Goal: Task Accomplishment & Management: Use online tool/utility

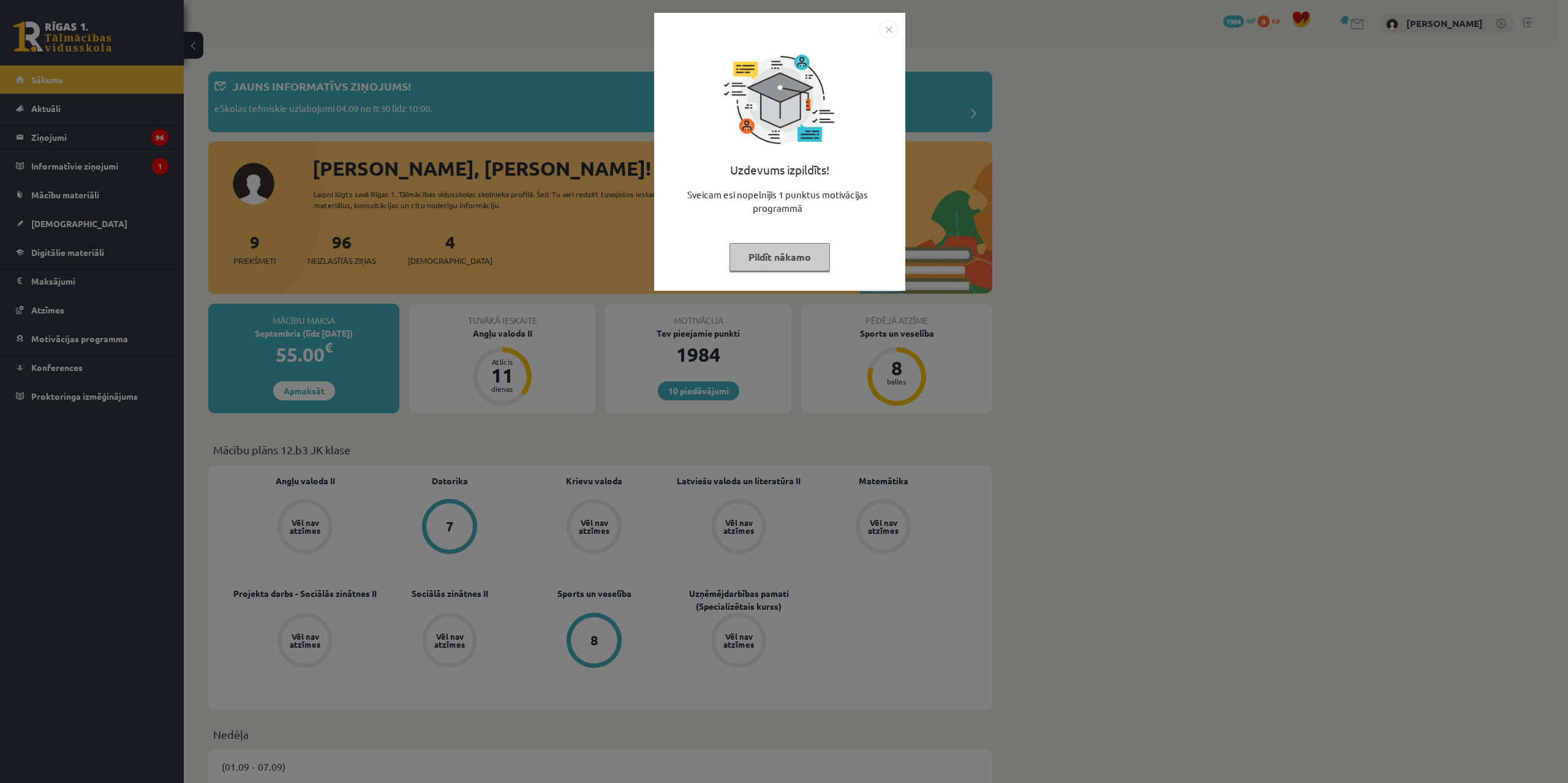
click at [750, 255] on button "Pildīt nākamo" at bounding box center [779, 257] width 100 height 28
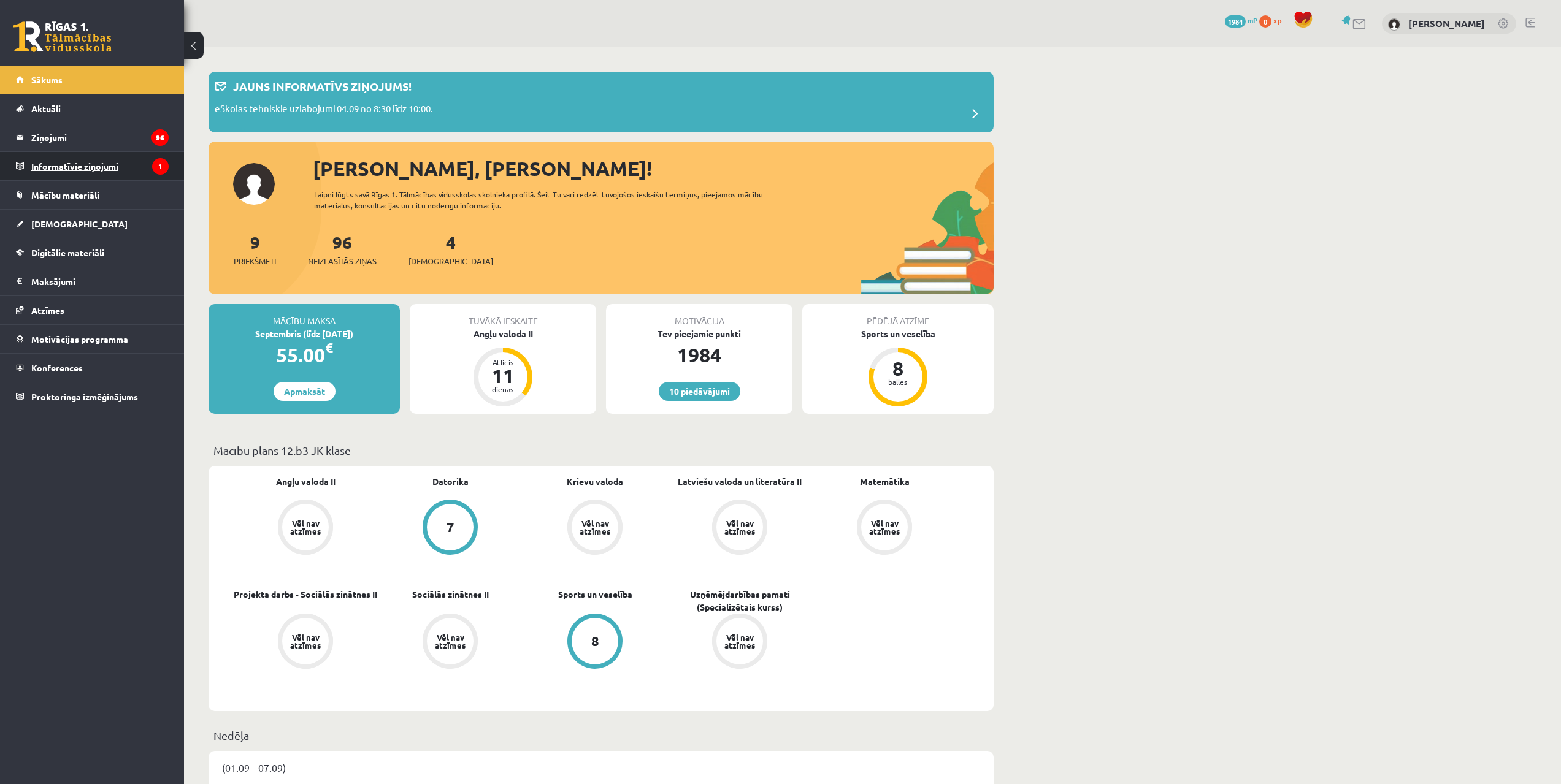
click at [127, 175] on legend "Informatīvie ziņojumi 1" at bounding box center [100, 167] width 138 height 28
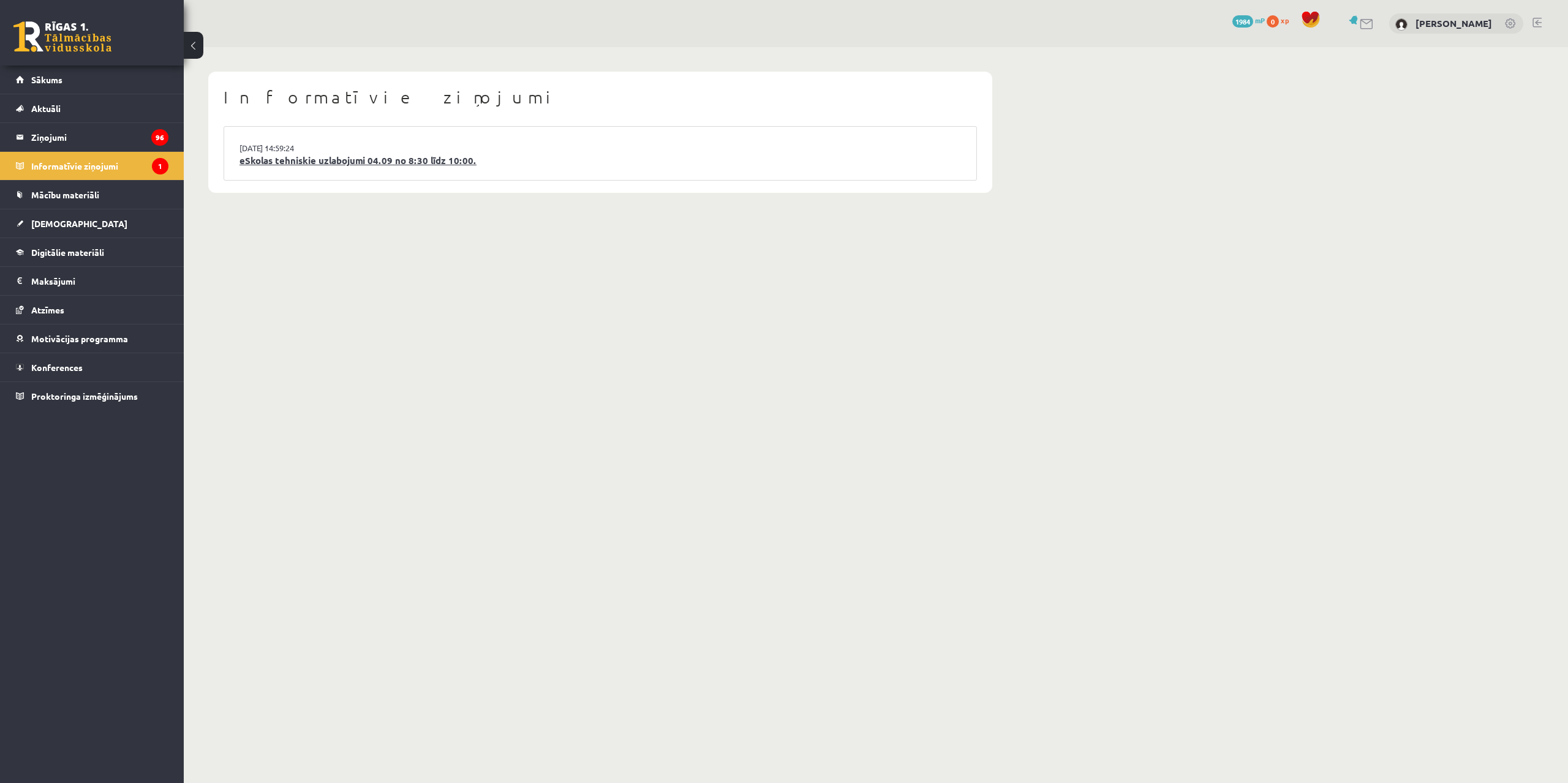
click at [274, 158] on link "eSkolas tehniskie uzlabojumi 04.09 no 8:30 līdz 10:00." at bounding box center [600, 161] width 721 height 14
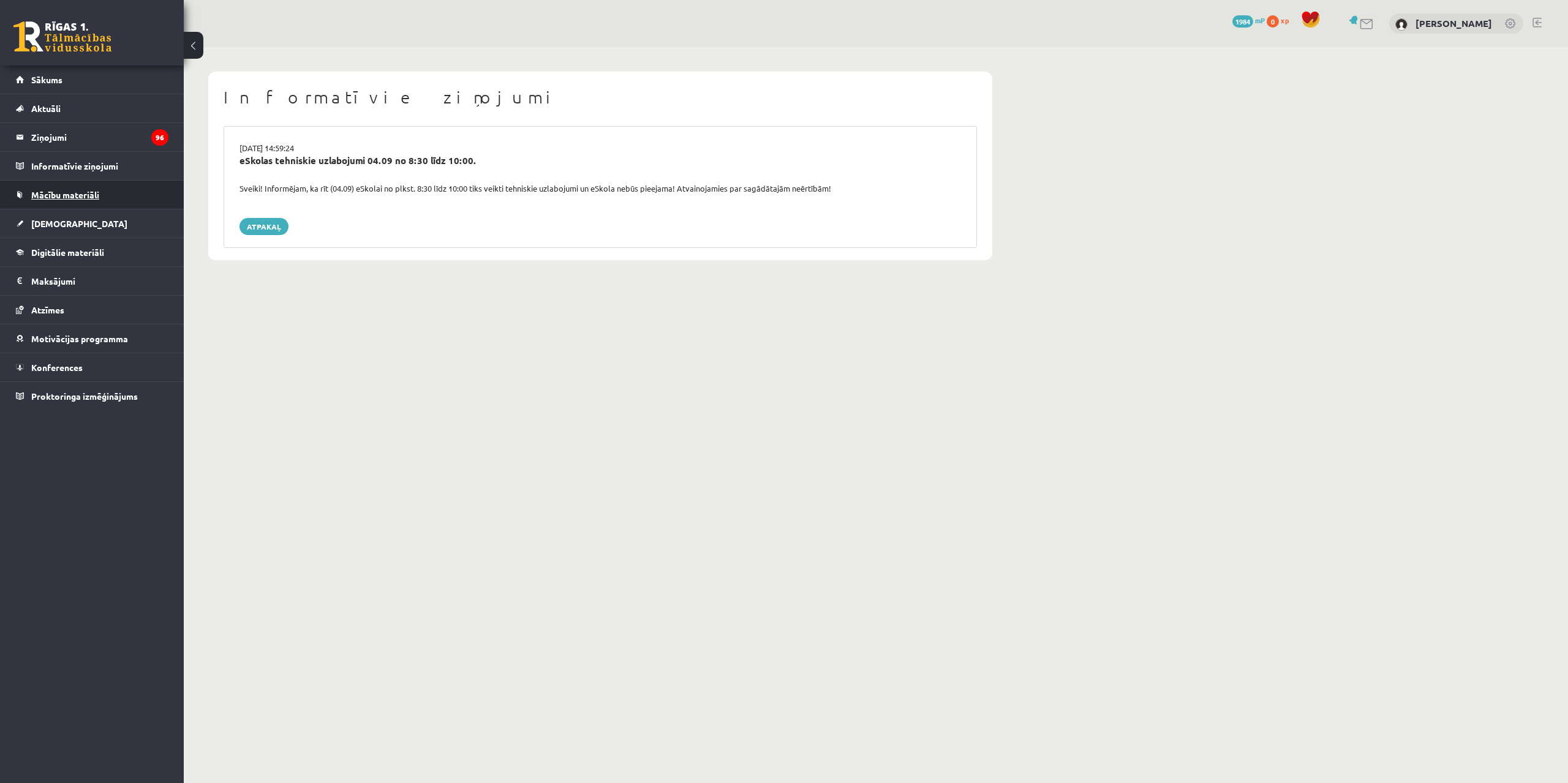
click at [108, 196] on link "Mācību materiāli" at bounding box center [92, 195] width 152 height 28
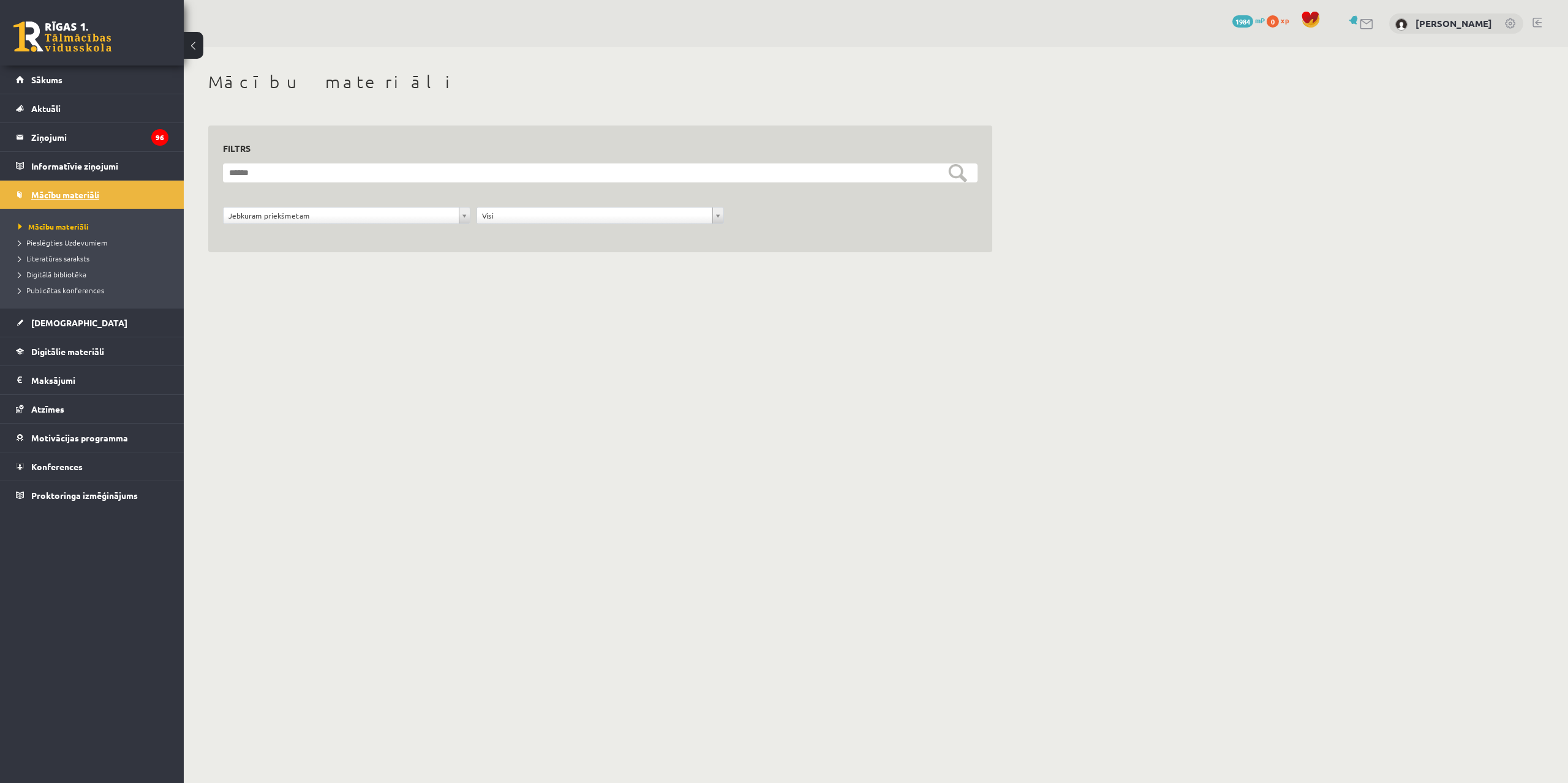
click at [135, 196] on link "Mācību materiāli" at bounding box center [92, 195] width 152 height 28
click at [619, 224] on div "**********" at bounding box center [600, 219] width 253 height 24
click at [102, 137] on legend "Ziņojumi 96" at bounding box center [100, 137] width 137 height 28
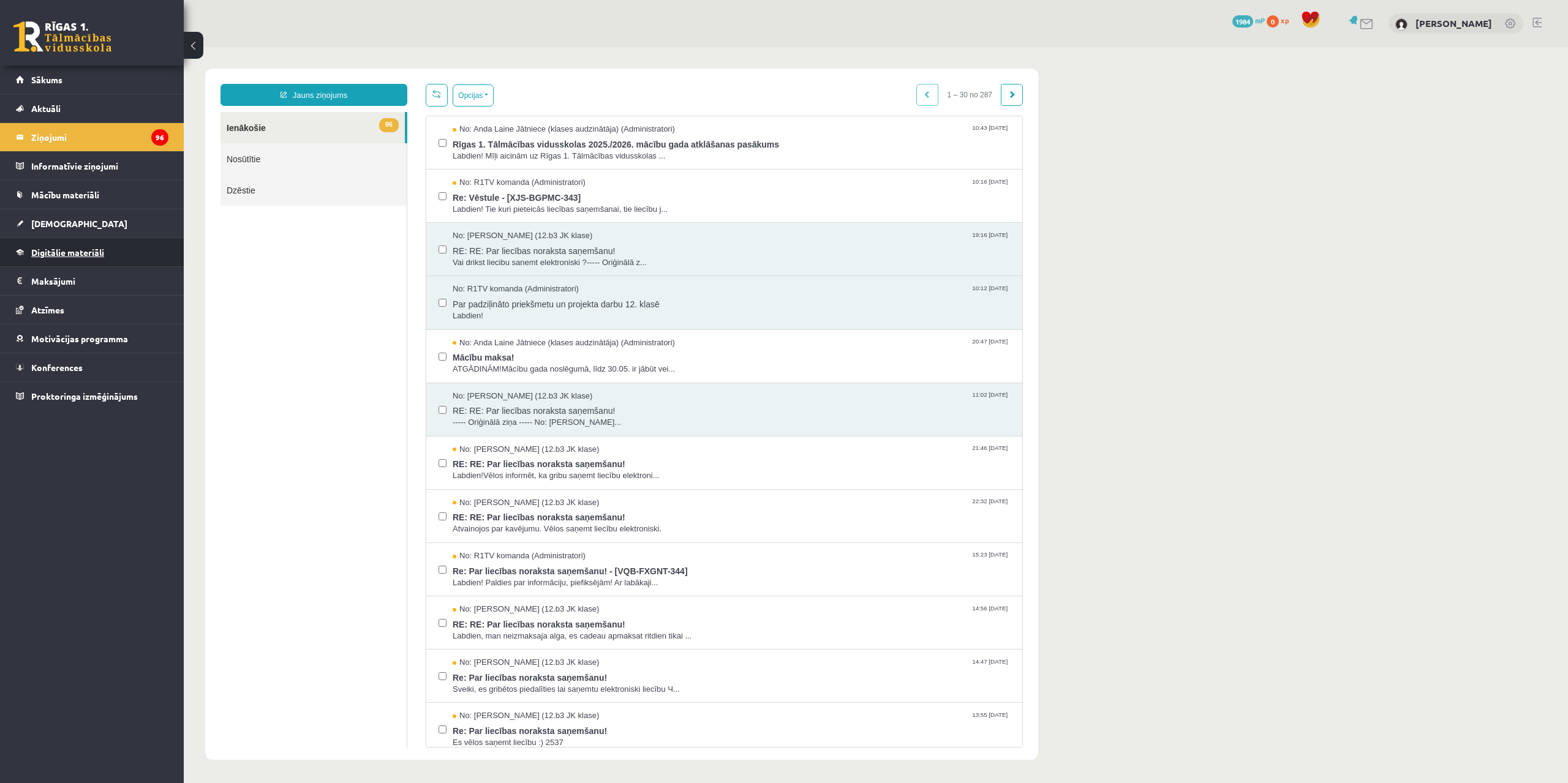
click at [88, 251] on span "Digitālie materiāli" at bounding box center [67, 252] width 73 height 11
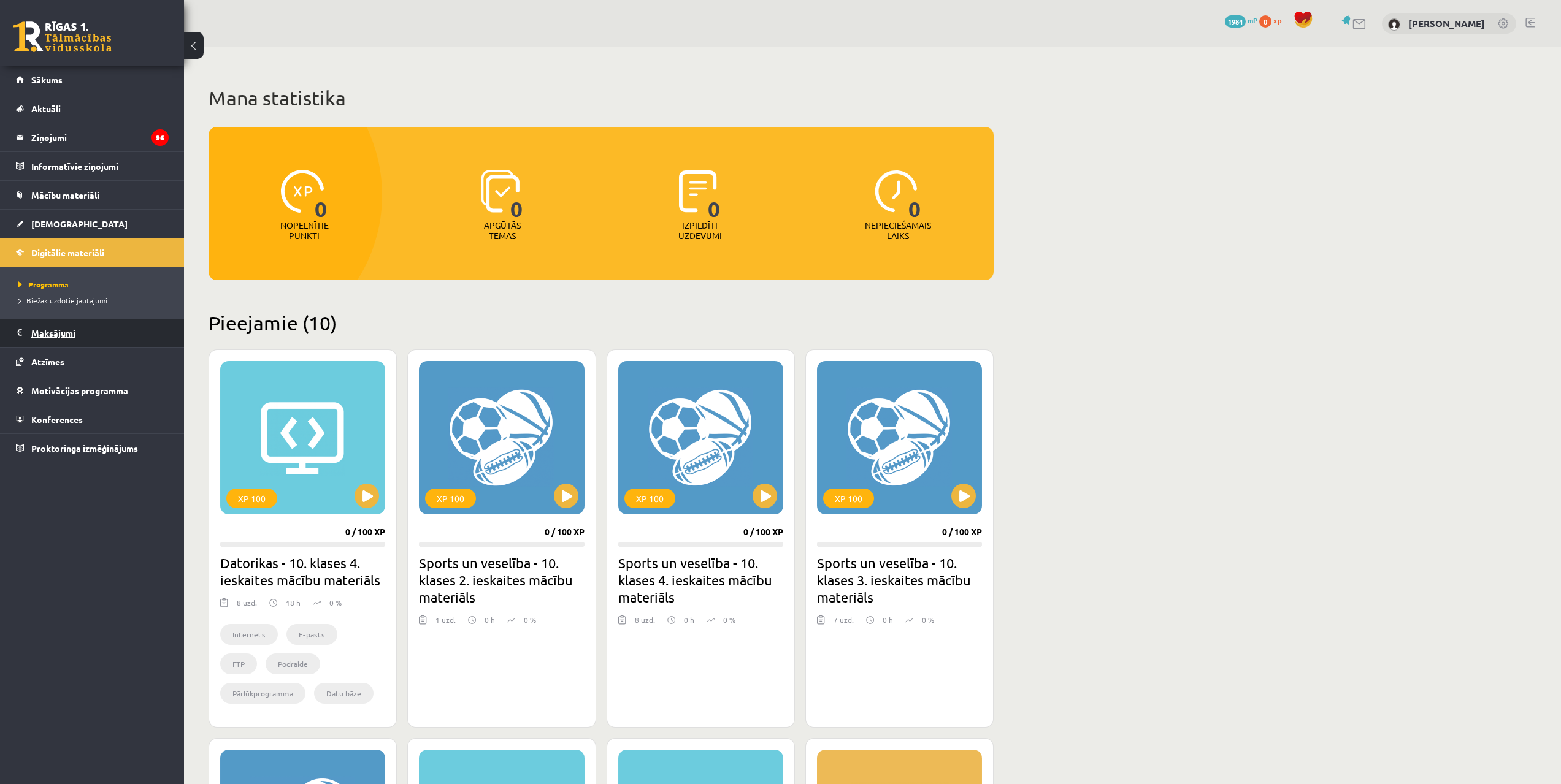
click at [110, 342] on legend "Maksājumi 0" at bounding box center [100, 333] width 138 height 28
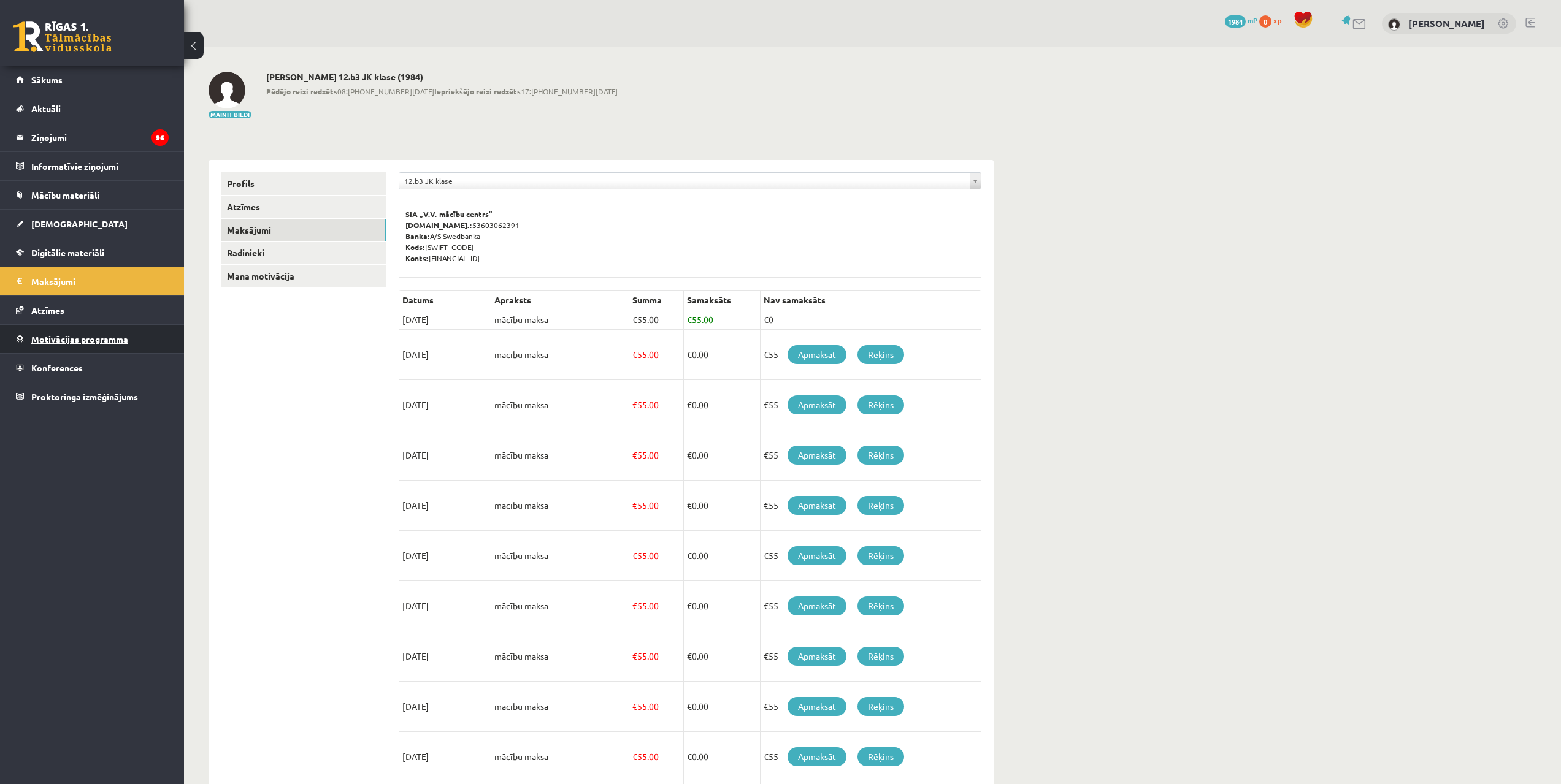
click at [79, 342] on span "Motivācijas programma" at bounding box center [79, 339] width 97 height 11
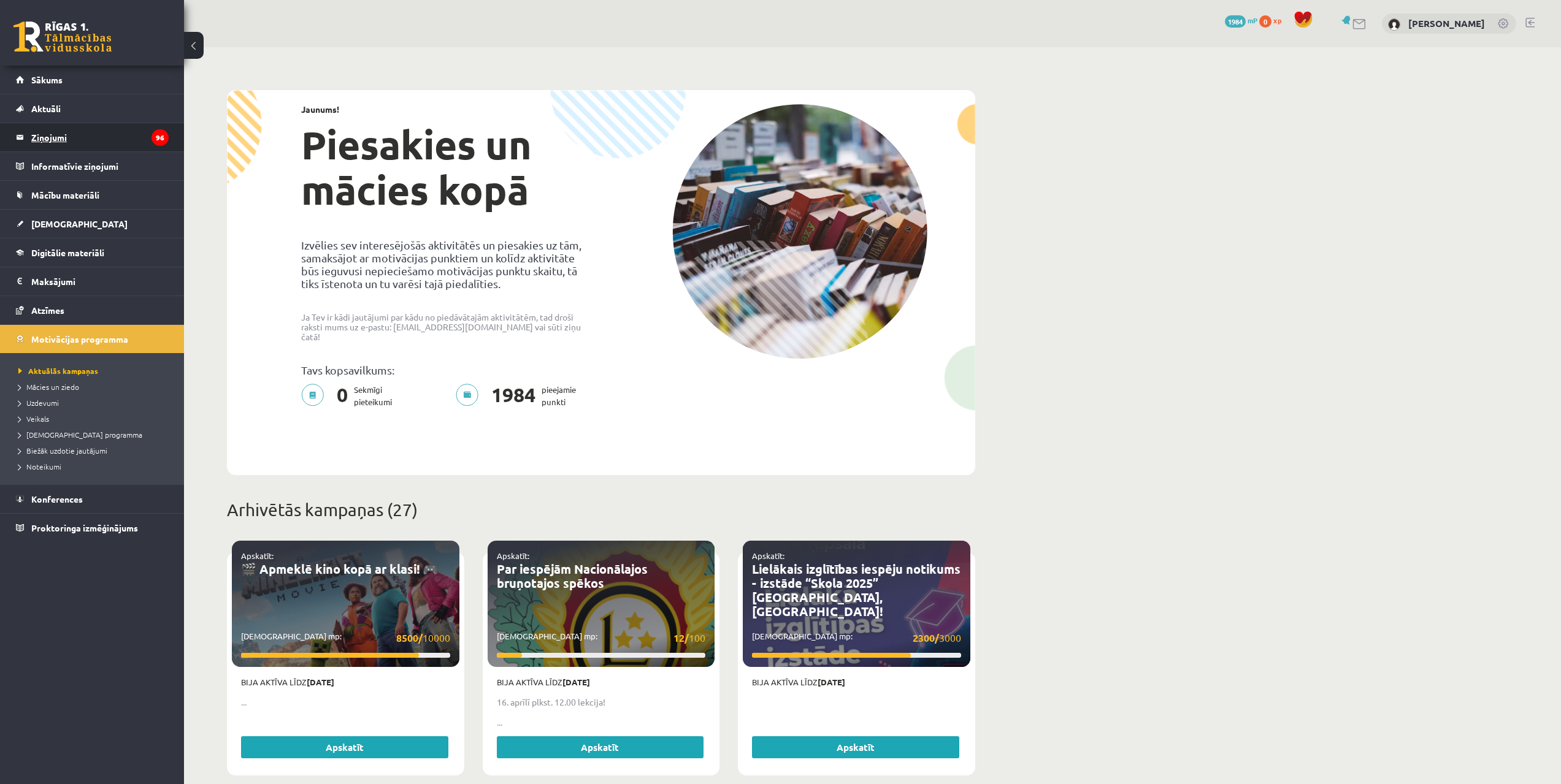
click at [93, 133] on legend "Ziņojumi 96" at bounding box center [100, 137] width 138 height 28
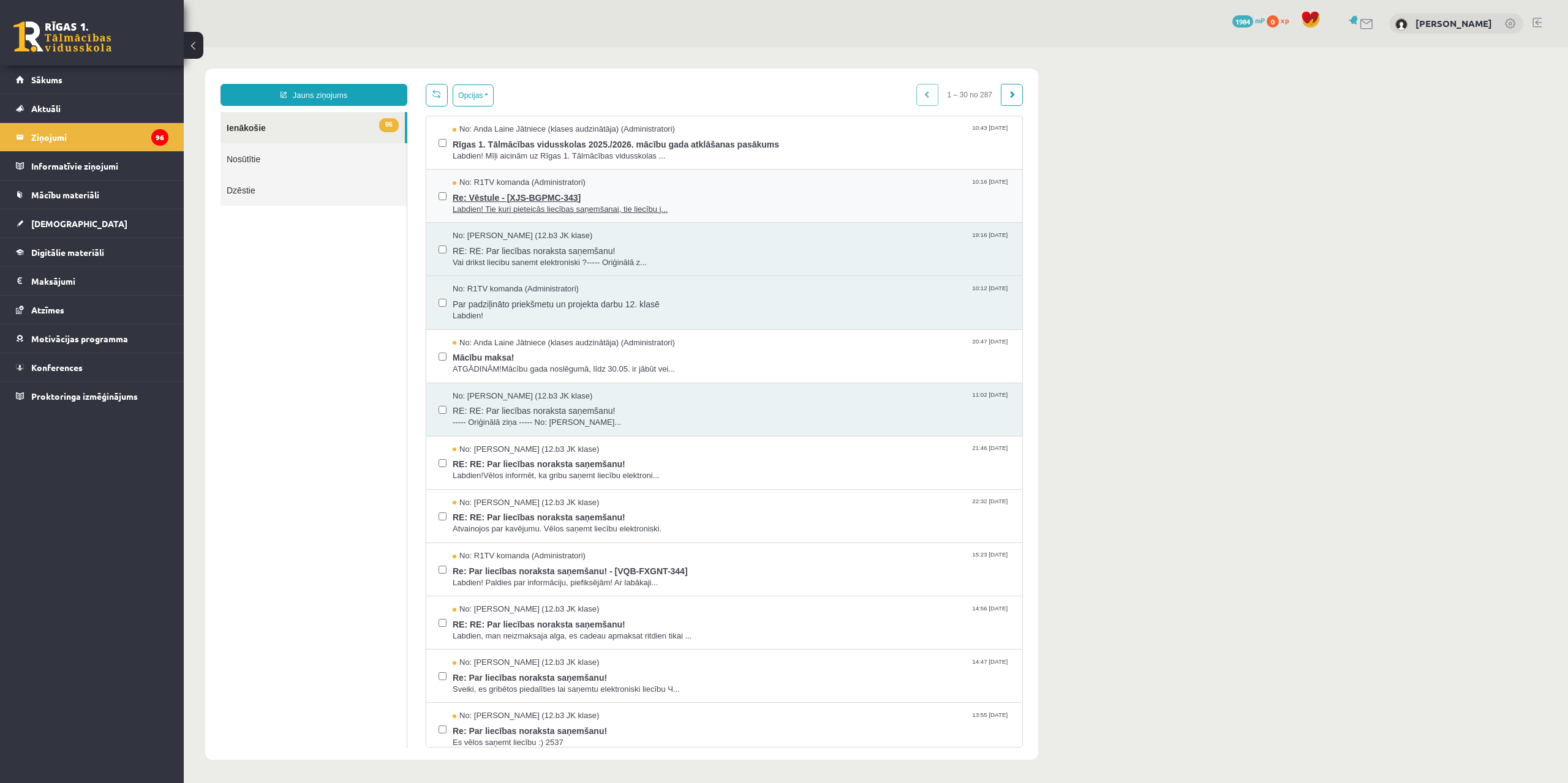
click at [531, 196] on span "Re: Vēstule - [XJS-BGPMC-343]" at bounding box center [731, 196] width 557 height 16
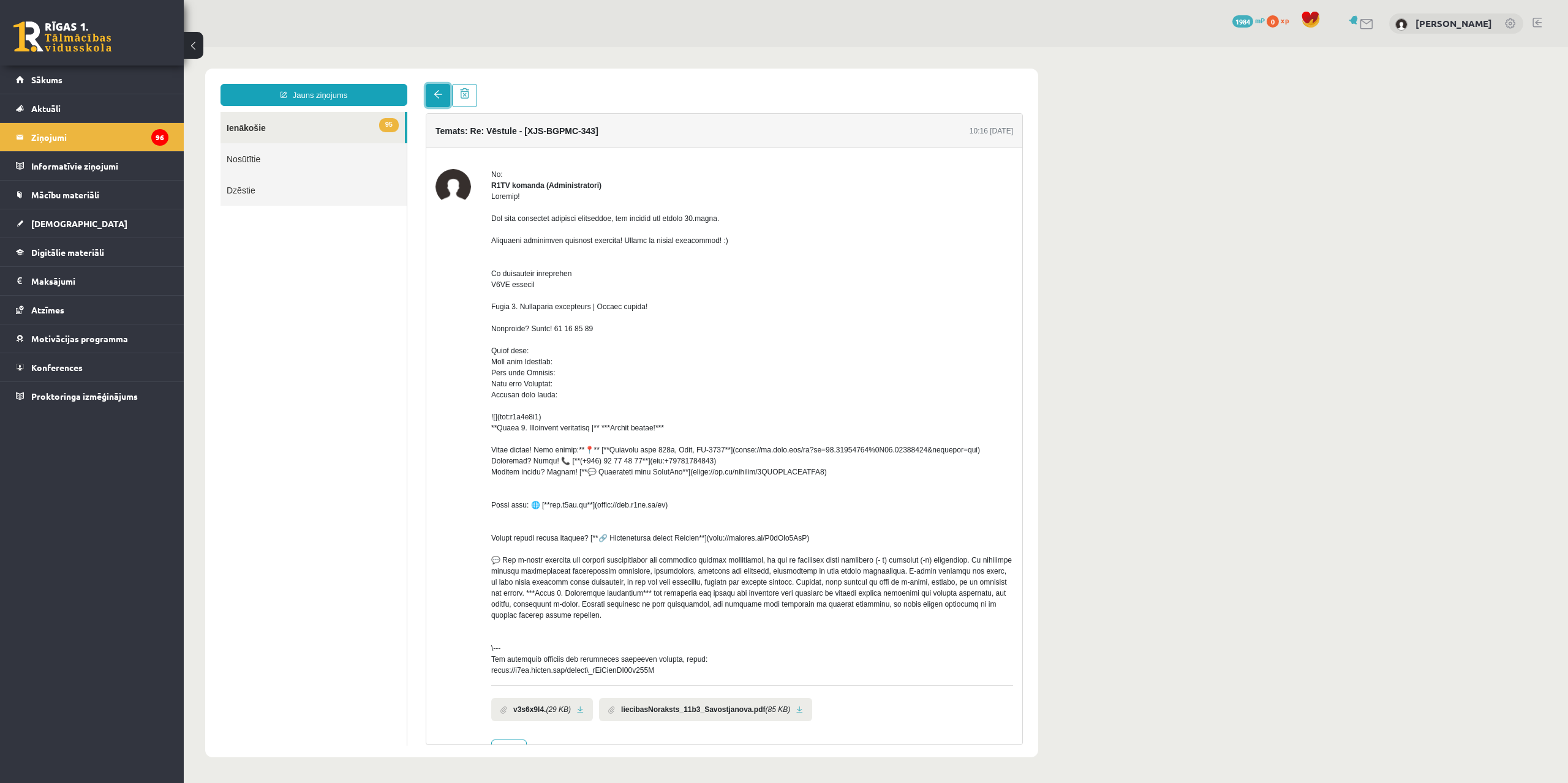
click at [439, 101] on link at bounding box center [437, 96] width 24 height 24
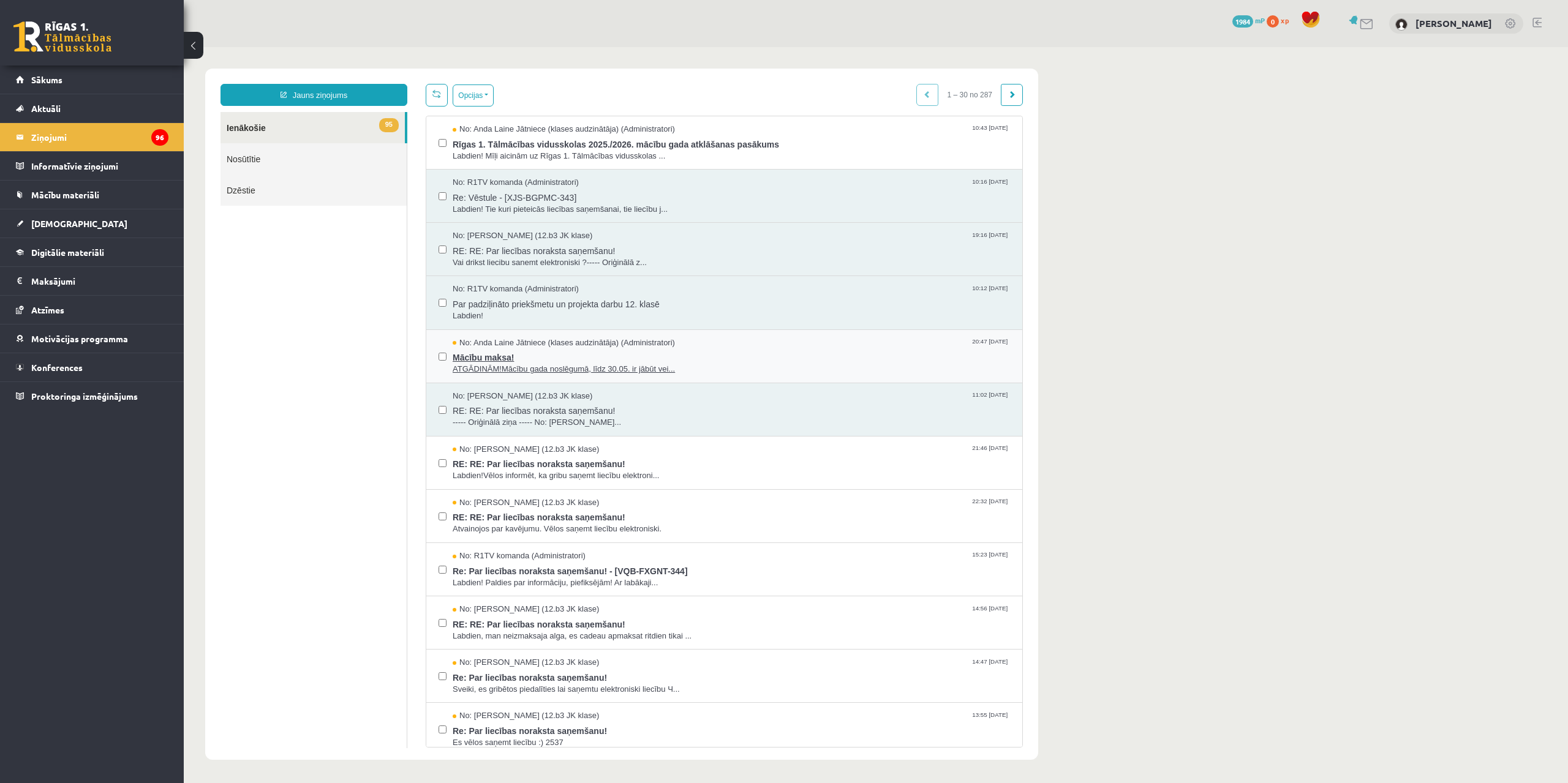
click at [550, 372] on span "ATGĀDINĀM!Mācību gada noslēgumā, līdz 30.05. ir jābūt vei..." at bounding box center [731, 370] width 557 height 12
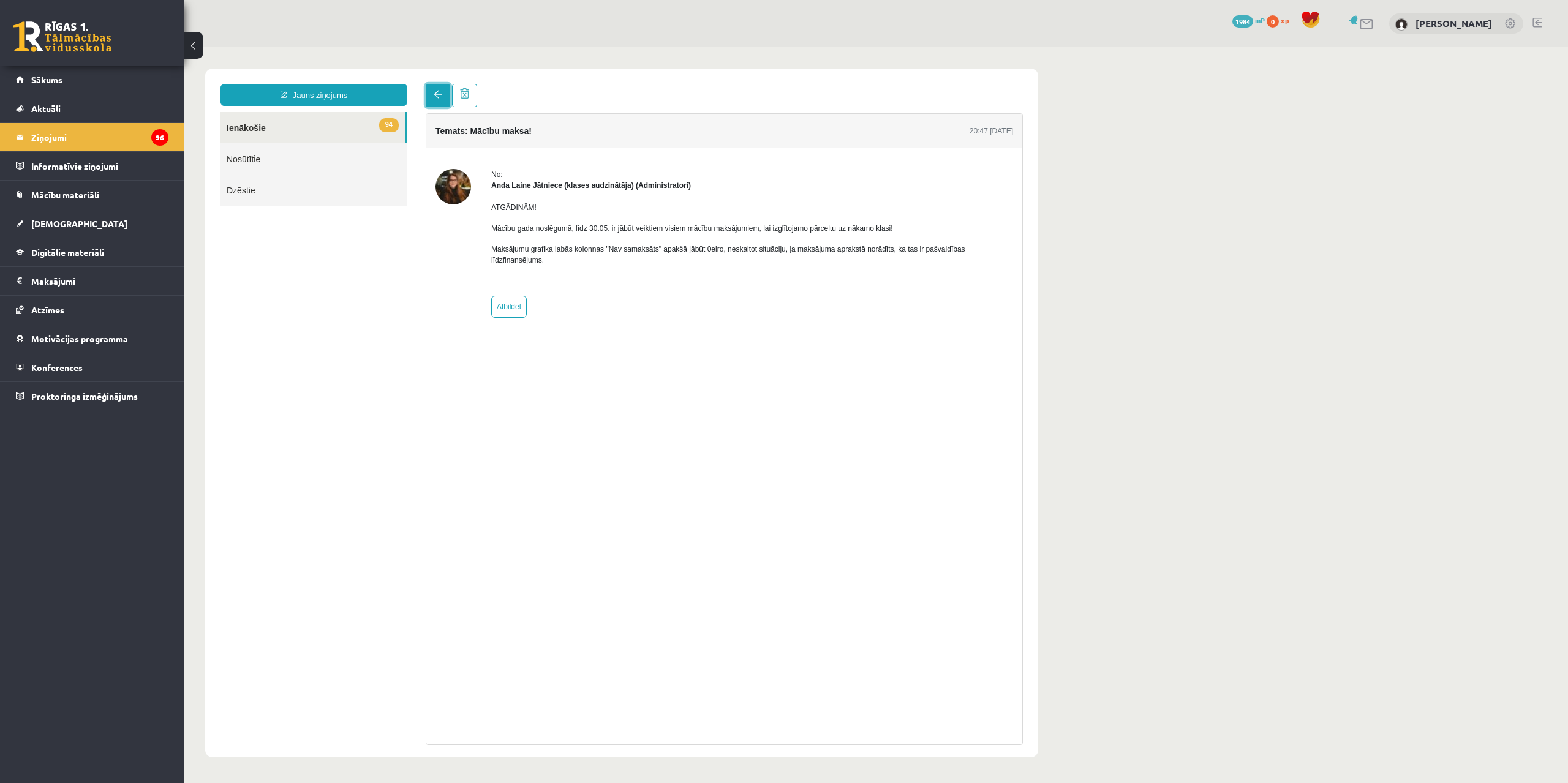
click at [447, 99] on link at bounding box center [437, 96] width 24 height 24
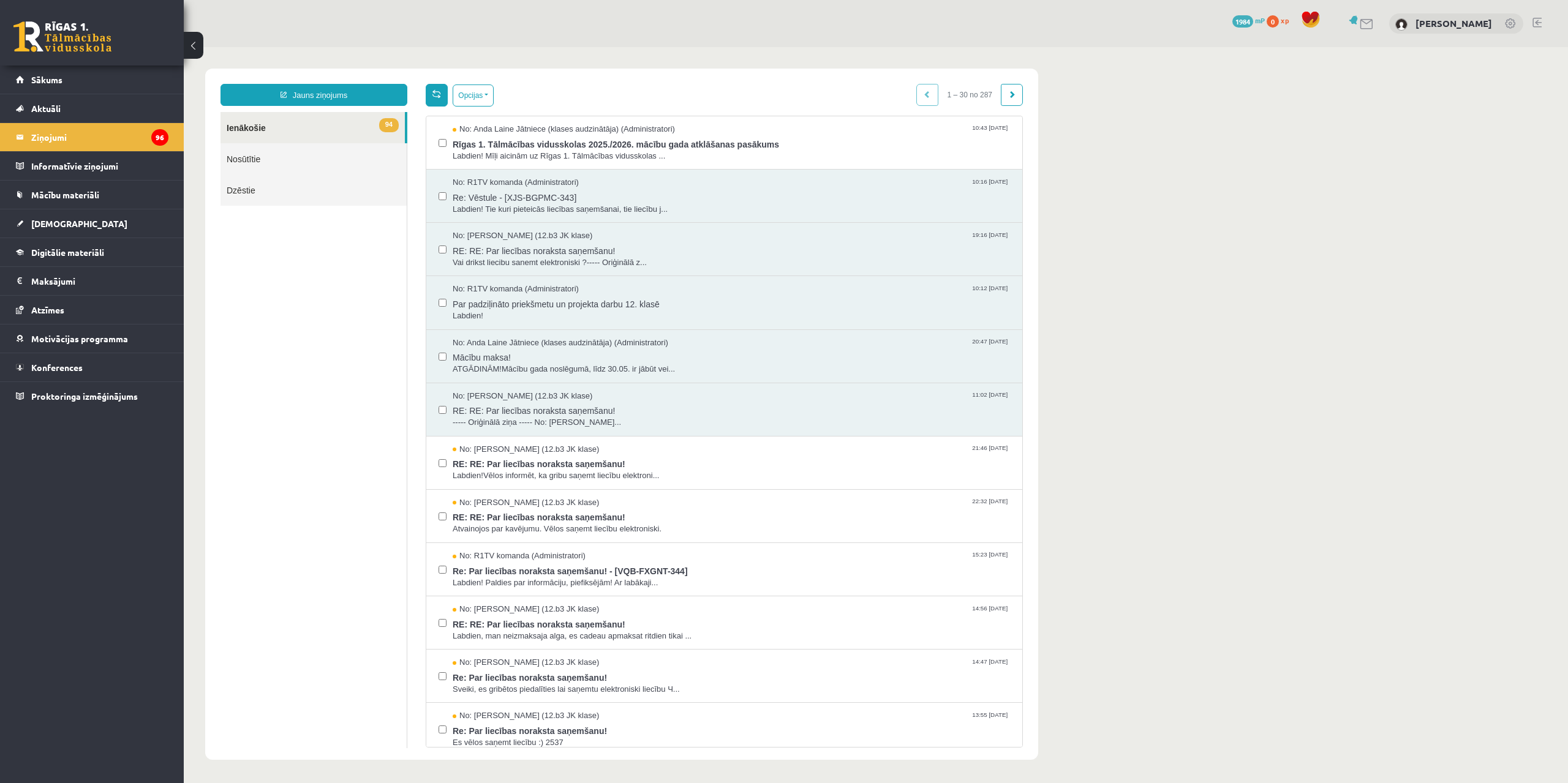
click at [436, 93] on span at bounding box center [436, 93] width 9 height 9
click at [567, 155] on span "Labdien! Mīļi aicinām uz Rīgas 1. Tālmācības vidusskolas ..." at bounding box center [731, 156] width 557 height 12
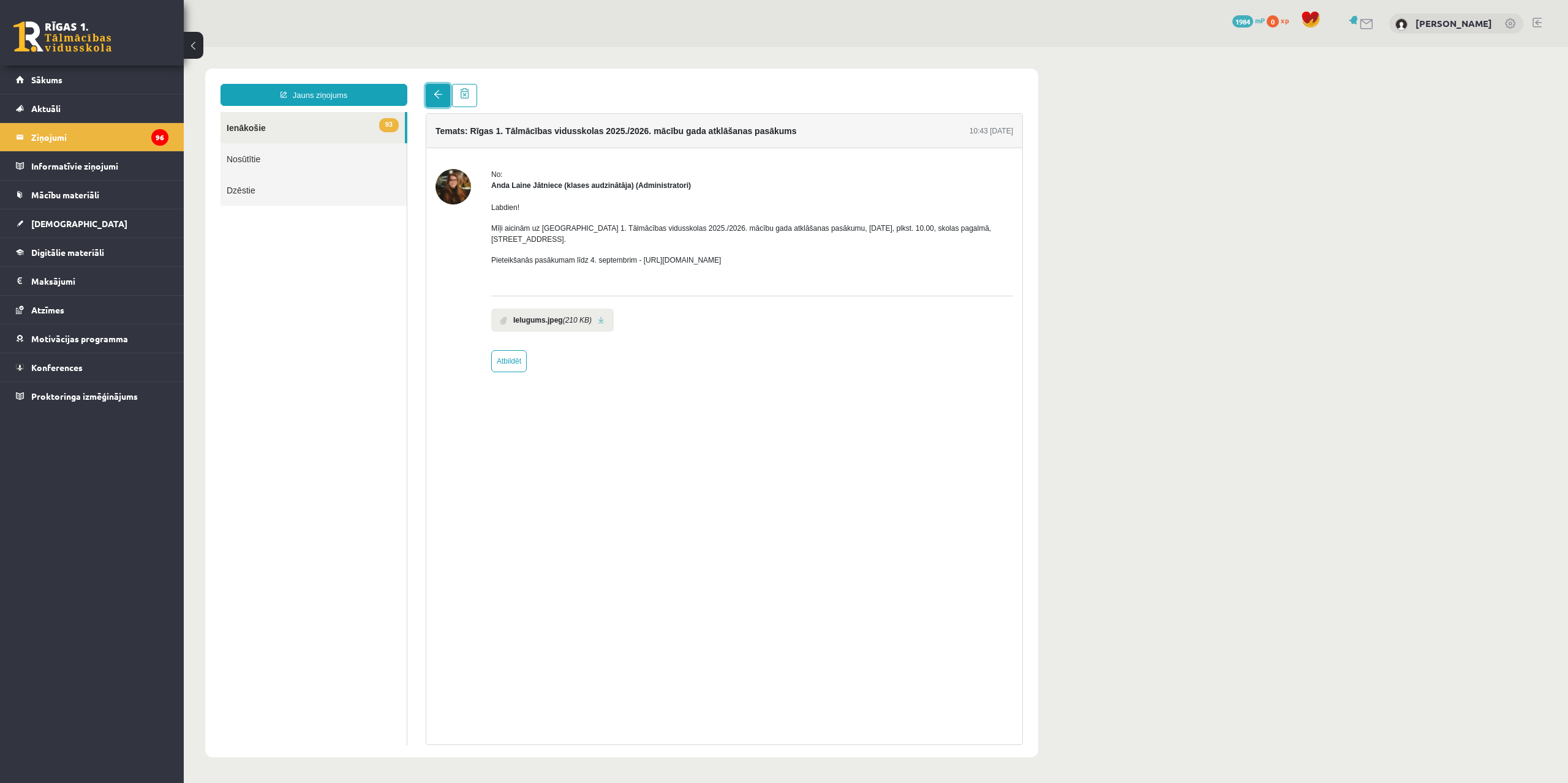
click at [427, 102] on link at bounding box center [437, 96] width 24 height 24
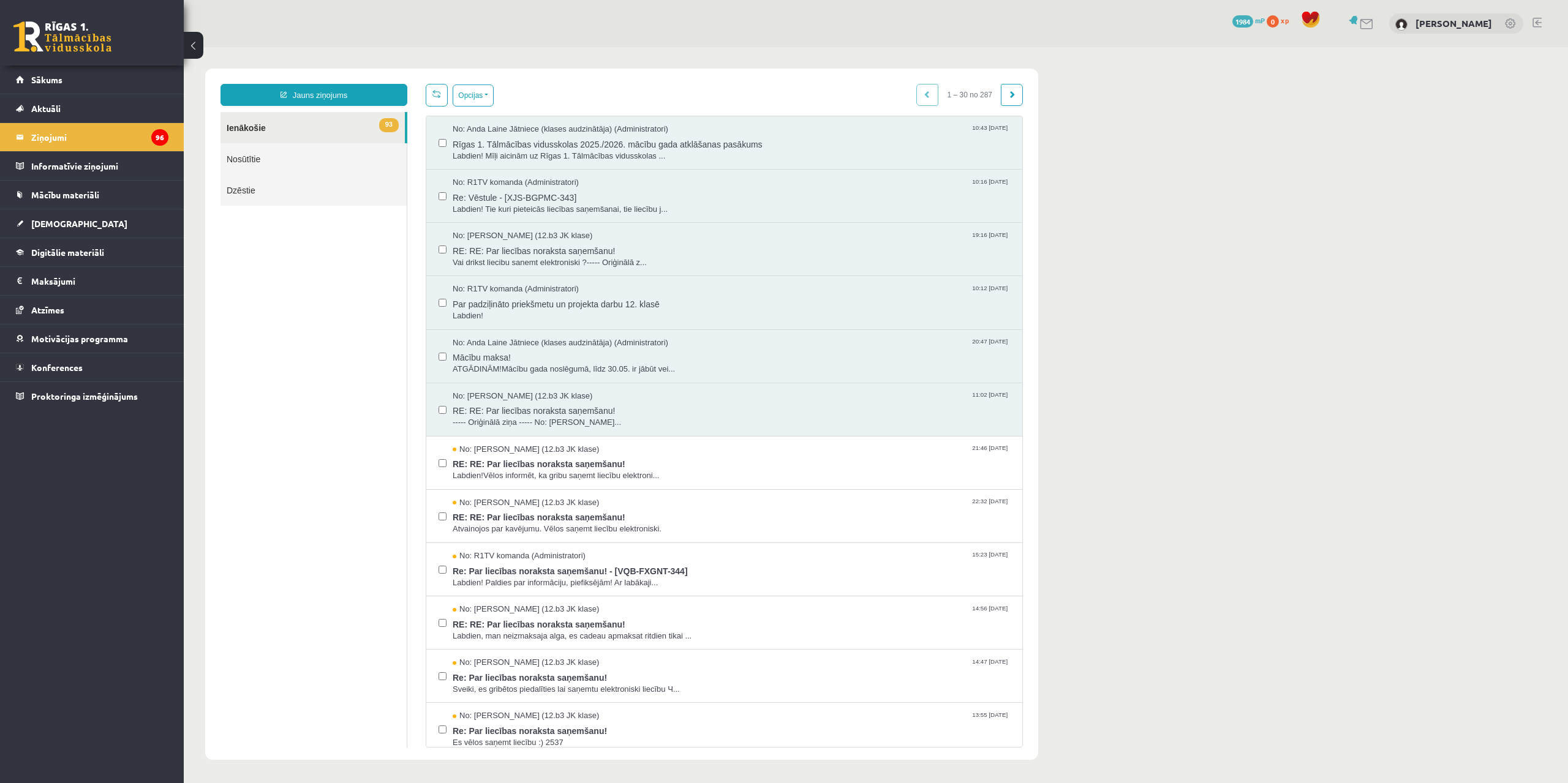
click at [437, 103] on link at bounding box center [436, 95] width 22 height 23
click at [79, 186] on link "Mācību materiāli" at bounding box center [92, 195] width 152 height 28
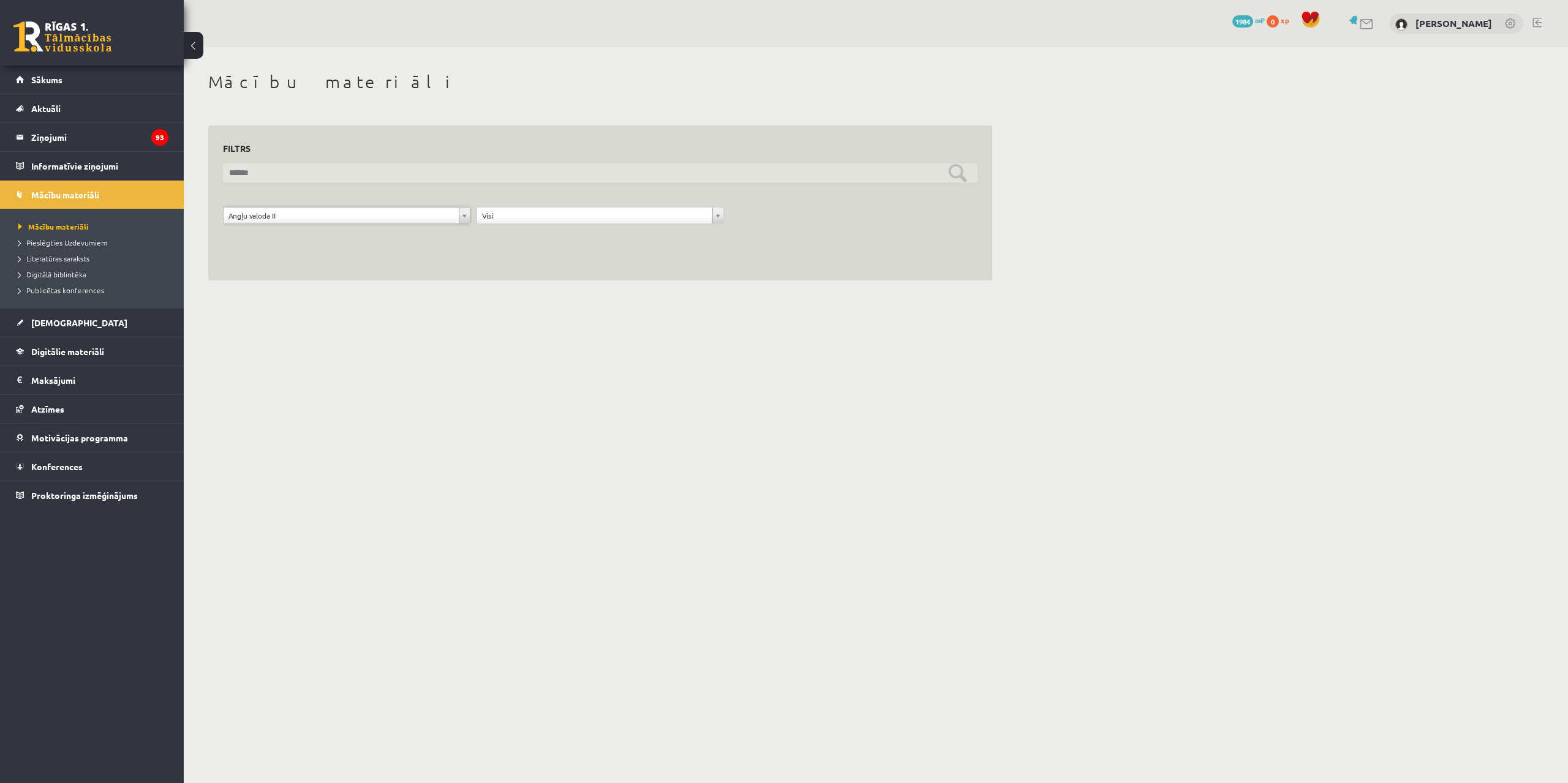
click at [950, 172] on input "text" at bounding box center [600, 173] width 754 height 19
drag, startPoint x: 374, startPoint y: 137, endPoint x: 89, endPoint y: 140, distance: 285.0
click at [166, 137] on div "0 Dāvanas 1984 mP 0 xp Jekaterina Savostjanova Sākums Aktuāli Kā mācīties eSKOL…" at bounding box center [784, 152] width 1568 height 305
click at [749, 442] on body "0 Dāvanas 1984 mP 0 xp Jekaterina Savostjanova Sākums Aktuāli Kā mācīties eSKOL…" at bounding box center [784, 392] width 1568 height 783
click at [960, 165] on input "text" at bounding box center [600, 173] width 754 height 19
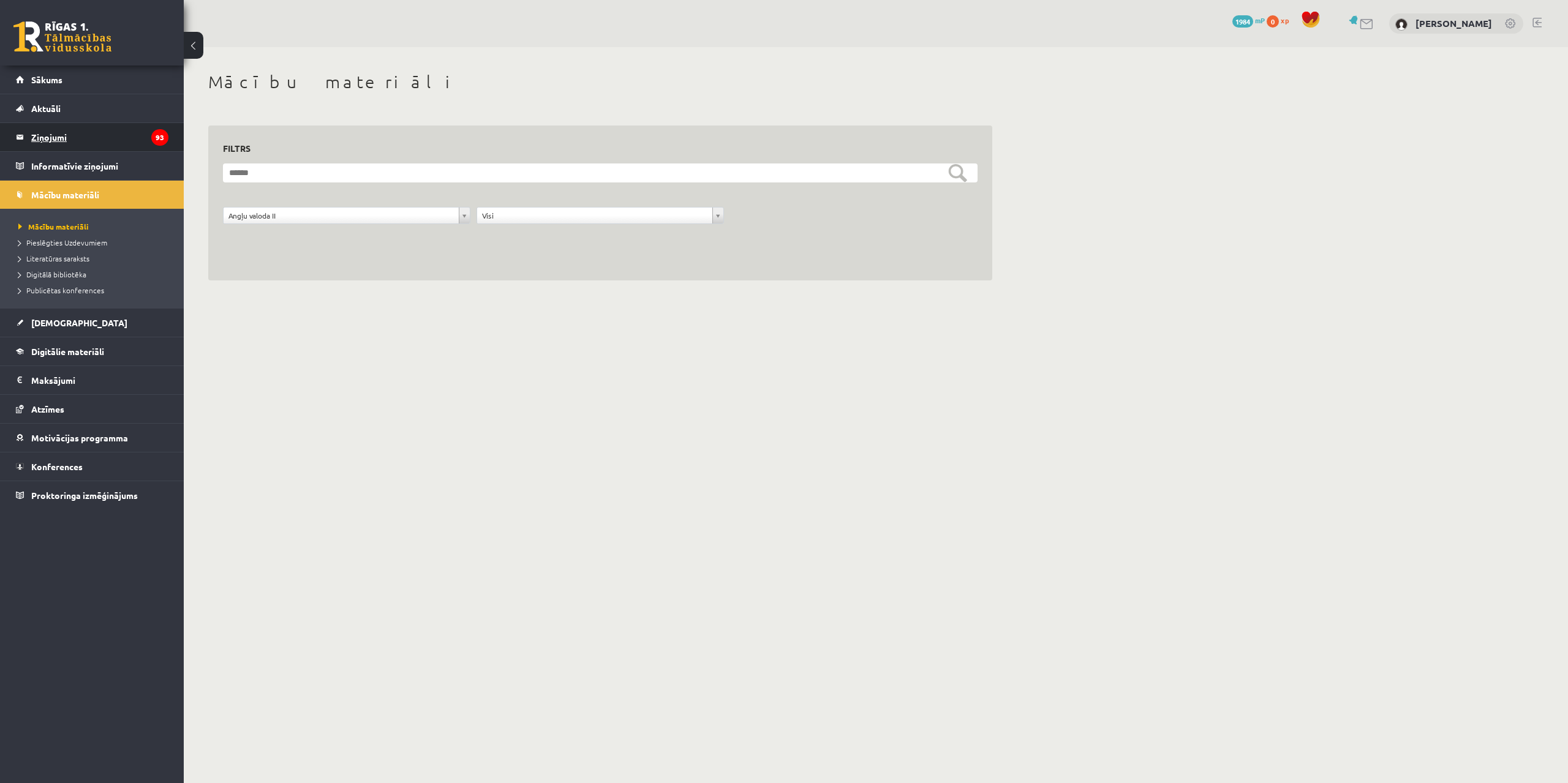
click at [156, 129] on icon "93" at bounding box center [160, 137] width 17 height 16
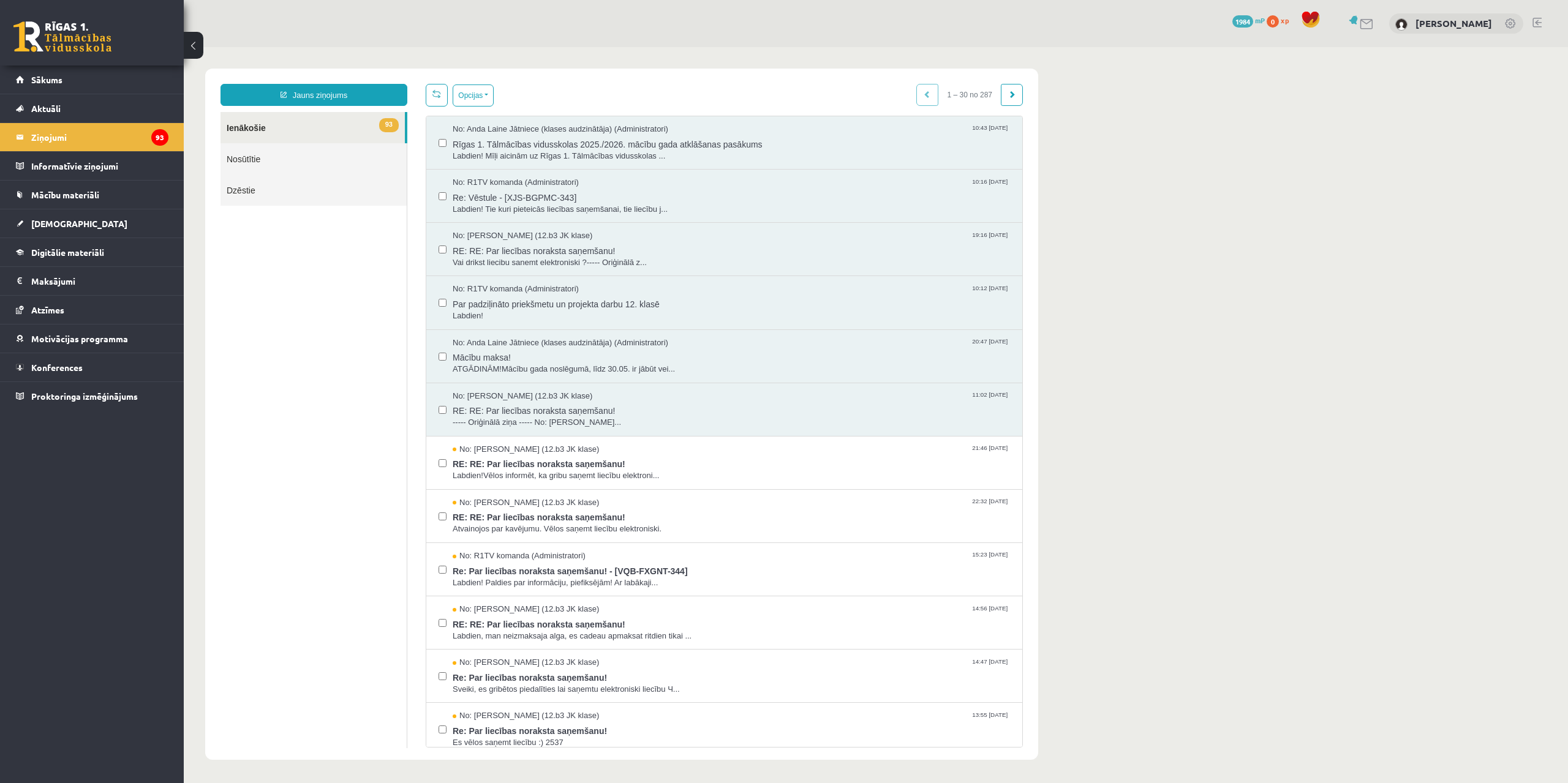
click at [356, 137] on link "93 Ienākošie" at bounding box center [312, 128] width 184 height 31
click at [82, 190] on span "Mācību materiāli" at bounding box center [65, 195] width 68 height 11
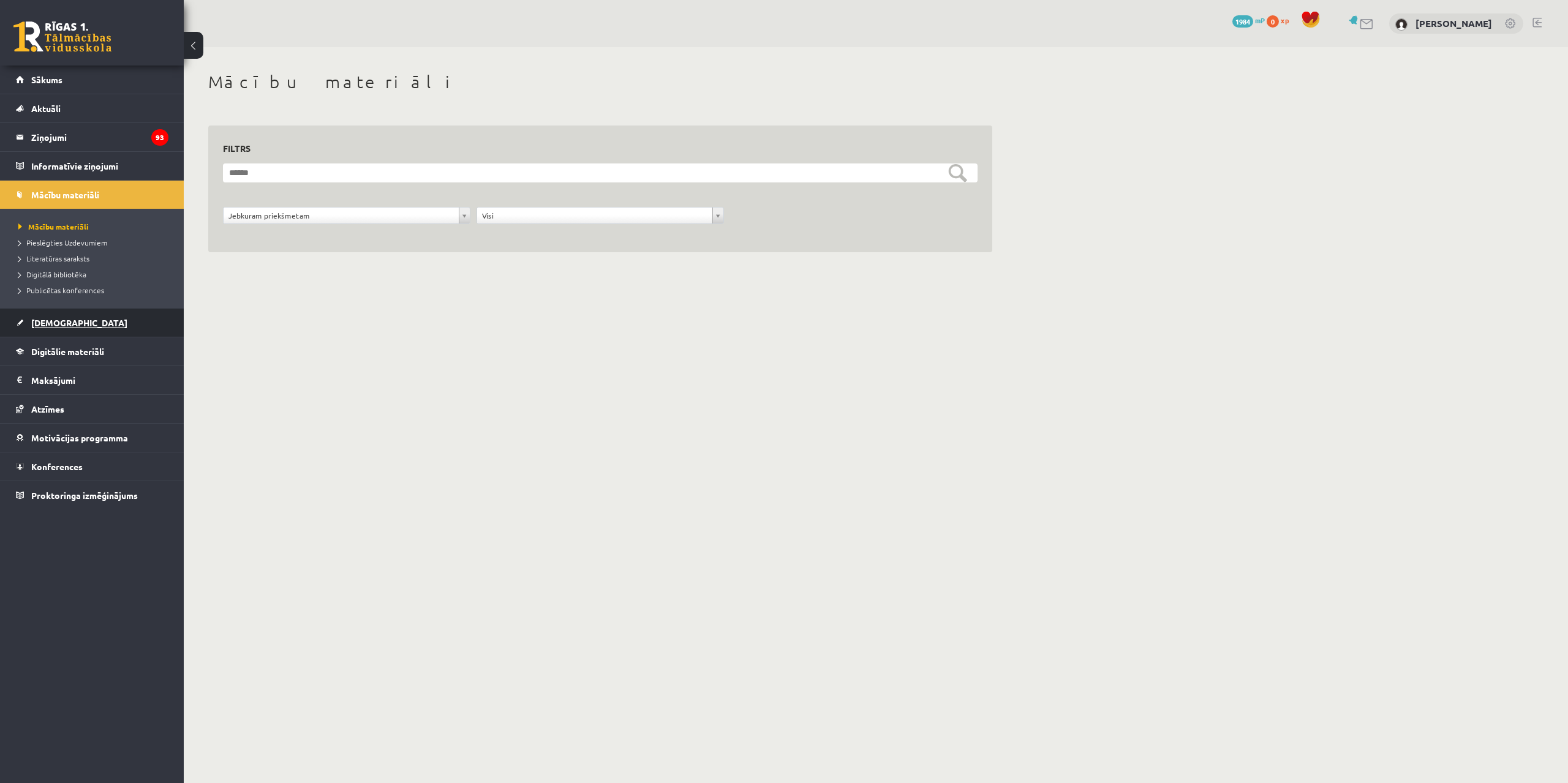
click at [82, 327] on link "[DEMOGRAPHIC_DATA]" at bounding box center [92, 322] width 152 height 28
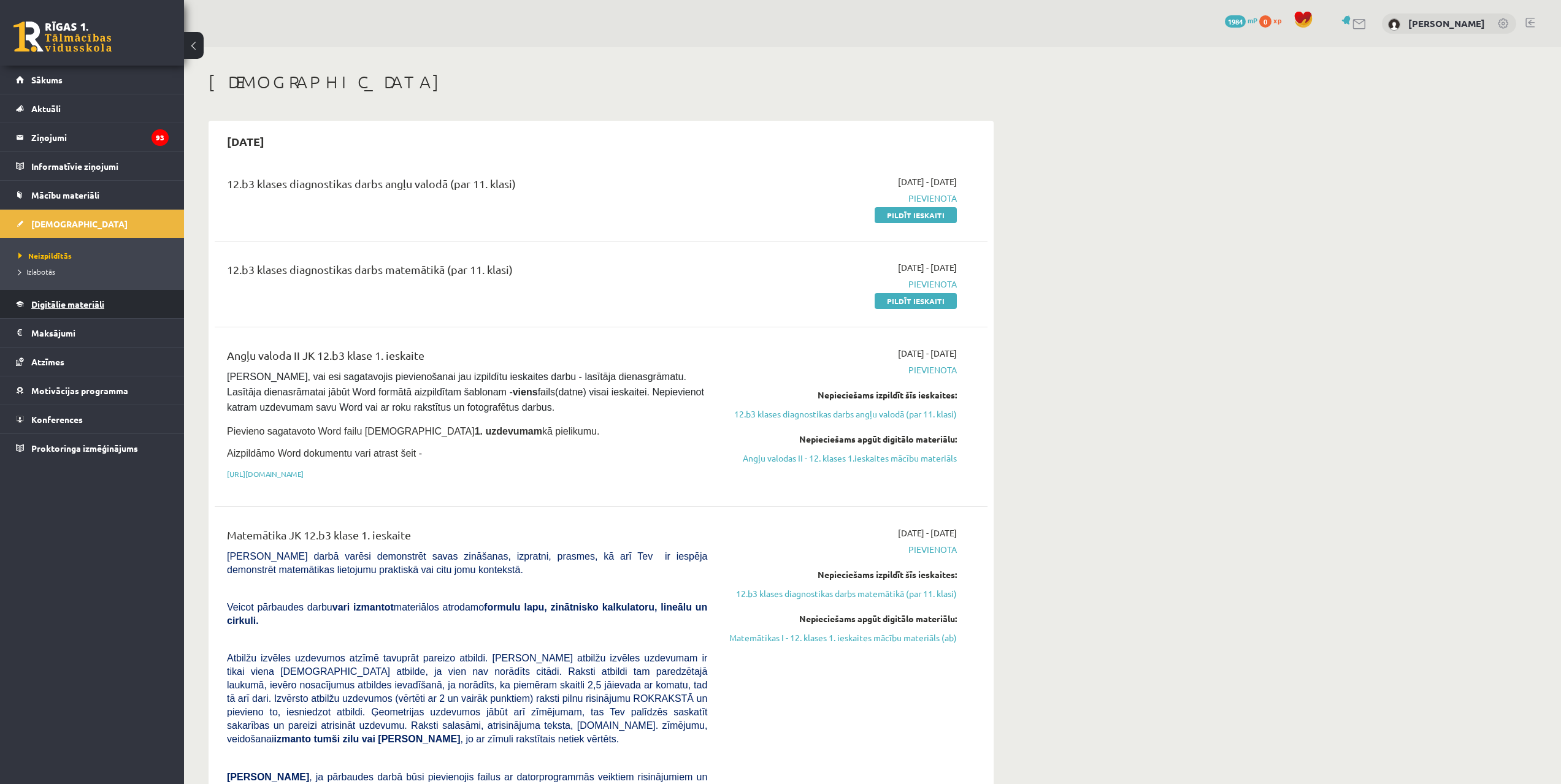
click at [114, 314] on link "Digitālie materiāli" at bounding box center [92, 304] width 152 height 28
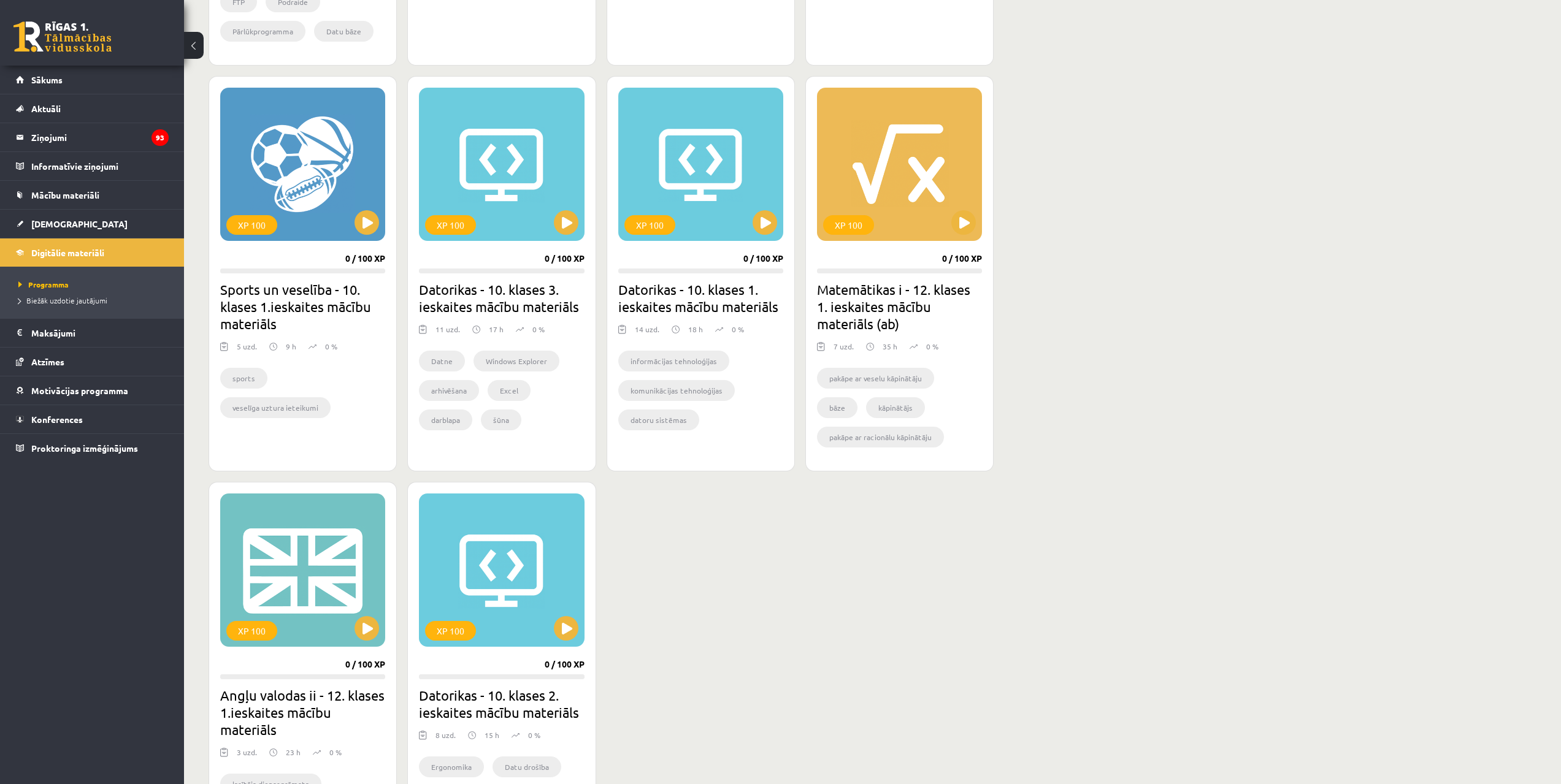
scroll to position [797, 0]
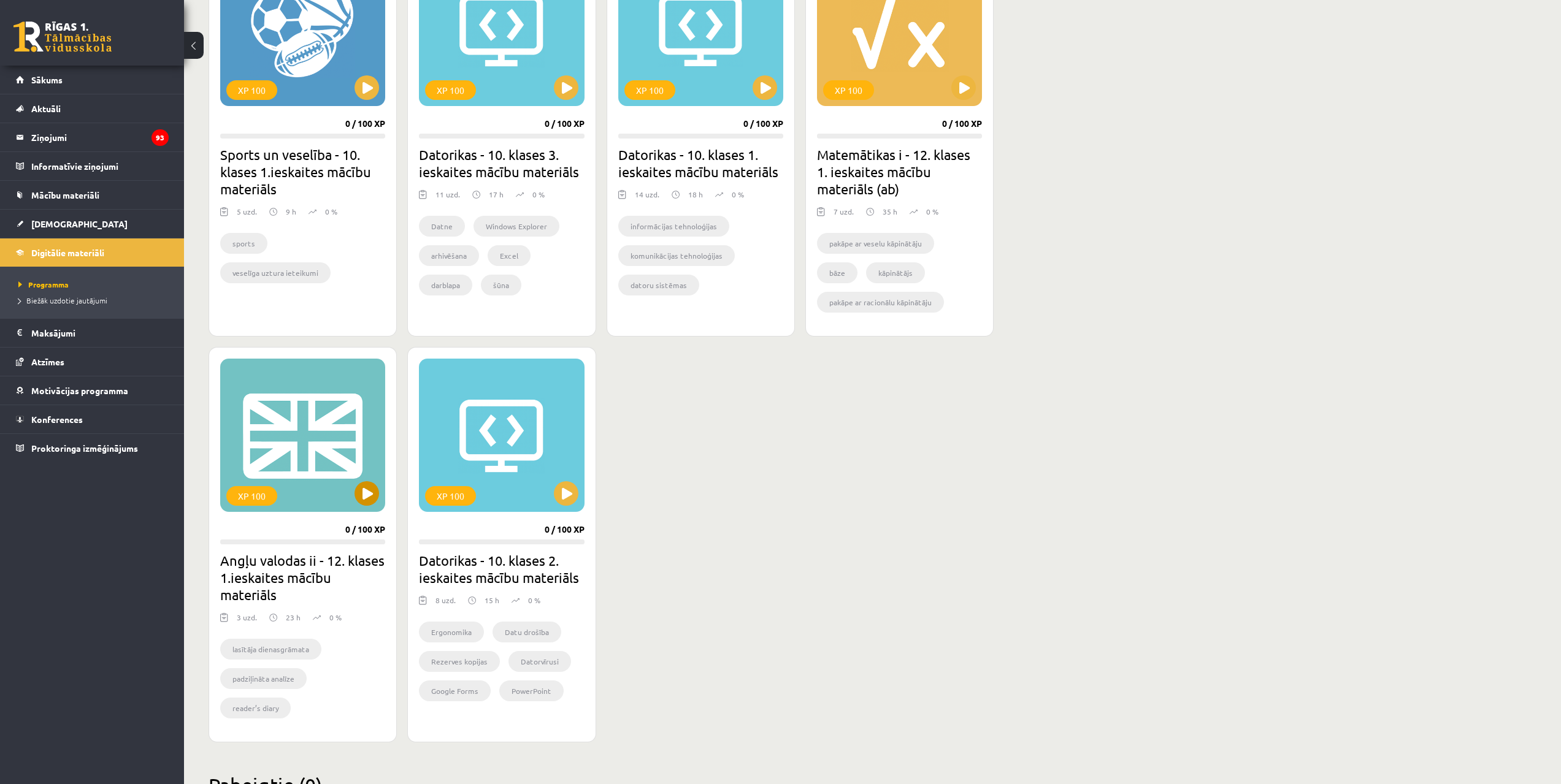
drag, startPoint x: 277, startPoint y: 508, endPoint x: 290, endPoint y: 504, distance: 13.6
click at [278, 507] on div "XP 100" at bounding box center [303, 434] width 165 height 153
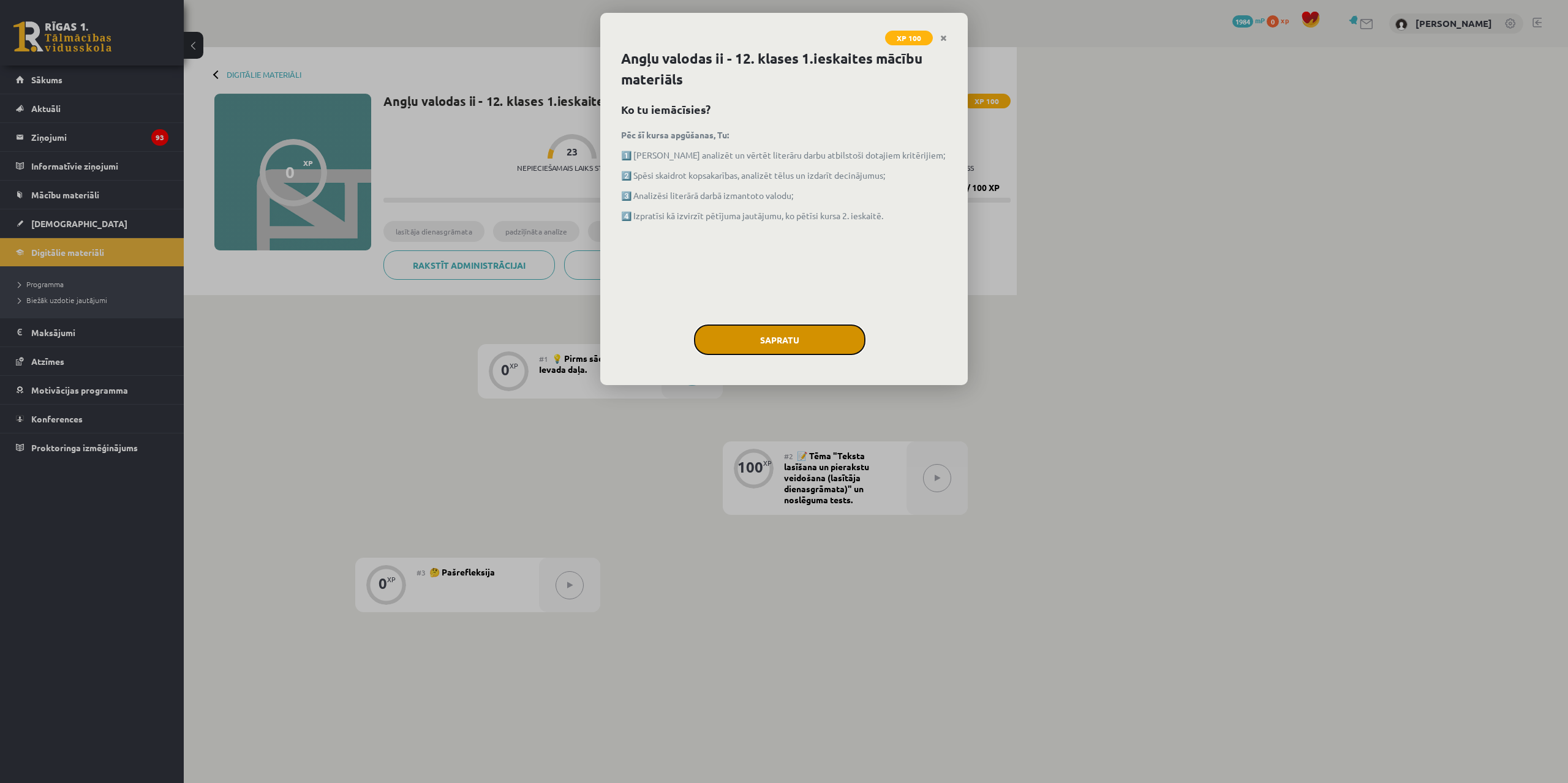
click at [724, 336] on button "Sapratu" at bounding box center [779, 340] width 171 height 31
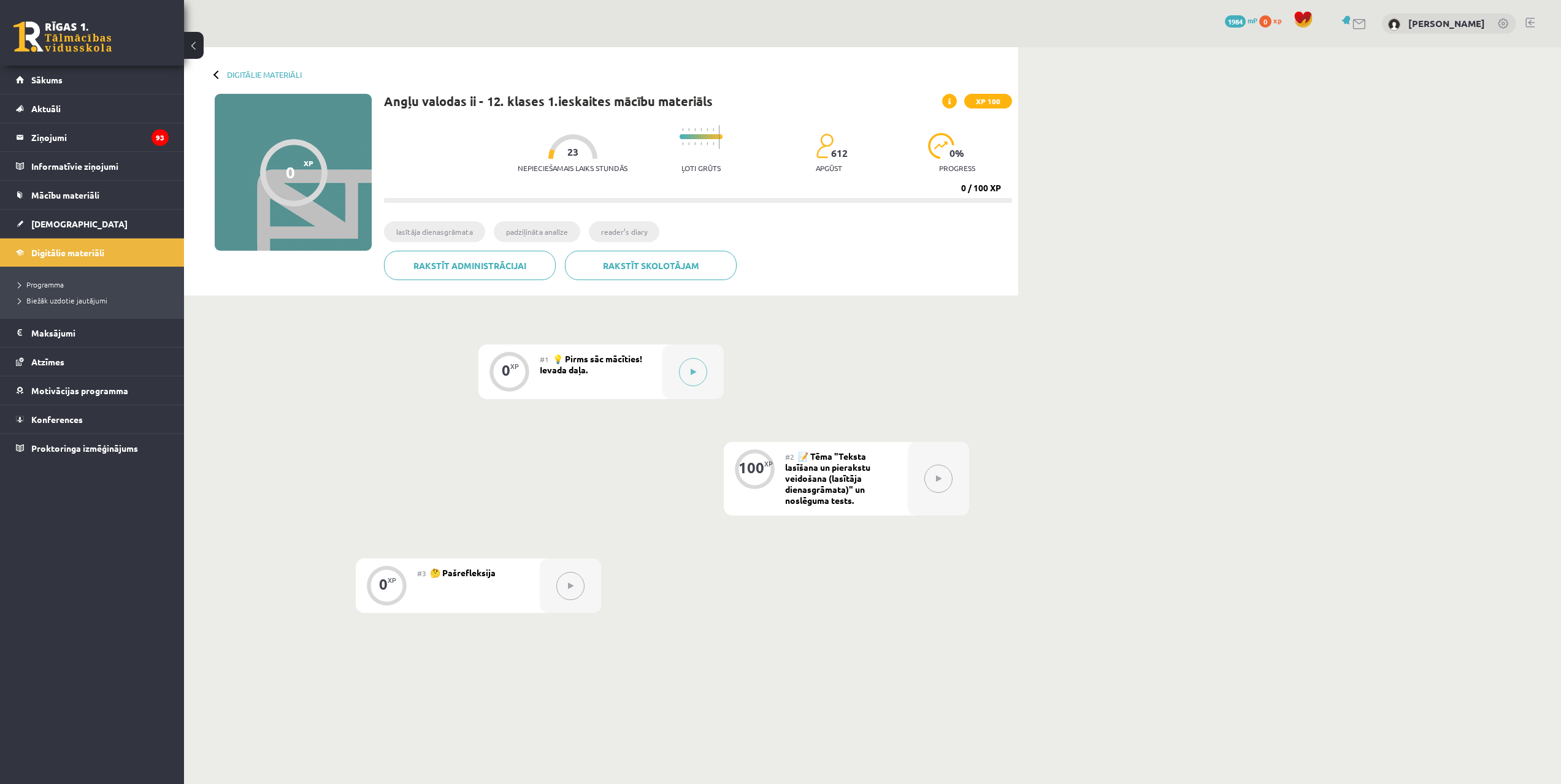
click at [219, 74] on div at bounding box center [218, 74] width 9 height 9
click at [78, 218] on link "[DEMOGRAPHIC_DATA]" at bounding box center [92, 224] width 152 height 28
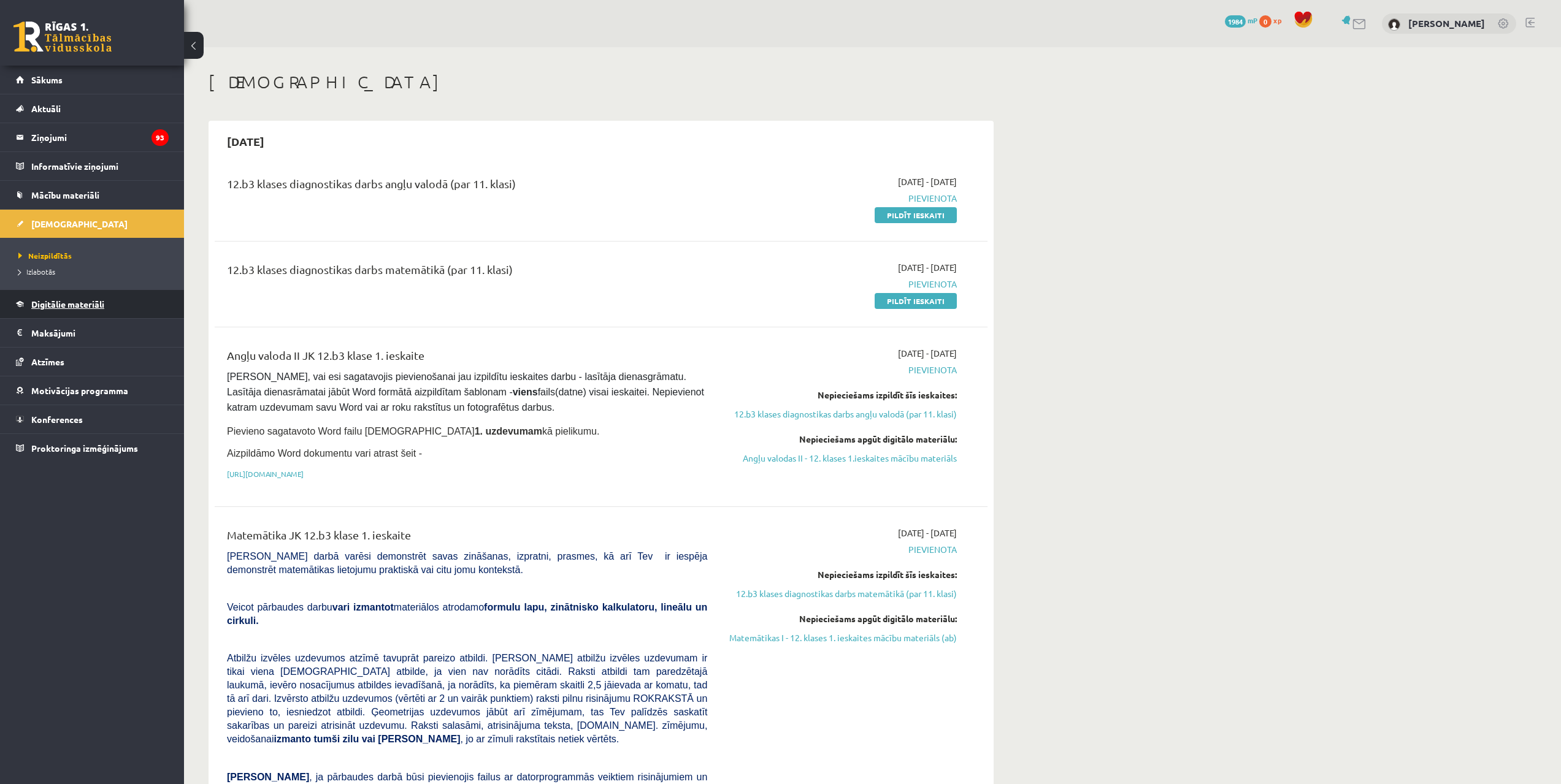
click at [101, 298] on link "Digitālie materiāli" at bounding box center [92, 304] width 152 height 28
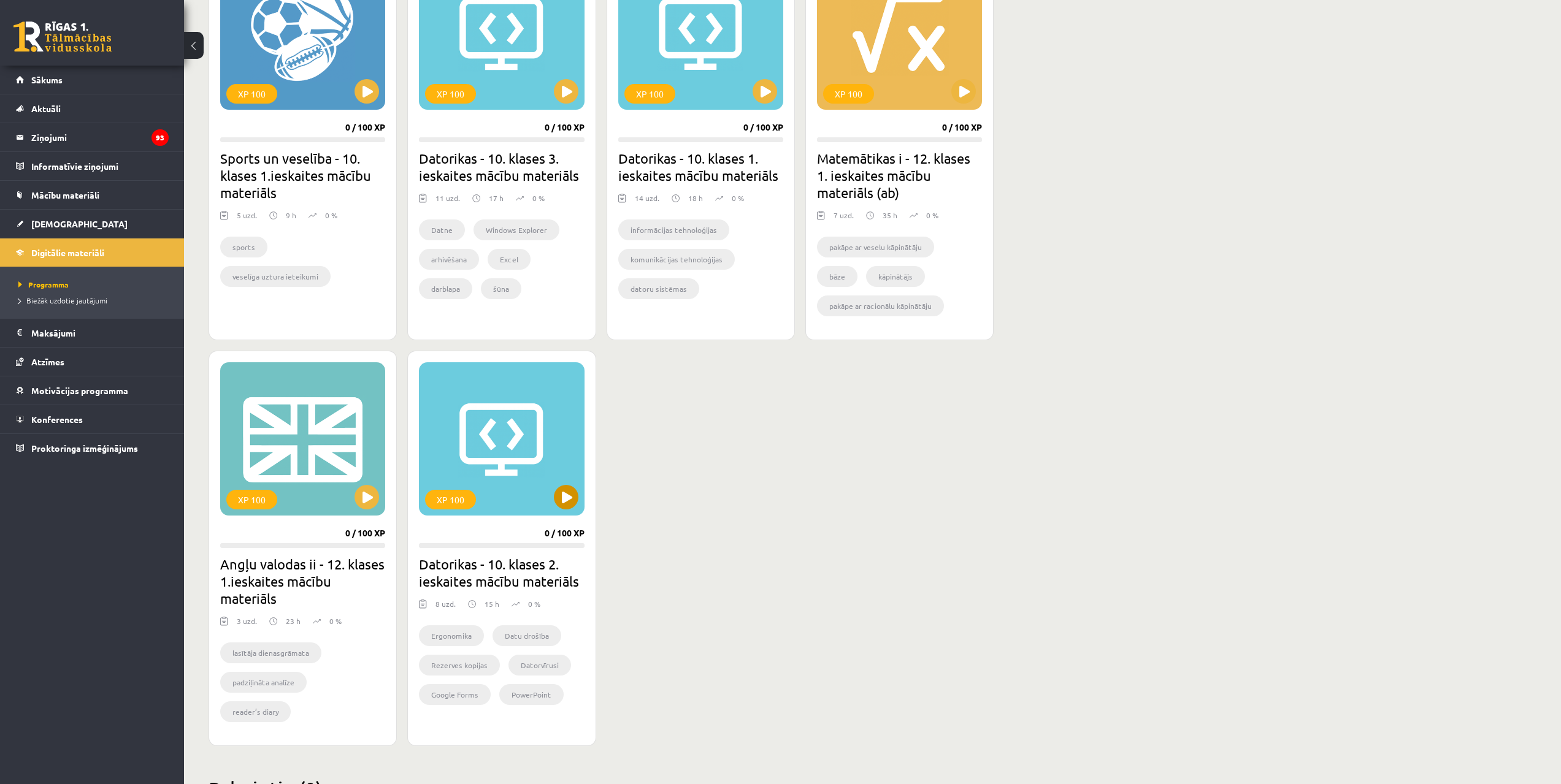
scroll to position [788, 0]
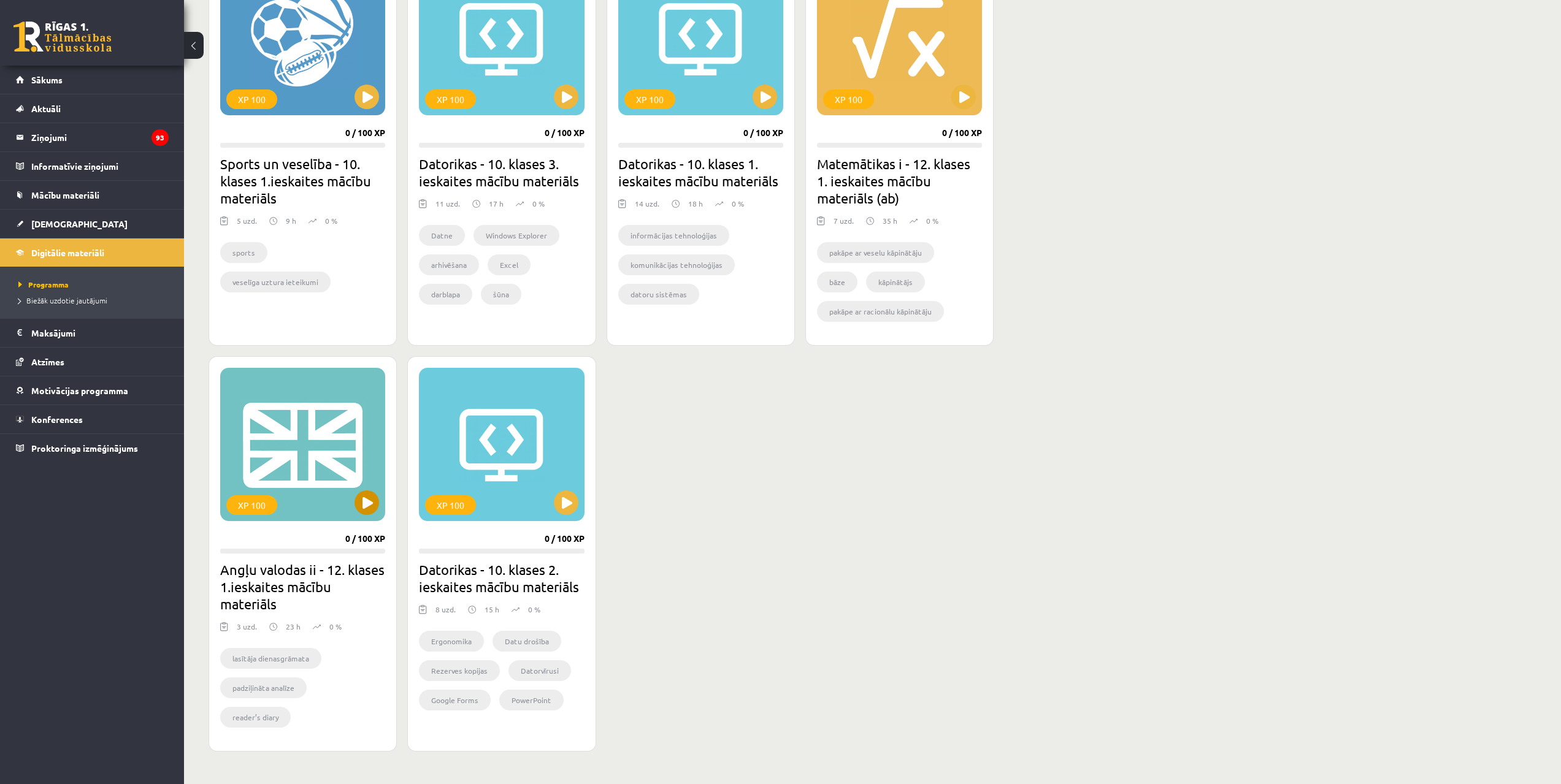
click at [274, 512] on div "XP 100" at bounding box center [252, 504] width 51 height 20
drag, startPoint x: 321, startPoint y: 511, endPoint x: 330, endPoint y: 510, distance: 9.1
click at [325, 509] on div "XP 100" at bounding box center [303, 444] width 165 height 153
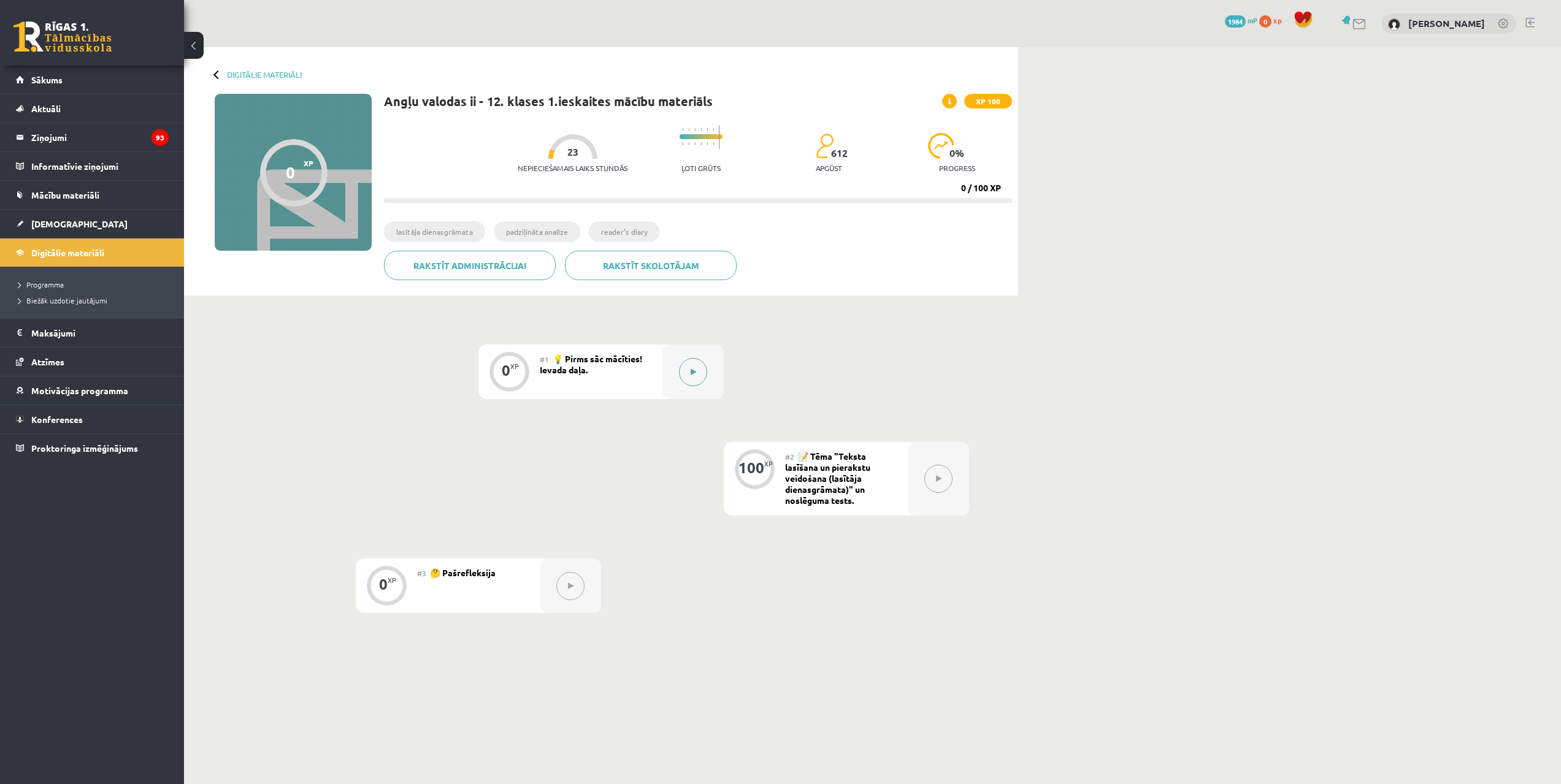
click at [689, 361] on button at bounding box center [693, 372] width 28 height 28
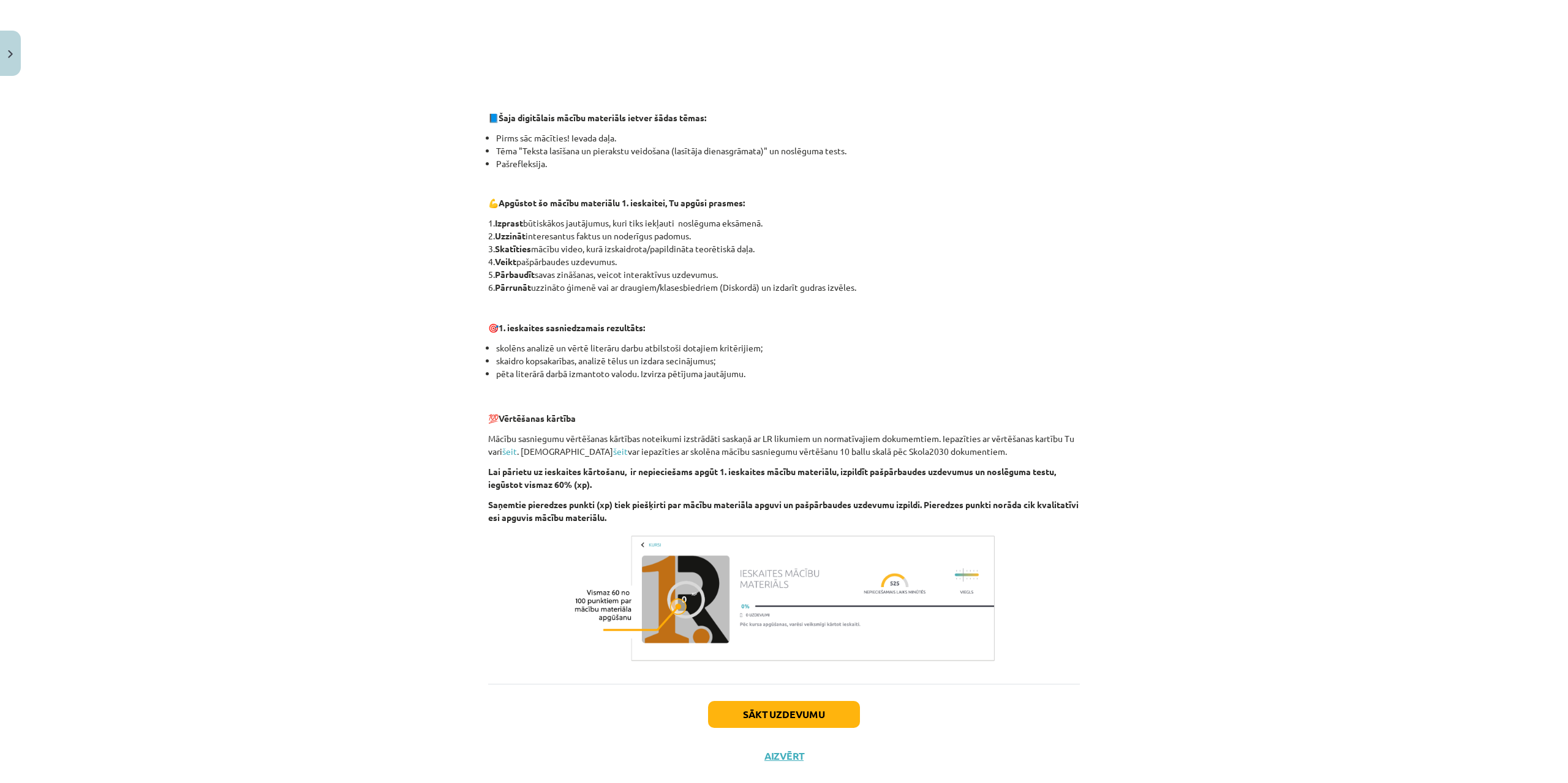
scroll to position [506, 0]
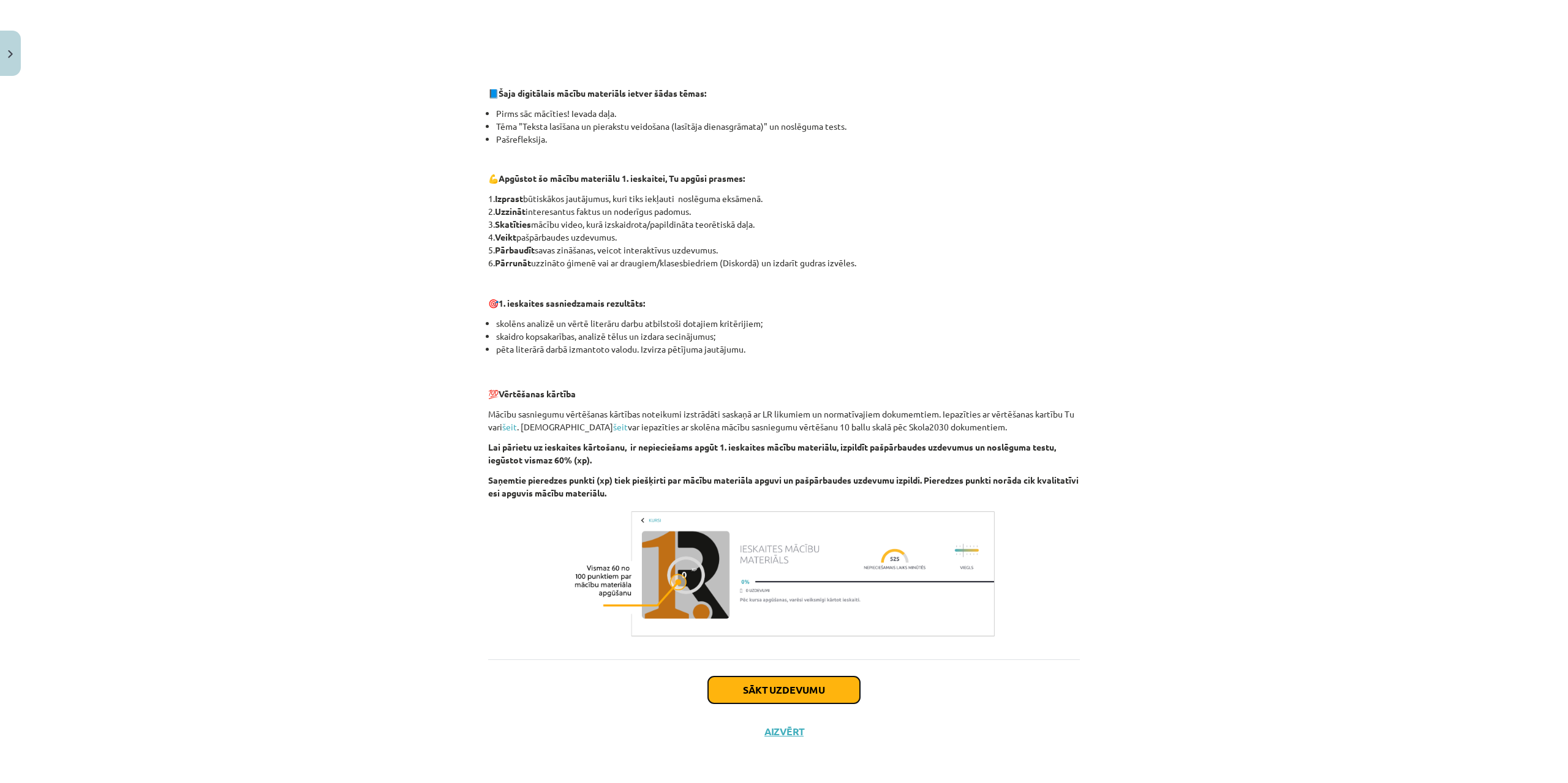
click at [820, 694] on button "Sākt uzdevumu" at bounding box center [784, 690] width 152 height 27
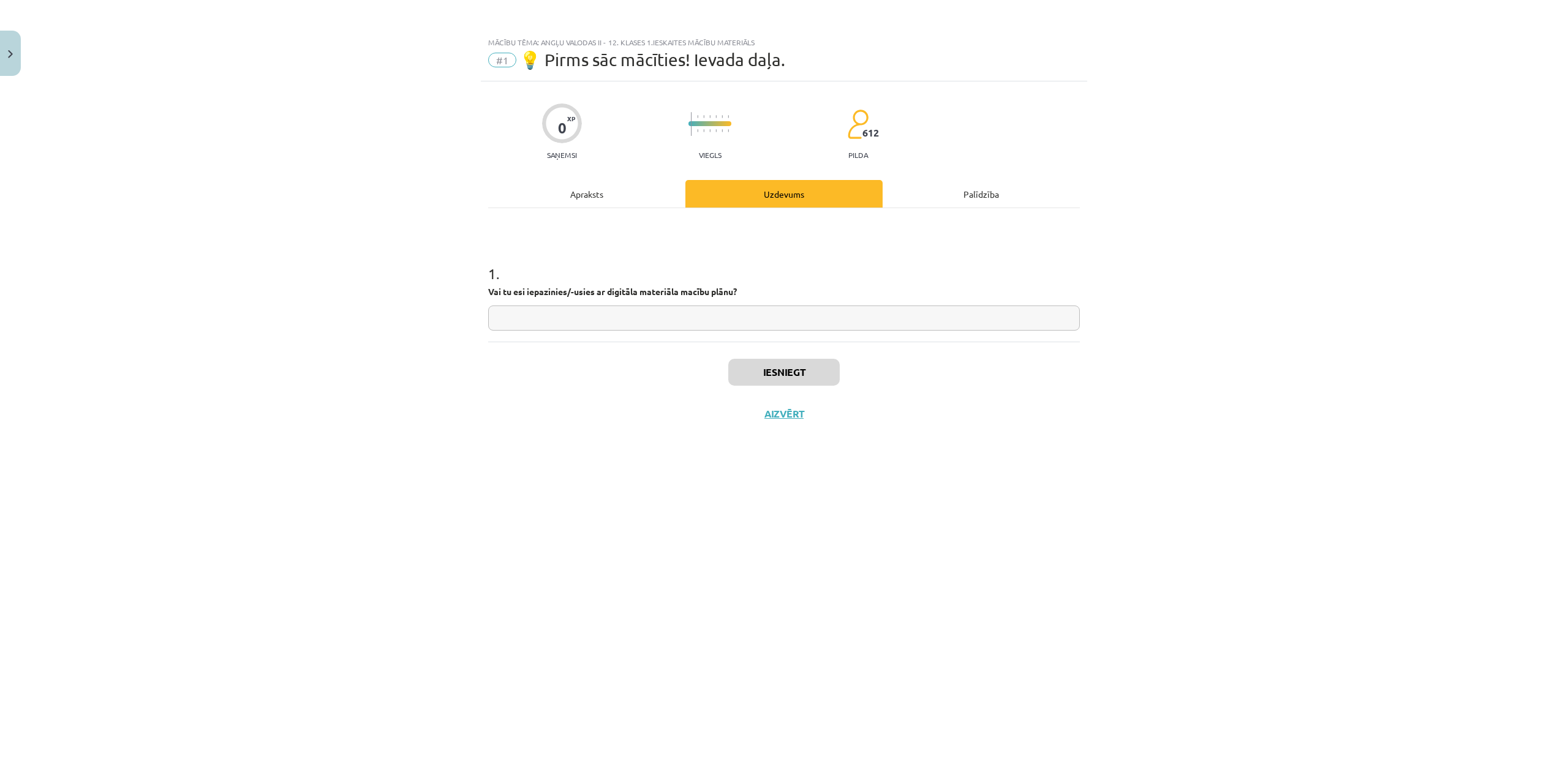
scroll to position [0, 0]
click at [625, 319] on input "text" at bounding box center [784, 318] width 592 height 25
type input "**"
click at [779, 370] on button "Iesniegt" at bounding box center [784, 372] width 111 height 27
click at [794, 417] on button "Nākamā nodarbība" at bounding box center [783, 422] width 120 height 28
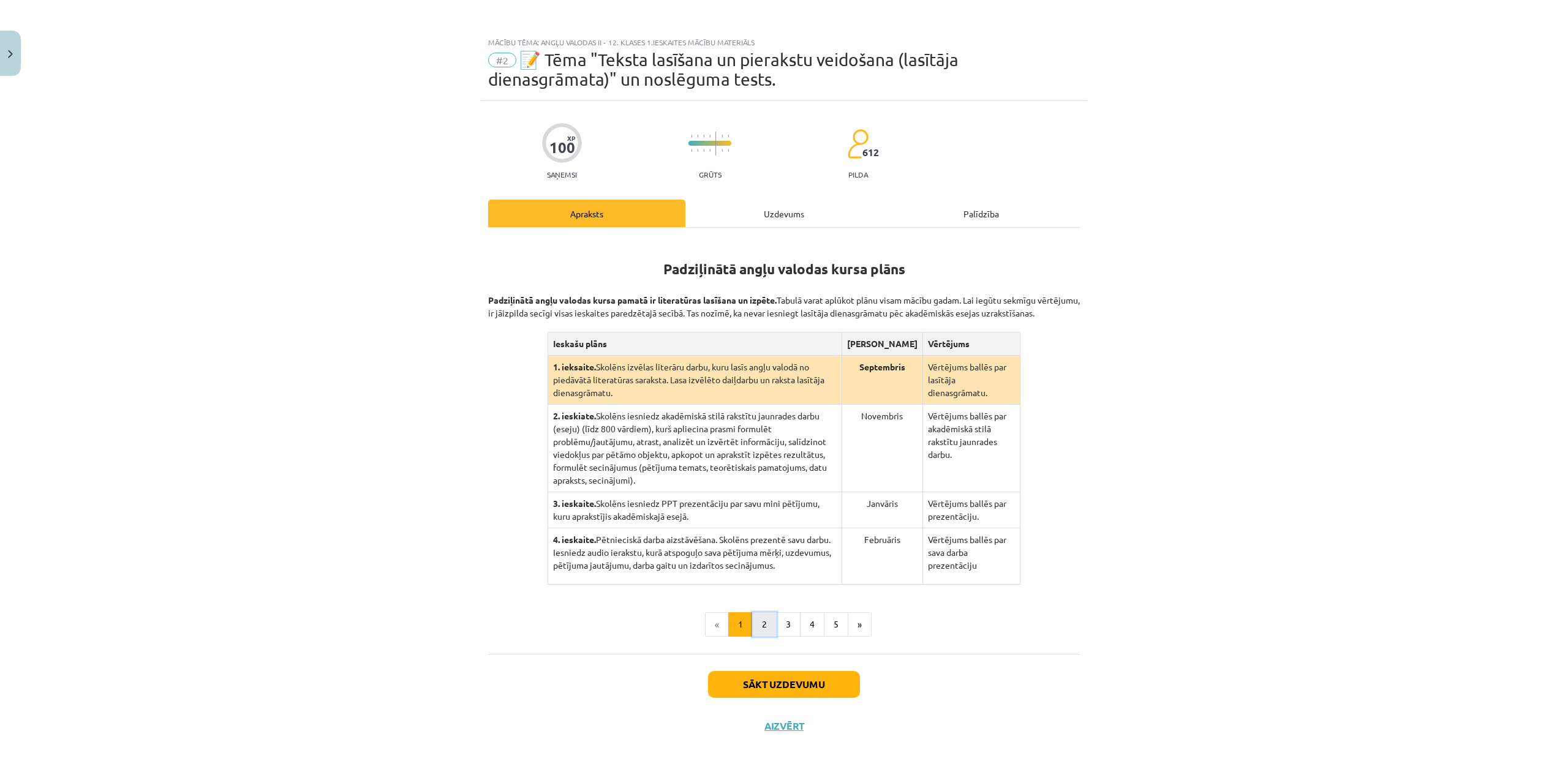
click at [767, 619] on button "2" at bounding box center [764, 624] width 24 height 24
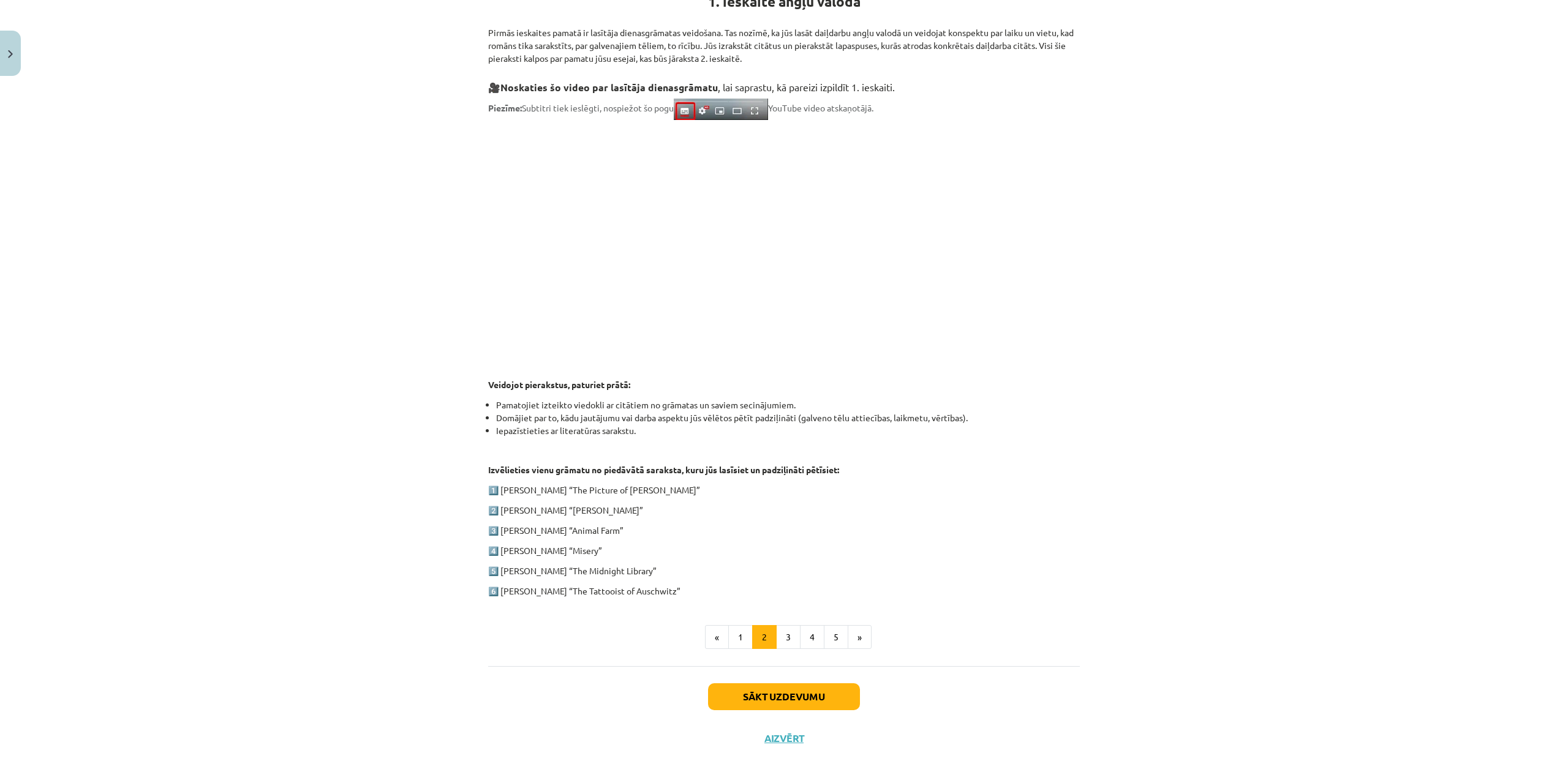
scroll to position [274, 0]
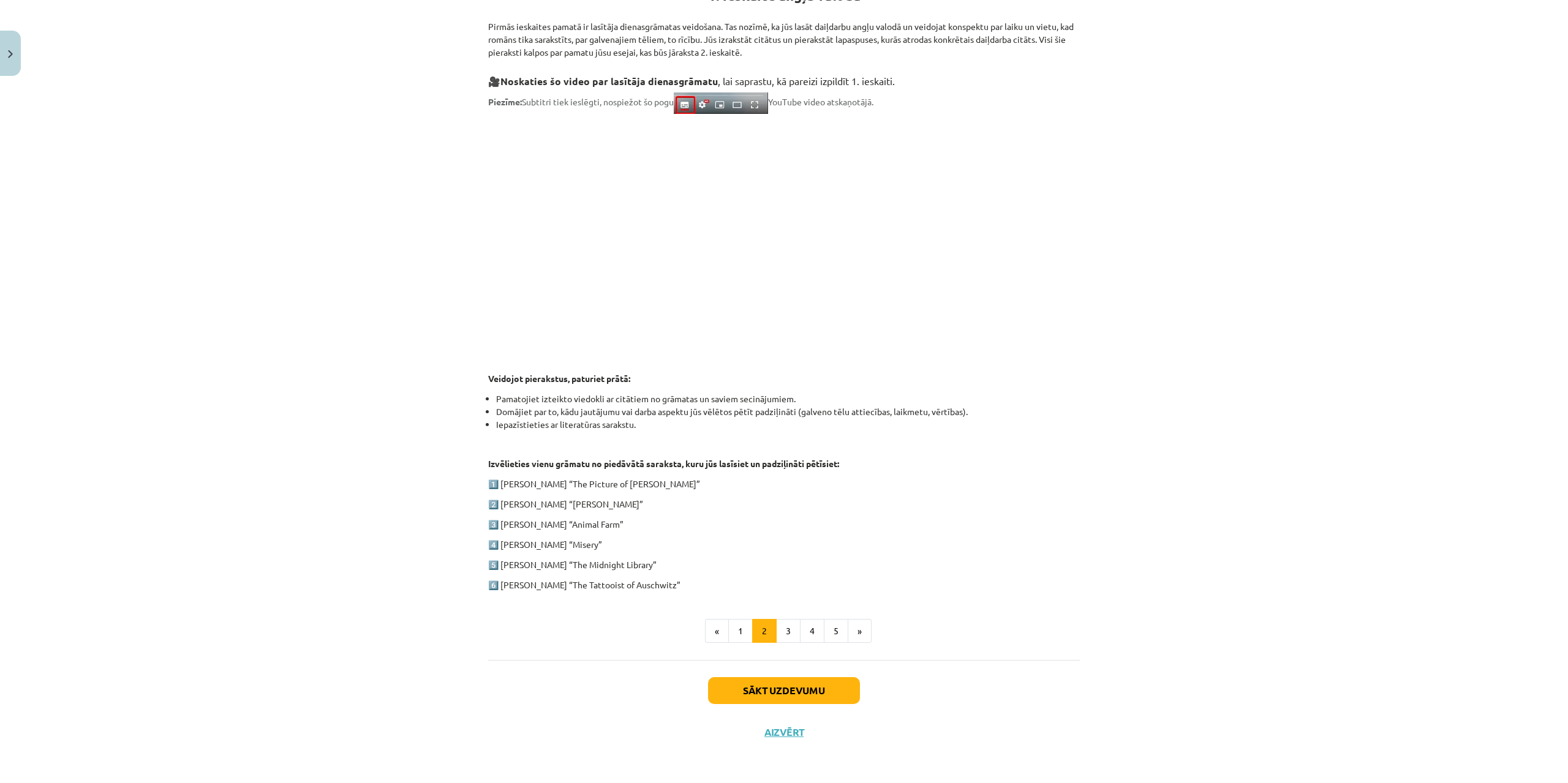
drag, startPoint x: 573, startPoint y: 548, endPoint x: 573, endPoint y: 541, distance: 7.0
click at [573, 545] on p "4️⃣ Stephen King “Misery”" at bounding box center [784, 544] width 592 height 13
click at [572, 542] on p "4️⃣ Stephen King “Misery”" at bounding box center [784, 544] width 592 height 13
click at [786, 623] on button "3" at bounding box center [788, 631] width 24 height 24
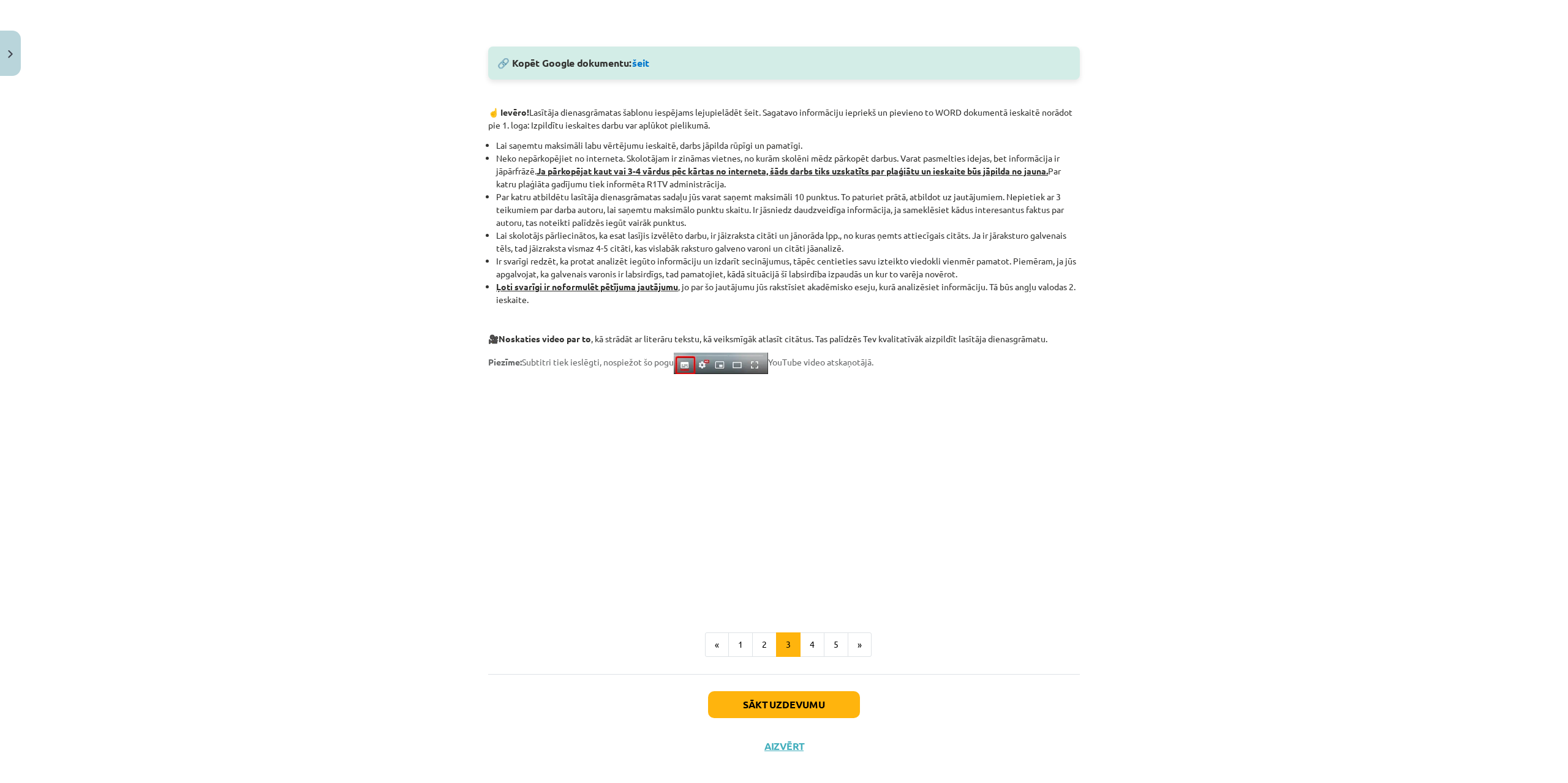
scroll to position [690, 0]
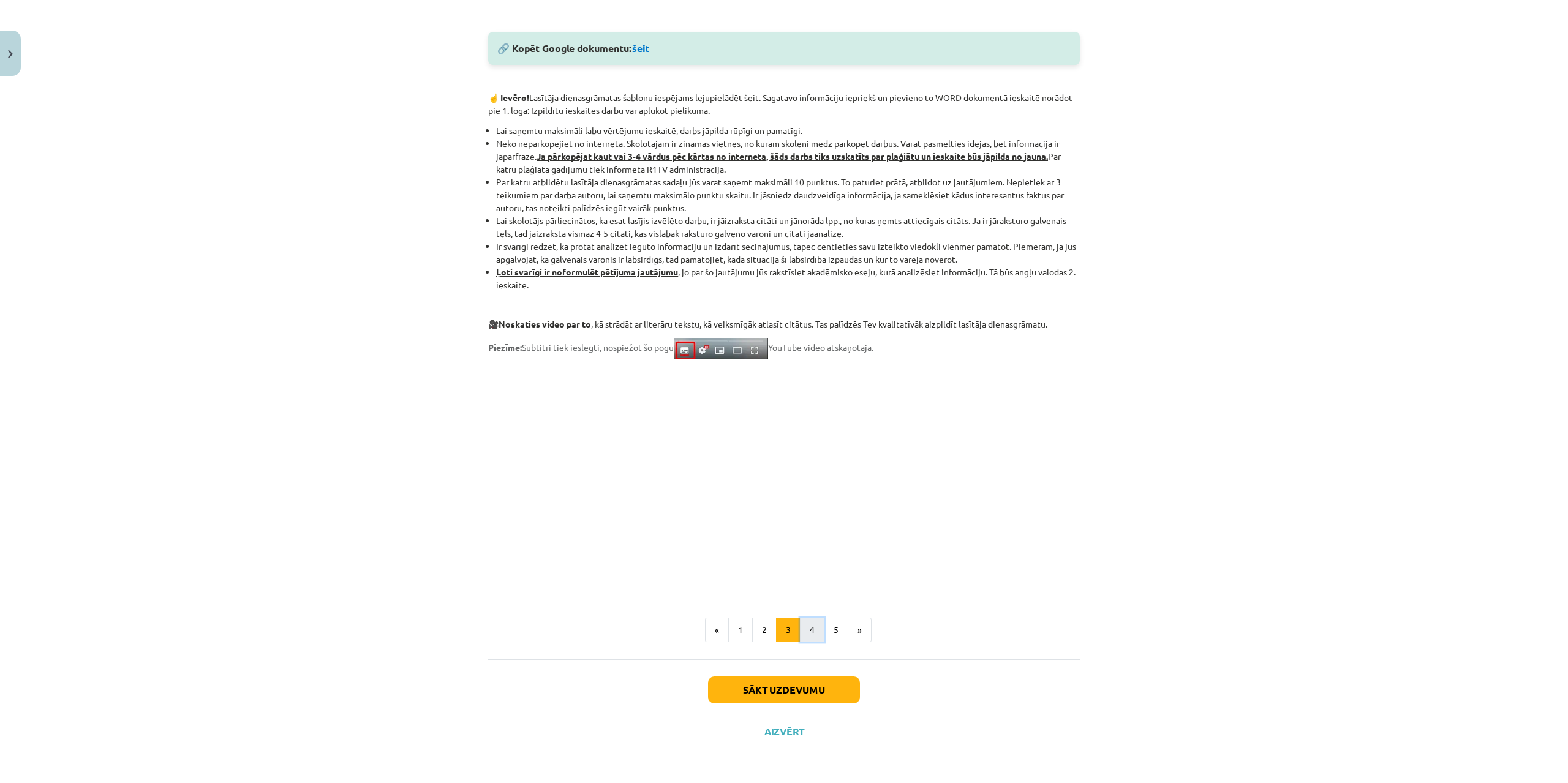
click at [805, 628] on button "4" at bounding box center [811, 629] width 24 height 24
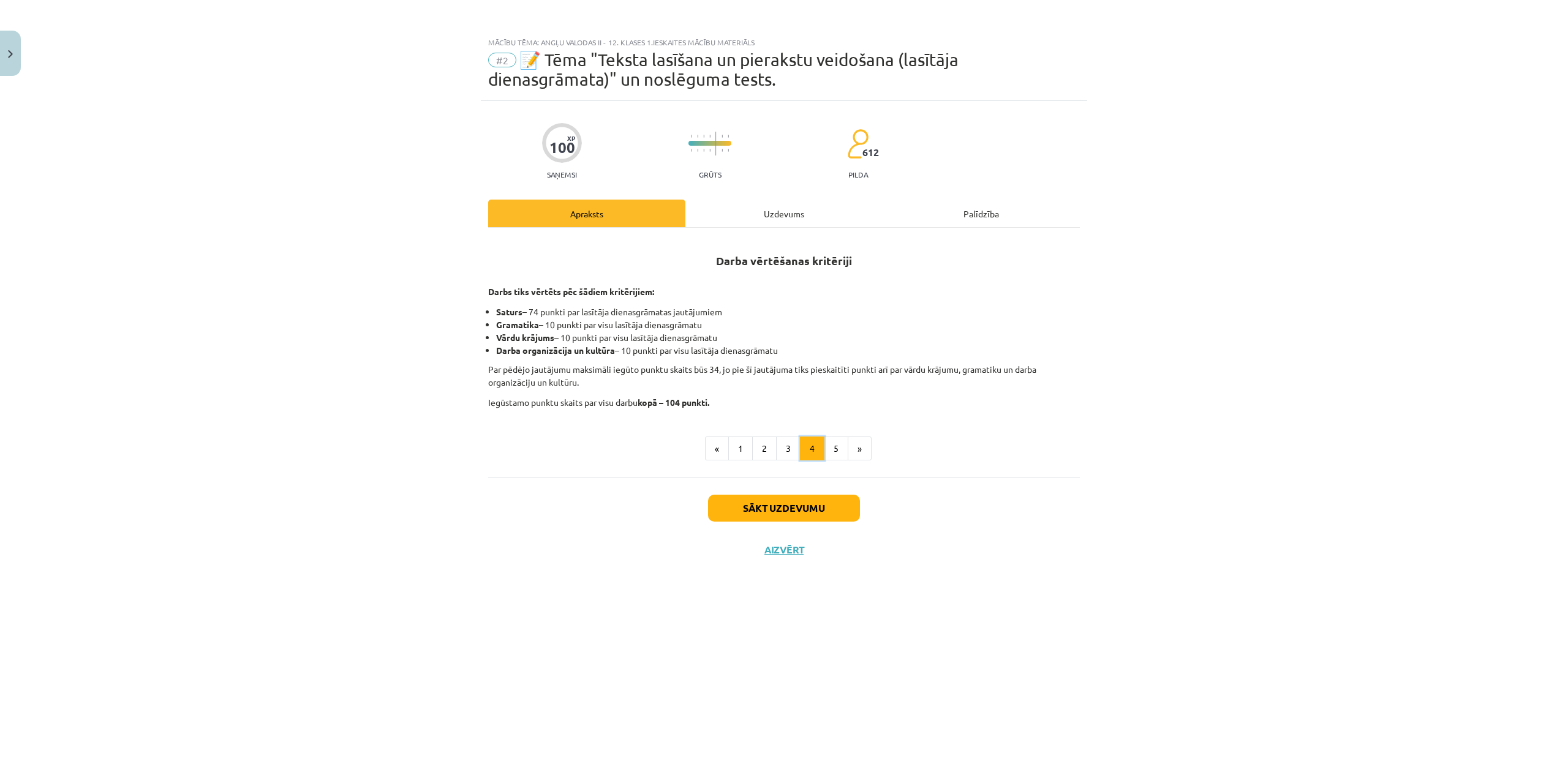
scroll to position [0, 0]
click at [833, 454] on button "5" at bounding box center [836, 448] width 24 height 24
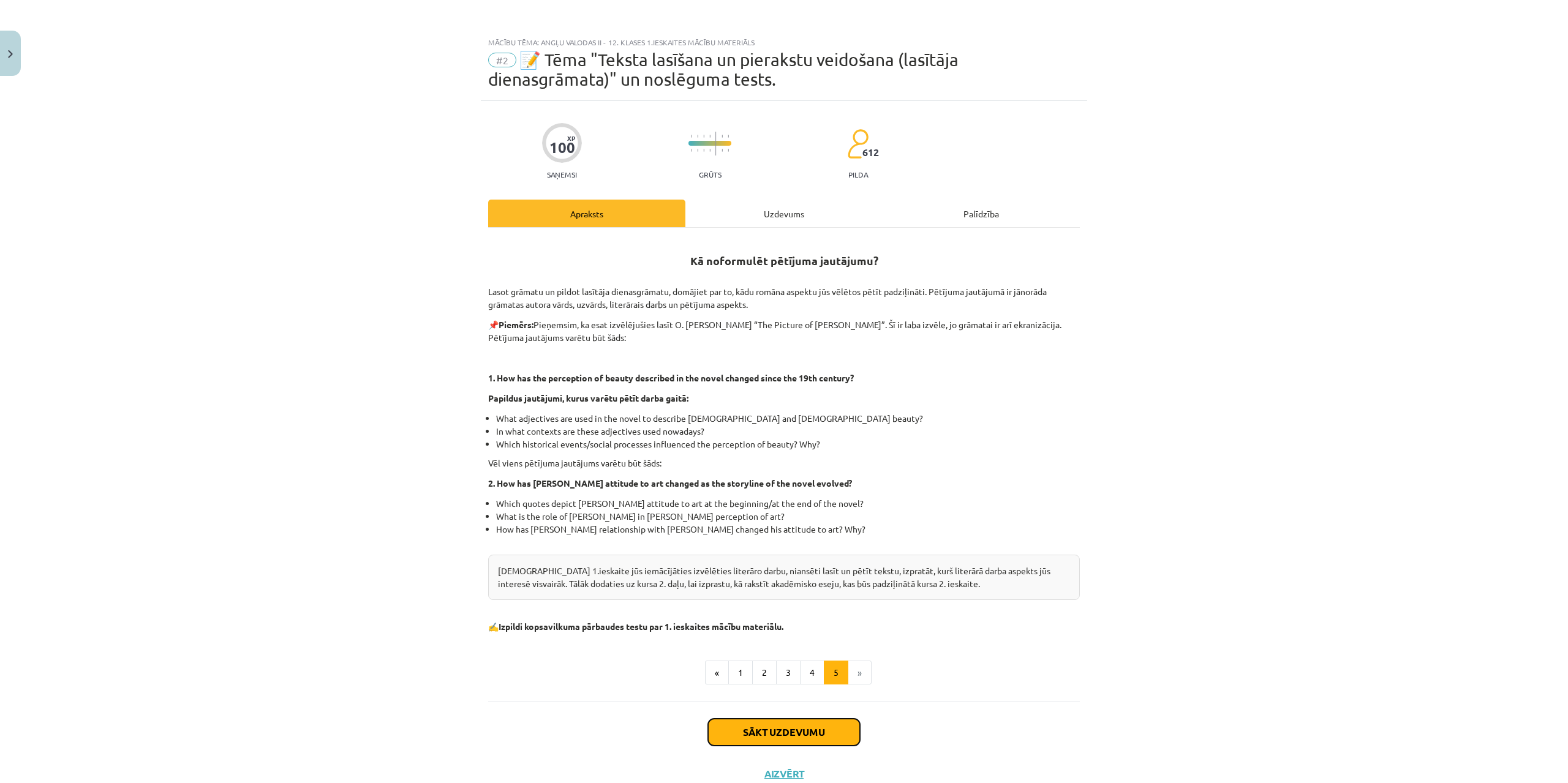
click at [787, 720] on button "Sākt uzdevumu" at bounding box center [784, 732] width 152 height 27
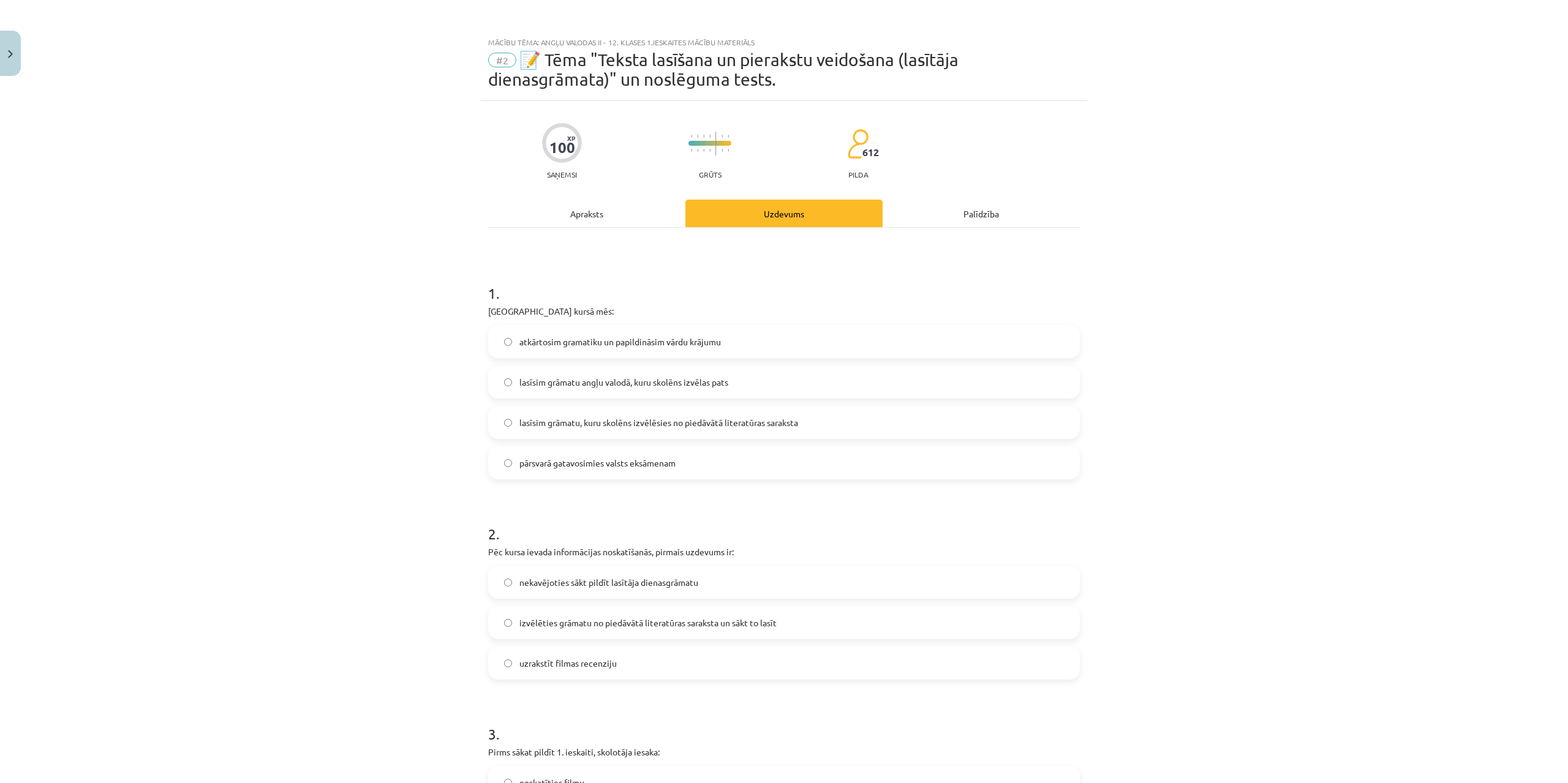
scroll to position [31, 0]
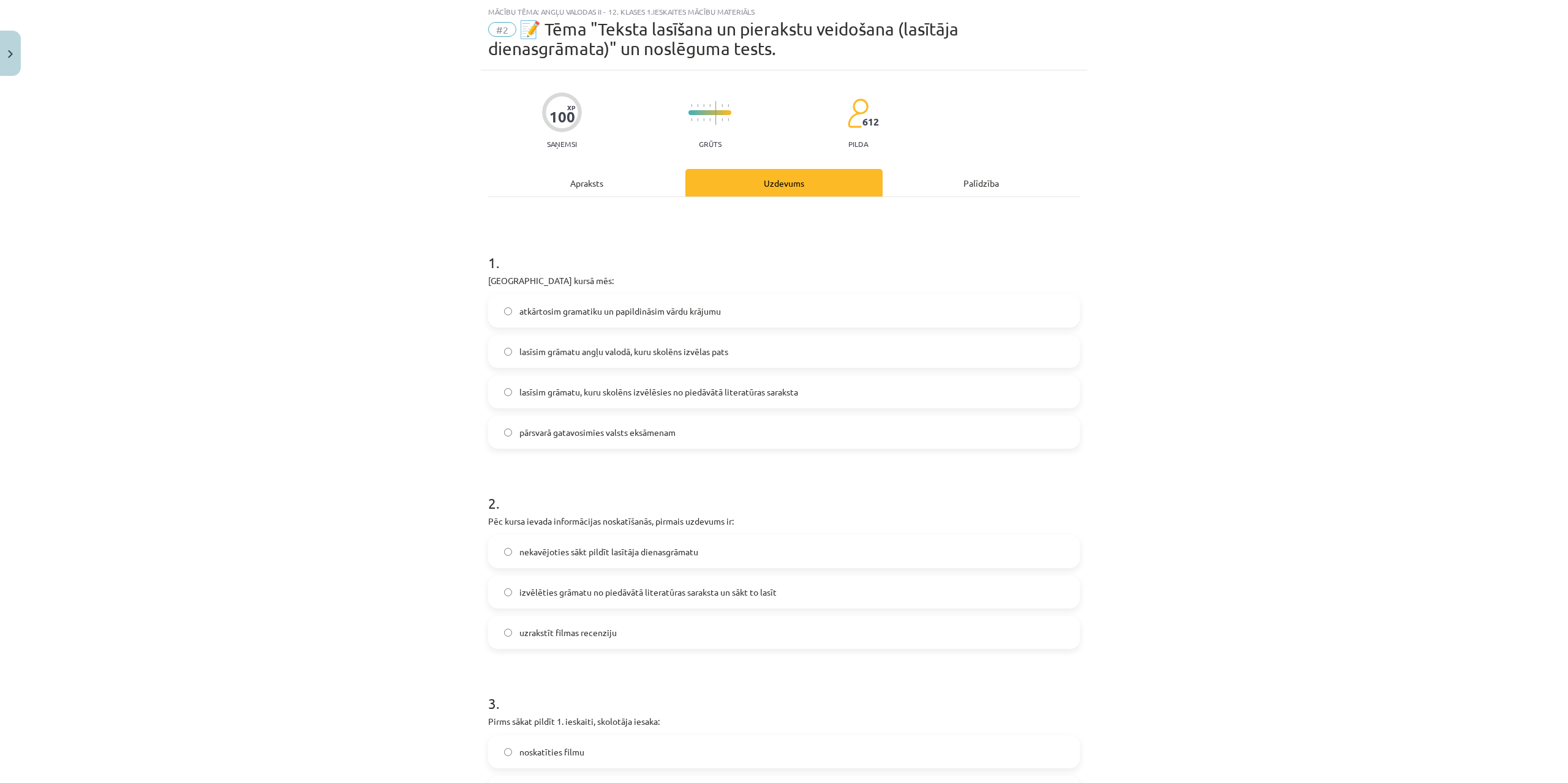
click at [551, 355] on span "lasīsim grāmatu angļu valodā, kuru skolēns izvēlas pats" at bounding box center [624, 351] width 209 height 13
click at [588, 392] on span "lasīsim grāmatu, kuru skolēns izvēlēsies no piedāvātā literatūras saraksta" at bounding box center [658, 392] width 279 height 13
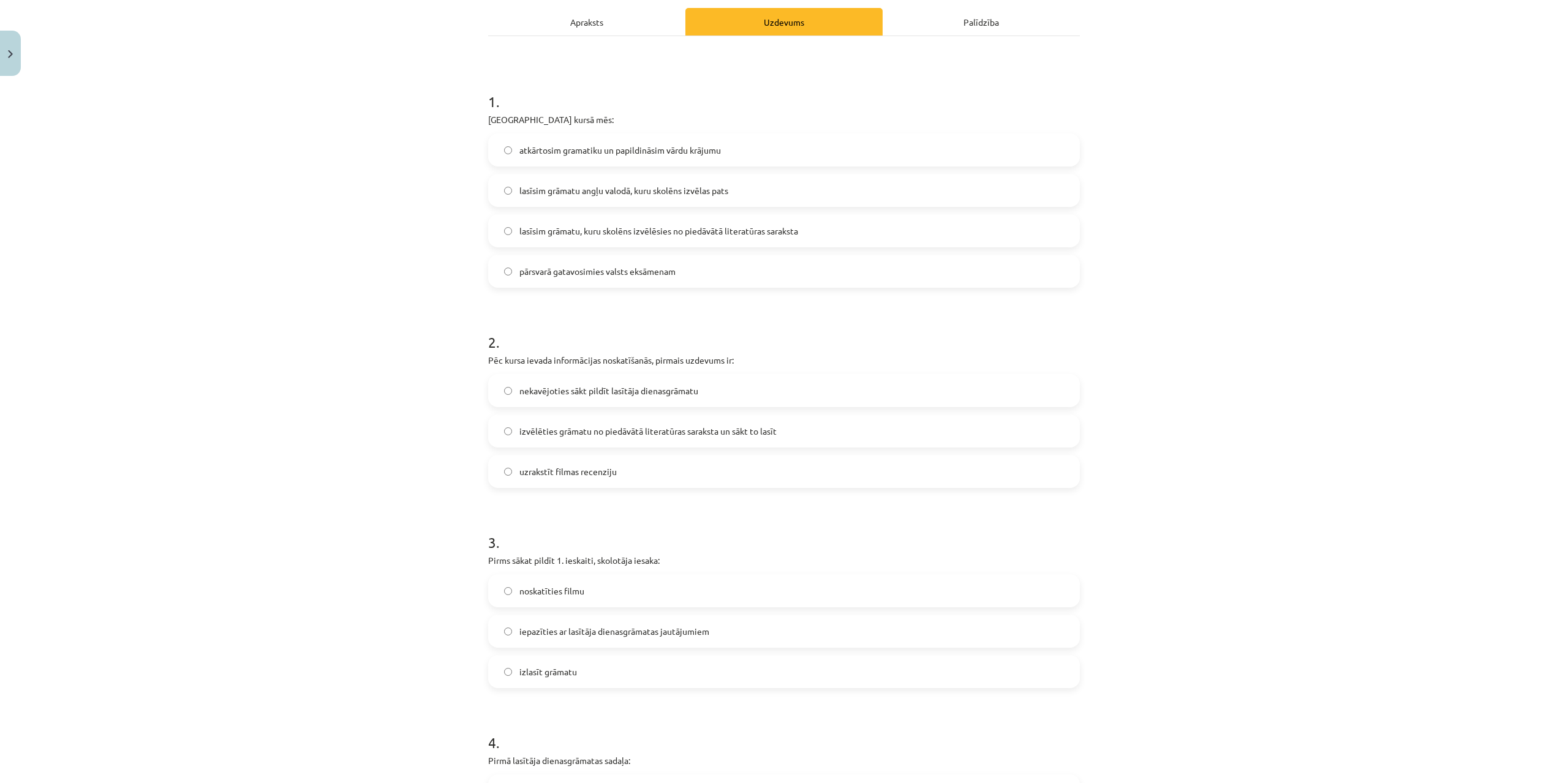
scroll to position [214, 0]
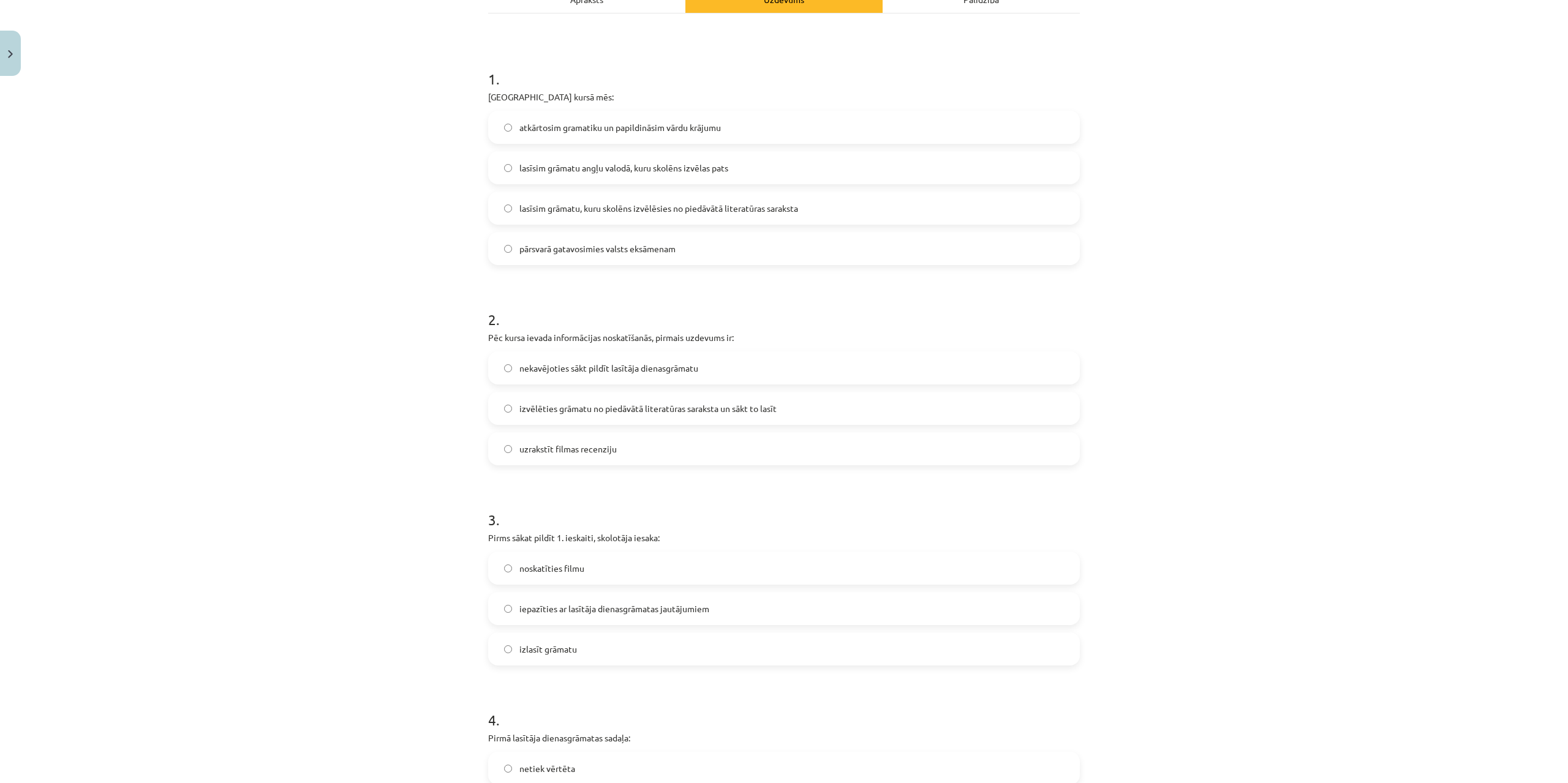
click at [705, 402] on span "izvēlēties grāmatu no piedāvātā literatūras saraksta un sākt to lasīt" at bounding box center [648, 409] width 257 height 13
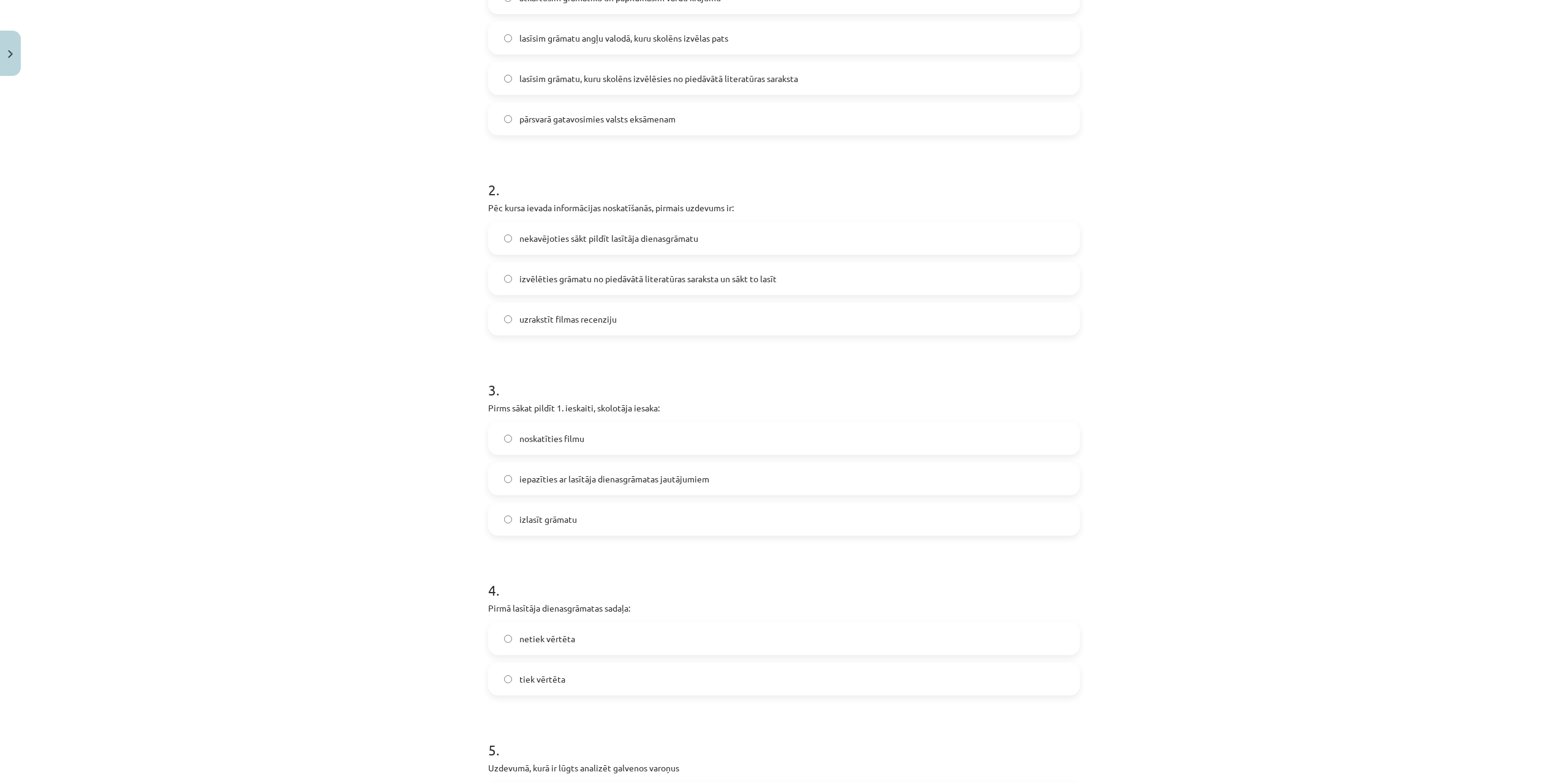
scroll to position [398, 0]
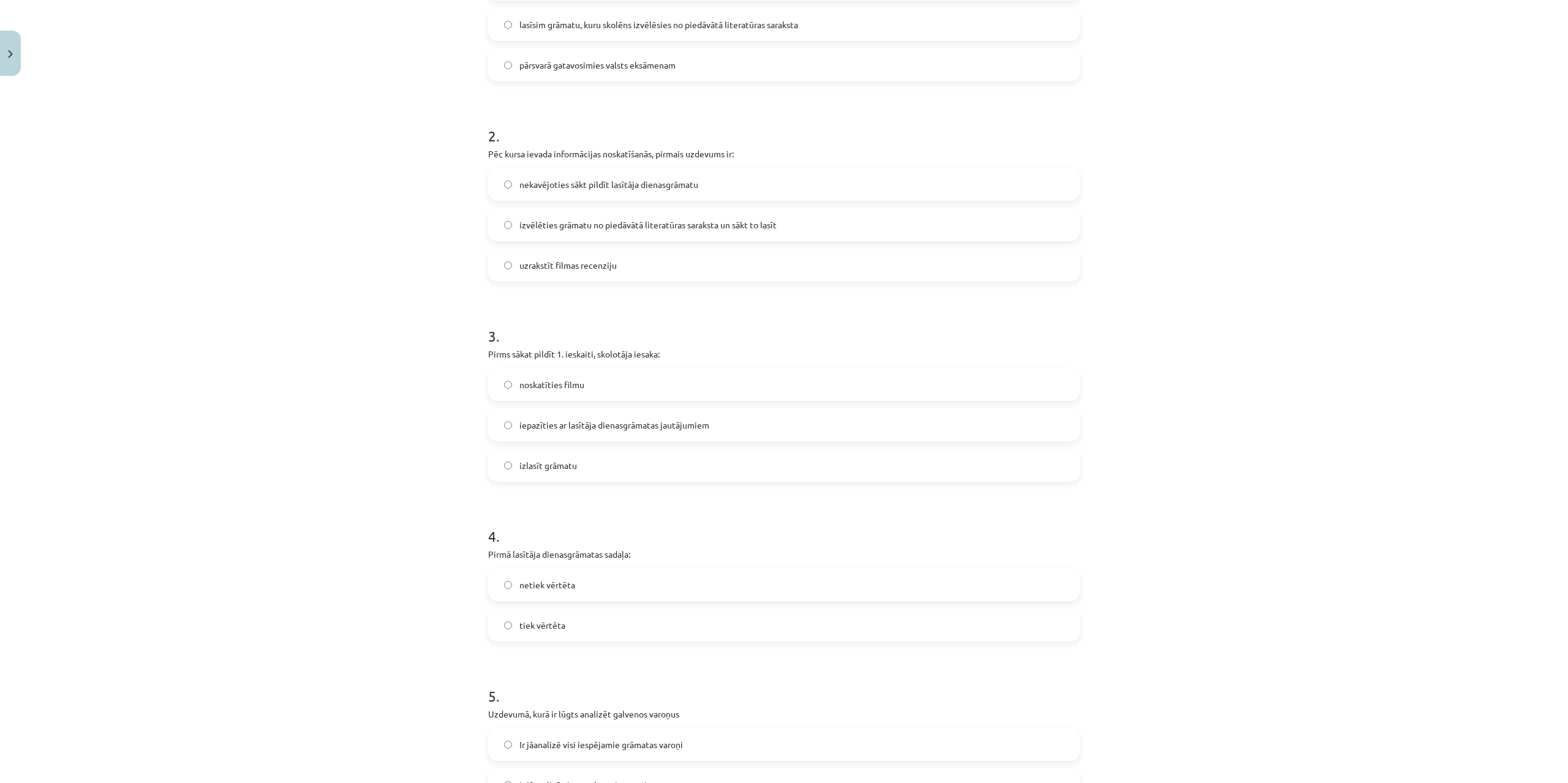
click at [634, 386] on label "noskatīties filmu" at bounding box center [783, 384] width 589 height 31
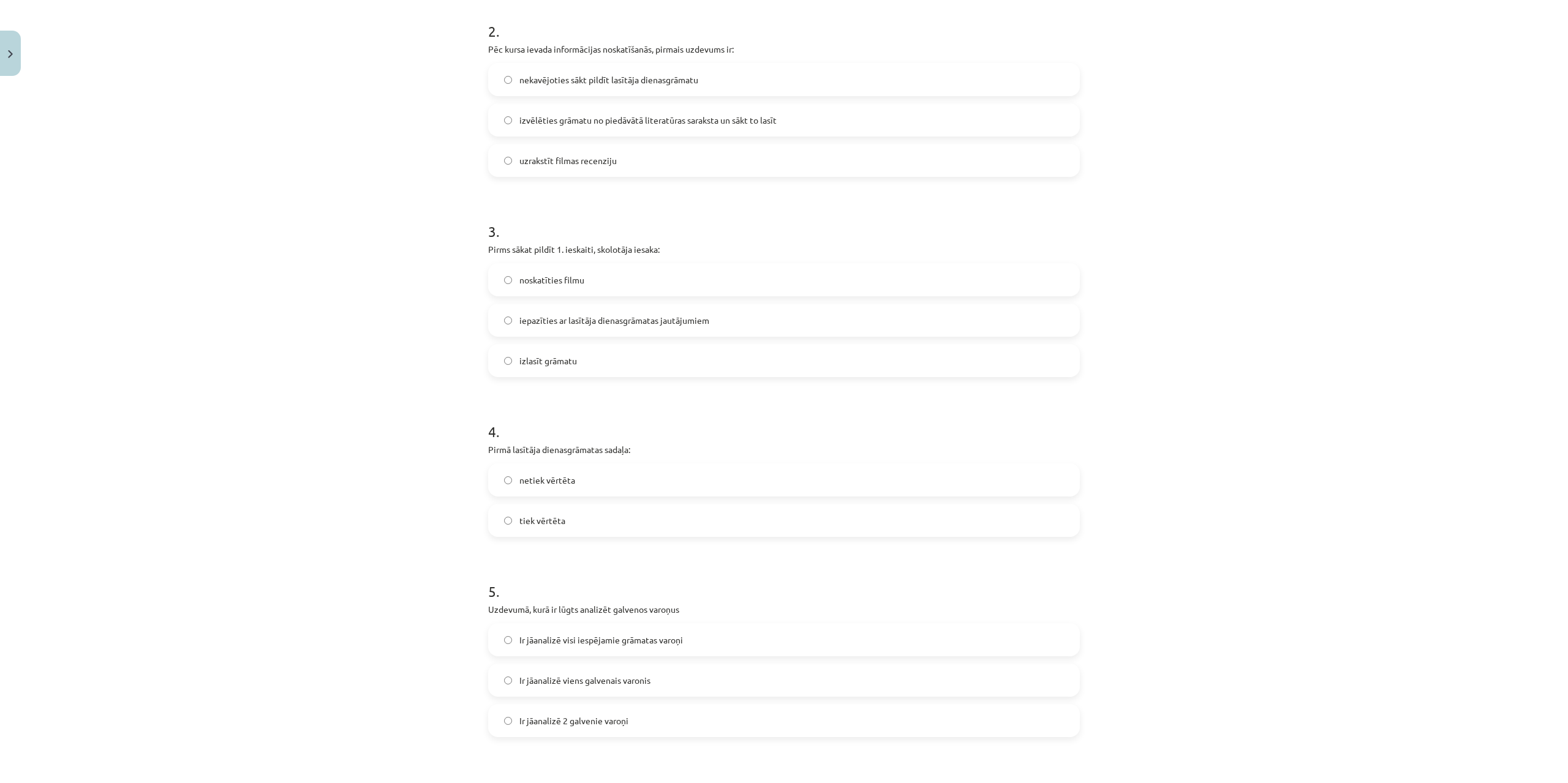
scroll to position [520, 0]
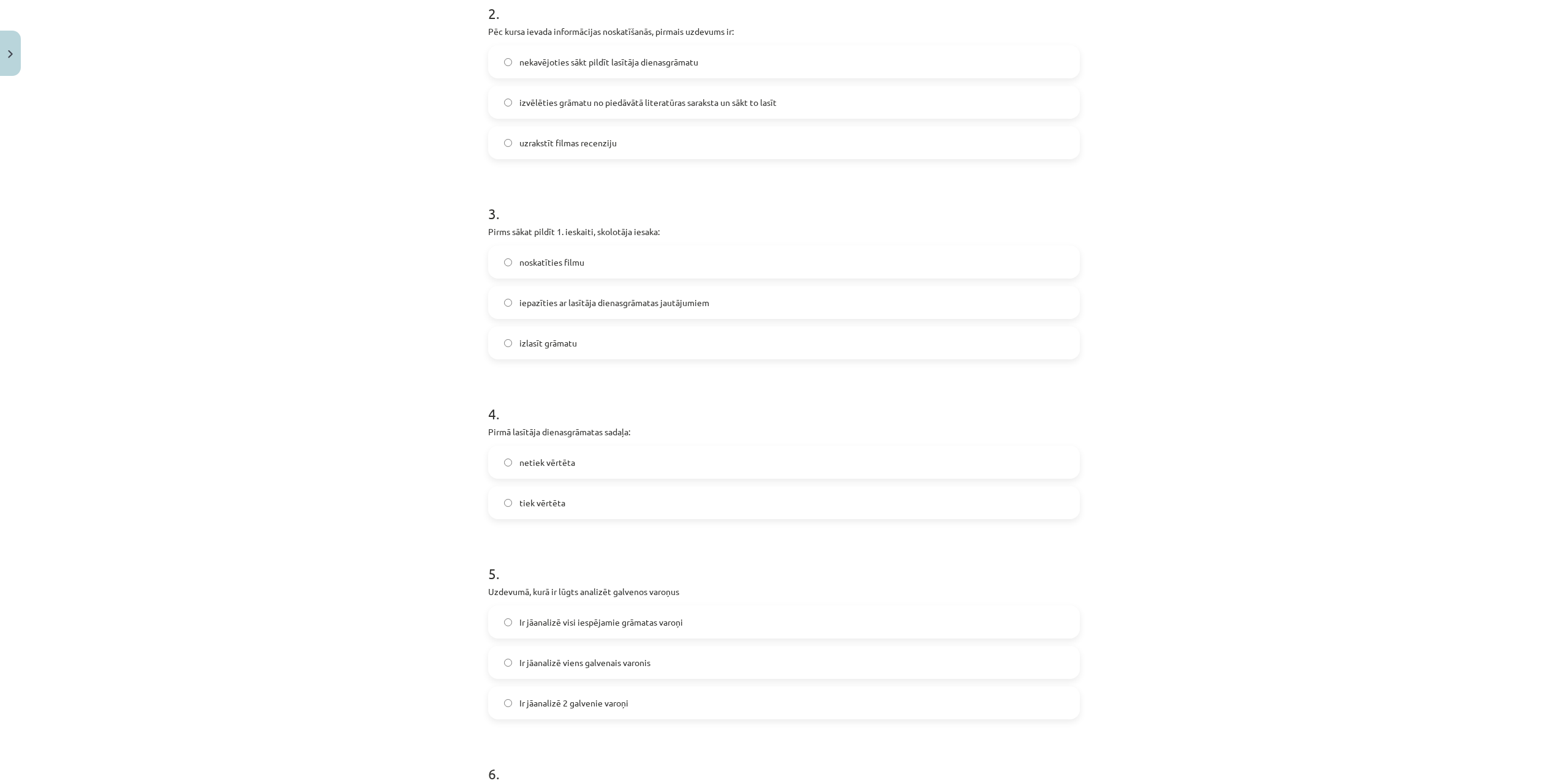
click at [571, 468] on label "netiek vērtēta" at bounding box center [783, 462] width 589 height 31
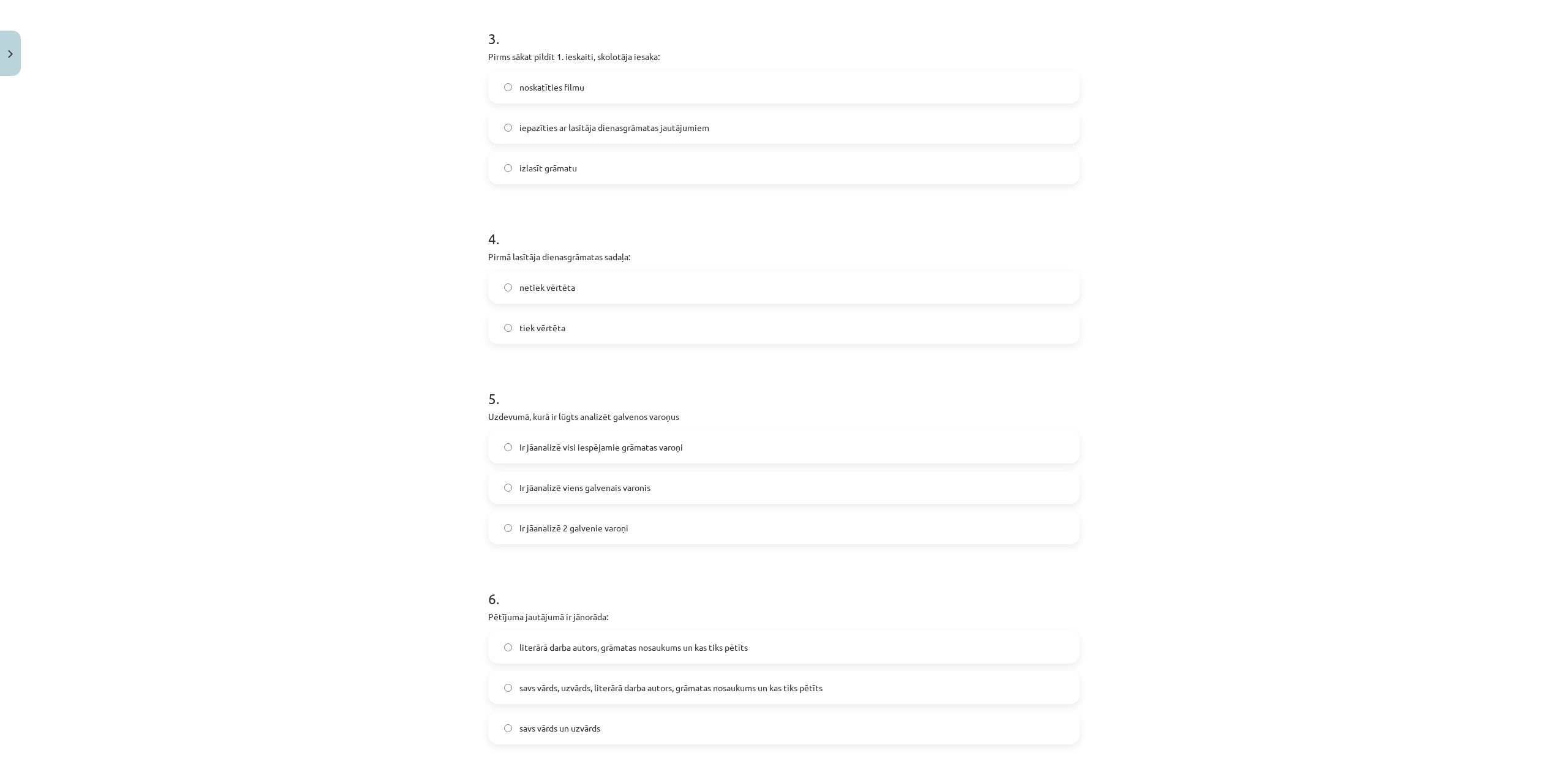
scroll to position [756, 0]
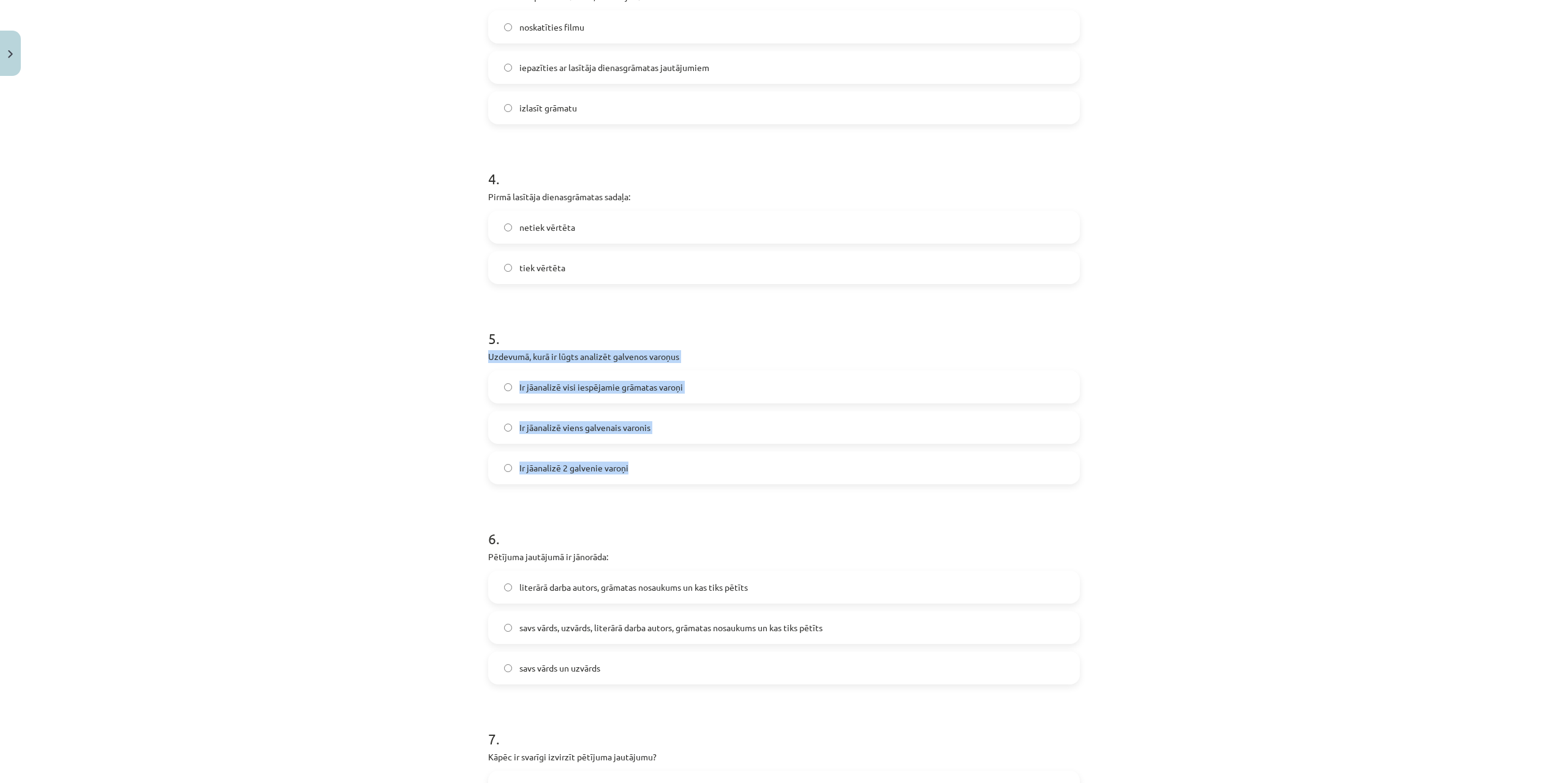
drag, startPoint x: 483, startPoint y: 358, endPoint x: 640, endPoint y: 472, distance: 194.0
click at [640, 472] on div "100 XP Saņemsi Grūts 612 pilda Apraksts Uzdevums Palīdzība 1 . Padziļinātajā ku…" at bounding box center [784, 478] width 607 height 2264
copy div "Uzdevumā, kurā ir lūgts analizēt galvenos varoņus Ir jāanalizē visi iespējamie …"
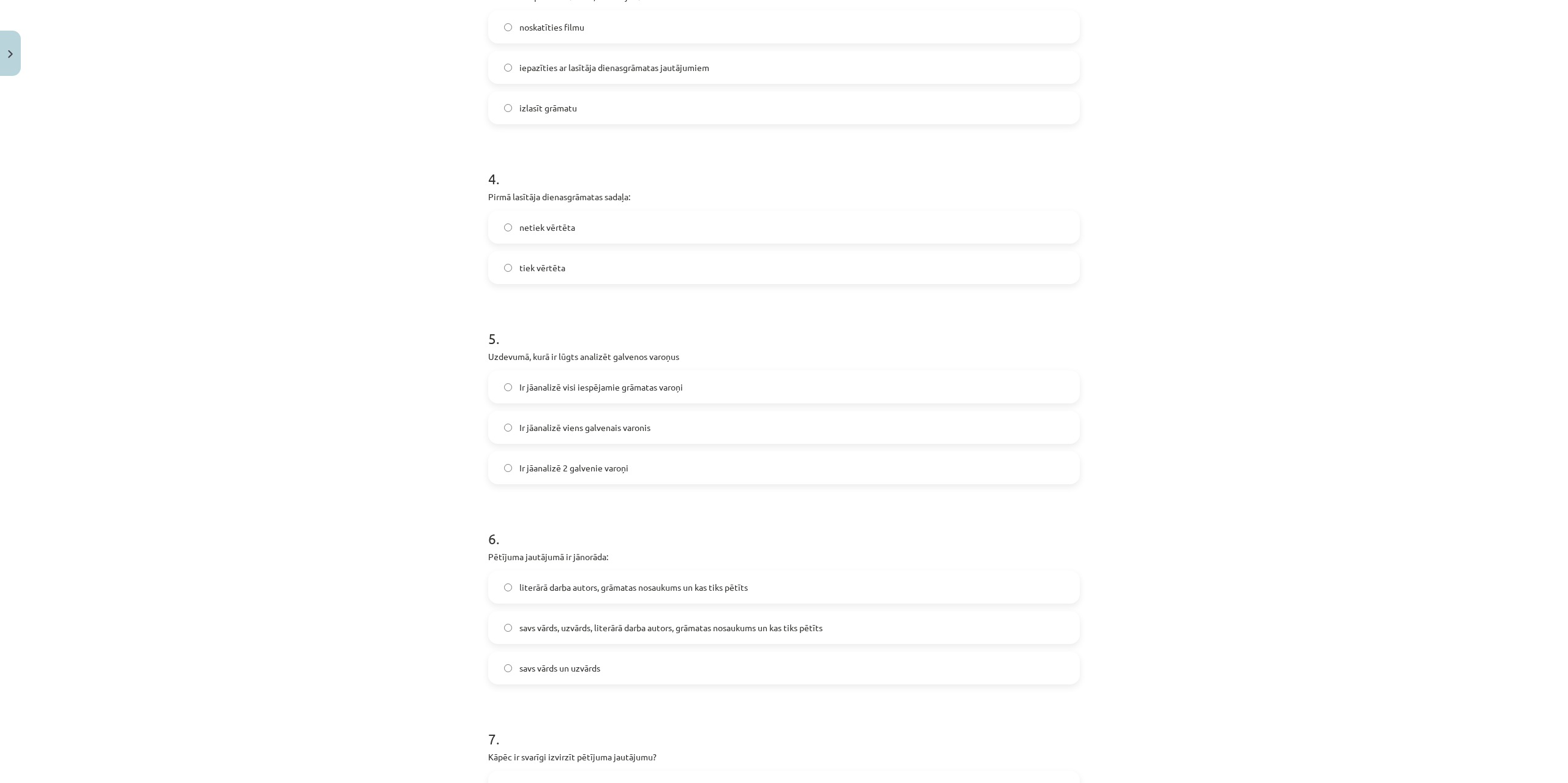
click at [155, 504] on div "Mācību tēma: Angļu valodas ii - 12. klases 1.ieskaites mācību materiāls #2 📝 Tē…" at bounding box center [784, 392] width 1568 height 783
click at [698, 426] on label "Ir jāanalizē viens galvenais varonis" at bounding box center [783, 427] width 589 height 31
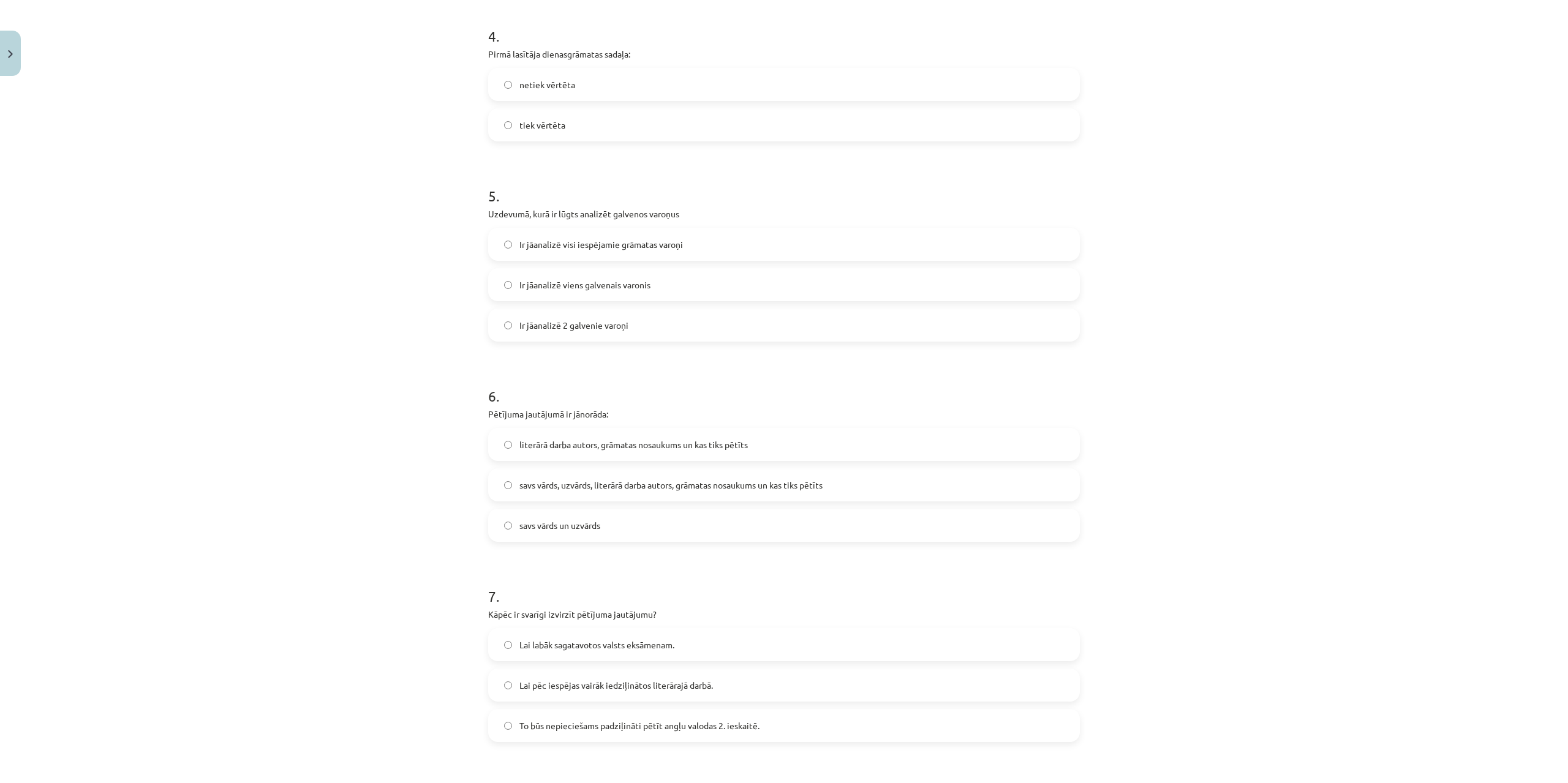
scroll to position [939, 0]
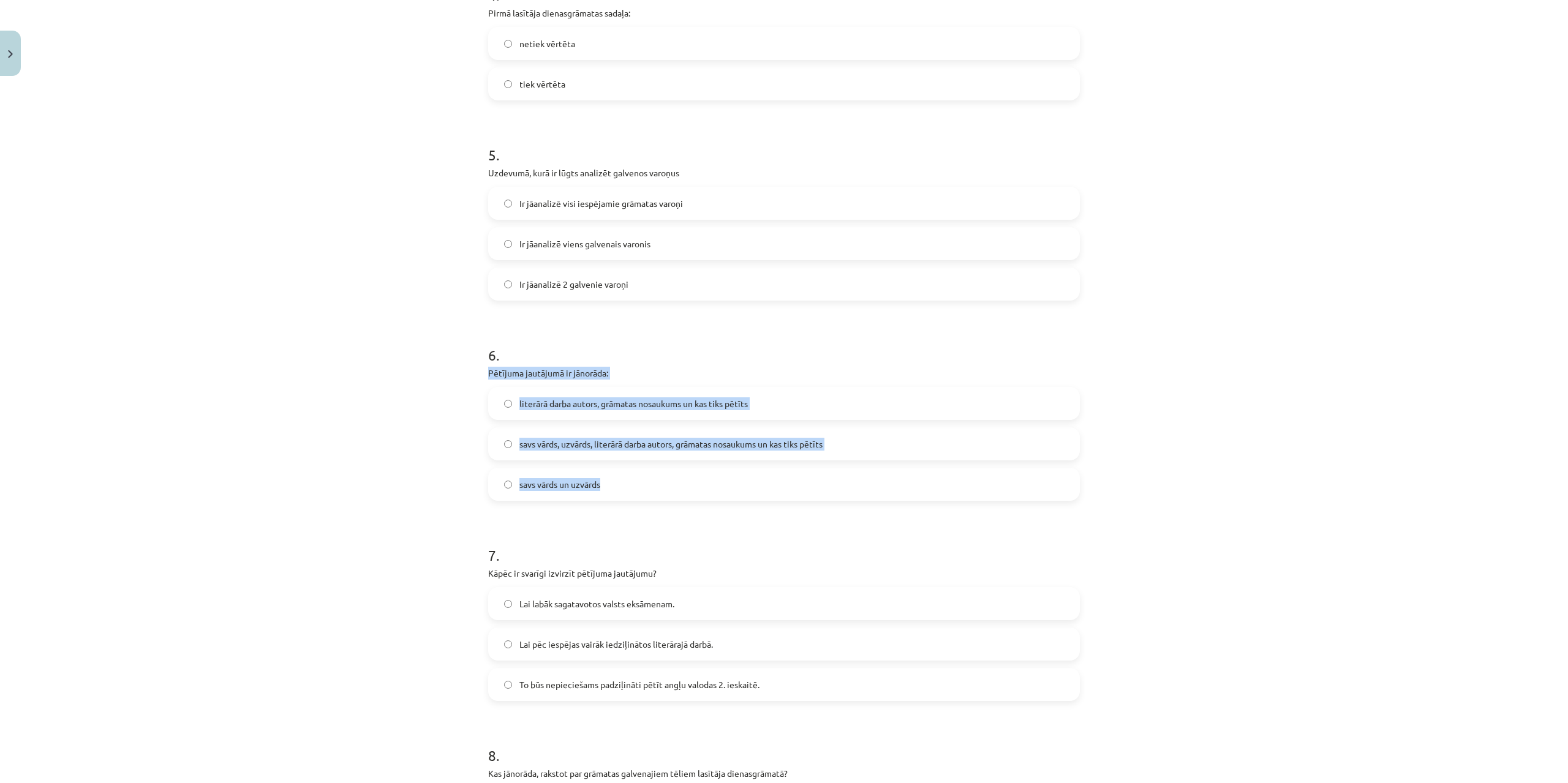
drag, startPoint x: 483, startPoint y: 372, endPoint x: 633, endPoint y: 493, distance: 192.7
click at [633, 493] on div "6 . Pētījuma jautājumā ir jānorāda: literārā darba autors, grāmatas nosaukums u…" at bounding box center [784, 413] width 592 height 176
copy div "Pētījuma jautājumā ir jānorāda: literārā darba autors, grāmatas nosaukums un ka…"
click at [540, 455] on label "savs vārds, uzvārds, literārā darba autors, grāmatas nosaukums un kas tiks pētī…" at bounding box center [783, 443] width 589 height 31
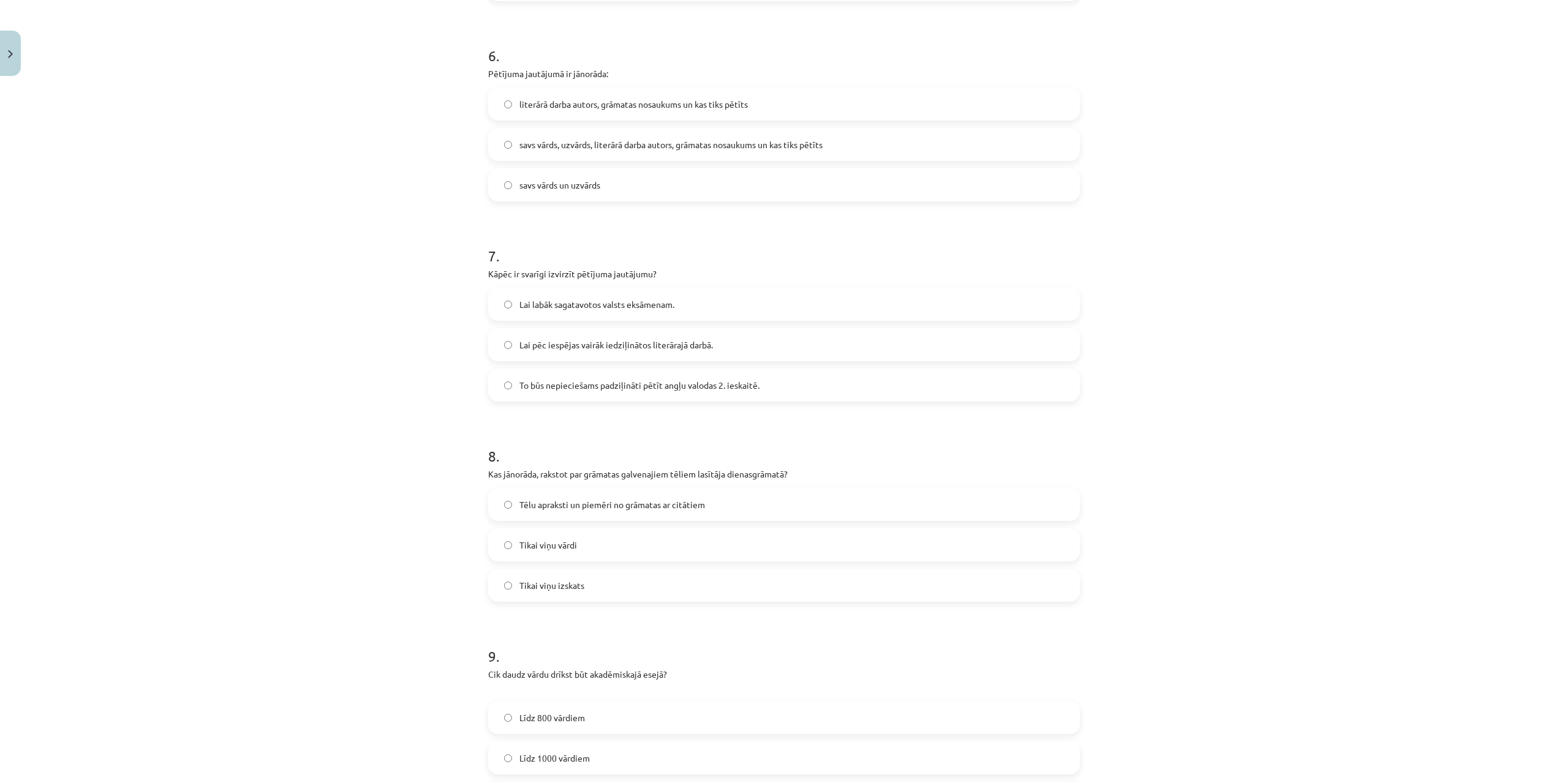
scroll to position [1245, 0]
click at [542, 333] on span "Lai pēc iespējas vairāk iedziļinātos literārajā darbā." at bounding box center [616, 338] width 194 height 13
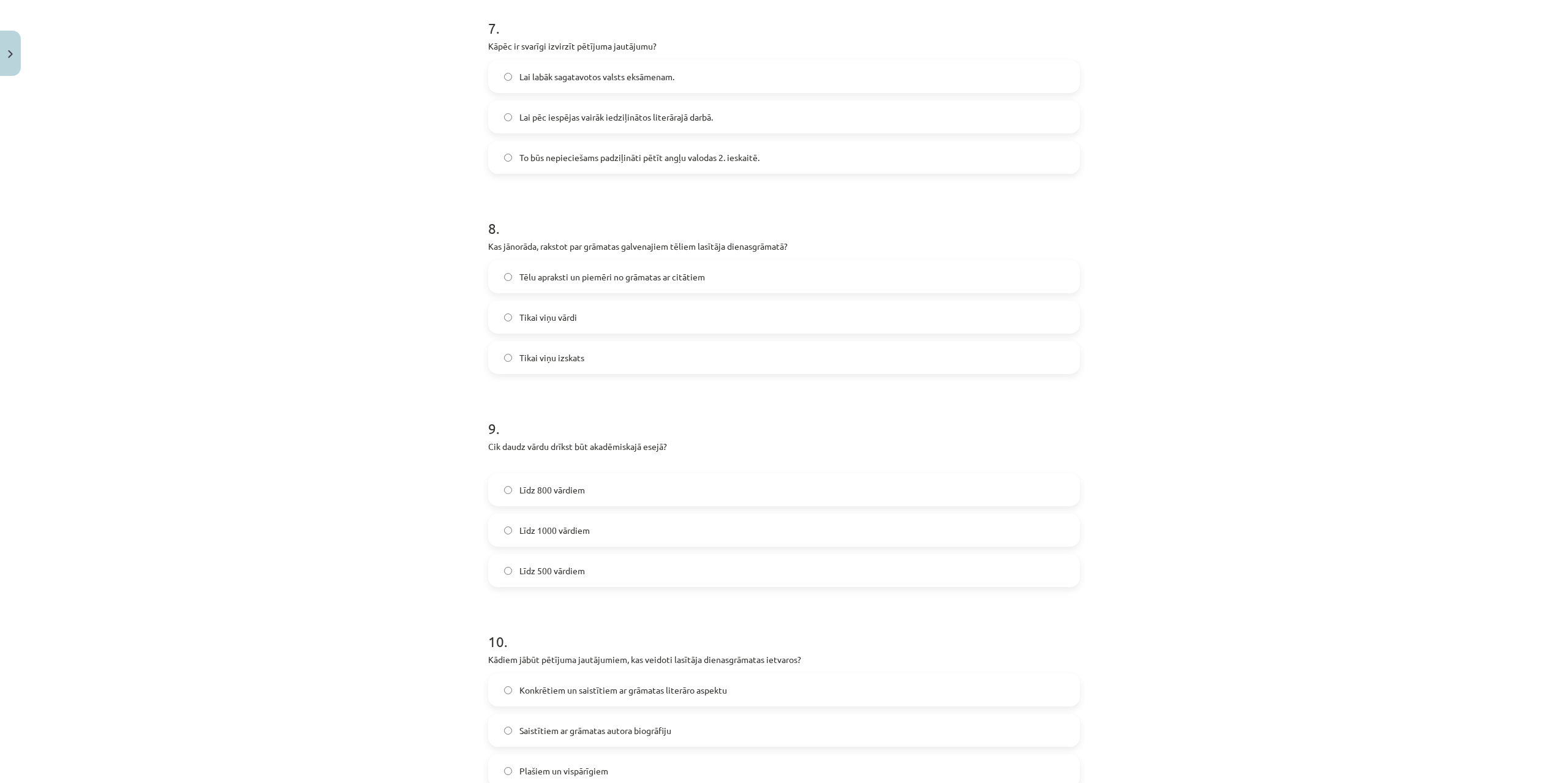
scroll to position [1490, 0]
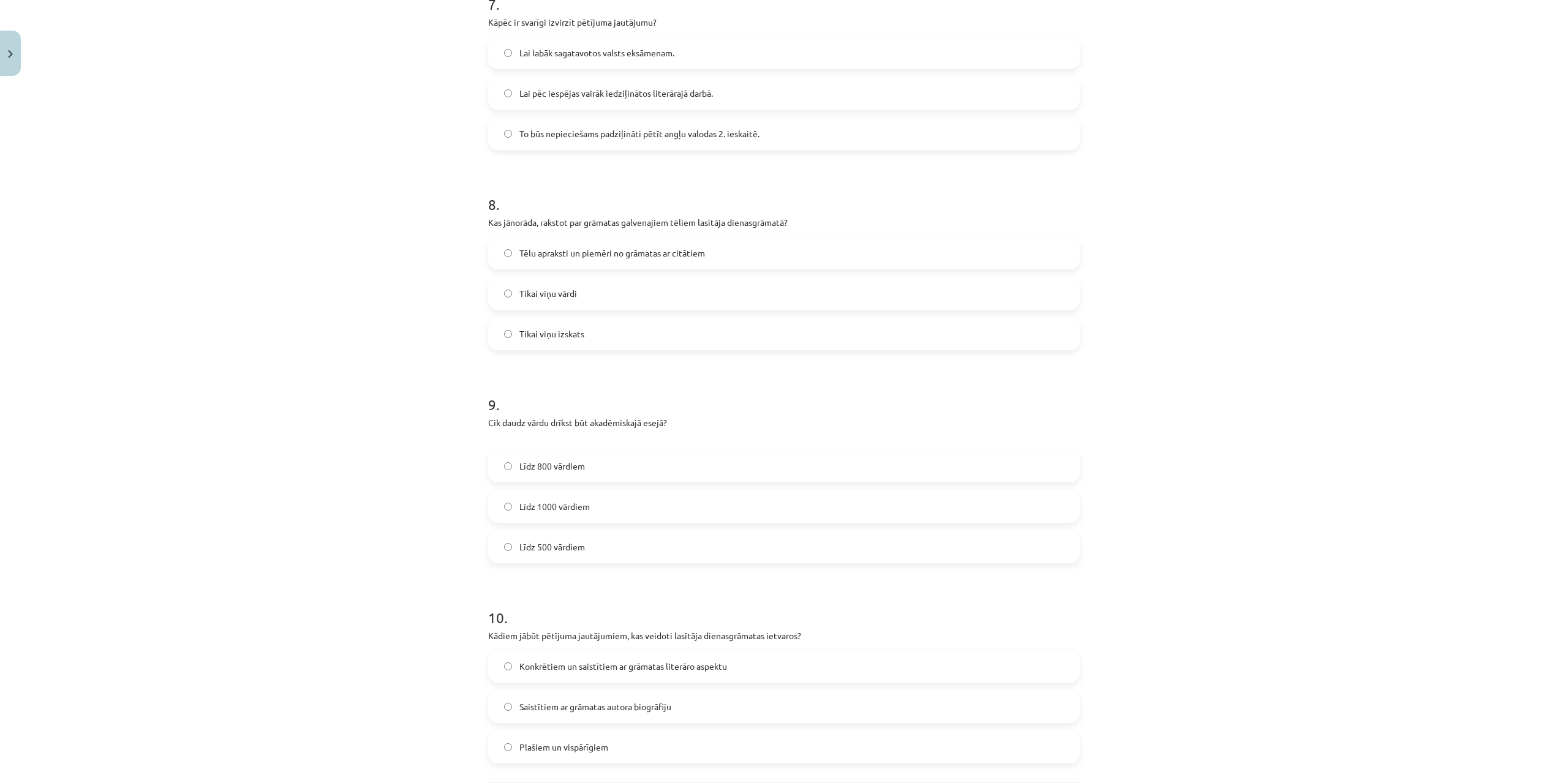
click at [545, 128] on span "To būs nepieciešams padziļināti pētīt angļu valodas 2. ieskaitē." at bounding box center [640, 133] width 240 height 13
click at [555, 97] on span "Lai pēc iespējas vairāk iedziļinātos literārajā darbā." at bounding box center [616, 93] width 194 height 13
click at [563, 57] on span "Lai labāk sagatavotos valsts eksāmenam." at bounding box center [596, 53] width 155 height 13
drag, startPoint x: 480, startPoint y: 217, endPoint x: 598, endPoint y: 325, distance: 160.0
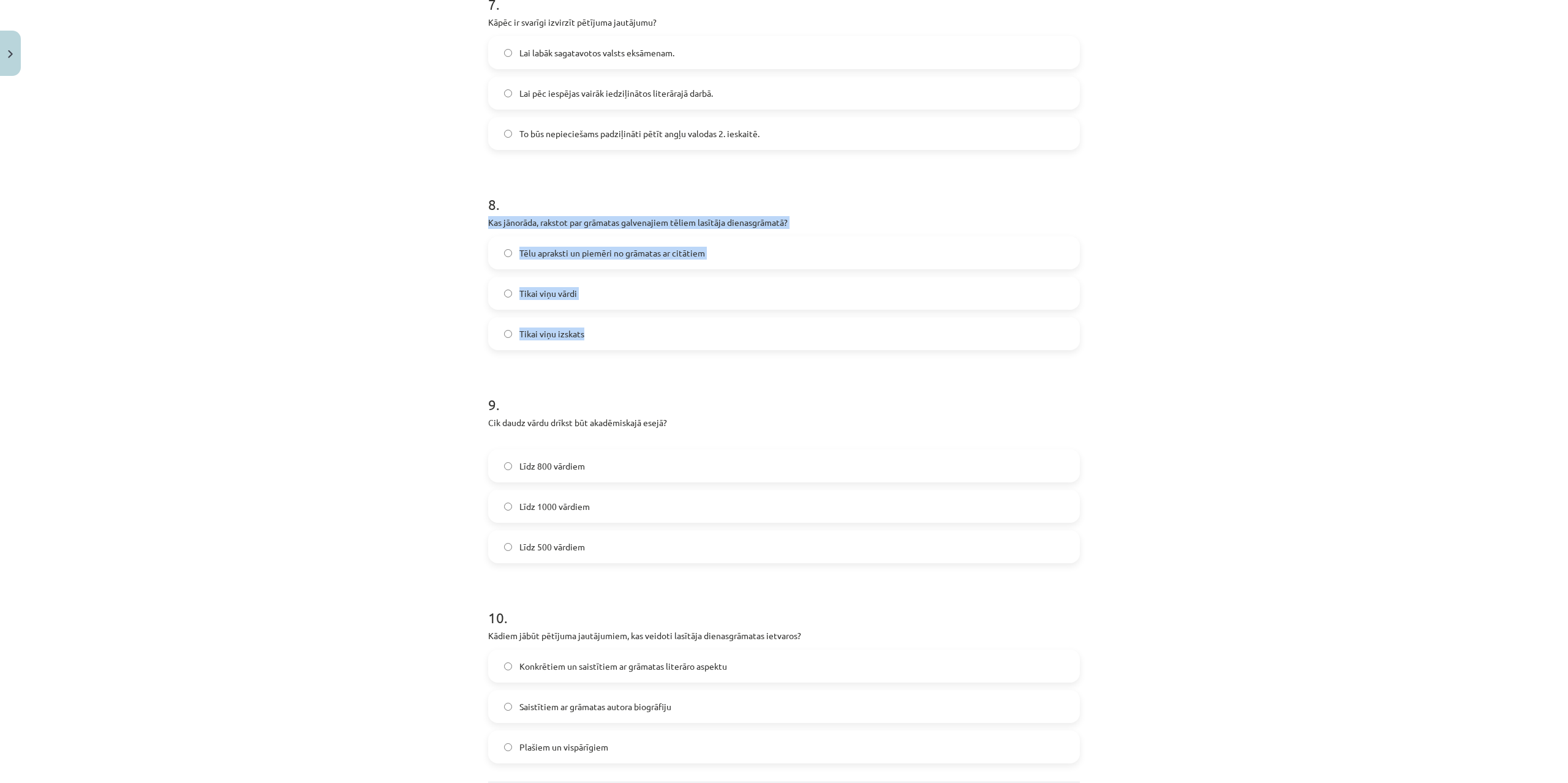
copy div "Kas jānorāda, rakstot par grāmatas galvenajiem tēliem lasītāja dienasgrāmatā? T…"
click at [315, 480] on div "Mācību tēma: Angļu valodas ii - 12. klases 1.ieskaites mācību materiāls #2 📝 Tē…" at bounding box center [784, 392] width 1568 height 783
click at [585, 251] on span "Tēlu apraksti un piemēri no grāmatas ar citātiem" at bounding box center [612, 253] width 185 height 13
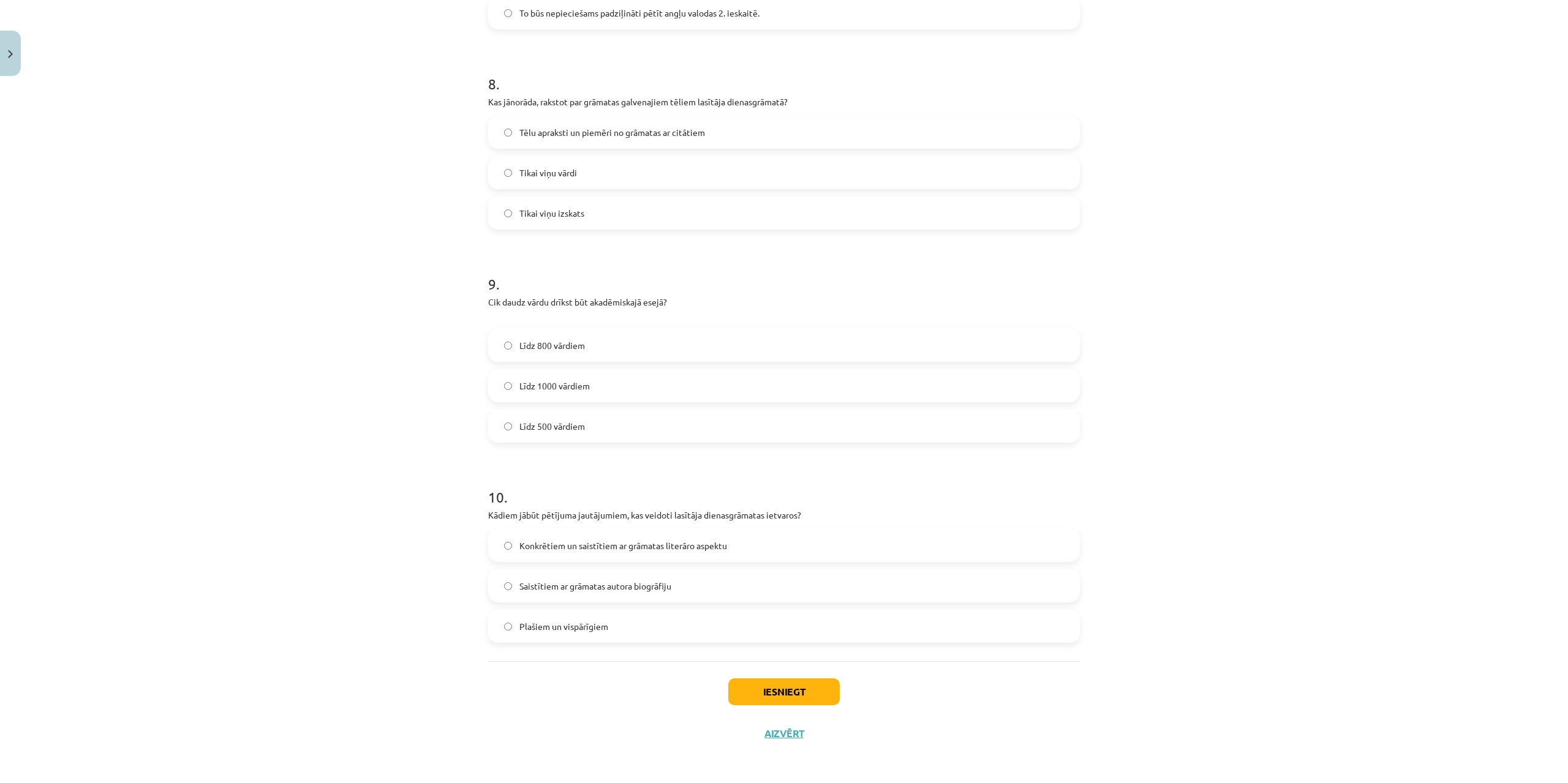
scroll to position [1612, 0]
click at [542, 345] on span "Līdz 800 vārdiem" at bounding box center [552, 344] width 65 height 13
click at [552, 422] on span "Līdz 500 vārdiem" at bounding box center [552, 424] width 65 height 13
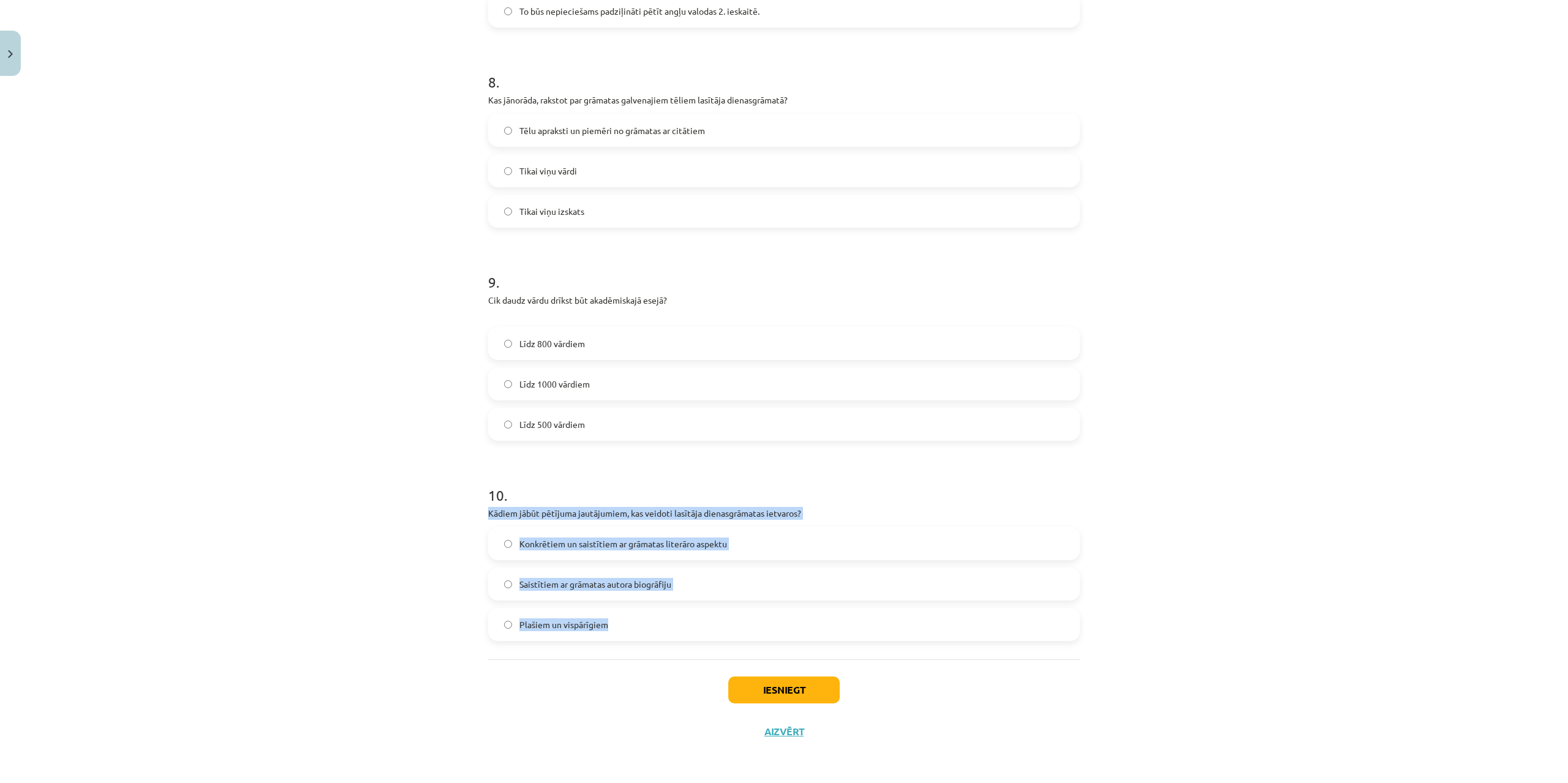
drag, startPoint x: 483, startPoint y: 510, endPoint x: 607, endPoint y: 620, distance: 165.8
click at [609, 626] on div "10 . Kādiem jābūt pētījuma jautājumiem, kas veidoti lasītāja dienasgrāmatas iet…" at bounding box center [784, 553] width 592 height 176
drag, startPoint x: 596, startPoint y: 614, endPoint x: 534, endPoint y: 612, distance: 62.0
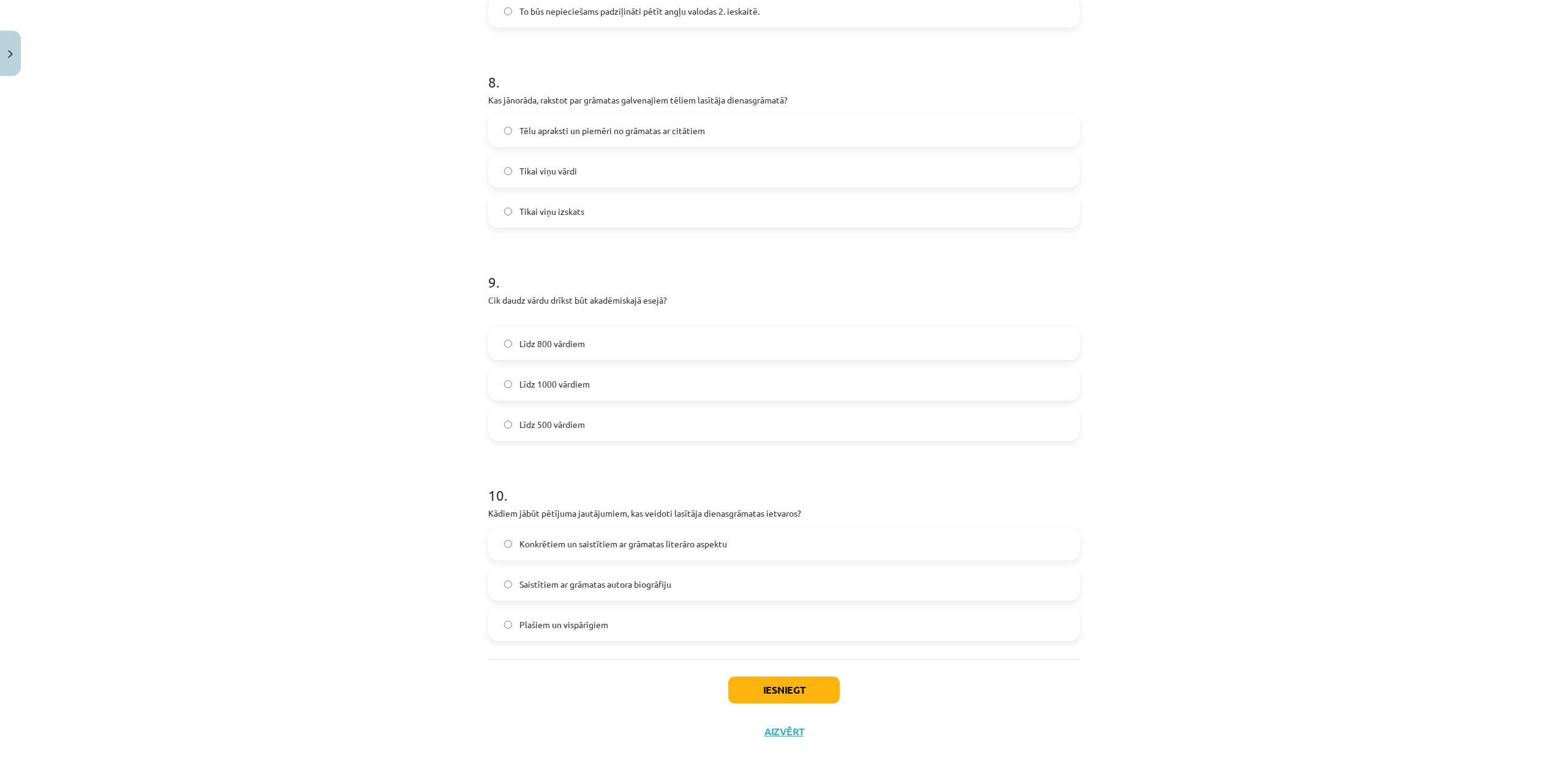
drag, startPoint x: 534, startPoint y: 612, endPoint x: 487, endPoint y: 686, distance: 87.7
click at [488, 686] on div "Iesniegt Aizvērt" at bounding box center [784, 701] width 592 height 86
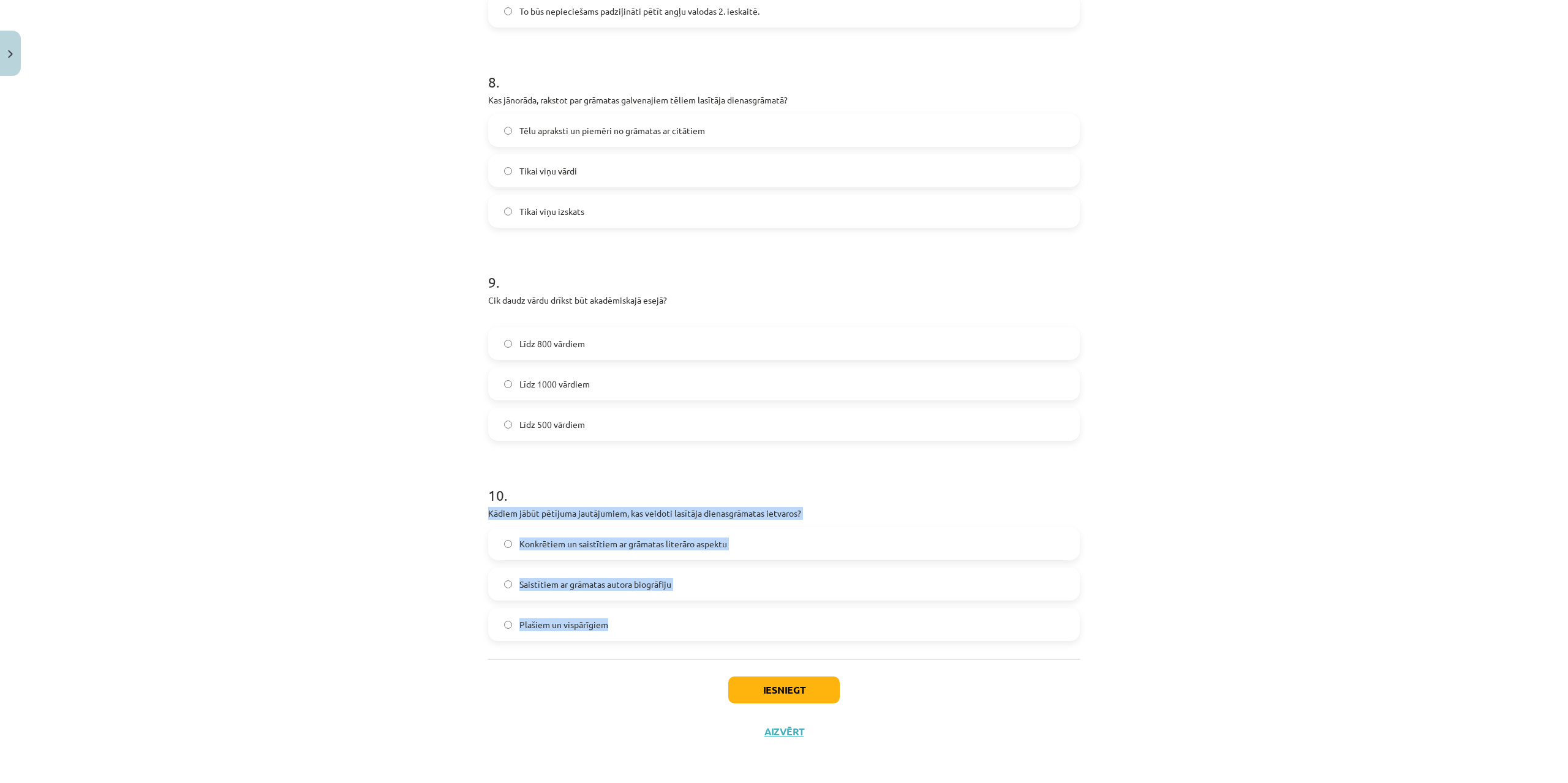
drag, startPoint x: 477, startPoint y: 508, endPoint x: 618, endPoint y: 626, distance: 183.9
copy div "Kādiem jābūt pētījuma jautājumiem, kas veidoti lasītāja dienasgrāmatas ietvaros…"
click at [520, 587] on span "Saistītiem ar grāmatas autora biogrāfiju" at bounding box center [596, 585] width 152 height 13
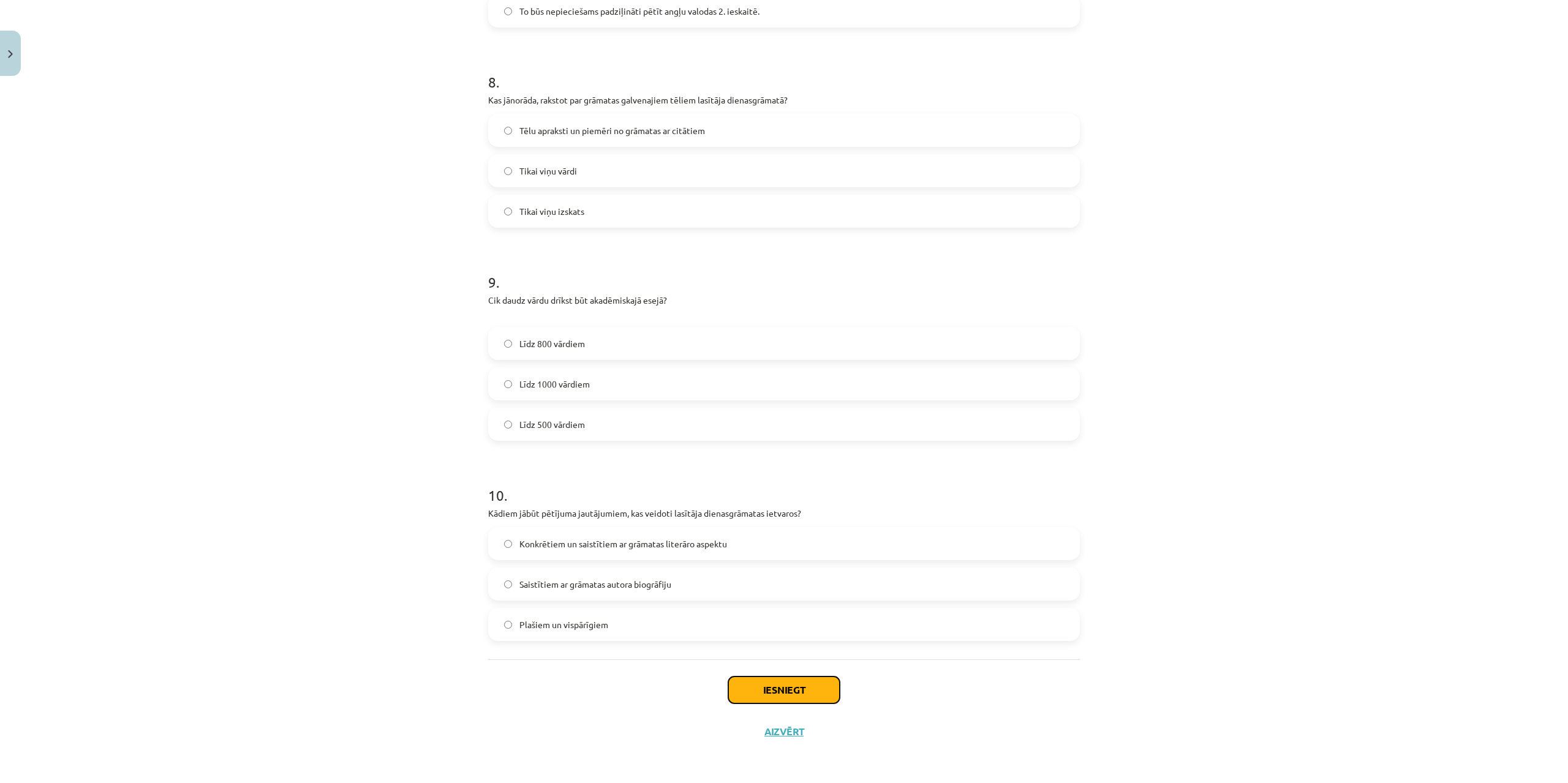
click at [767, 686] on button "Iesniegt" at bounding box center [784, 690] width 111 height 27
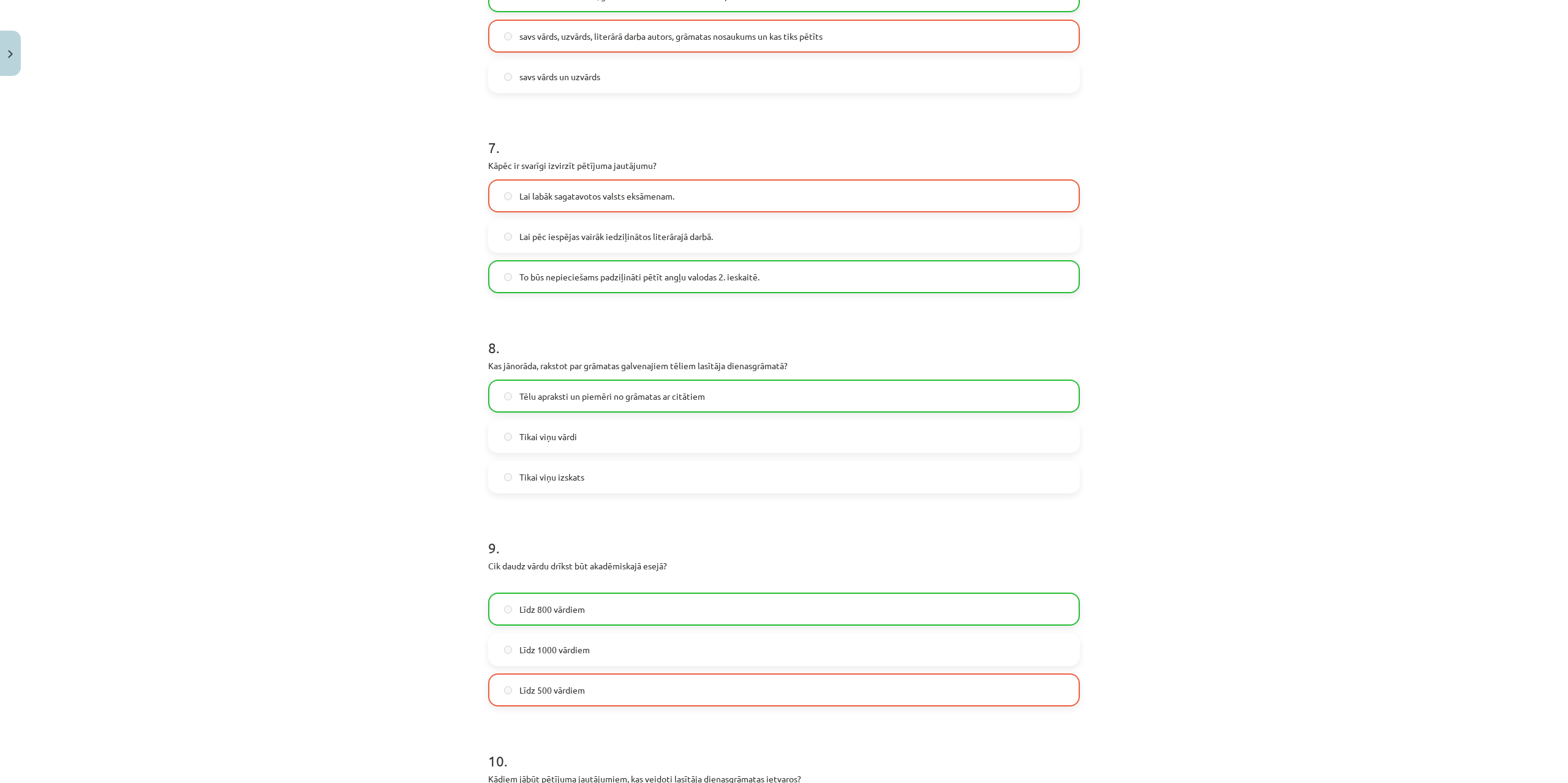
scroll to position [1652, 0]
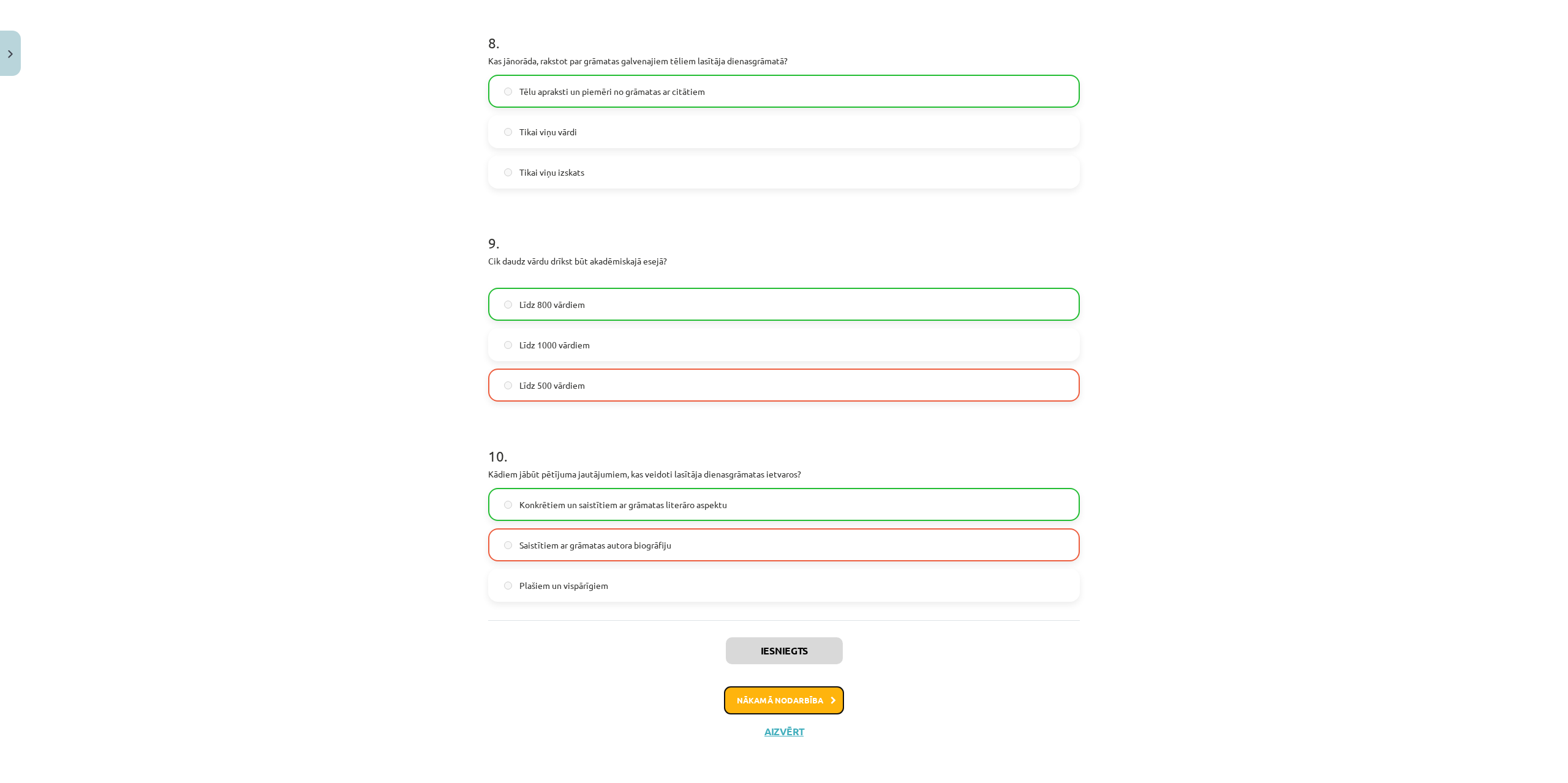
click at [773, 694] on button "Nākamā nodarbība" at bounding box center [783, 701] width 120 height 28
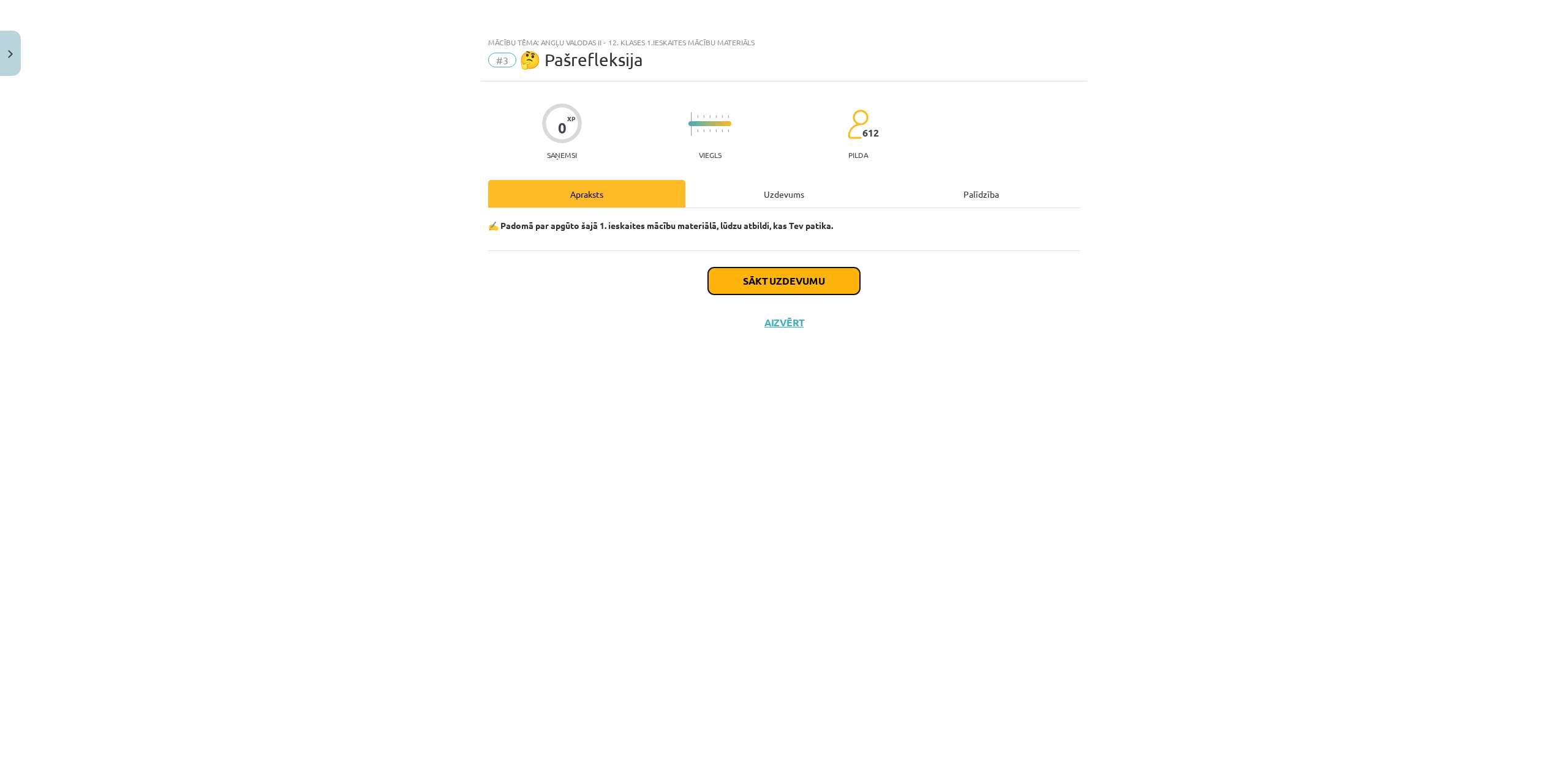
click at [754, 284] on button "Sākt uzdevumu" at bounding box center [784, 281] width 152 height 27
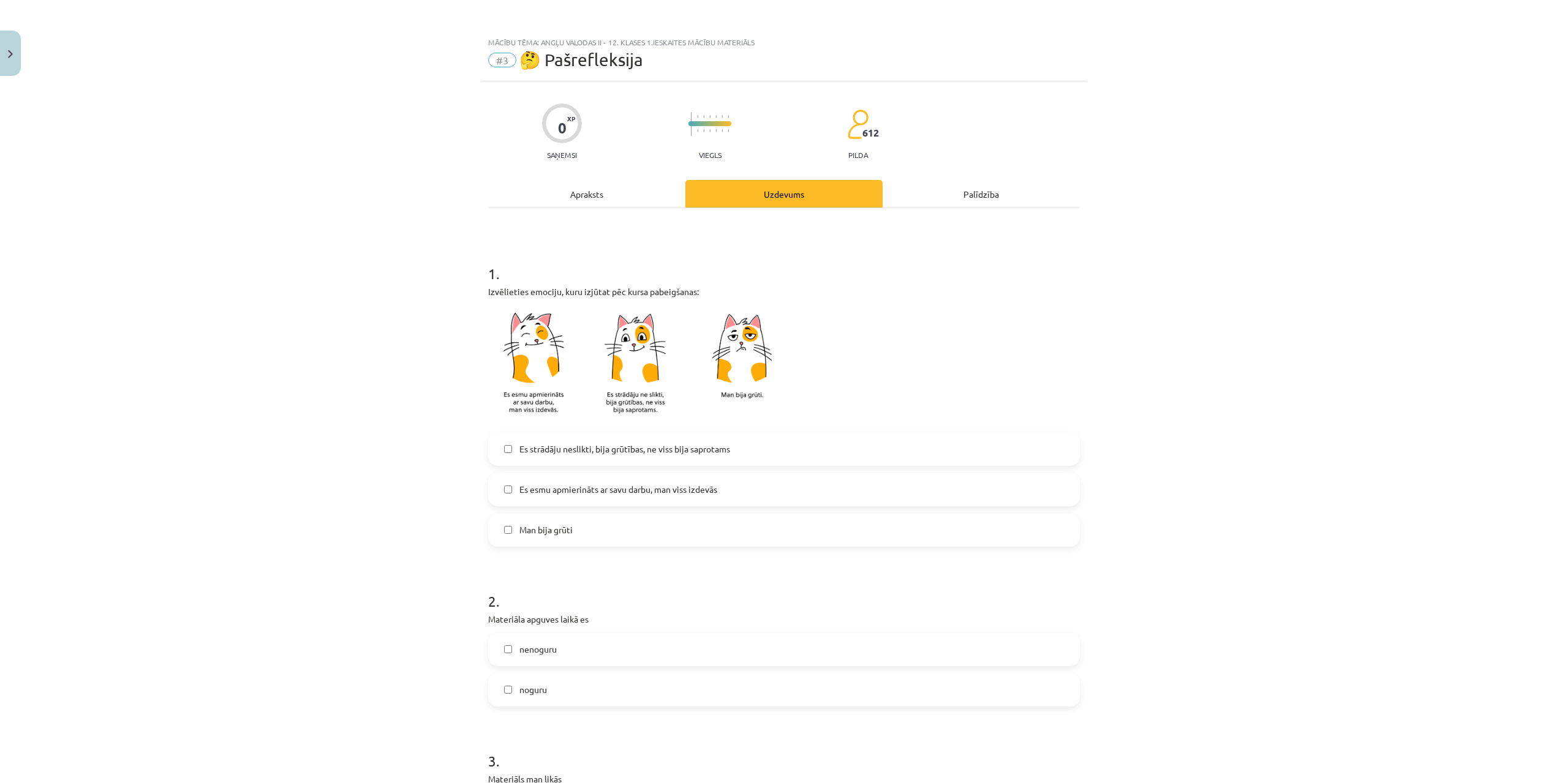
click at [562, 450] on span "Es strādāju neslikti, bija grūtības, ne viss bija saprotams" at bounding box center [625, 449] width 210 height 13
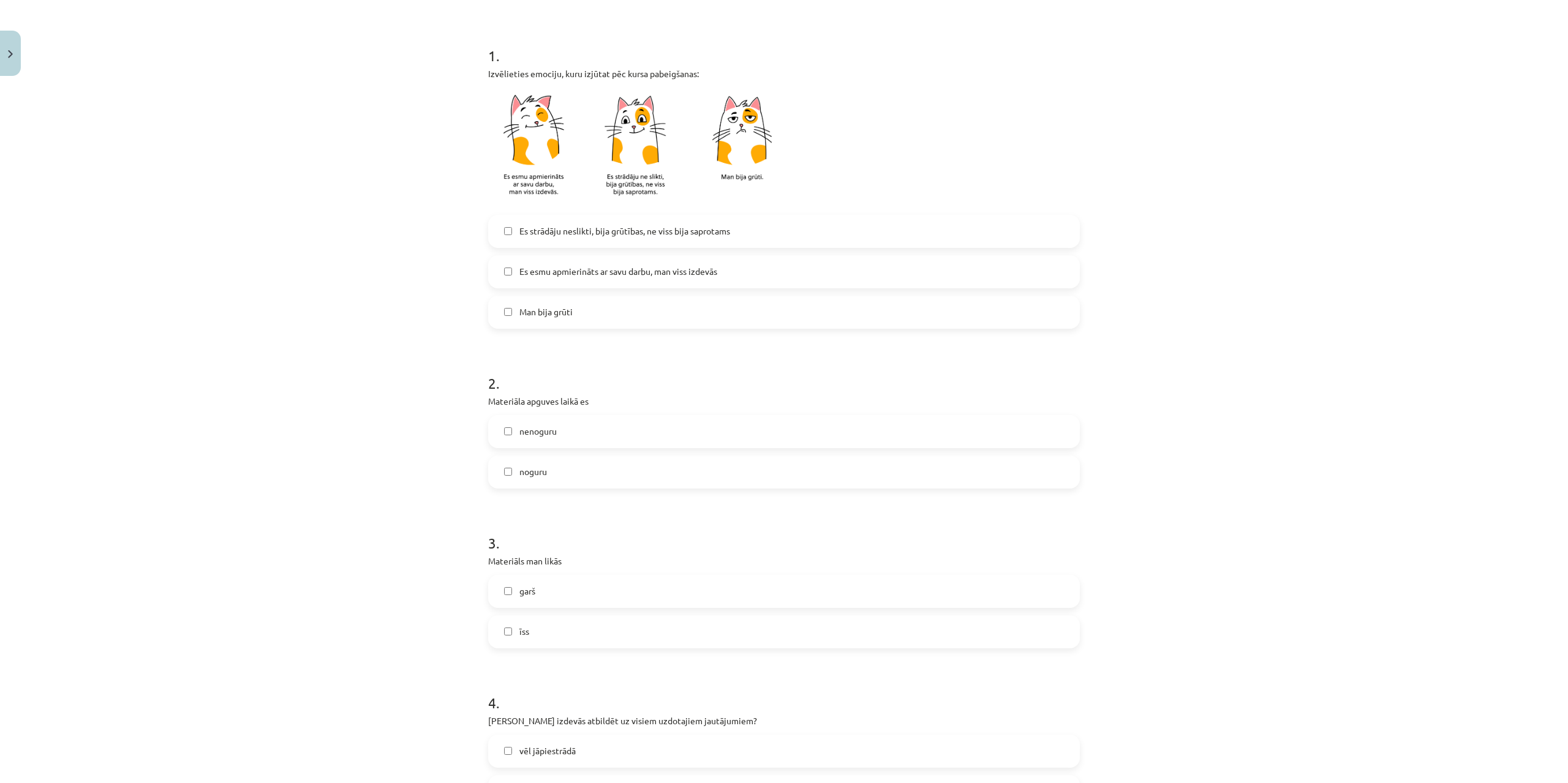
scroll to position [245, 0]
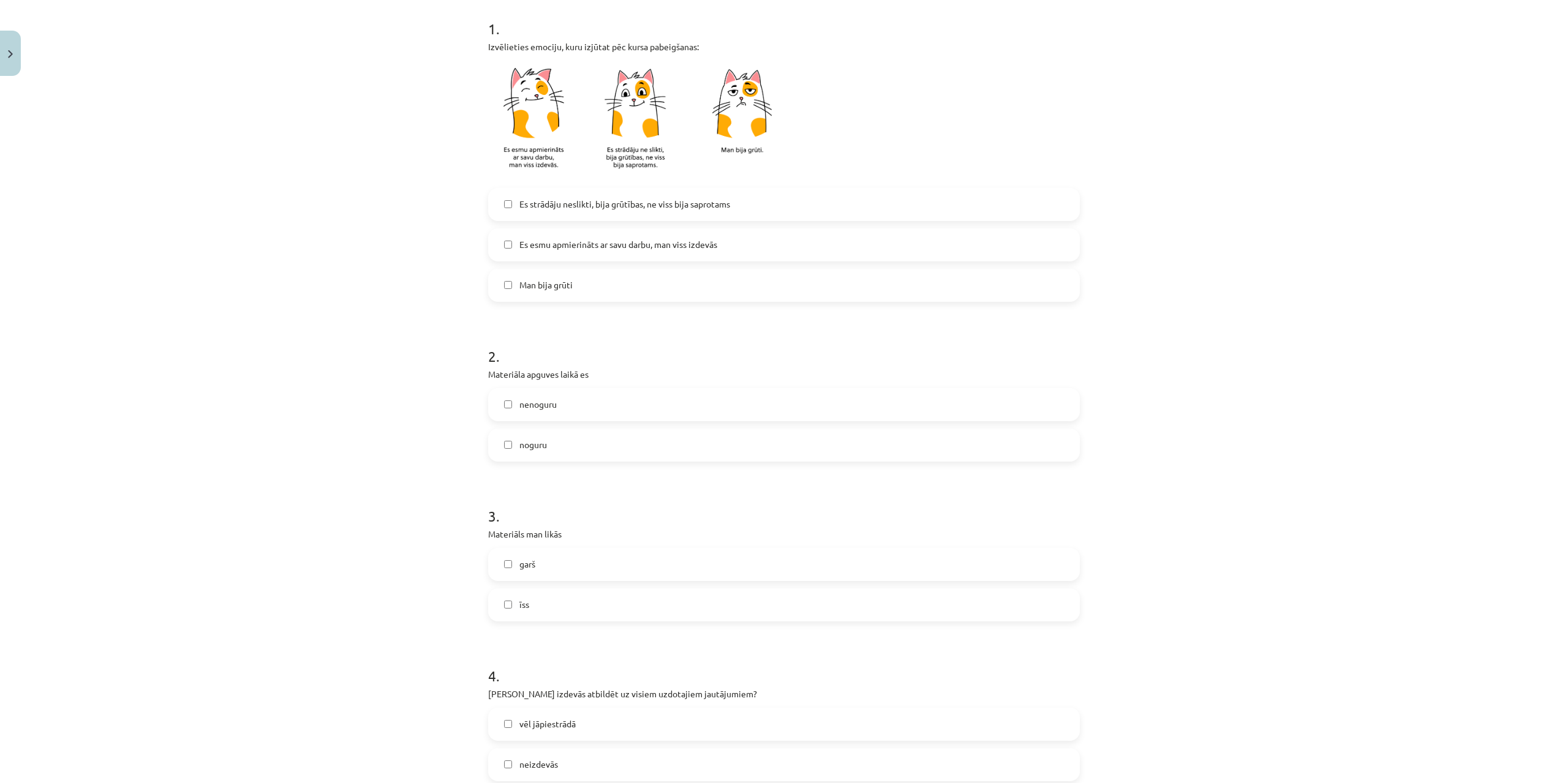
click at [560, 439] on label "noguru" at bounding box center [783, 445] width 589 height 31
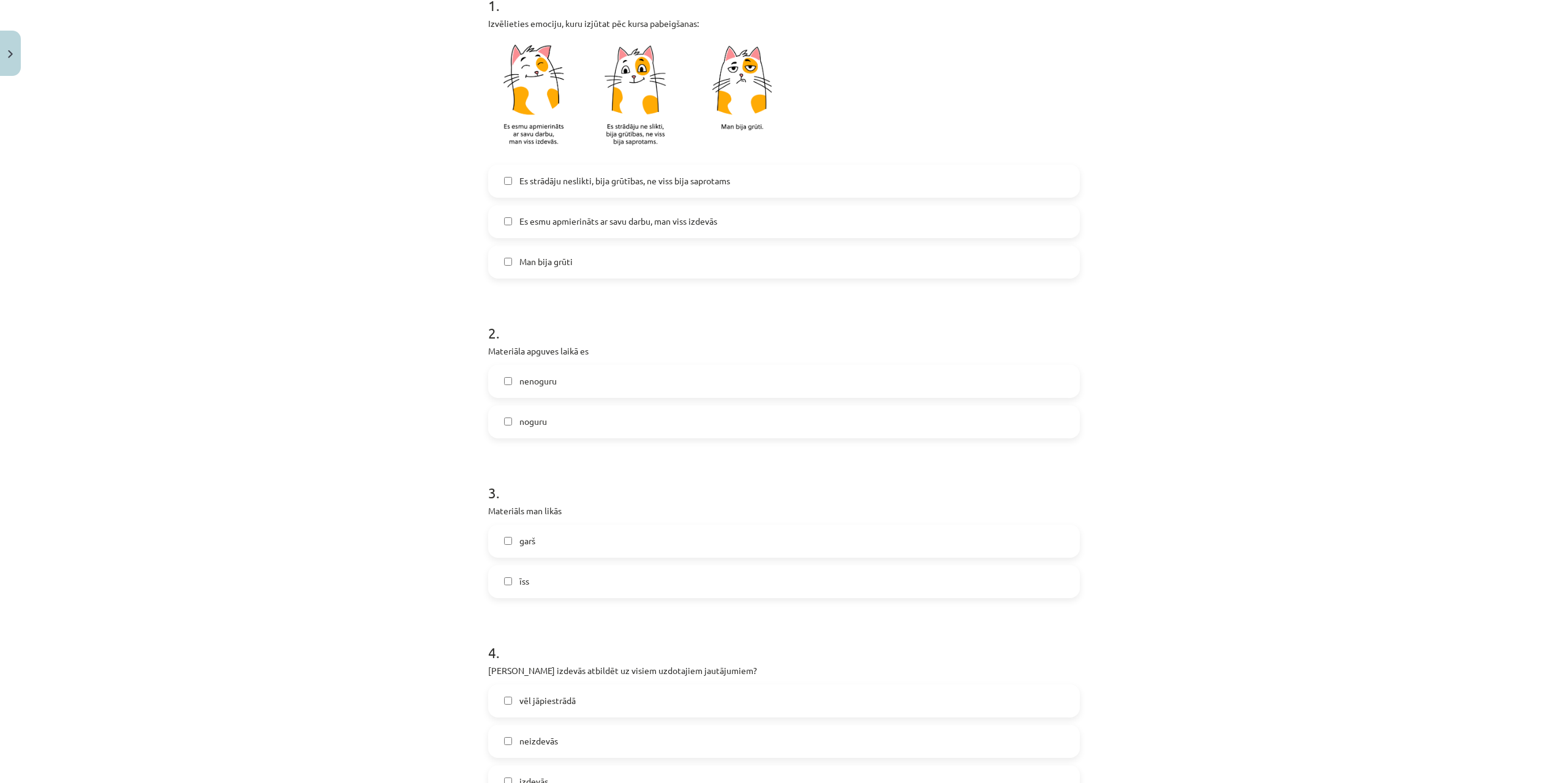
scroll to position [428, 0]
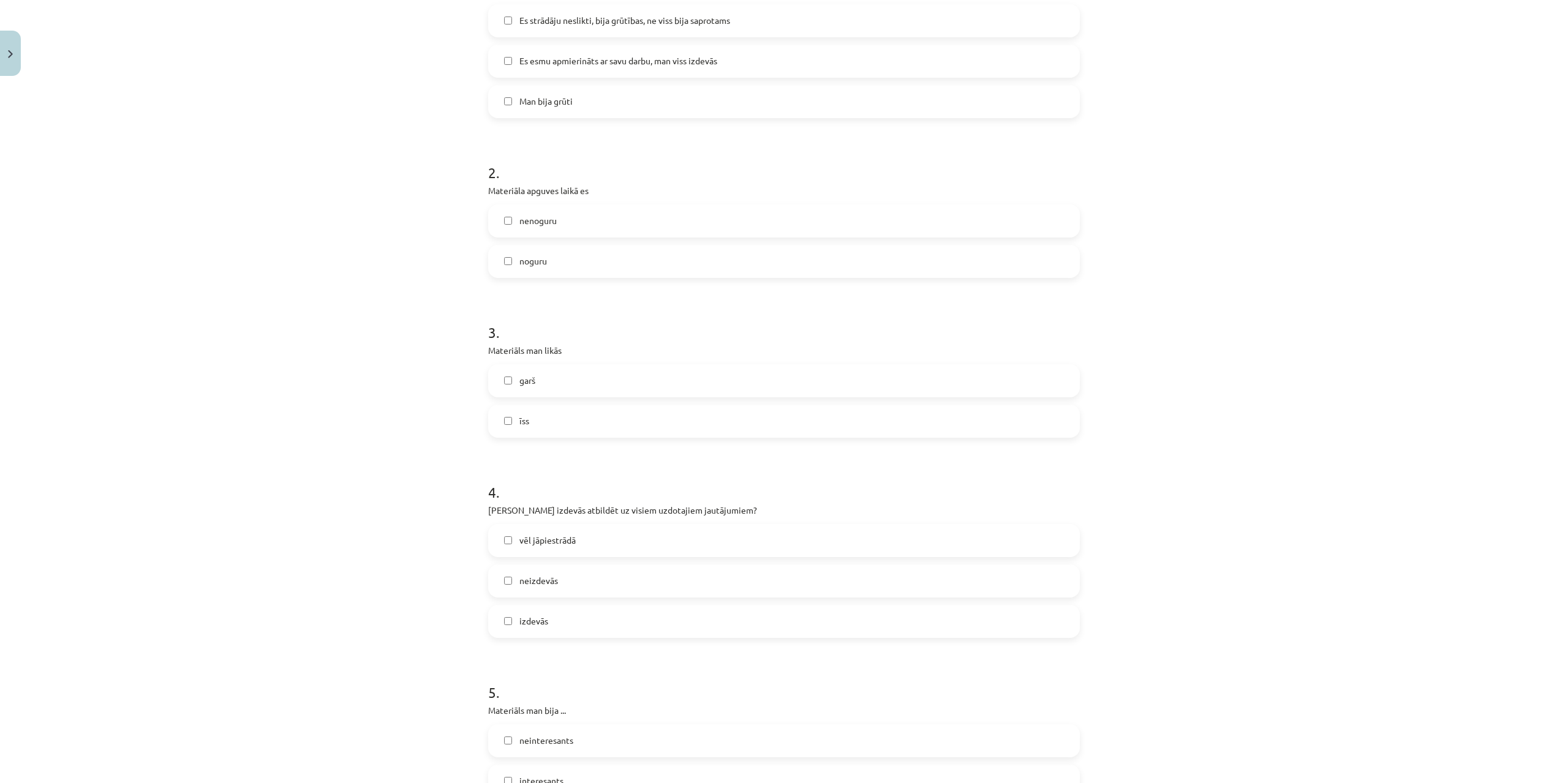
click at [573, 409] on label "īss" at bounding box center [783, 421] width 589 height 31
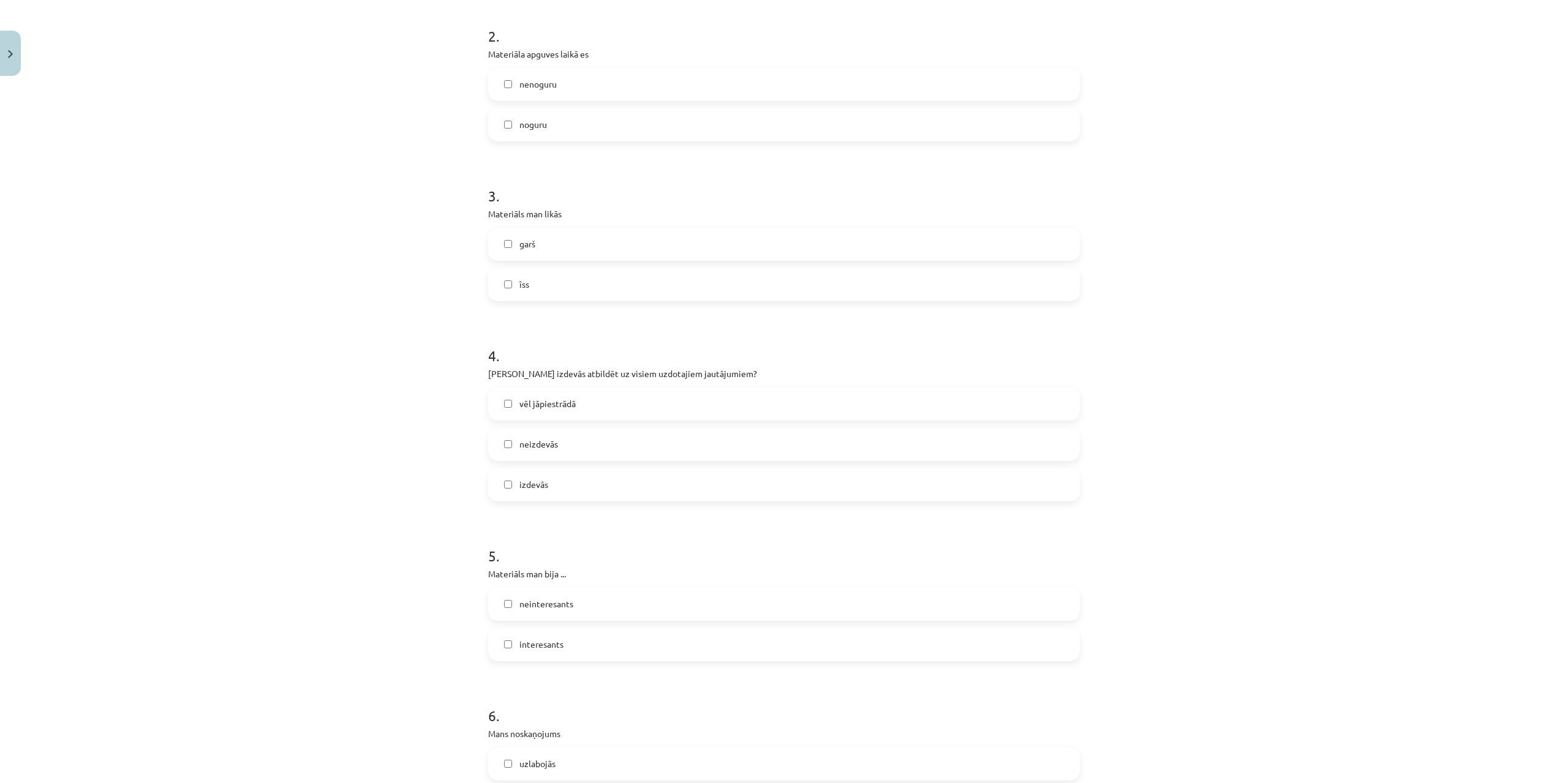
scroll to position [673, 0]
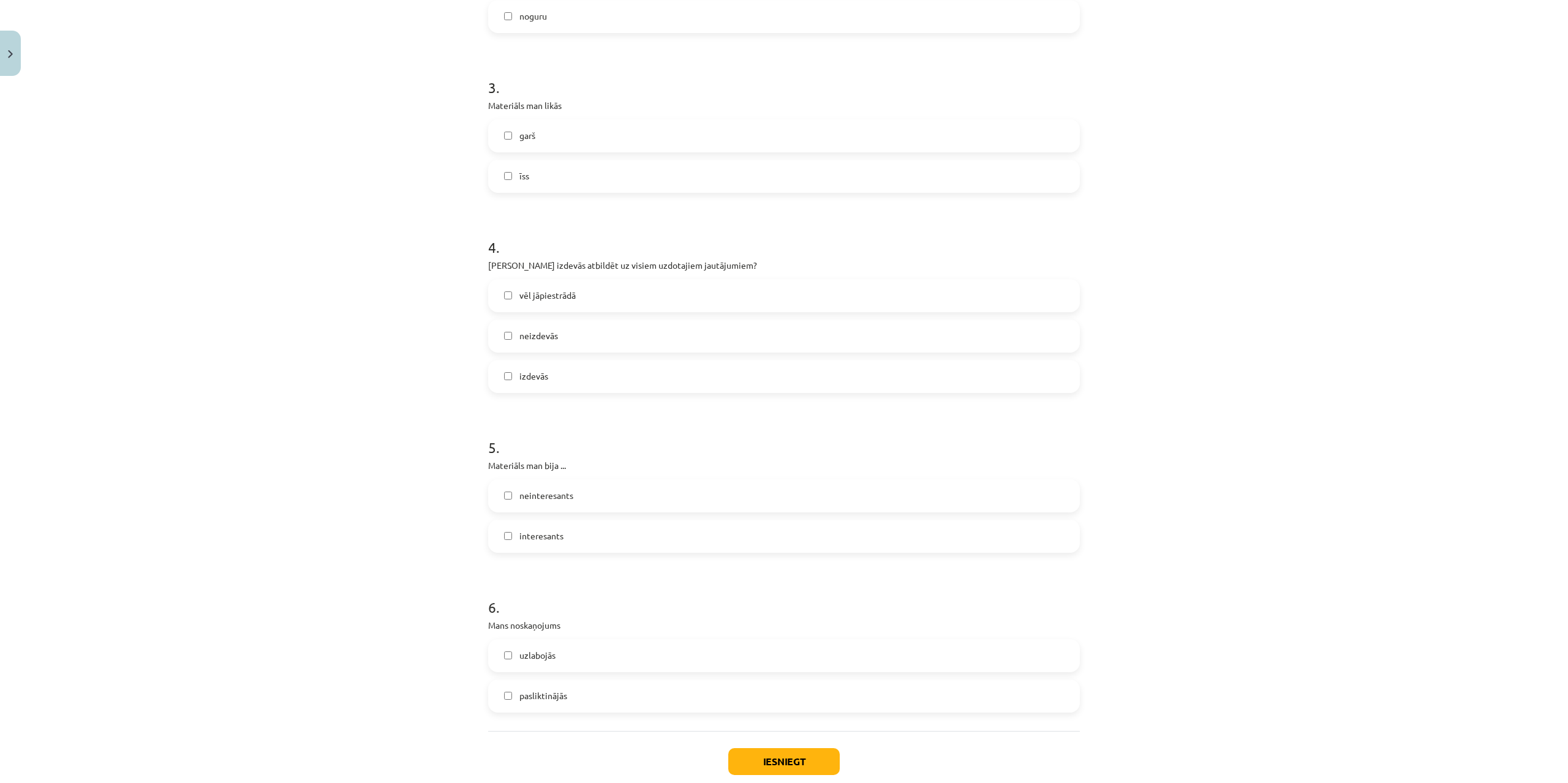
click at [584, 384] on label "izdevās" at bounding box center [783, 376] width 589 height 31
click at [580, 500] on label "neinteresants" at bounding box center [783, 496] width 589 height 31
click at [579, 534] on label "interesants" at bounding box center [783, 536] width 589 height 31
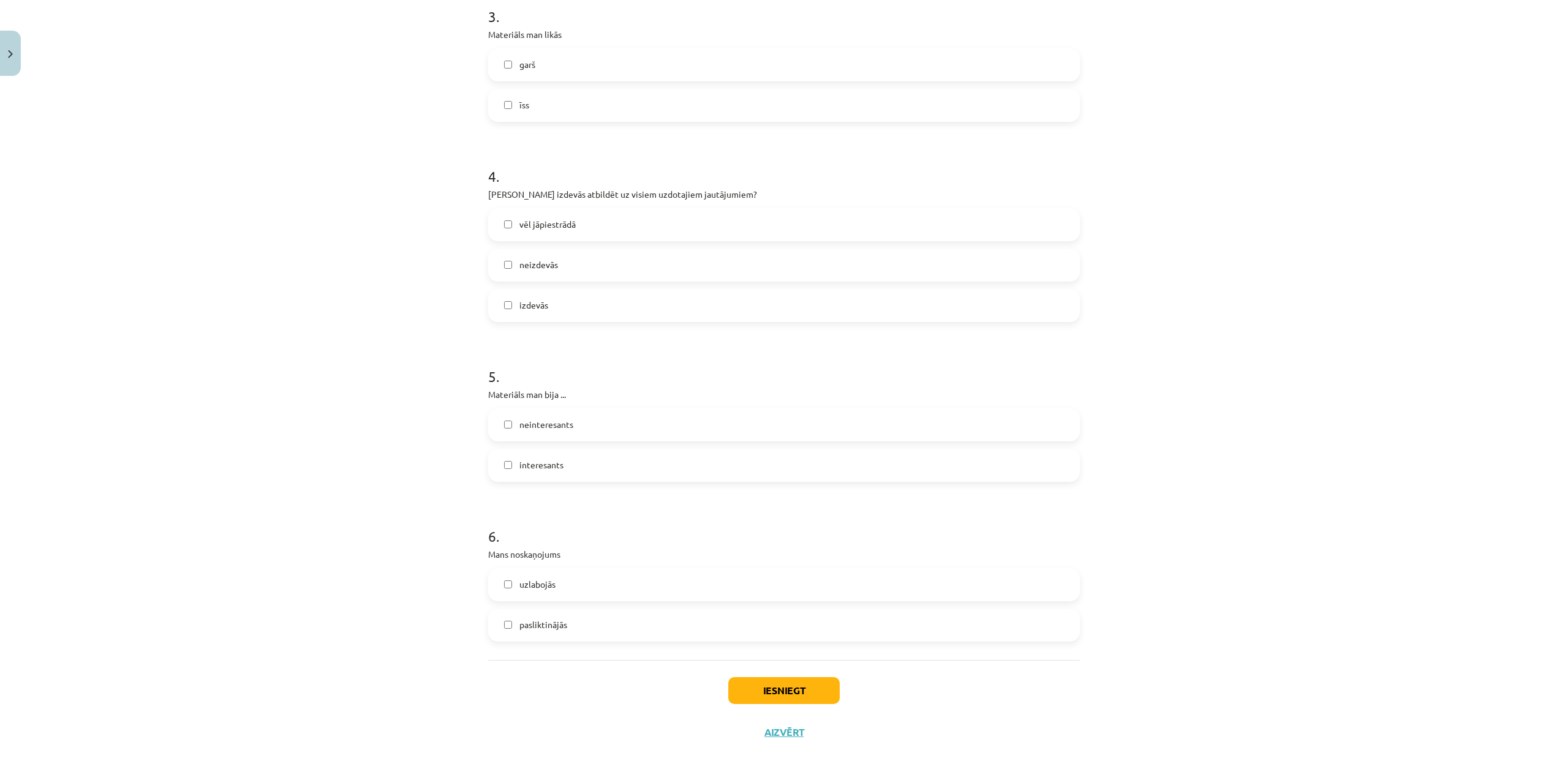
scroll to position [745, 0]
click at [573, 577] on label "uzlabojās" at bounding box center [783, 584] width 589 height 31
drag, startPoint x: 584, startPoint y: 617, endPoint x: 622, endPoint y: 623, distance: 38.5
click at [586, 617] on label "pasliktinājās" at bounding box center [783, 624] width 589 height 31
click at [782, 691] on button "Iesniegt" at bounding box center [784, 690] width 111 height 27
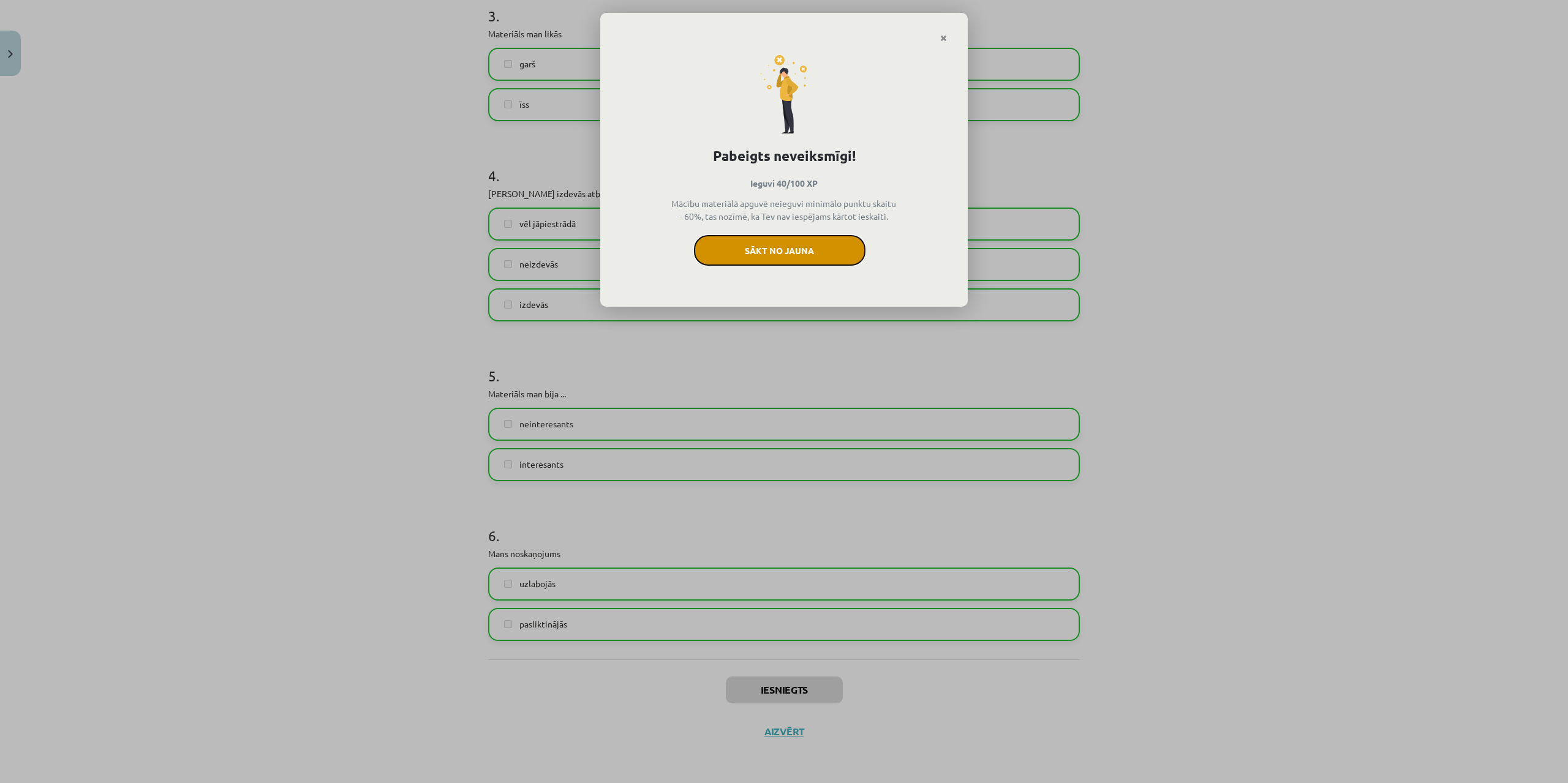
click at [798, 250] on button "Sākt no jauna" at bounding box center [779, 250] width 171 height 31
click at [812, 249] on button "Sākt no jauna" at bounding box center [779, 250] width 171 height 31
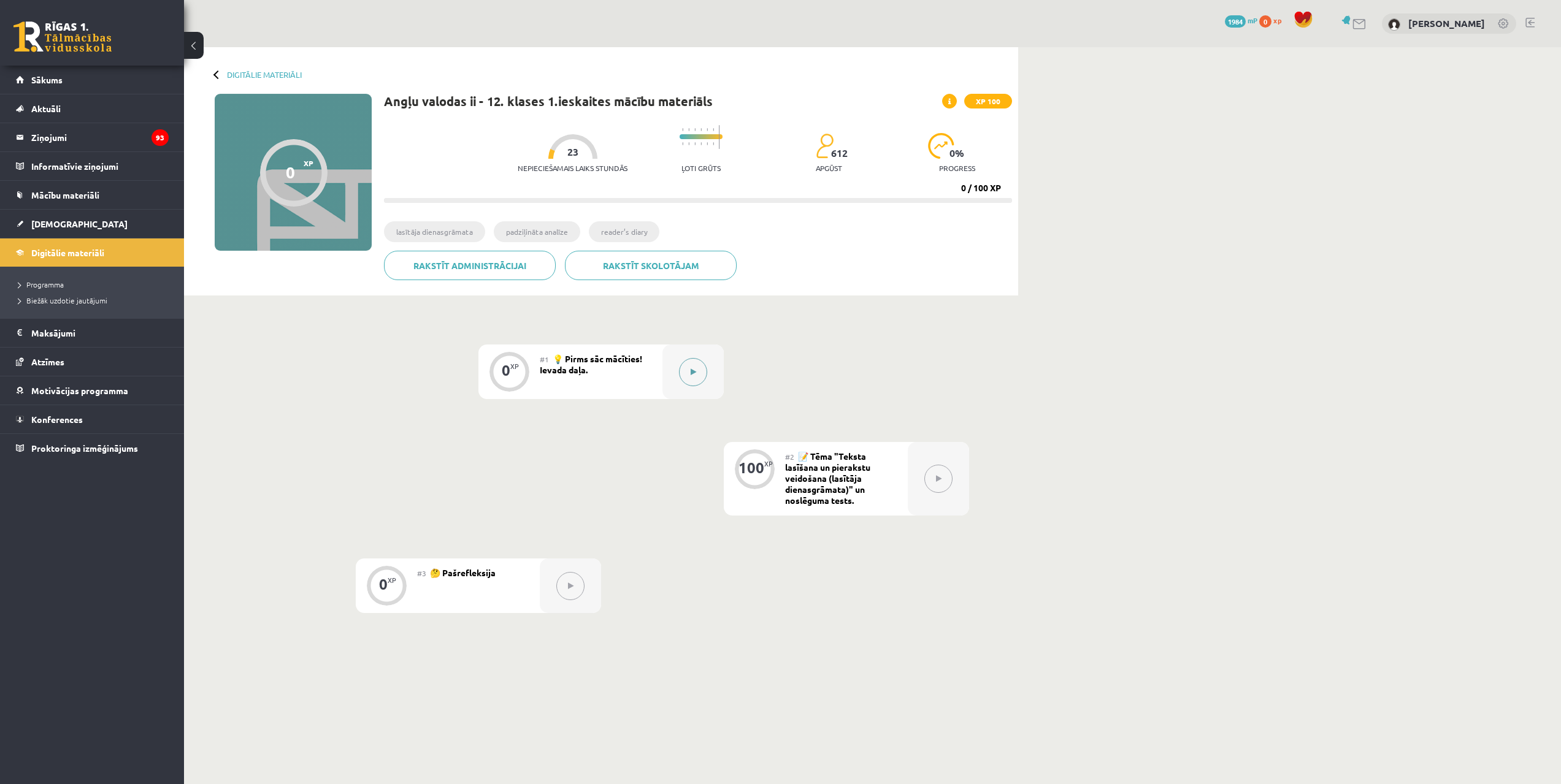
click at [697, 376] on button at bounding box center [693, 372] width 28 height 28
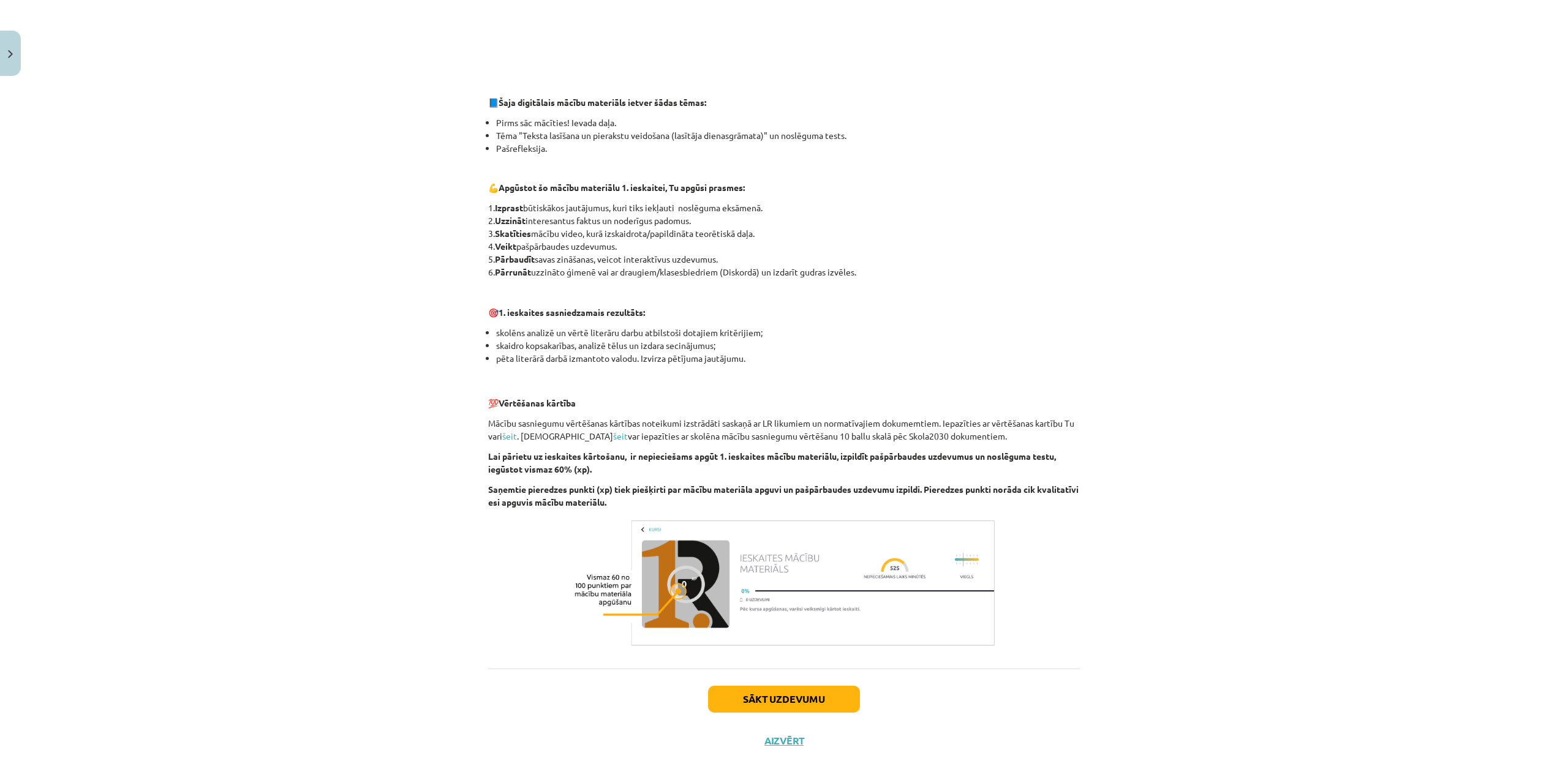
scroll to position [506, 0]
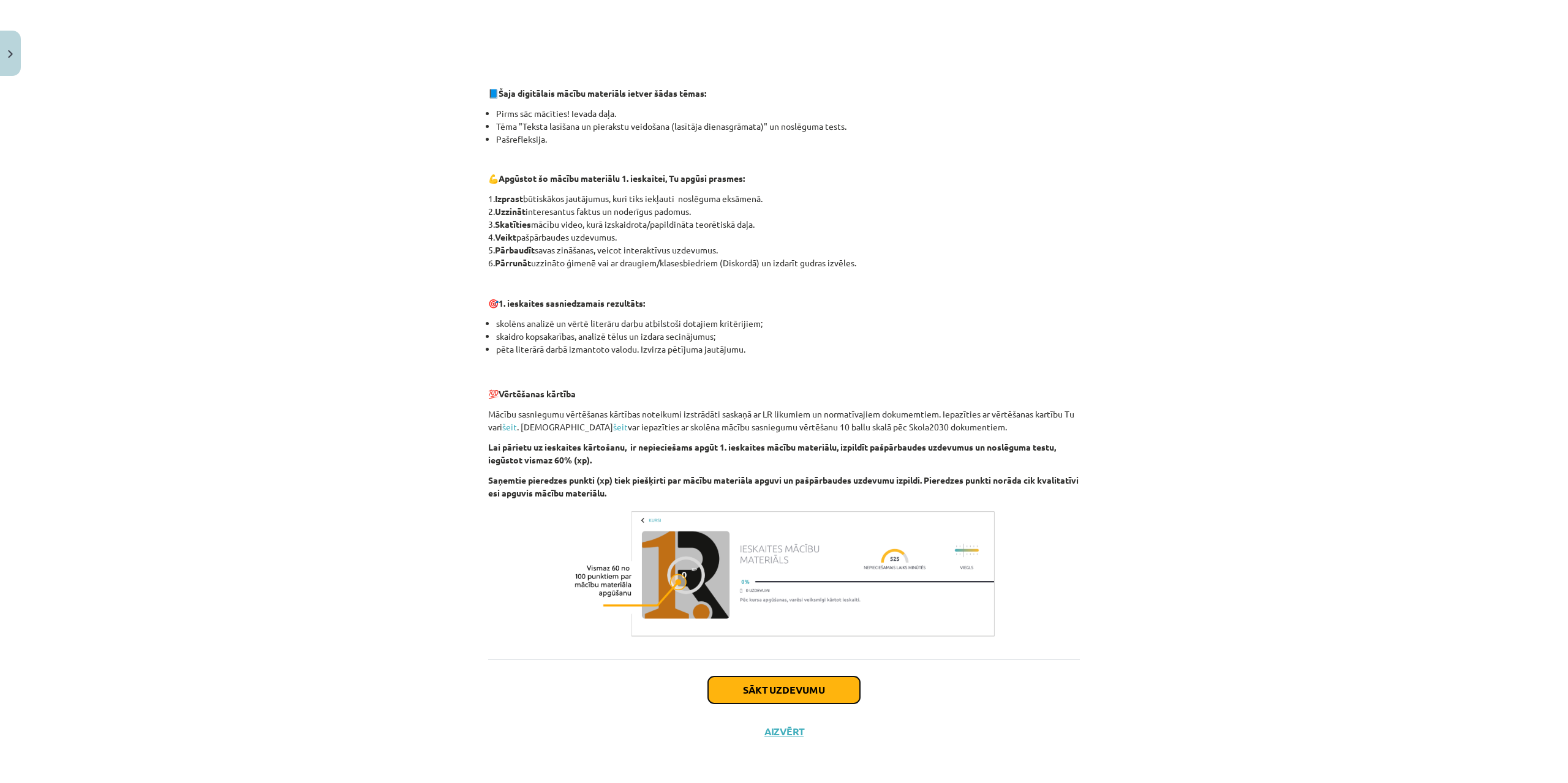
click at [775, 691] on button "Sākt uzdevumu" at bounding box center [784, 690] width 152 height 27
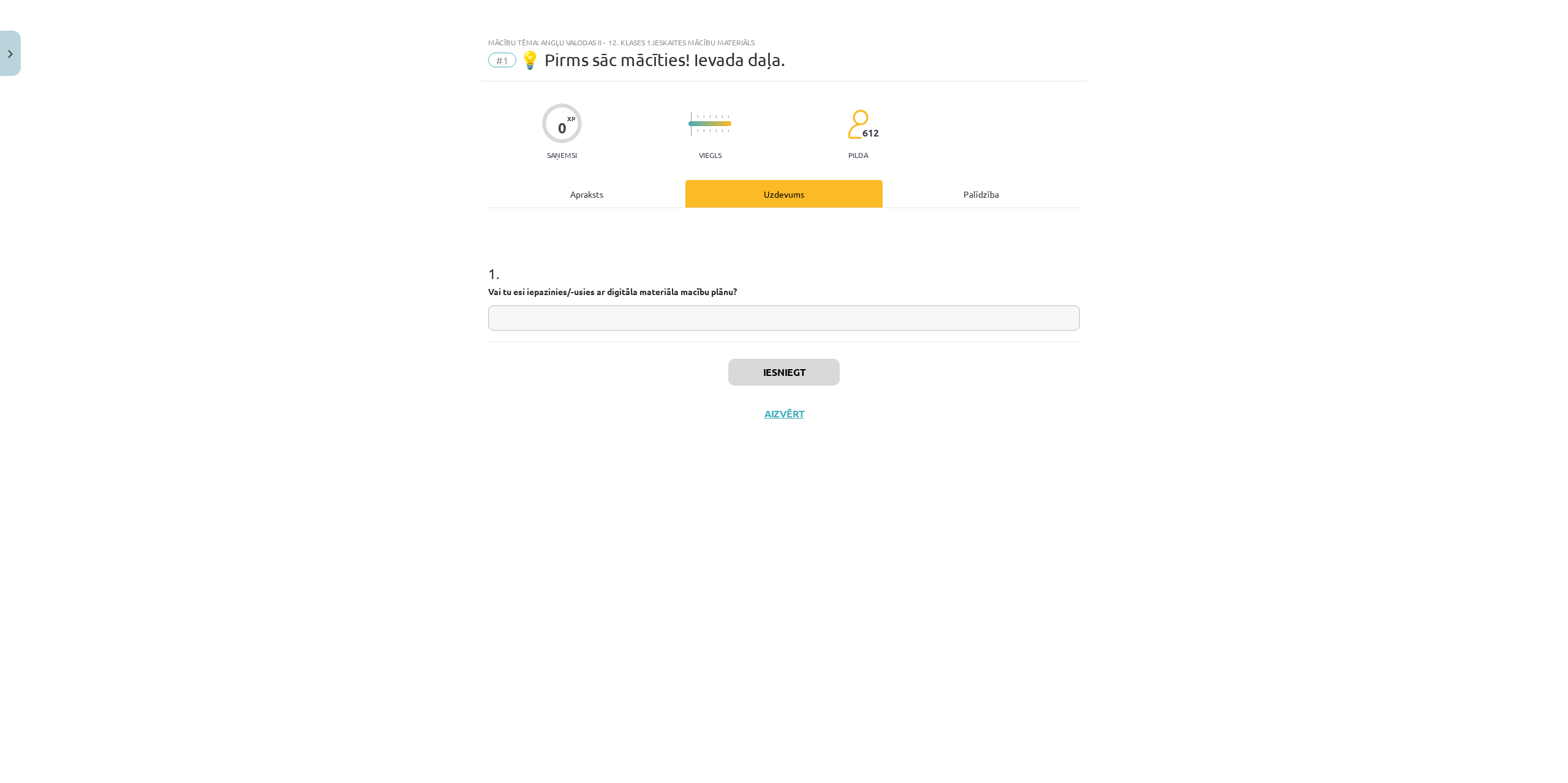
click at [766, 322] on input "text" at bounding box center [784, 318] width 592 height 25
type input "**"
click at [799, 375] on button "Iesniegt" at bounding box center [784, 372] width 111 height 27
click at [792, 420] on button "Nākamā nodarbība" at bounding box center [783, 422] width 120 height 28
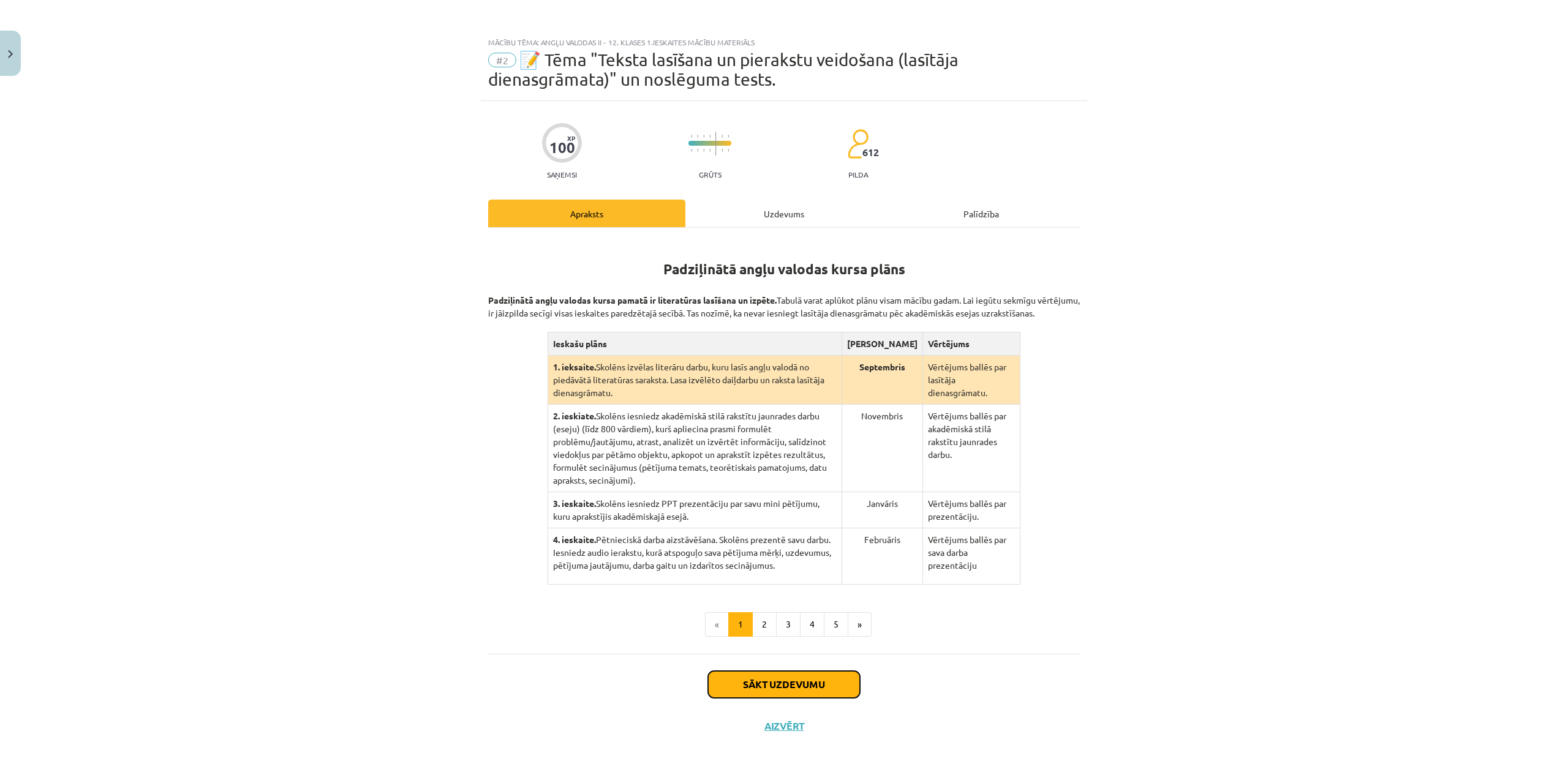
click at [780, 673] on button "Sākt uzdevumu" at bounding box center [784, 684] width 152 height 27
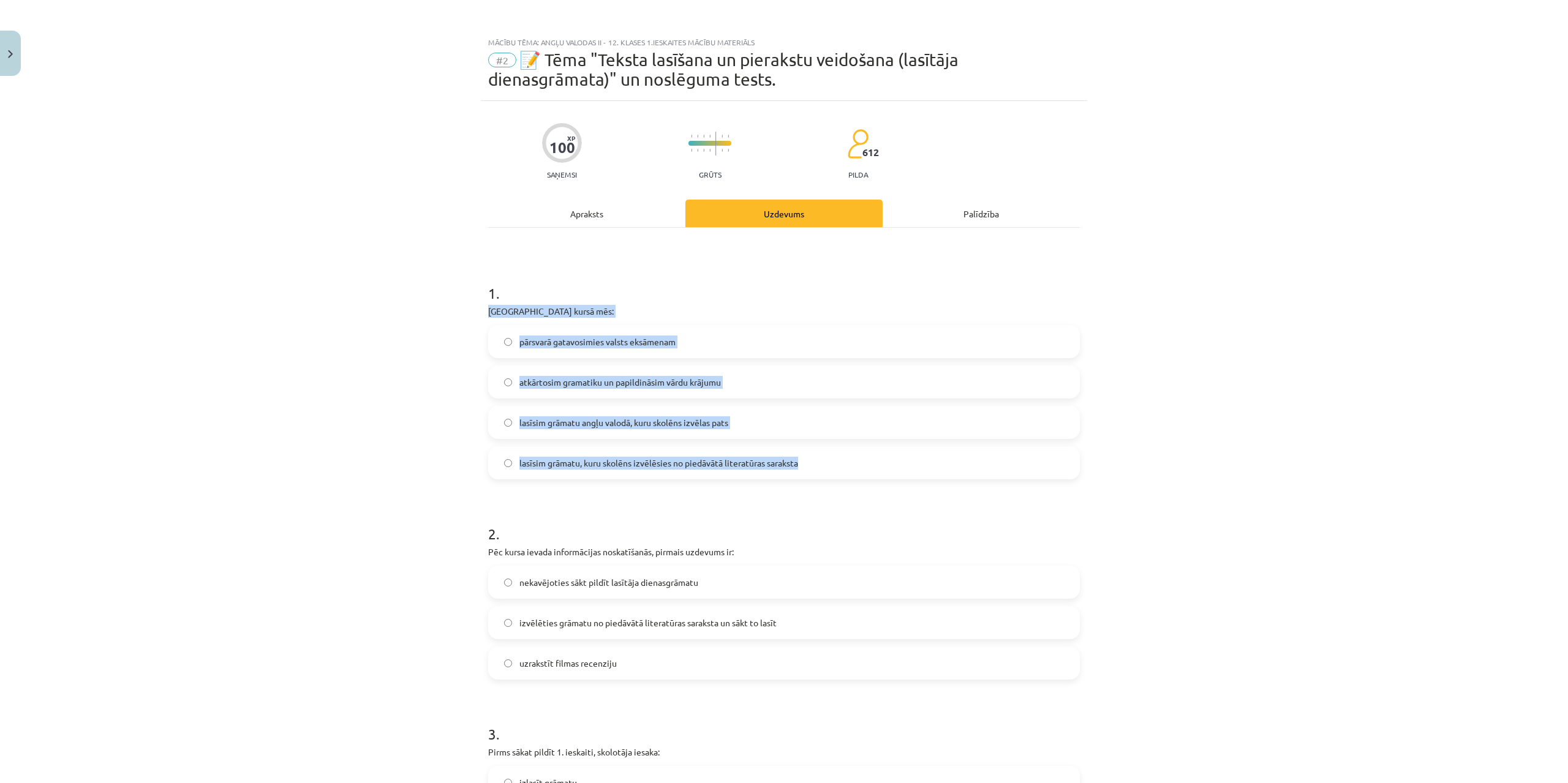
drag, startPoint x: 484, startPoint y: 310, endPoint x: 833, endPoint y: 454, distance: 377.5
click at [833, 454] on div "1 . Padziļinātajā kursā mēs: pārsvarā gatavosimies valsts eksāmenam atkārtosim …" at bounding box center [784, 371] width 592 height 216
copy div "Padziļinātajā kursā mēs: pārsvarā gatavosimies valsts eksāmenam atkārtosim gram…"
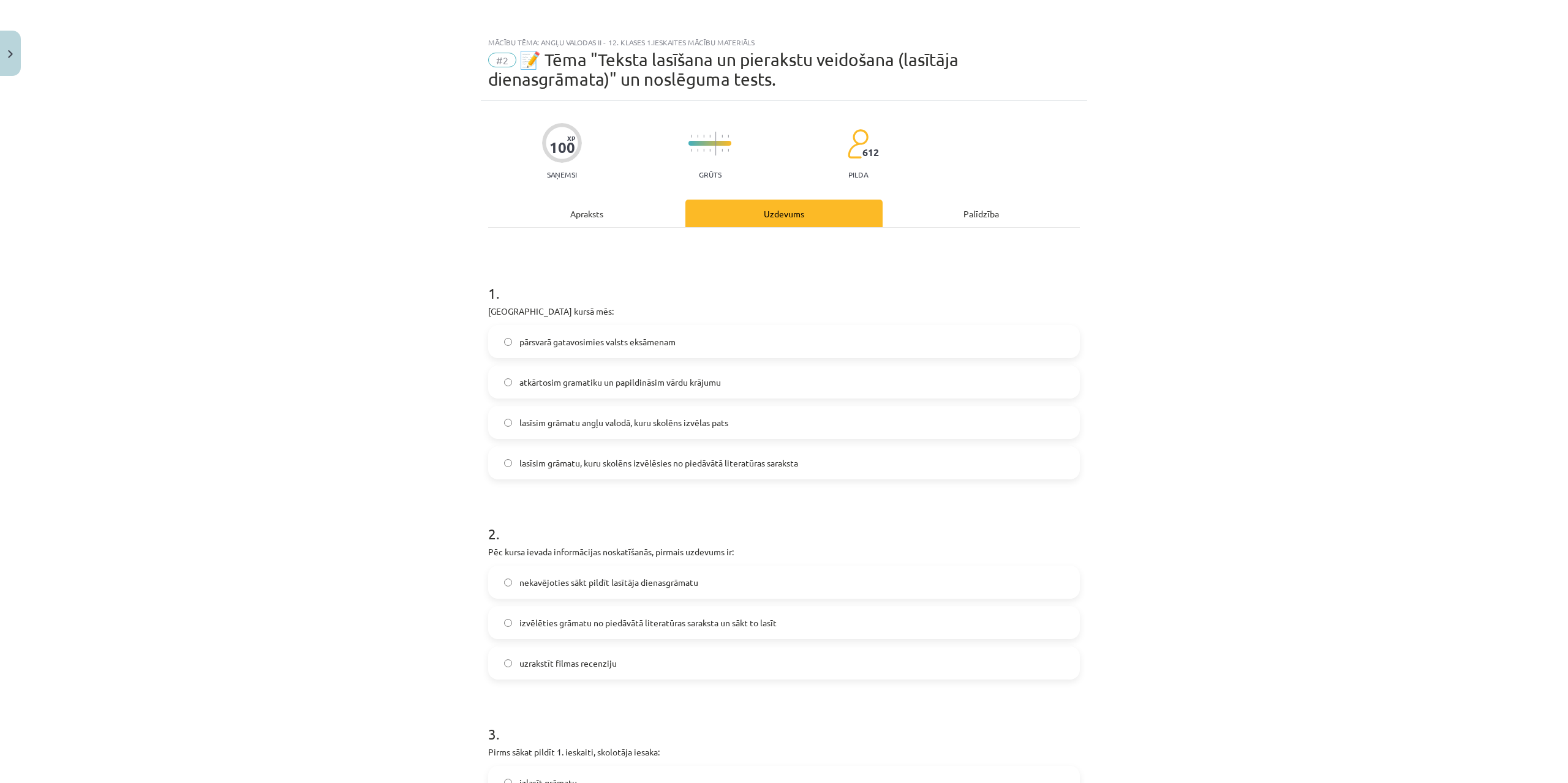
click at [31, 552] on div "Mācību tēma: Angļu valodas ii - 12. klases 1.ieskaites mācību materiāls #2 📝 Tē…" at bounding box center [784, 392] width 1568 height 783
click at [527, 465] on span "lasīsim grāmatu, kuru skolēns izvēlēsies no piedāvātā literatūras saraksta" at bounding box center [658, 463] width 279 height 13
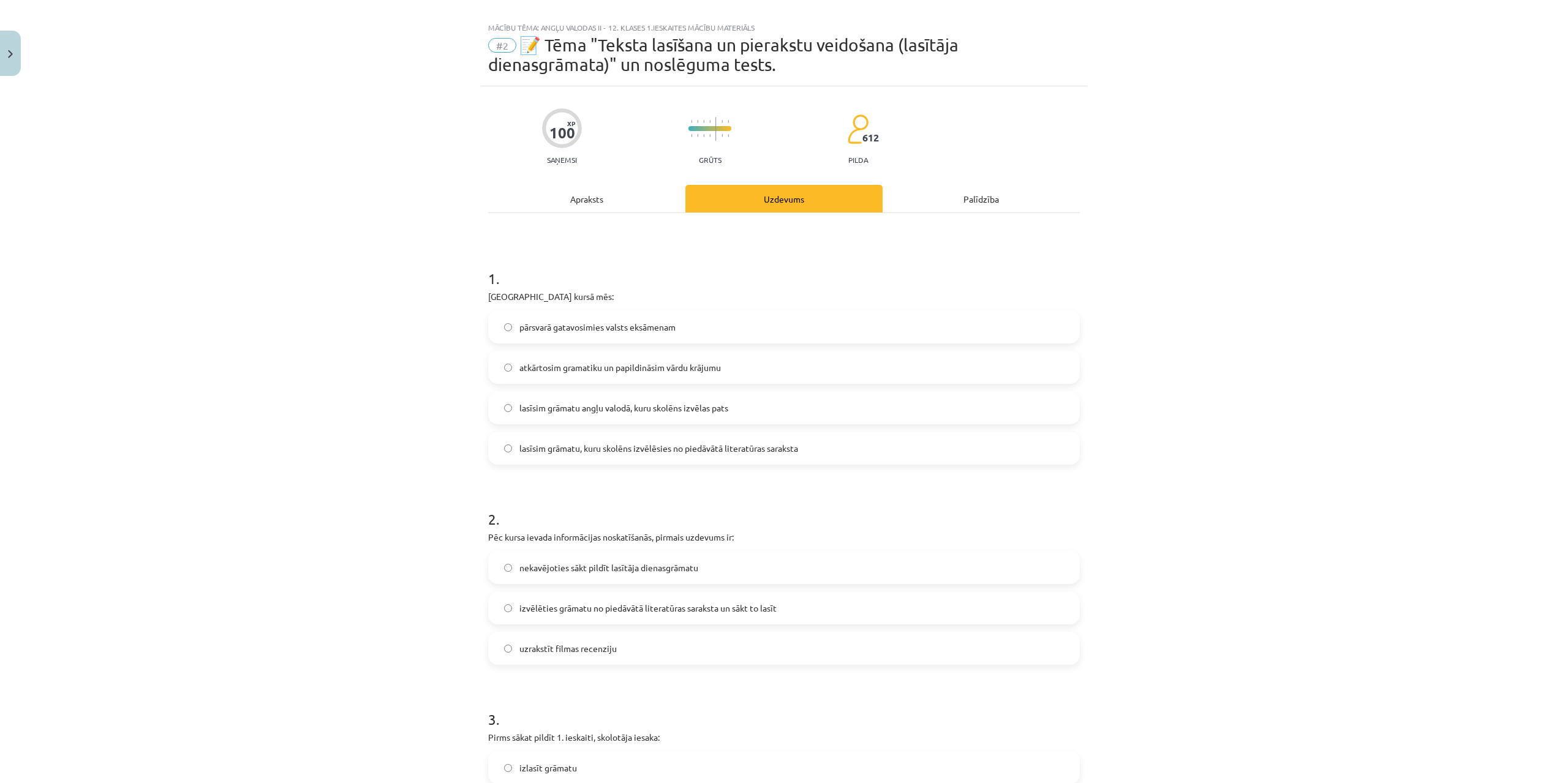
scroll to position [122, 0]
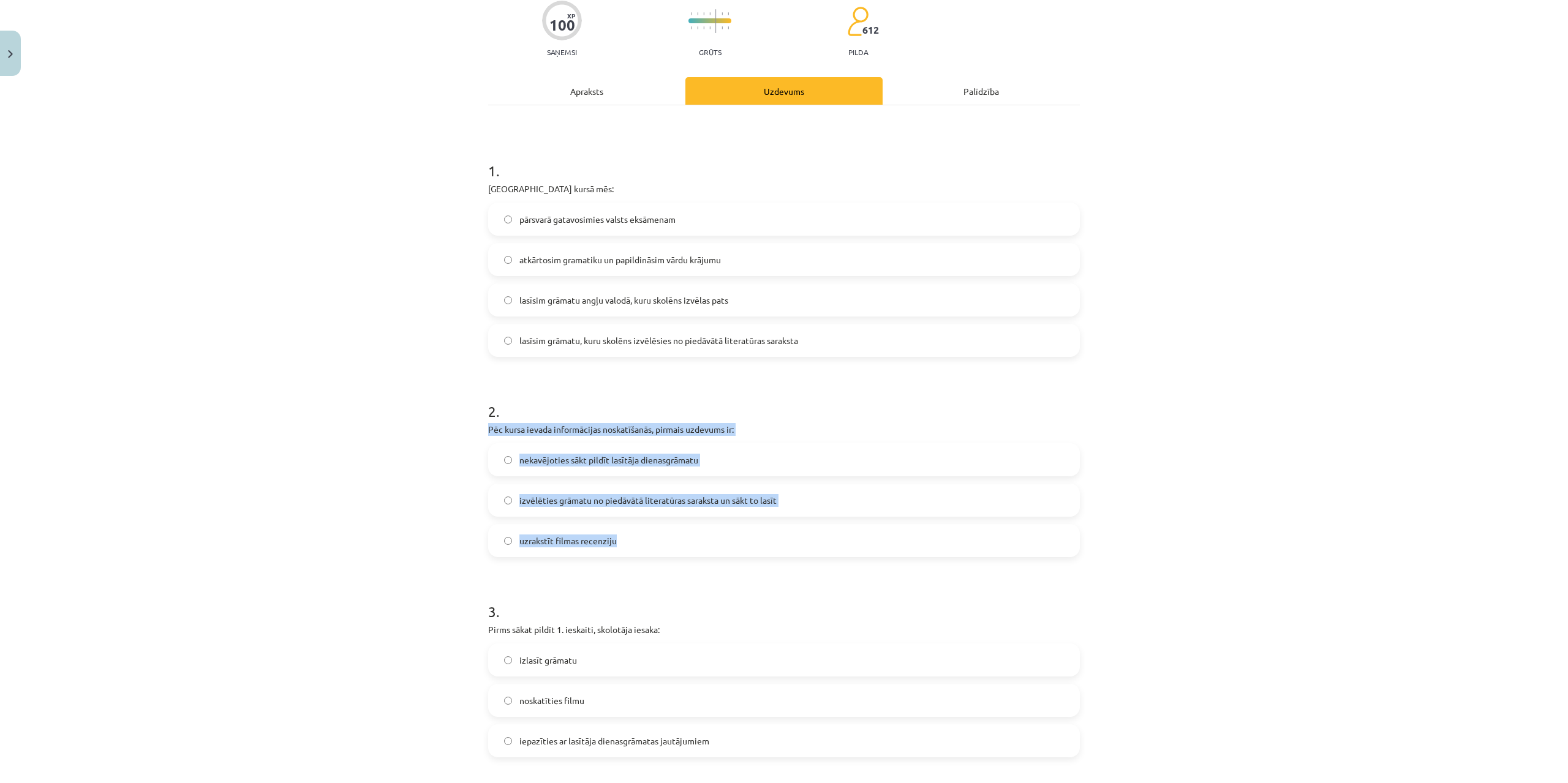
drag, startPoint x: 487, startPoint y: 424, endPoint x: 618, endPoint y: 538, distance: 173.7
copy div "Pēc kursa ievada informācijas noskatīšanās, pirmais uzdevums ir: nekavējoties s…"
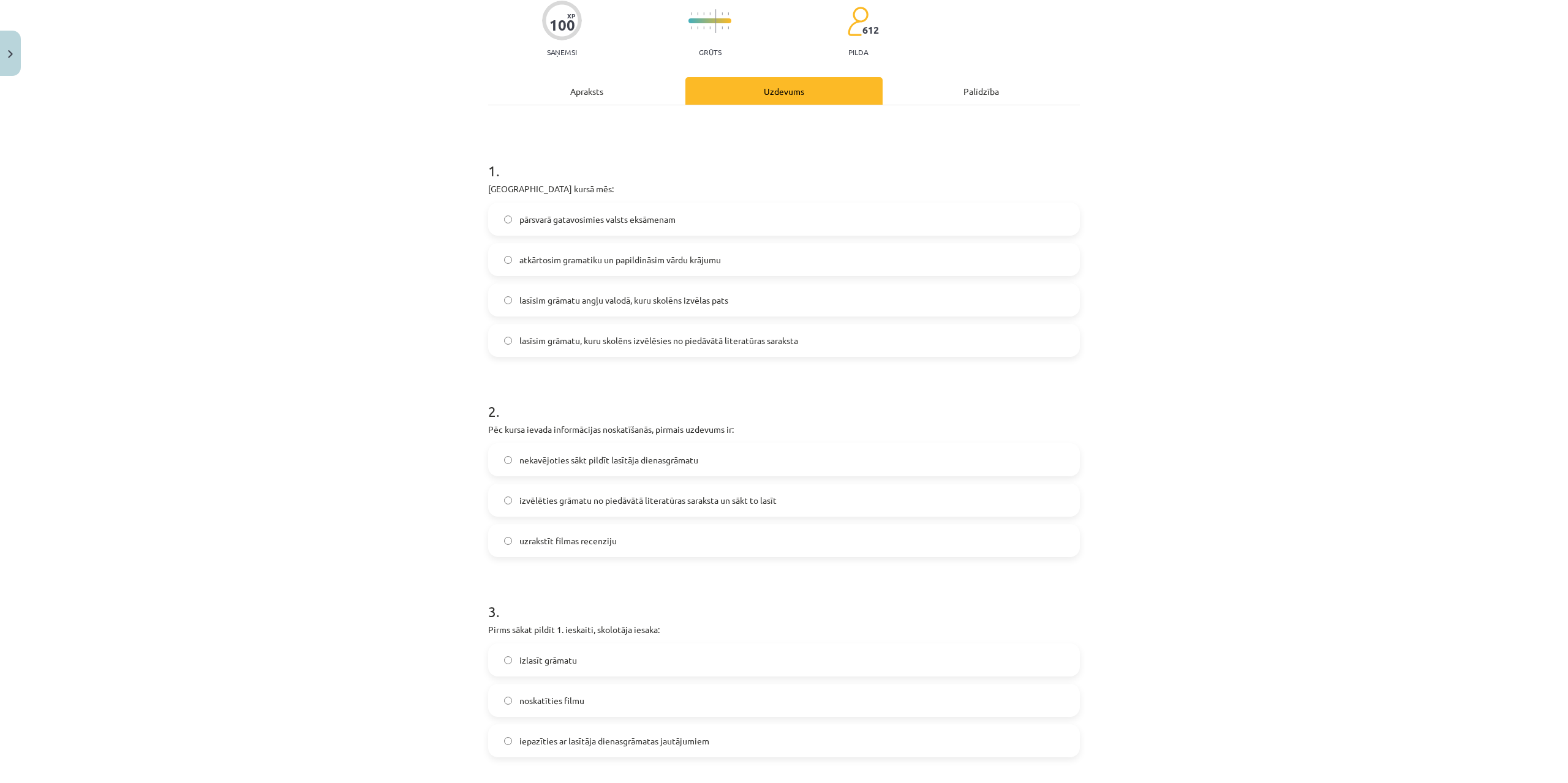
drag, startPoint x: 160, startPoint y: 595, endPoint x: 172, endPoint y: 590, distance: 13.0
click at [166, 592] on div "Mācību tēma: Angļu valodas ii - 12. klases 1.ieskaites mācību materiāls #2 📝 Tē…" at bounding box center [784, 392] width 1568 height 783
click at [546, 501] on span "izvēlēties grāmatu no piedāvātā literatūras saraksta un sākt to lasīt" at bounding box center [648, 501] width 257 height 13
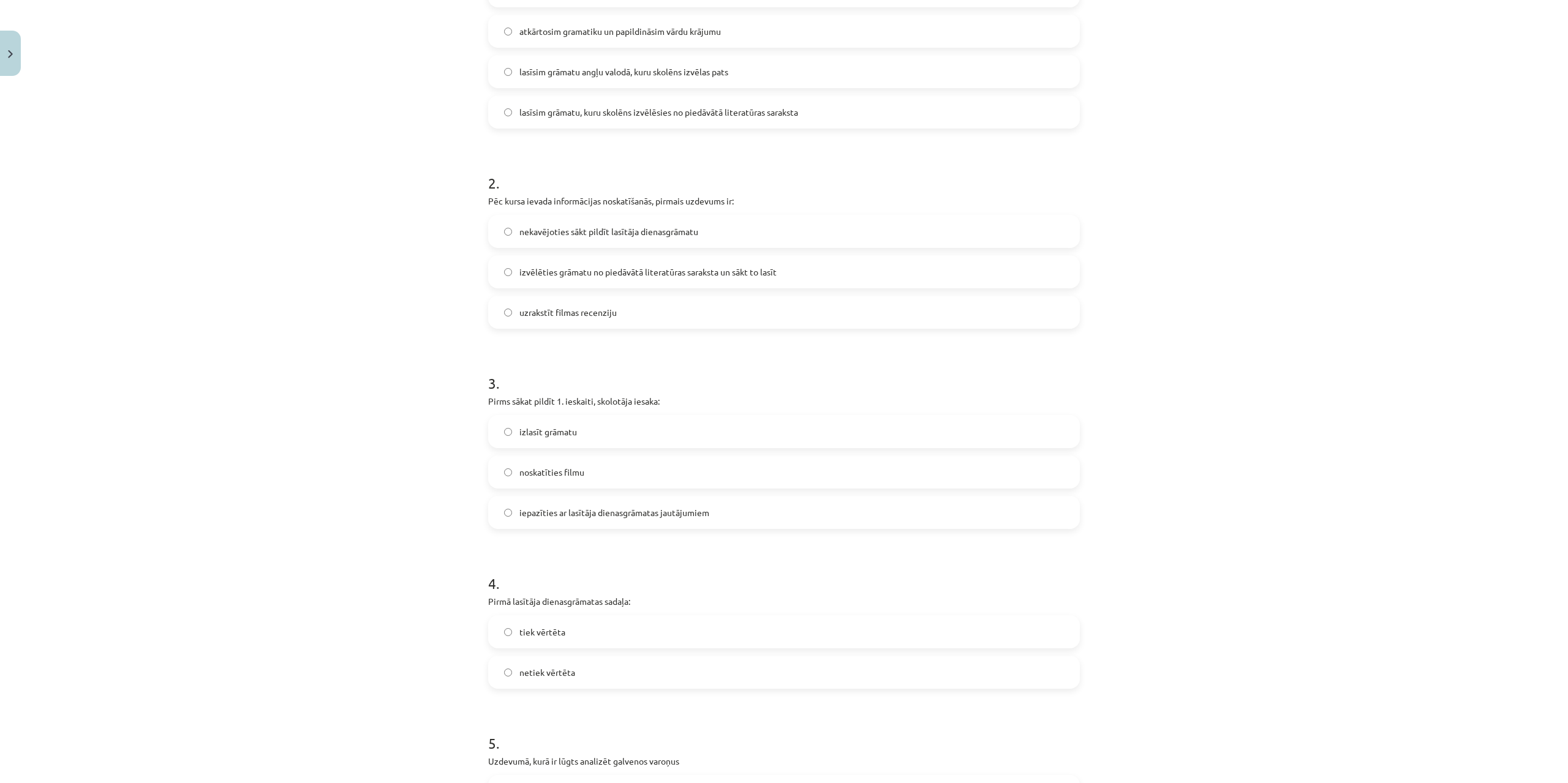
scroll to position [367, 0]
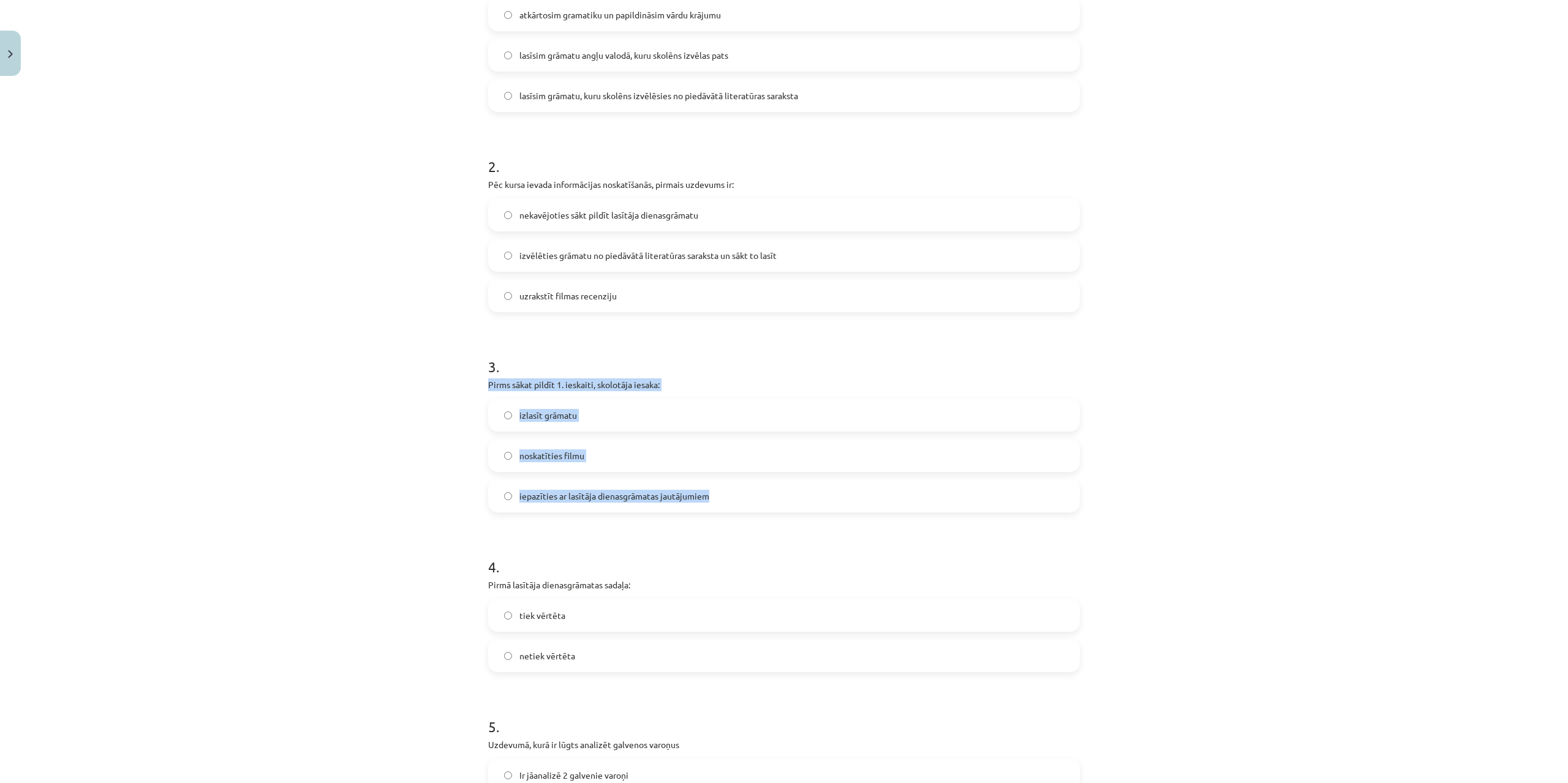
drag, startPoint x: 483, startPoint y: 391, endPoint x: 720, endPoint y: 501, distance: 261.3
click at [720, 501] on div "3 . Pirms sākat pildīt 1. ieskaiti, skolotāja iesaka: izlasīt grāmatu noskatīti…" at bounding box center [784, 424] width 592 height 176
copy div "Pirms sākat pildīt 1. ieskaiti, skolotāja iesaka: izlasīt grāmatu noskatīties f…"
click at [146, 433] on div "Mācību tēma: Angļu valodas ii - 12. klases 1.ieskaites mācību materiāls #2 📝 Tē…" at bounding box center [784, 392] width 1568 height 783
click at [520, 413] on span "izlasīt grāmatu" at bounding box center [548, 415] width 57 height 13
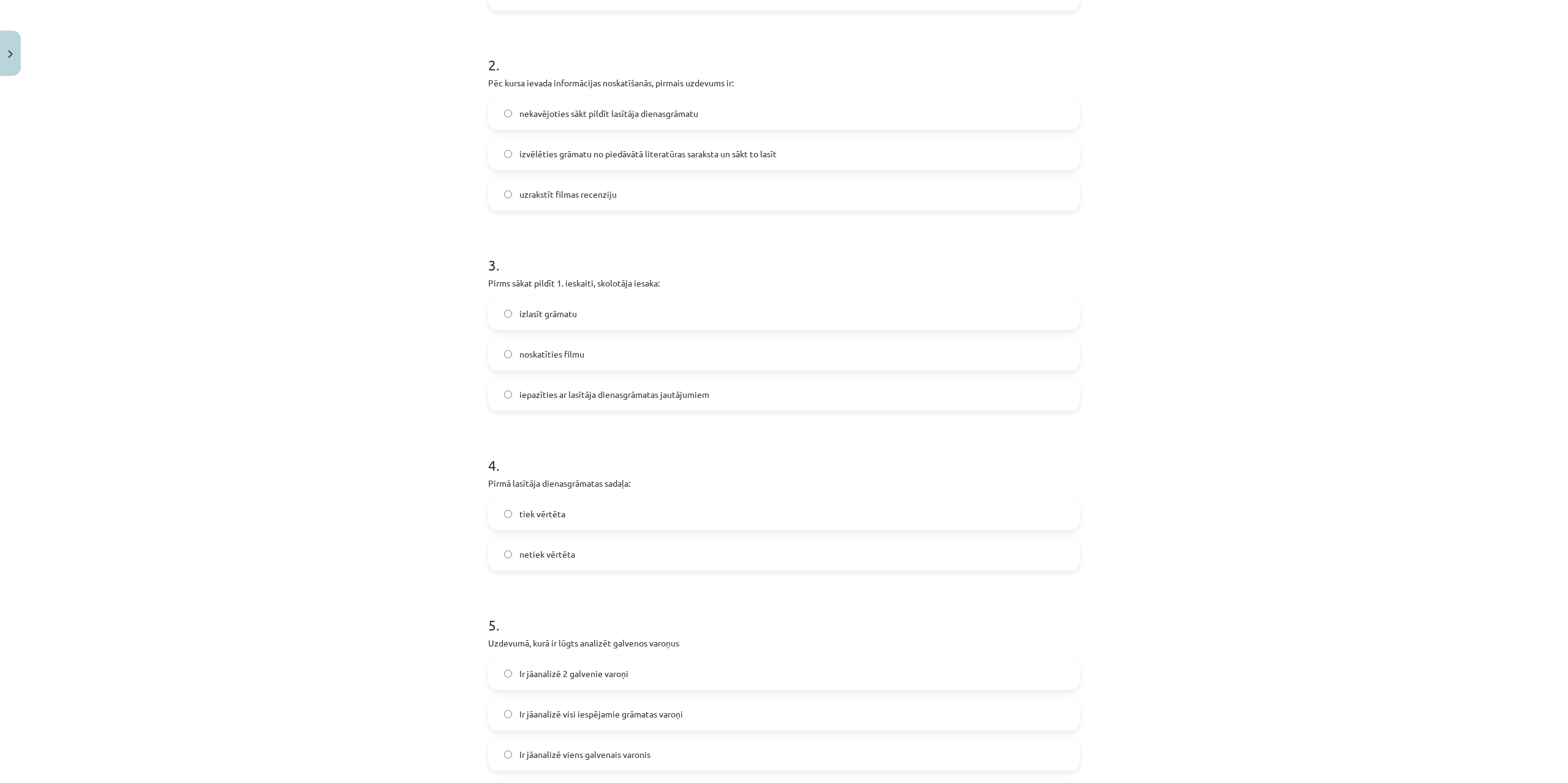
scroll to position [551, 0]
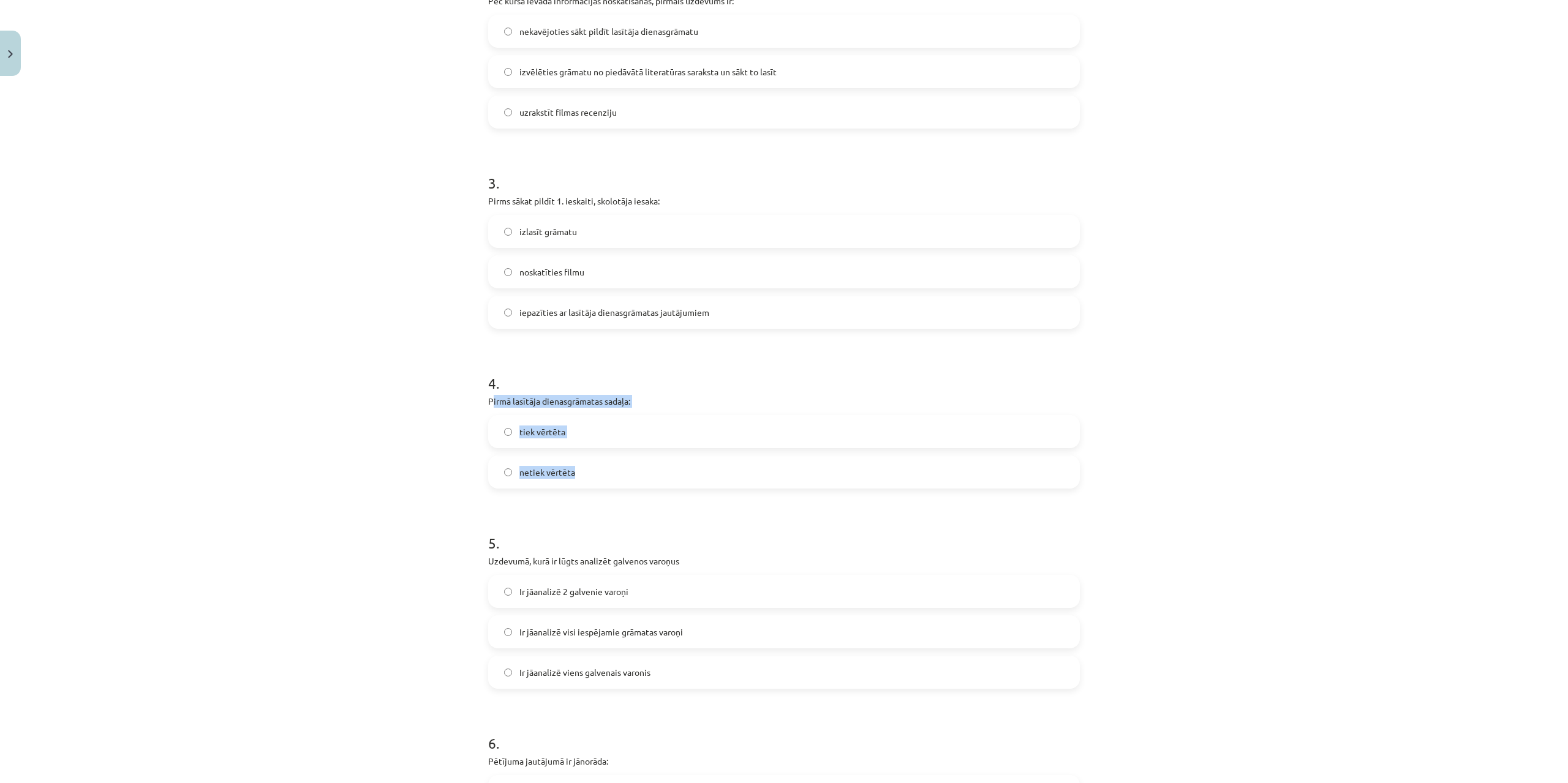
drag, startPoint x: 487, startPoint y: 402, endPoint x: 620, endPoint y: 478, distance: 153.2
click at [620, 478] on div "4 . Pirmā lasītāja dienasgrāmatas sadaļa: tiek vērtēta netiek vērtēta" at bounding box center [784, 421] width 592 height 135
copy div "irmā lasītāja dienasgrāmatas sadaļa: tiek vērtēta netiek vērtēta"
click at [379, 450] on div "Mācību tēma: Angļu valodas ii - 12. klases 1.ieskaites mācību materiāls #2 📝 Tē…" at bounding box center [784, 392] width 1568 height 783
click at [527, 431] on span "tiek vērtēta" at bounding box center [542, 432] width 46 height 13
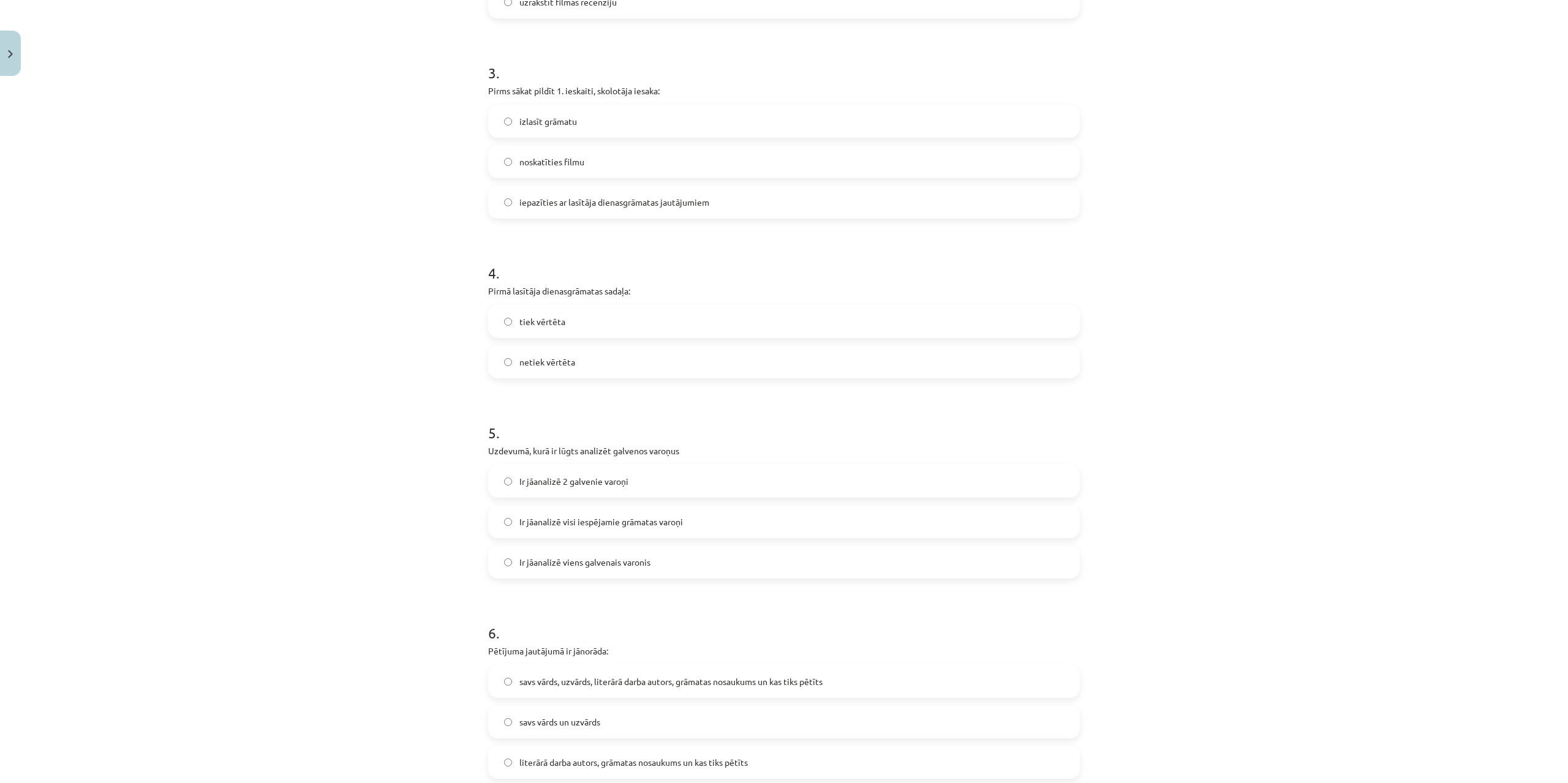
scroll to position [734, 0]
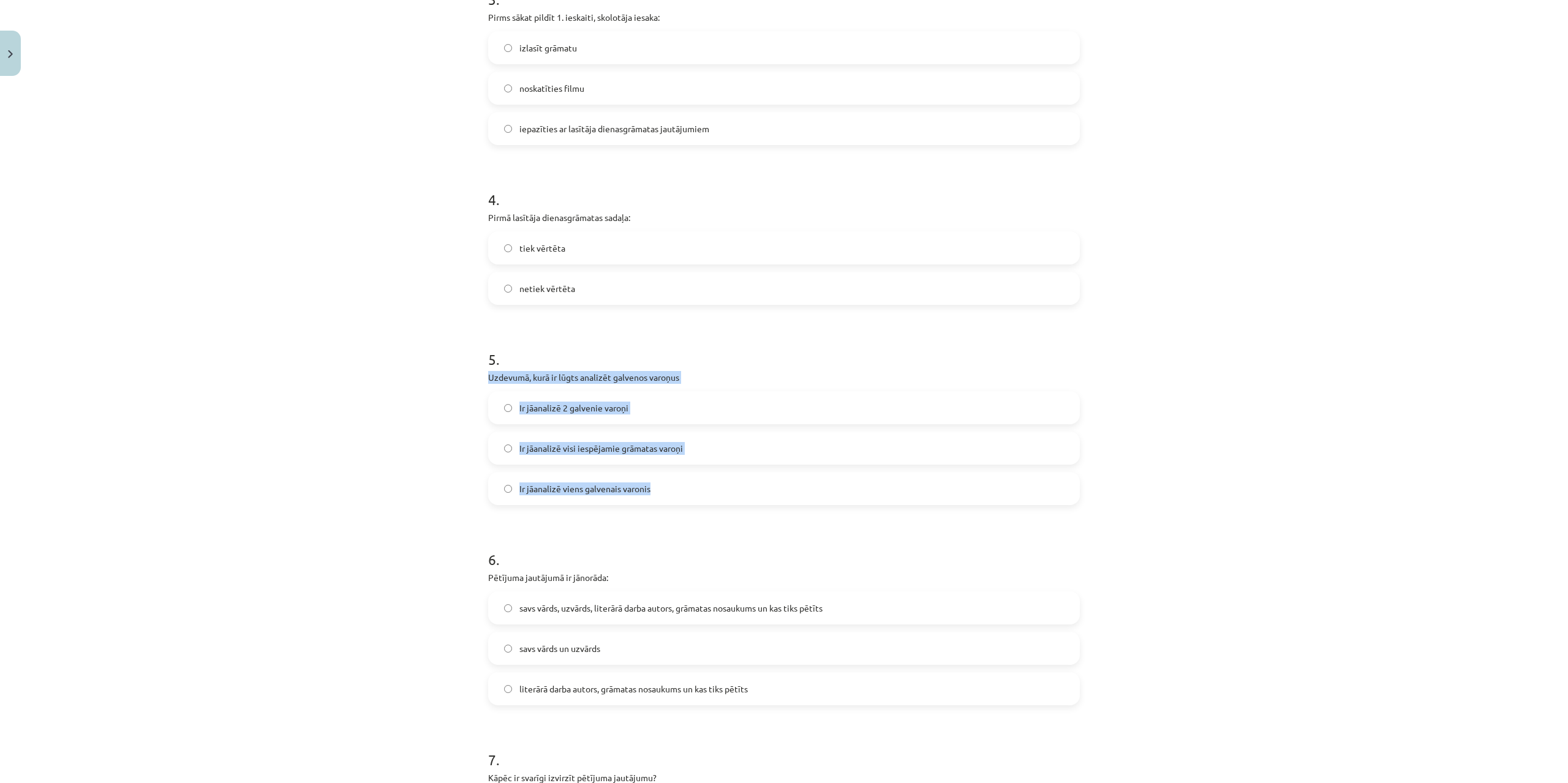
drag, startPoint x: 487, startPoint y: 380, endPoint x: 655, endPoint y: 485, distance: 198.1
click at [655, 485] on div "5 . Uzdevumā, kurā ir lūgts analizēt galvenos varoņus Ir jāanalizē 2 galvenie v…" at bounding box center [784, 417] width 592 height 176
copy div "Uzdevumā, kurā ir lūgts analizēt galvenos varoņus Ir jāanalizē 2 galvenie varoņ…"
click at [397, 349] on div "Mācību tēma: Angļu valodas ii - 12. klases 1.ieskaites mācību materiāls #2 📝 Tē…" at bounding box center [784, 392] width 1568 height 783
click at [560, 446] on span "Ir jāanalizē visi iespējamie grāmatas varoņi" at bounding box center [601, 448] width 163 height 13
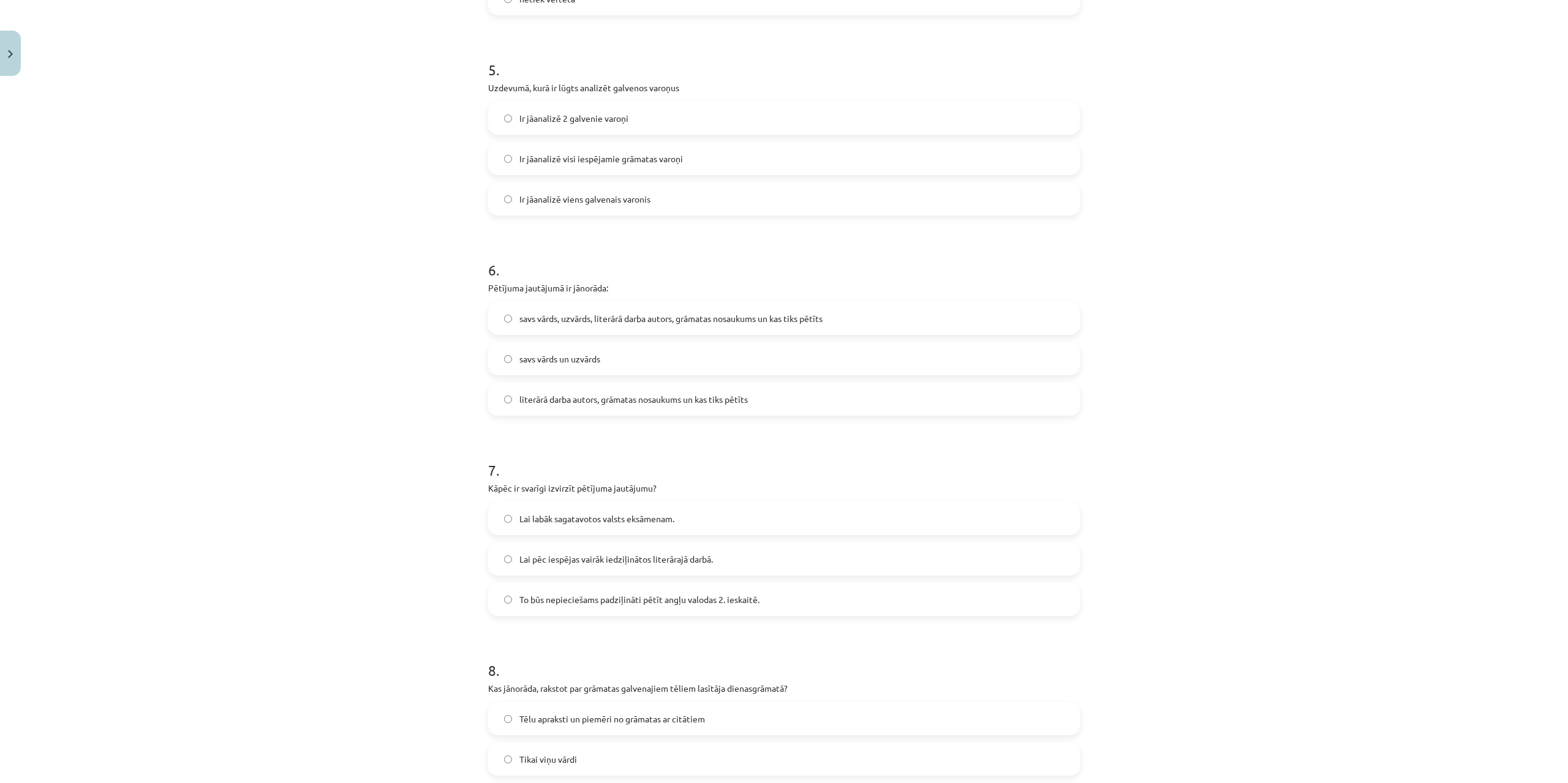
scroll to position [1041, 0]
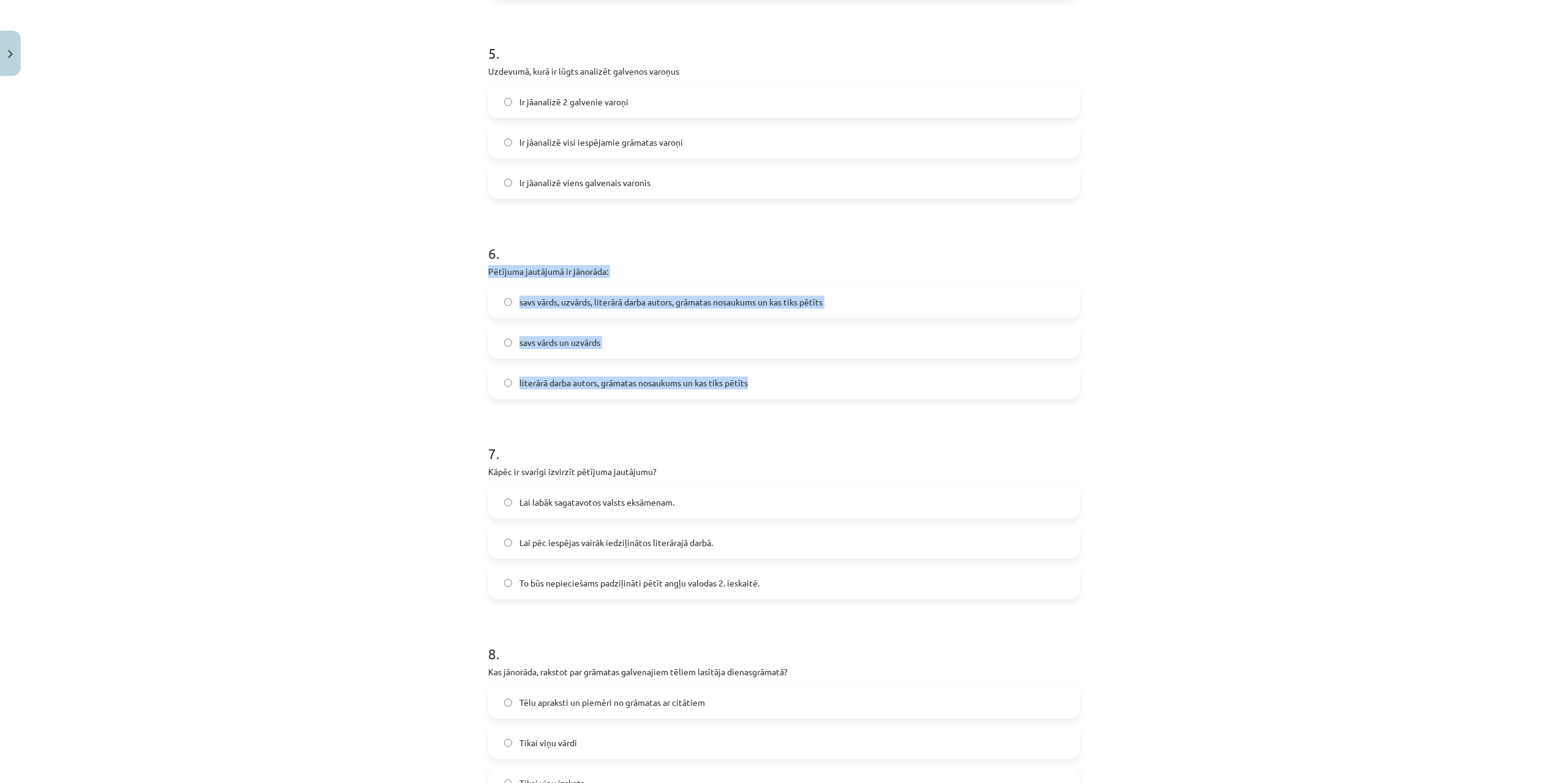
drag, startPoint x: 484, startPoint y: 271, endPoint x: 768, endPoint y: 377, distance: 303.1
click at [768, 377] on div "6 . Pētījuma jautājumā ir jānorāda: savs vārds, uzvārds, literārā darba autors,…" at bounding box center [784, 311] width 592 height 176
copy div "Pētījuma jautājumā ir jānorāda: savs vārds, uzvārds, literārā darba autors, grā…"
drag, startPoint x: 346, startPoint y: 402, endPoint x: 378, endPoint y: 393, distance: 33.2
click at [347, 402] on div "Mācību tēma: Angļu valodas ii - 12. klases 1.ieskaites mācību materiāls #2 📝 Tē…" at bounding box center [784, 392] width 1568 height 783
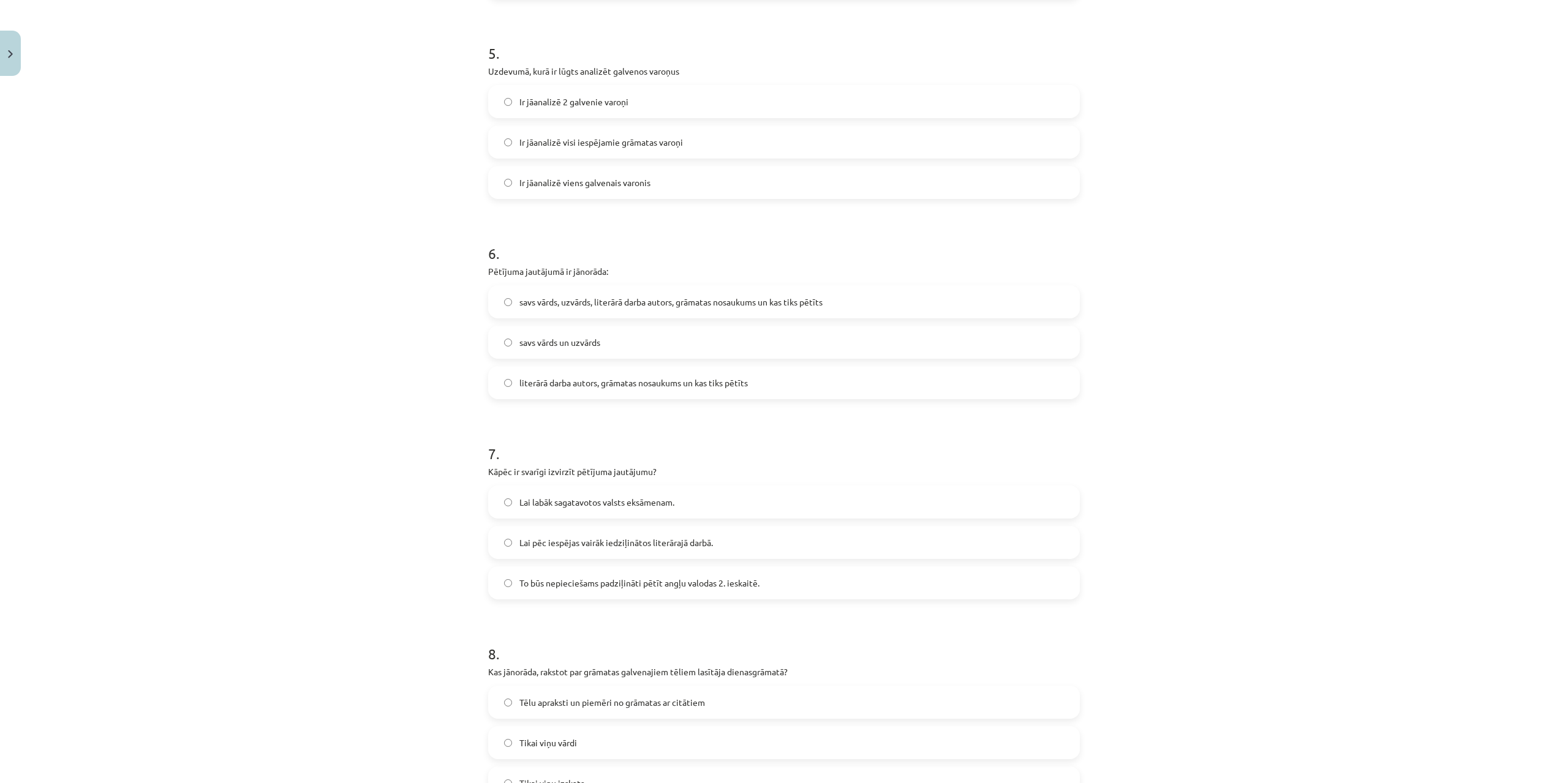
click at [542, 386] on span "literārā darba autors, grāmatas nosaukums un kas tiks pētīts" at bounding box center [633, 383] width 228 height 13
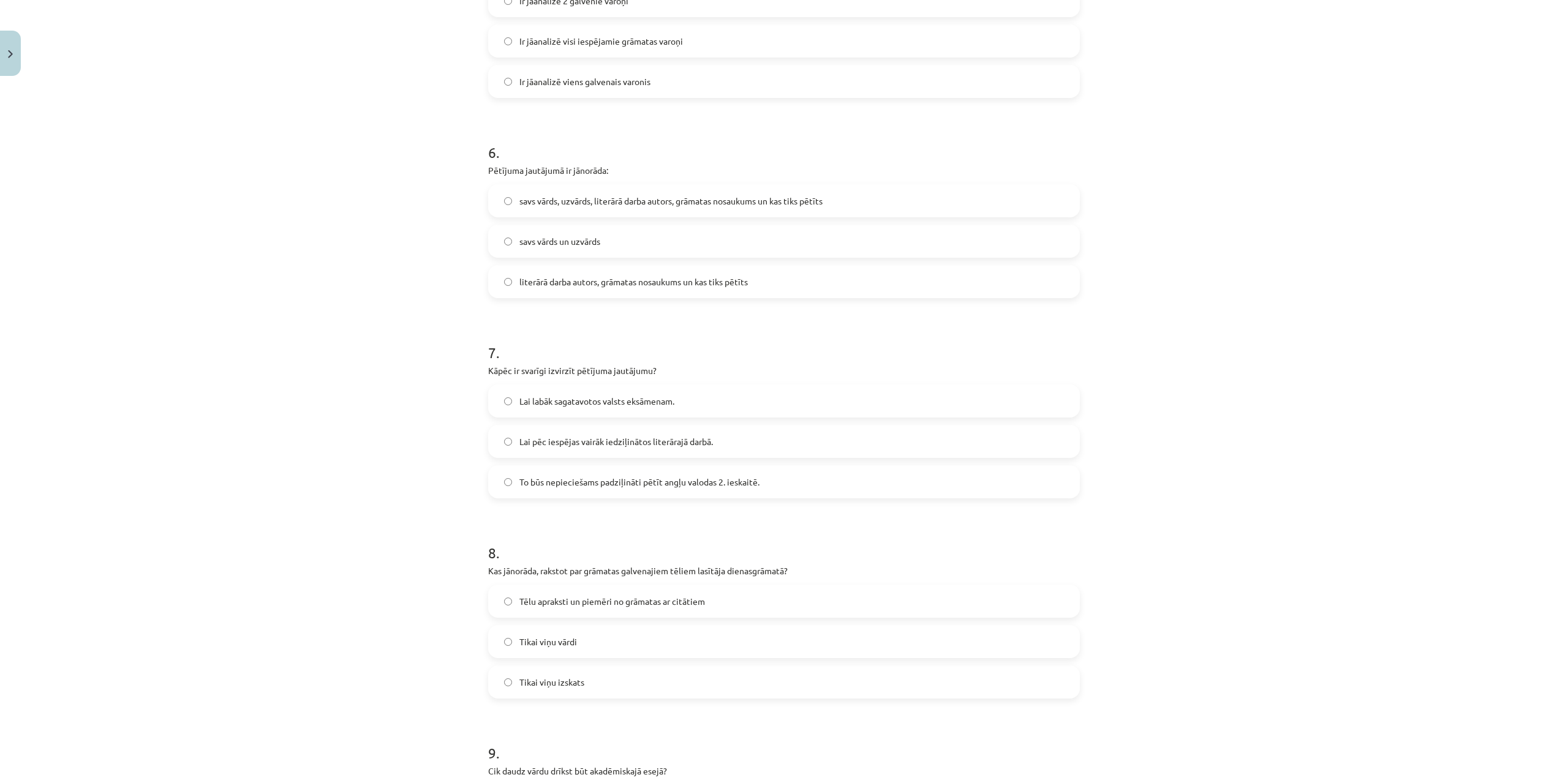
scroll to position [1225, 0]
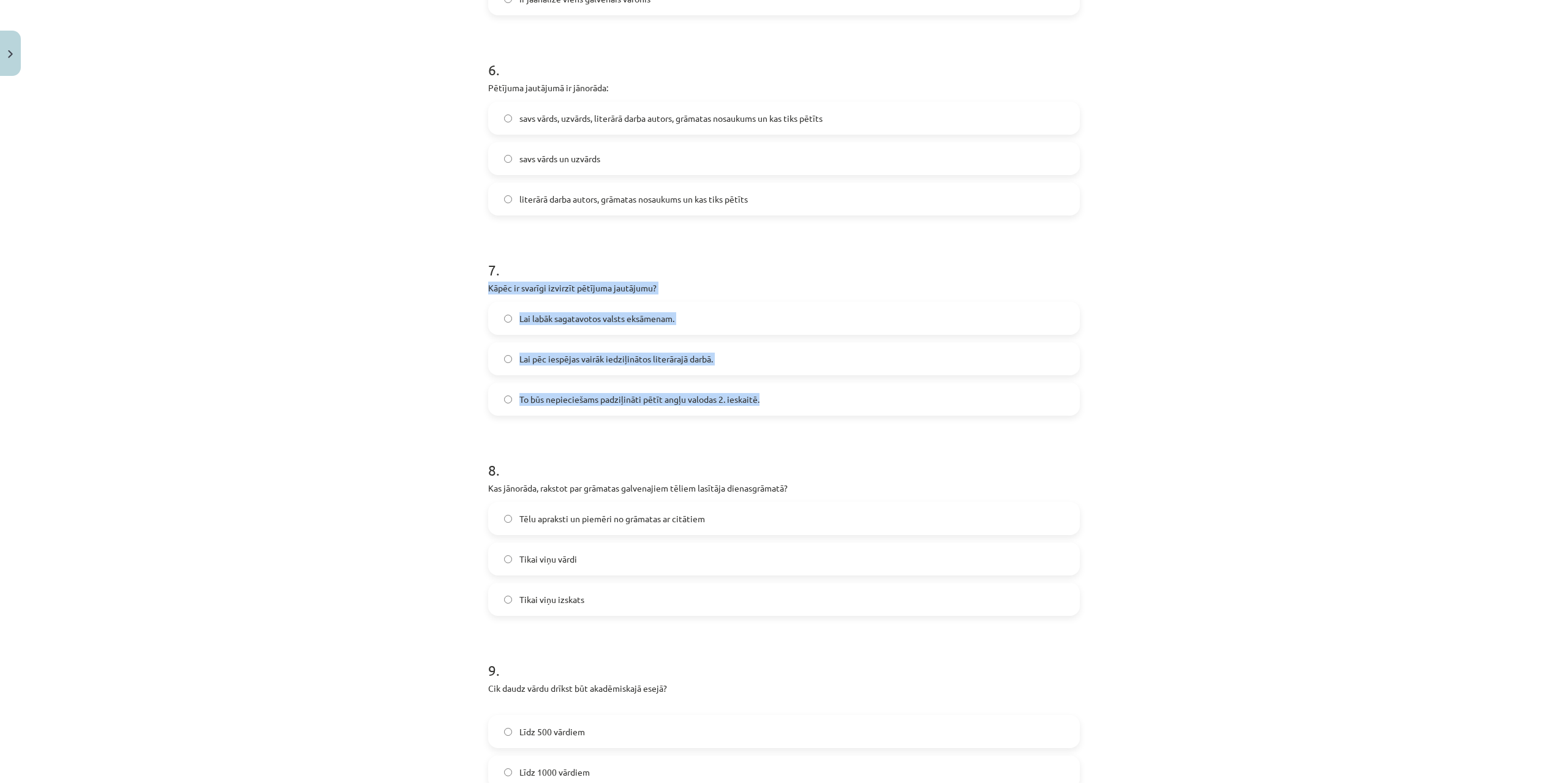
drag, startPoint x: 485, startPoint y: 285, endPoint x: 760, endPoint y: 402, distance: 298.9
click at [760, 402] on div "7 . Kāpēc ir svarīgi izvirzīt pētījuma jautājumu? Lai labāk sagatavotos valsts …" at bounding box center [784, 328] width 592 height 176
copy div "Kāpēc ir svarīgi izvirzīt pētījuma jautājumu? Lai labāk sagatavotos valsts eksā…"
click at [539, 364] on span "Lai pēc iespējas vairāk iedziļinātos literārajā darbā." at bounding box center [616, 359] width 194 height 13
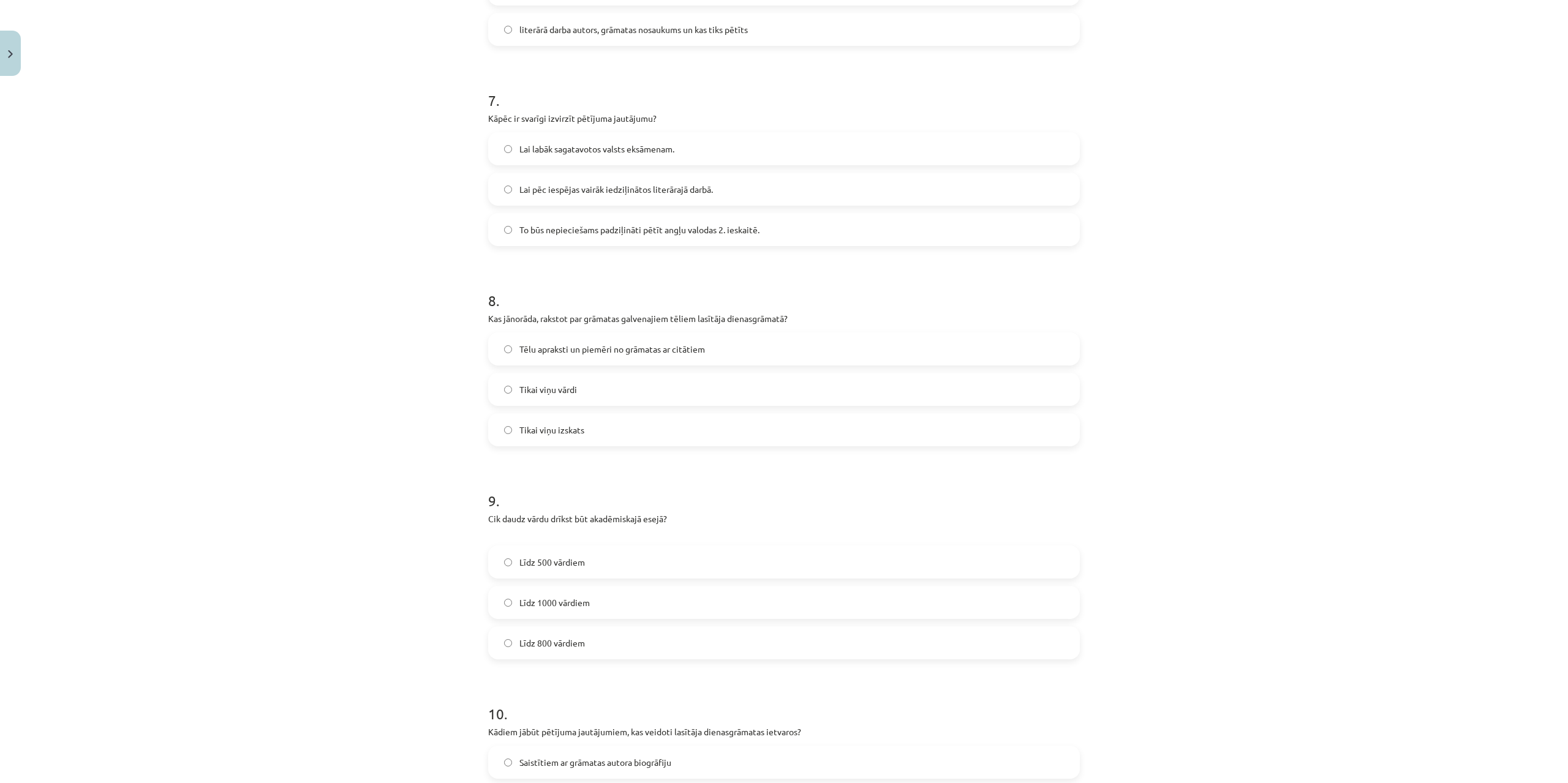
scroll to position [1408, 0]
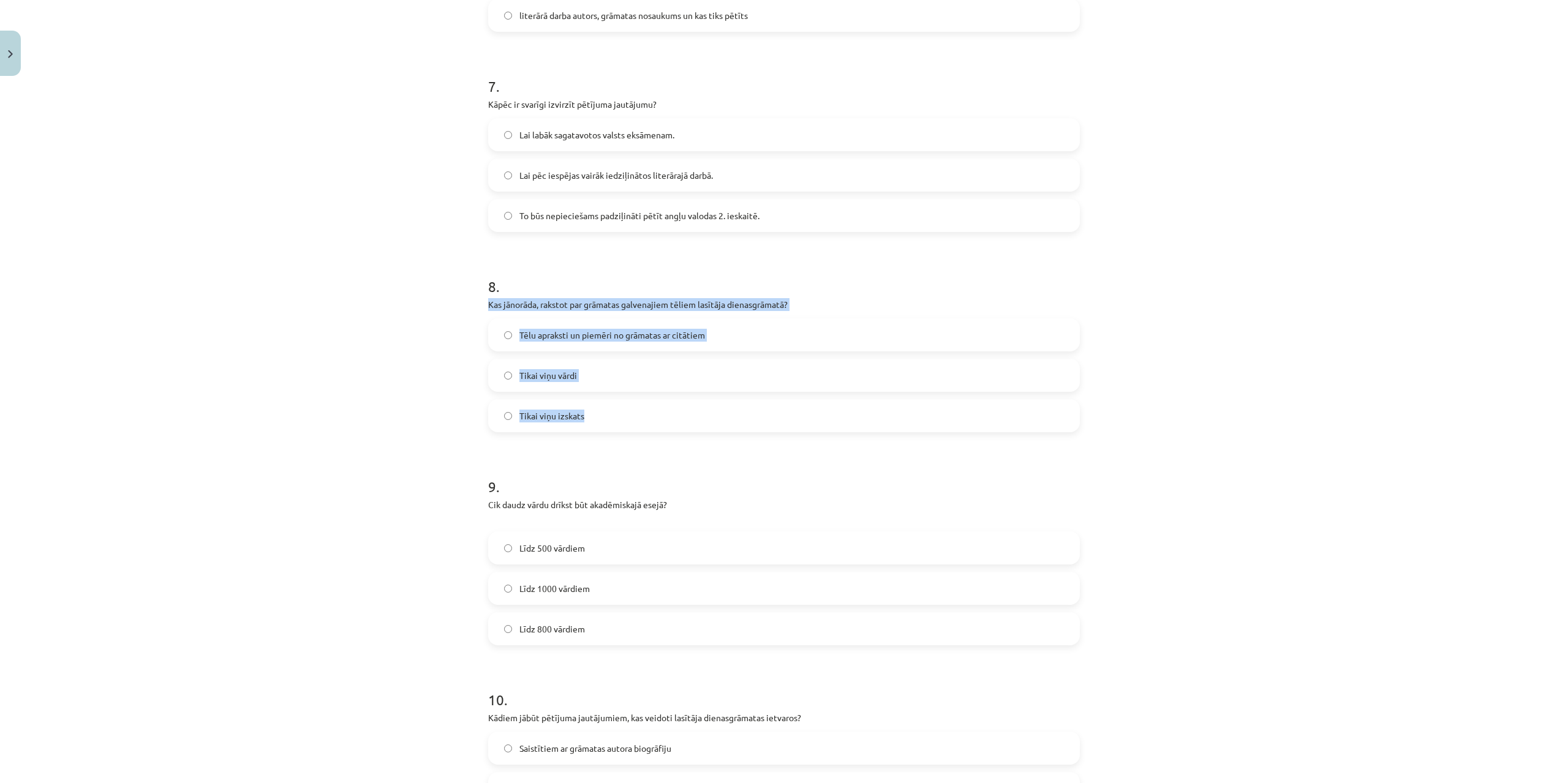
drag, startPoint x: 481, startPoint y: 305, endPoint x: 594, endPoint y: 416, distance: 158.4
copy div "Kas jānorāda, rakstot par grāmatas galvenajiem tēliem lasītāja dienasgrāmatā? T…"
click at [531, 343] on label "Tēlu apraksti un piemēri no grāmatas ar citātiem" at bounding box center [783, 334] width 589 height 31
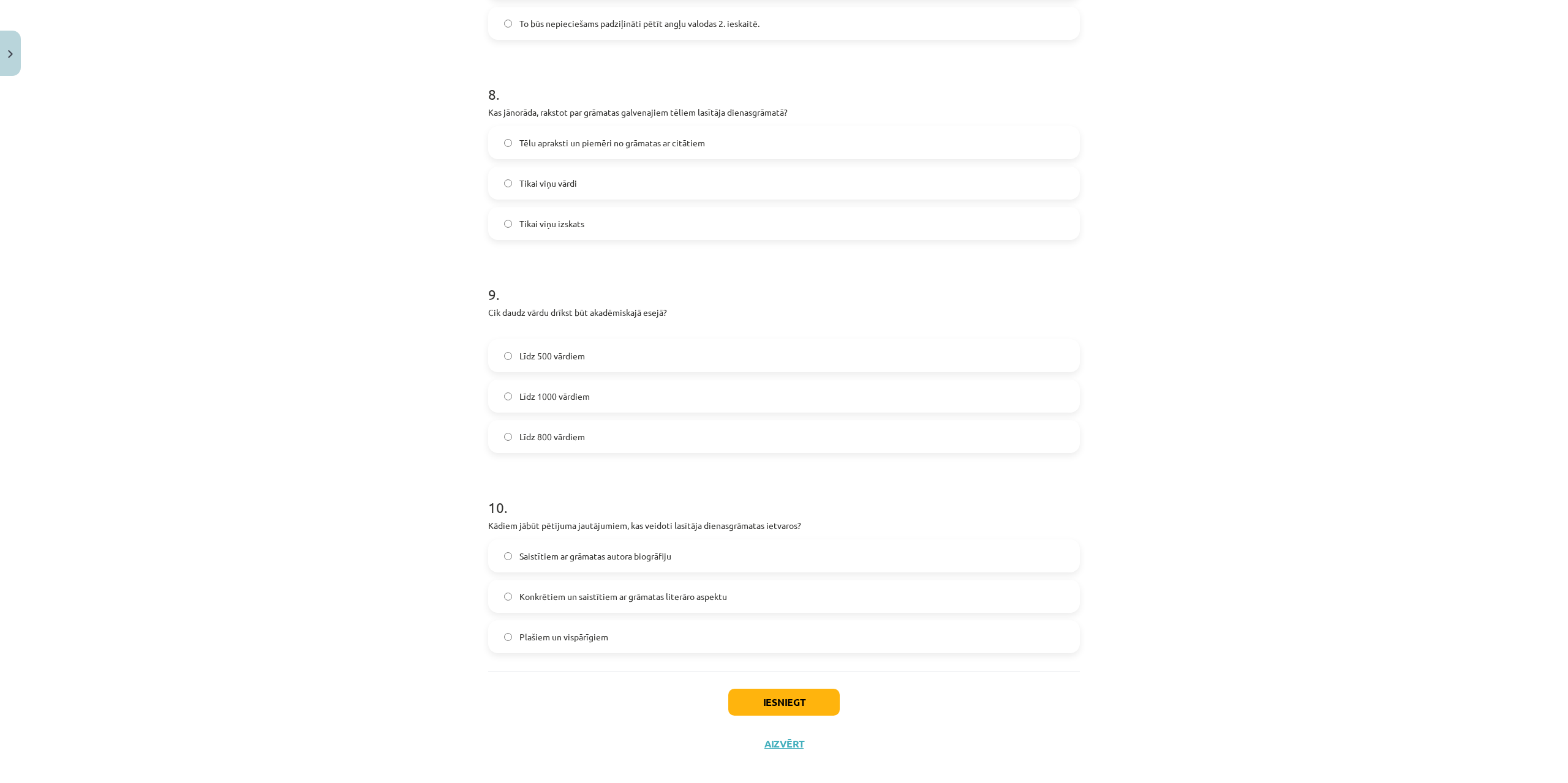
scroll to position [1612, 0]
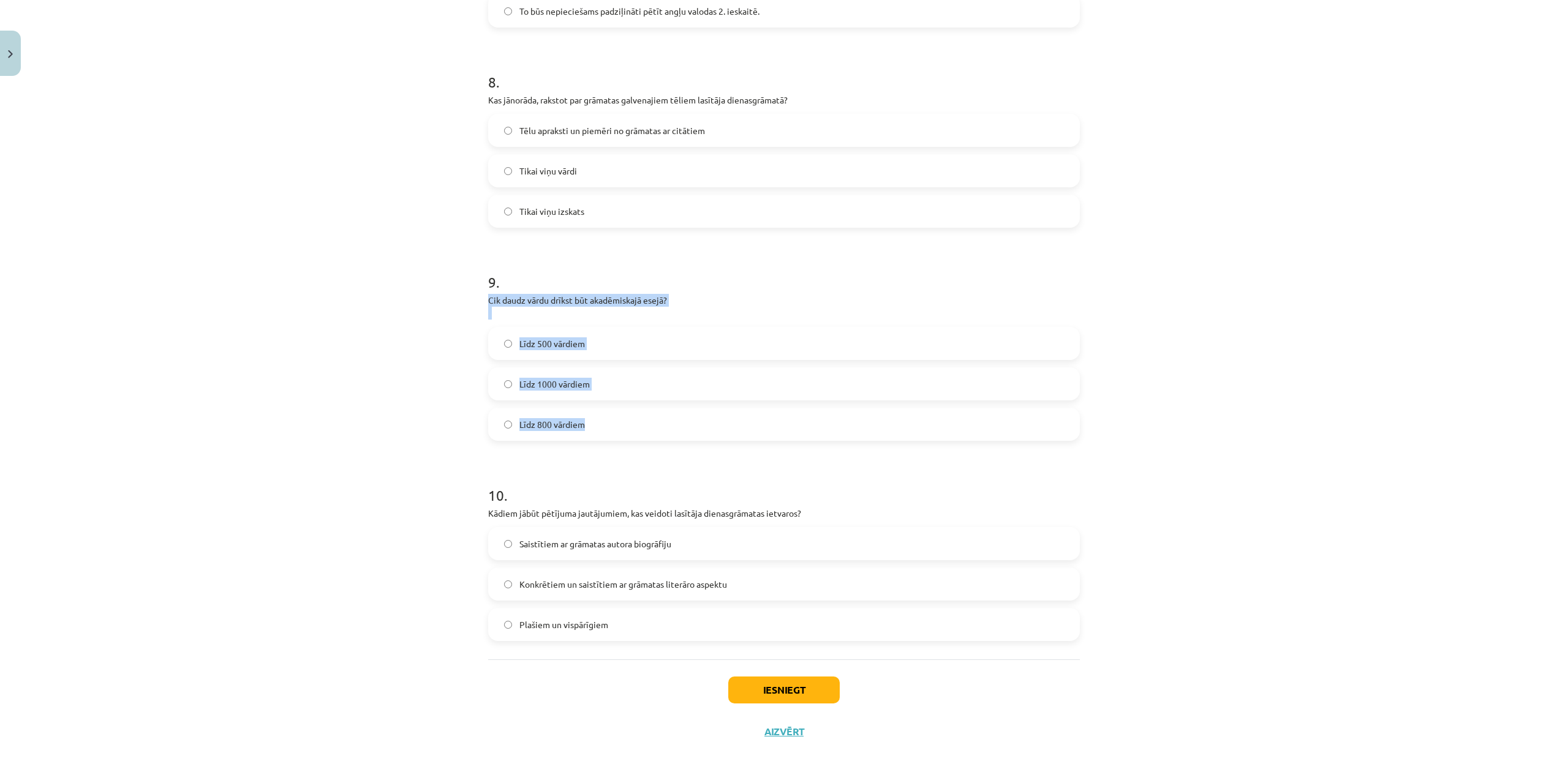
drag, startPoint x: 483, startPoint y: 299, endPoint x: 601, endPoint y: 419, distance: 168.3
click at [601, 419] on div "9 . Cik daudz vārdu drīkst būt akadēmiskajā esejā? Līdz 500 vārdiem Līdz 1000 v…" at bounding box center [784, 346] width 592 height 188
copy div "Cik daudz vārdu drīkst būt akadēmiskajā esejā? Līdz 500 vārdiem Līdz 1000 vārdi…"
drag, startPoint x: 390, startPoint y: 407, endPoint x: 478, endPoint y: 407, distance: 88.0
click at [392, 407] on div "Mācību tēma: Angļu valodas ii - 12. klases 1.ieskaites mācību materiāls #2 📝 Tē…" at bounding box center [784, 392] width 1568 height 783
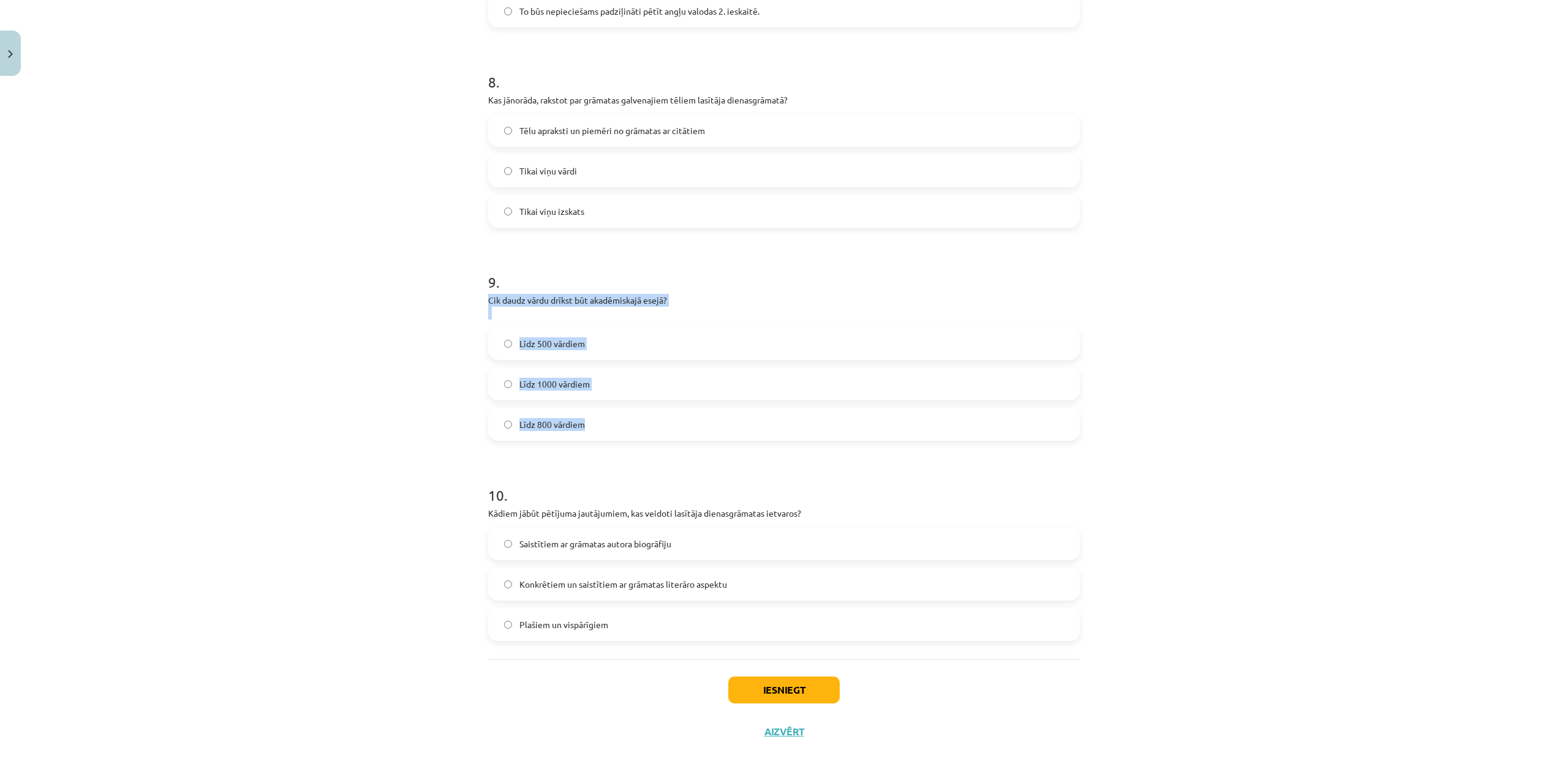
click at [511, 381] on label "Līdz 1000 vārdiem" at bounding box center [783, 384] width 589 height 31
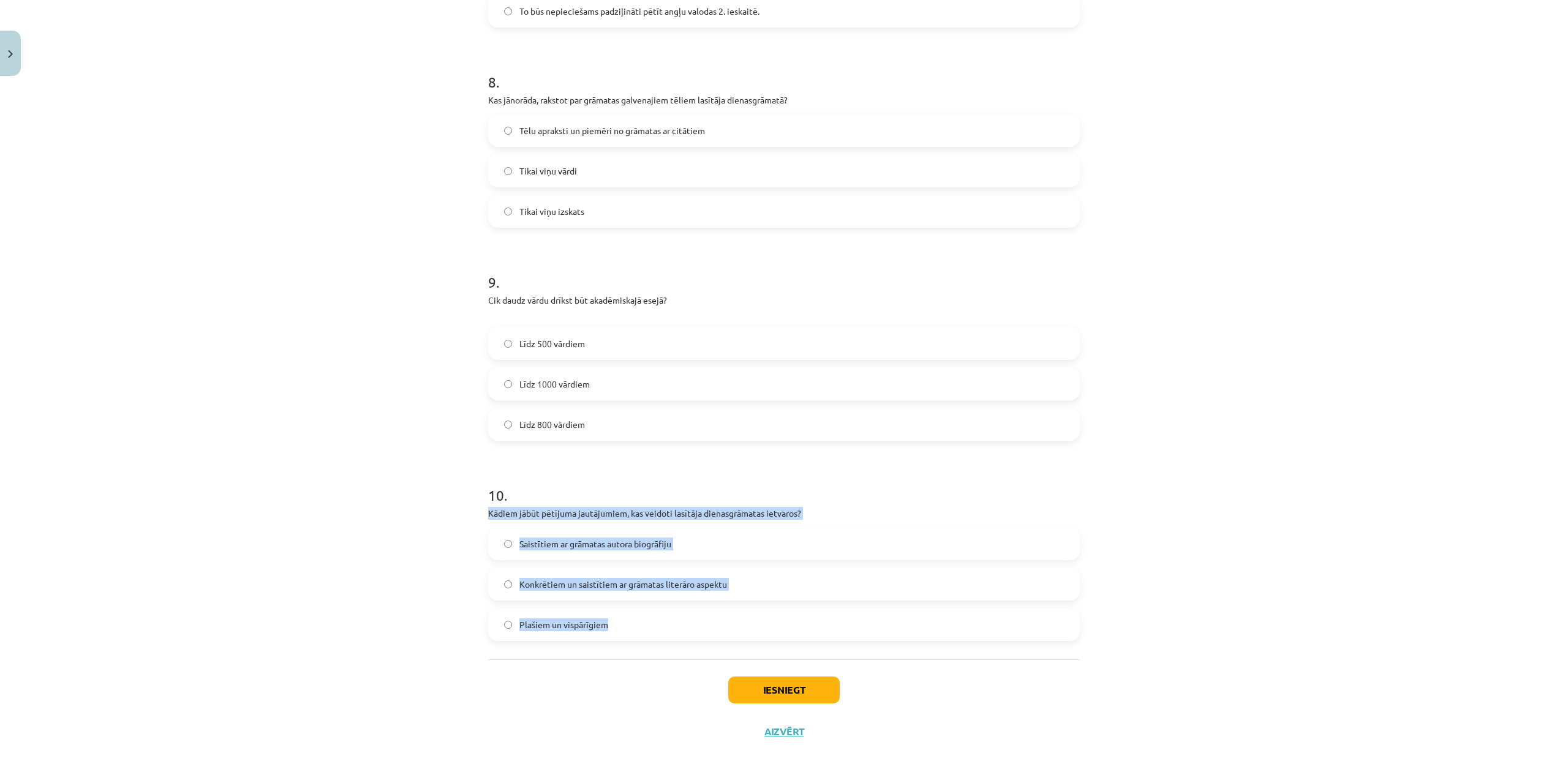
drag, startPoint x: 483, startPoint y: 512, endPoint x: 618, endPoint y: 637, distance: 184.0
click at [618, 637] on div "10 . Kādiem jābūt pētījuma jautājumiem, kas veidoti lasītāja dienasgrāmatas iet…" at bounding box center [784, 553] width 592 height 176
copy div "Kādiem jābūt pētījuma jautājumiem, kas veidoti lasītāja dienasgrāmatas ietvaros…"
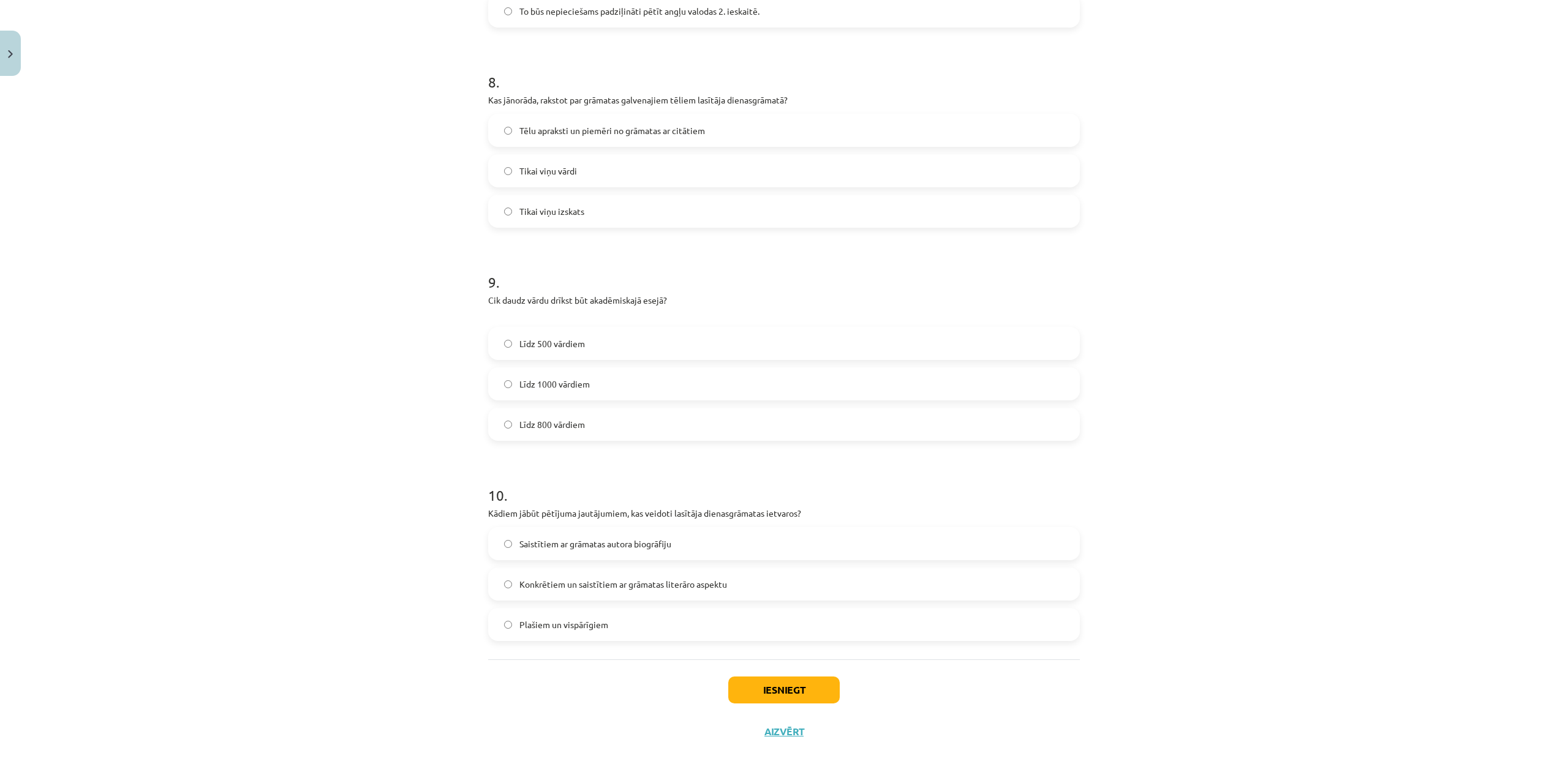
drag, startPoint x: 342, startPoint y: 471, endPoint x: 452, endPoint y: 510, distance: 116.7
click at [350, 471] on div "Mācību tēma: Angļu valodas ii - 12. klases 1.ieskaites mācību materiāls #2 📝 Tē…" at bounding box center [784, 392] width 1568 height 783
click at [520, 588] on span "Konkrētiem un saistītiem ar grāmatas literāro aspektu" at bounding box center [623, 585] width 208 height 13
click at [774, 693] on button "Iesniegt" at bounding box center [784, 690] width 111 height 27
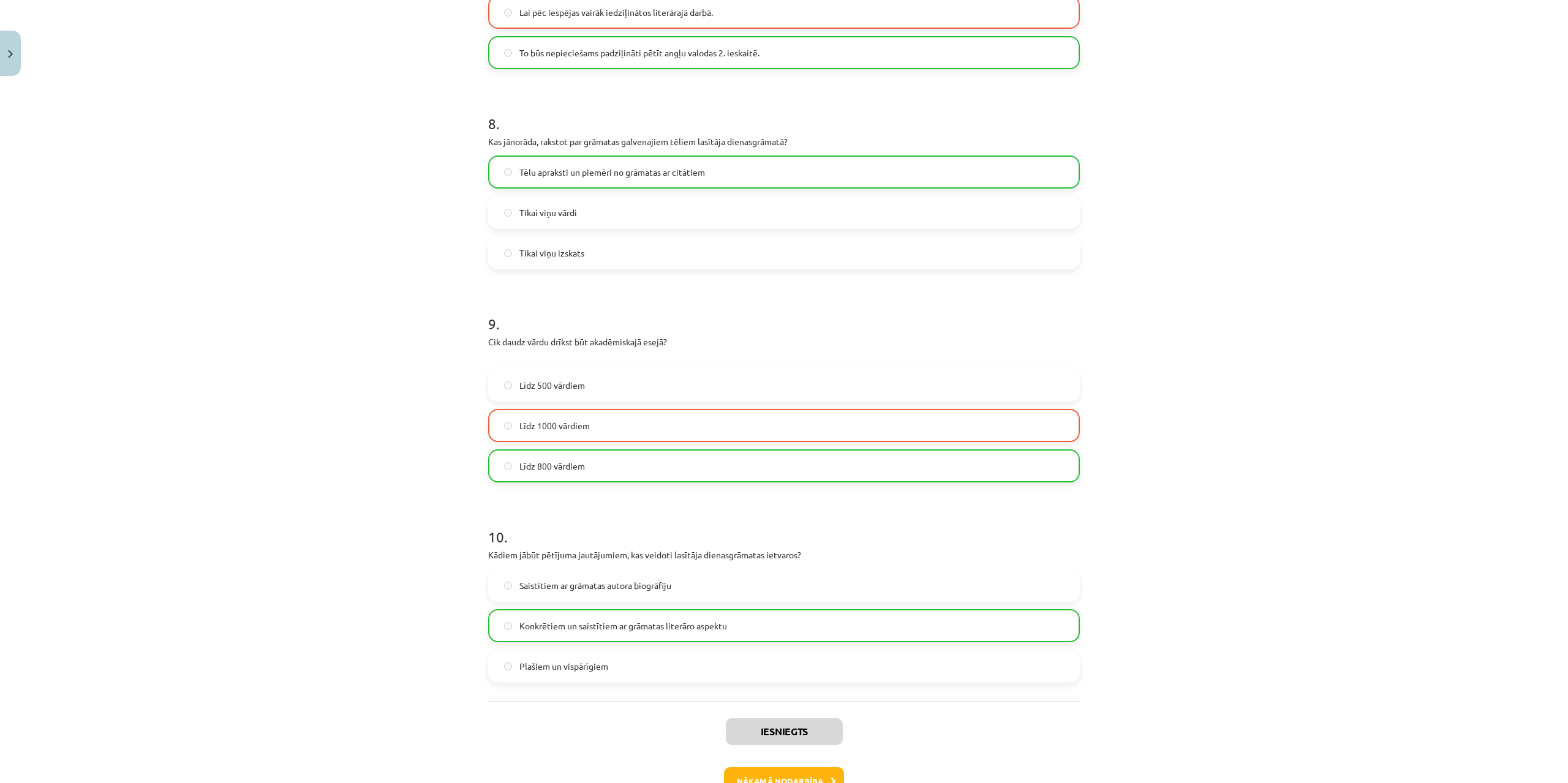
scroll to position [1652, 0]
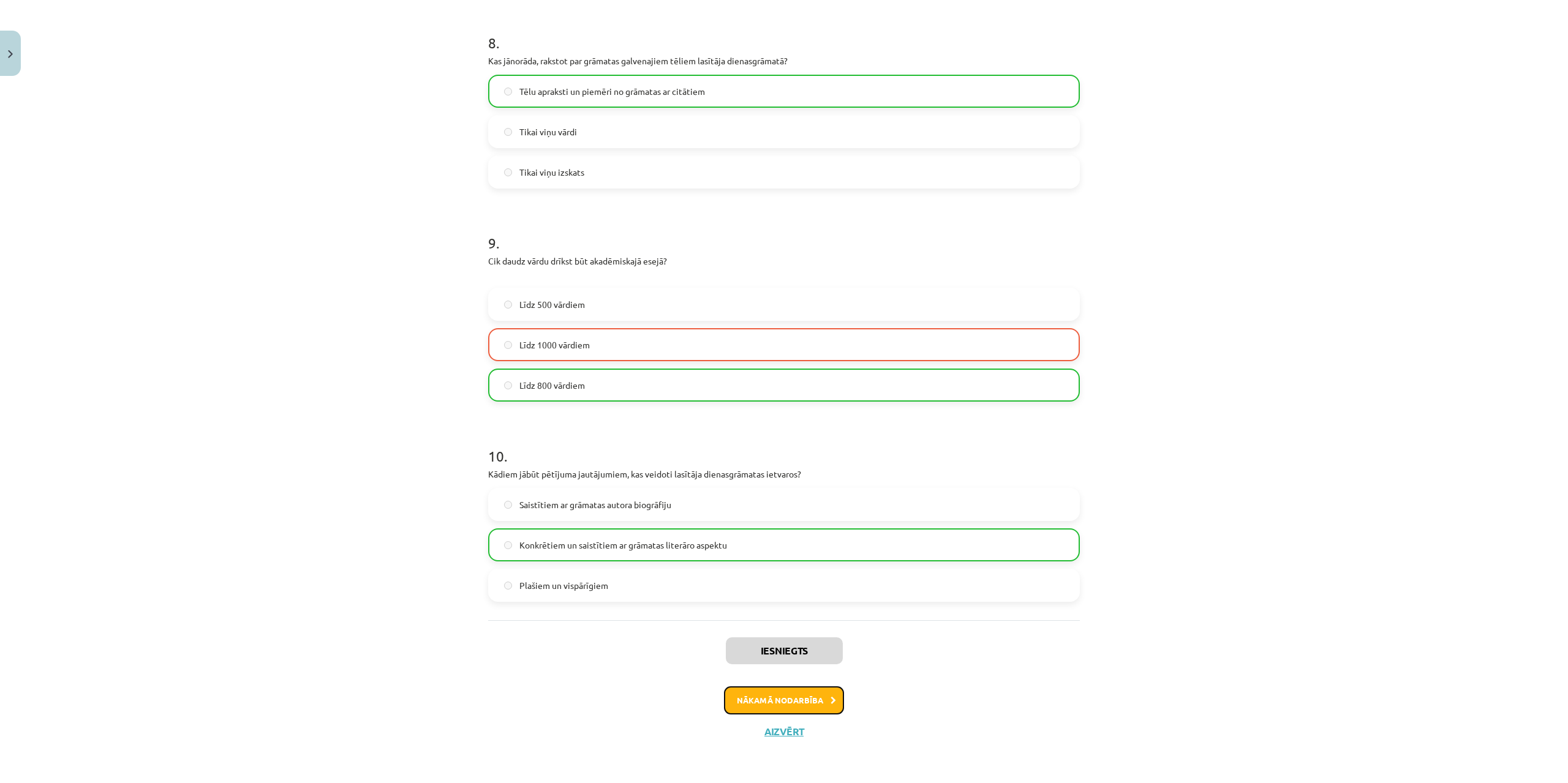
click at [757, 692] on button "Nākamā nodarbība" at bounding box center [783, 701] width 120 height 28
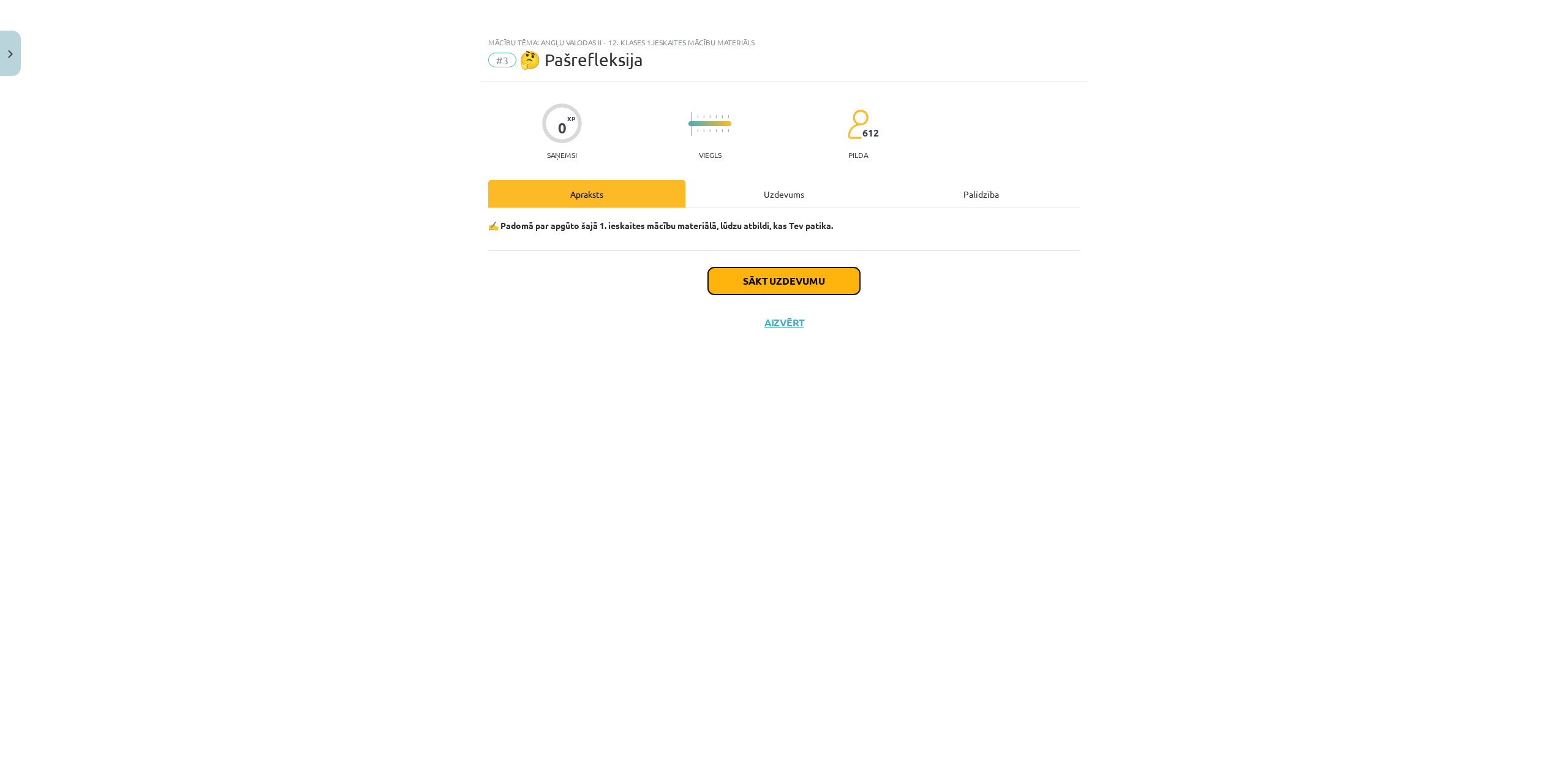
click at [792, 275] on button "Sākt uzdevumu" at bounding box center [784, 281] width 152 height 27
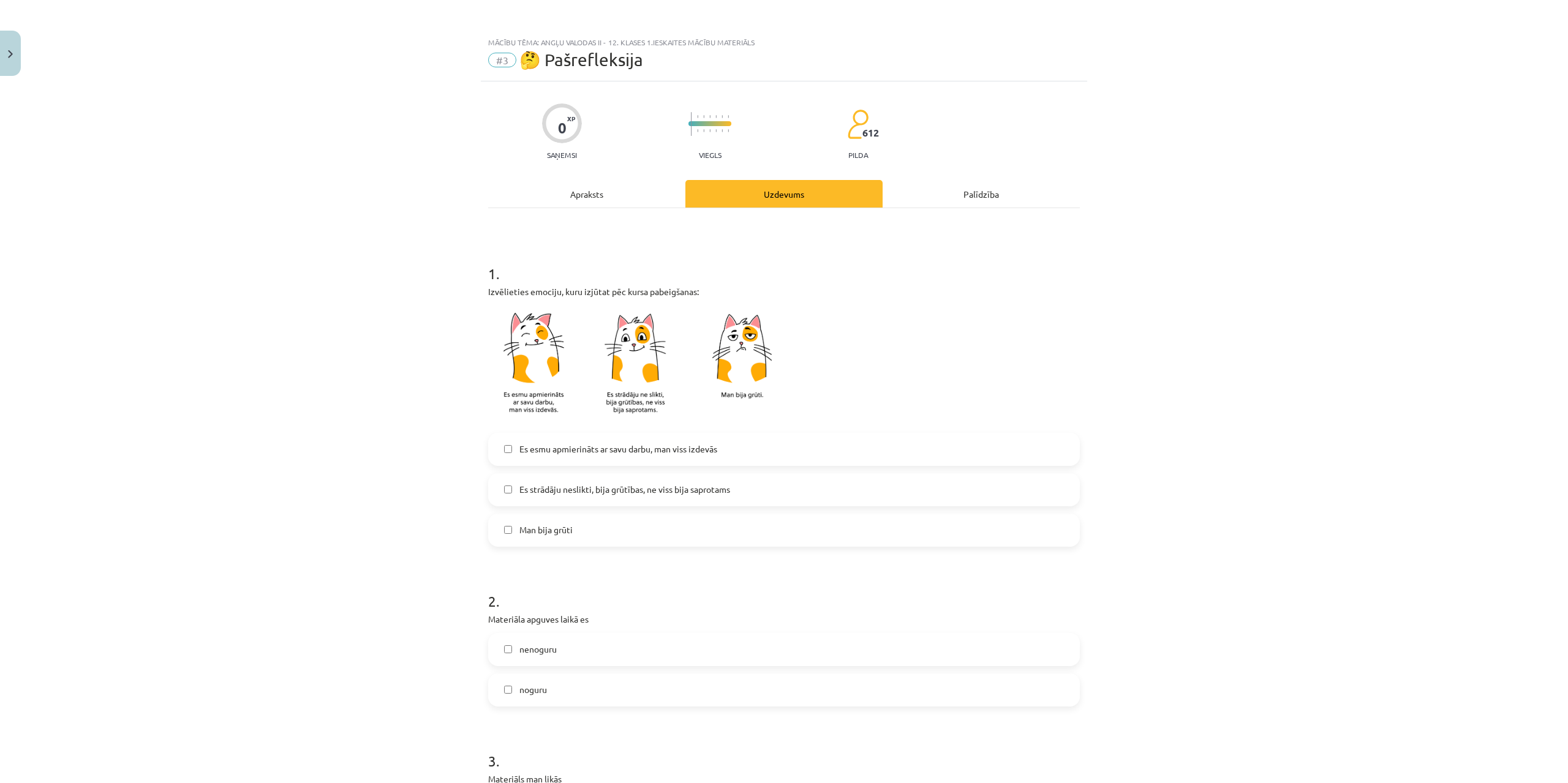
click at [578, 438] on label "Es esmu apmierināts ar savu darbu, man viss izdevās" at bounding box center [783, 449] width 589 height 31
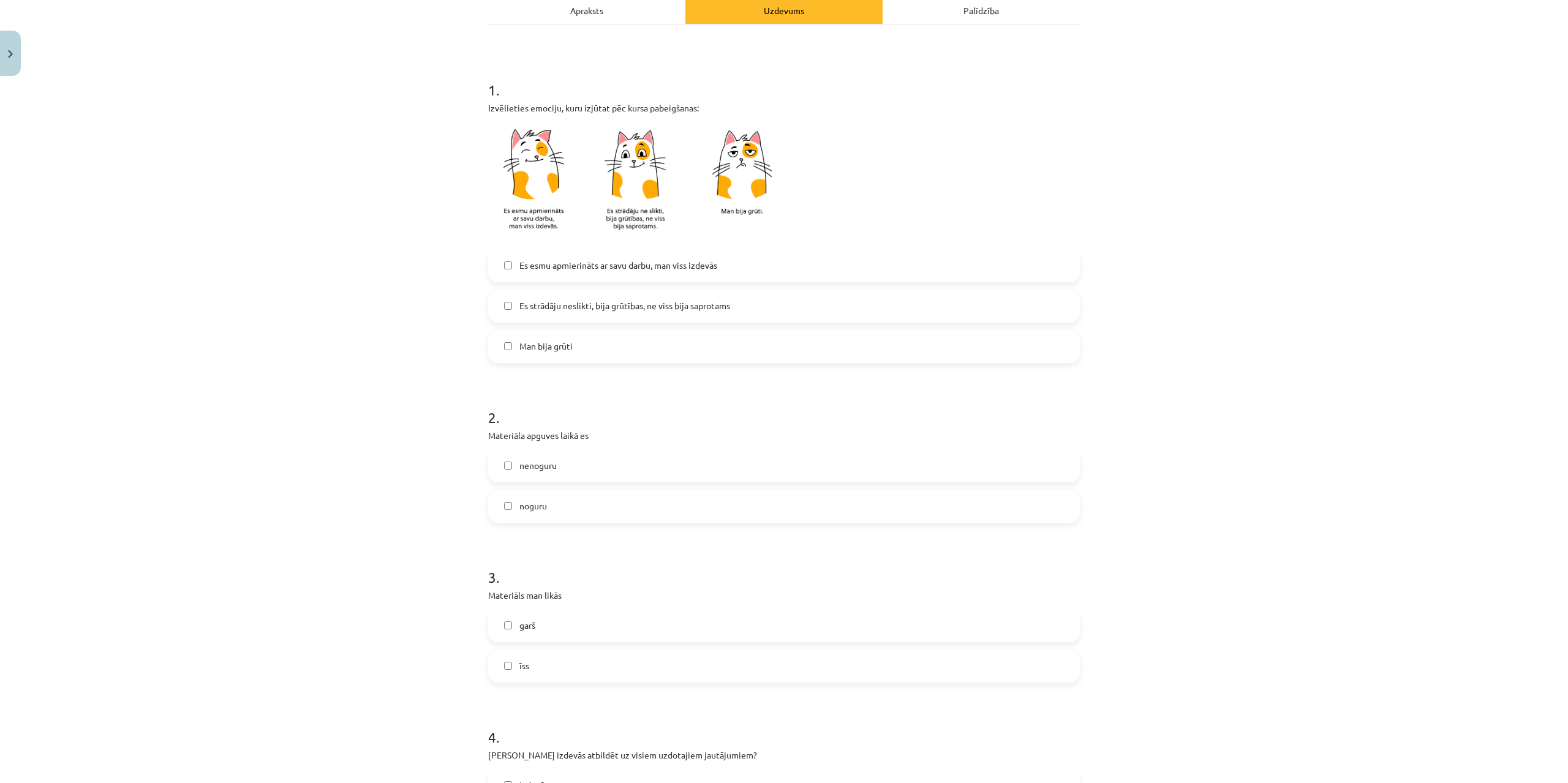
click at [570, 485] on div "nenoguru noguru" at bounding box center [784, 486] width 592 height 74
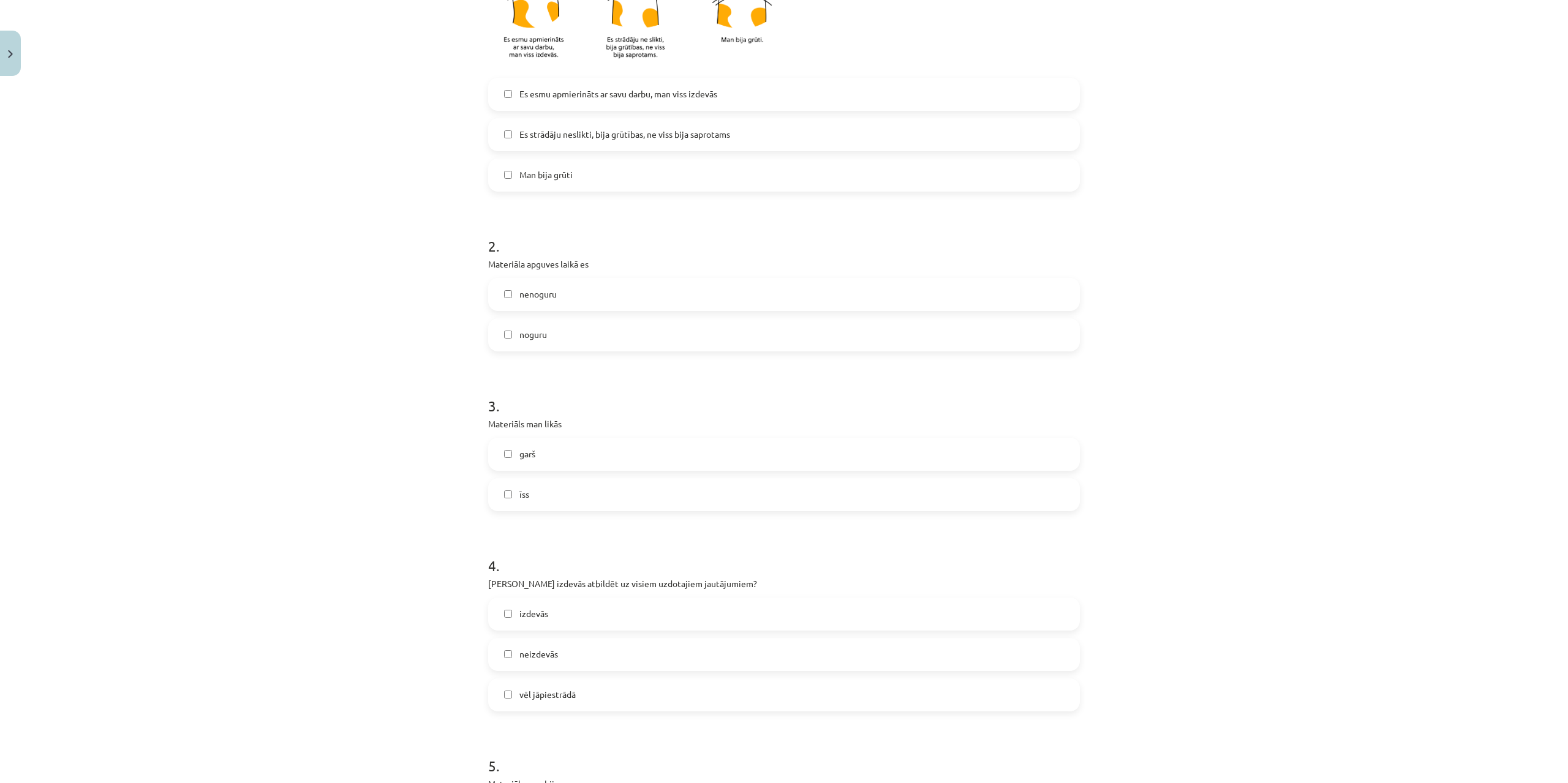
scroll to position [367, 0]
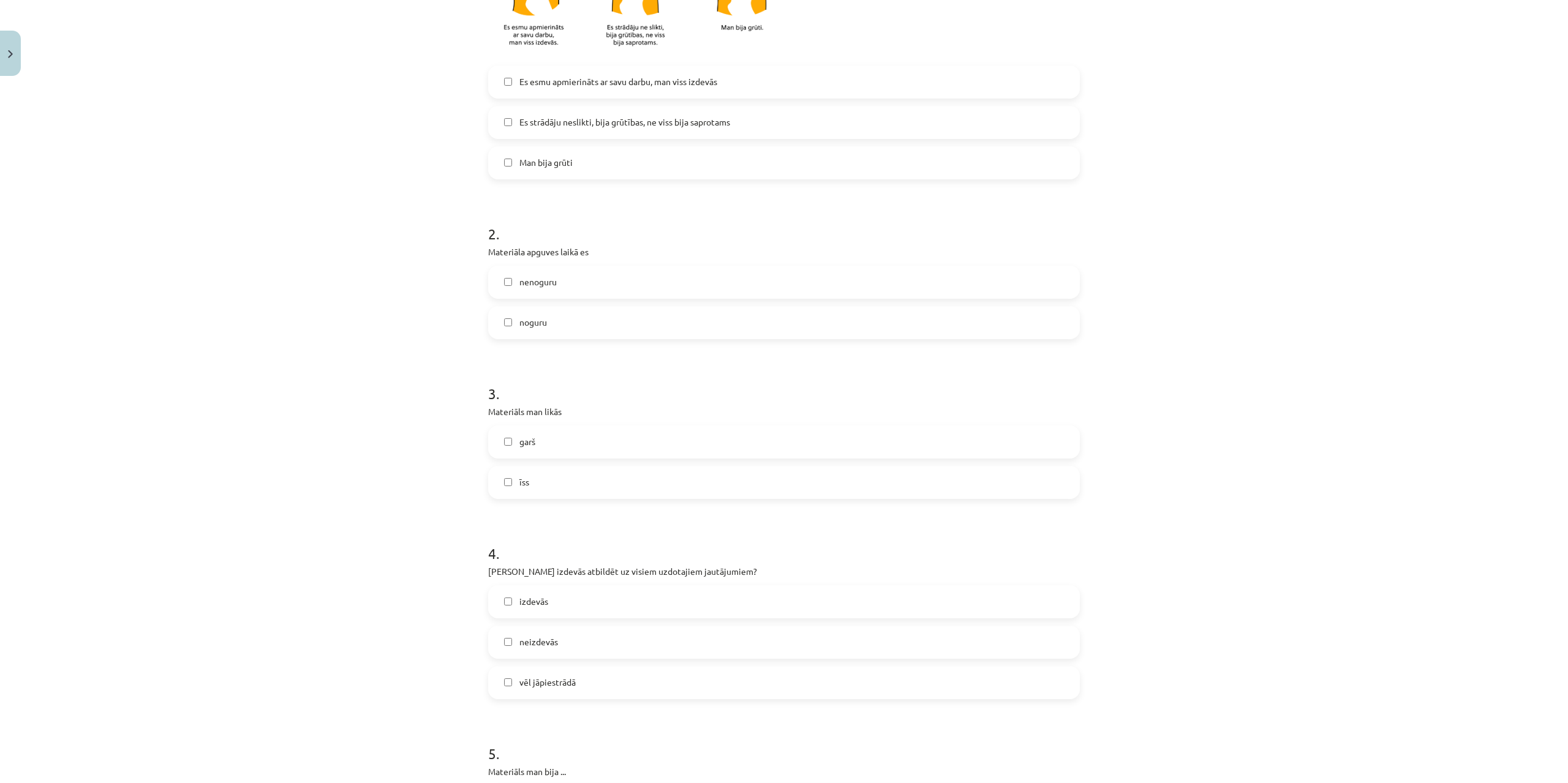
click at [575, 327] on label "noguru" at bounding box center [783, 322] width 589 height 31
click at [576, 427] on label "garš" at bounding box center [783, 442] width 589 height 31
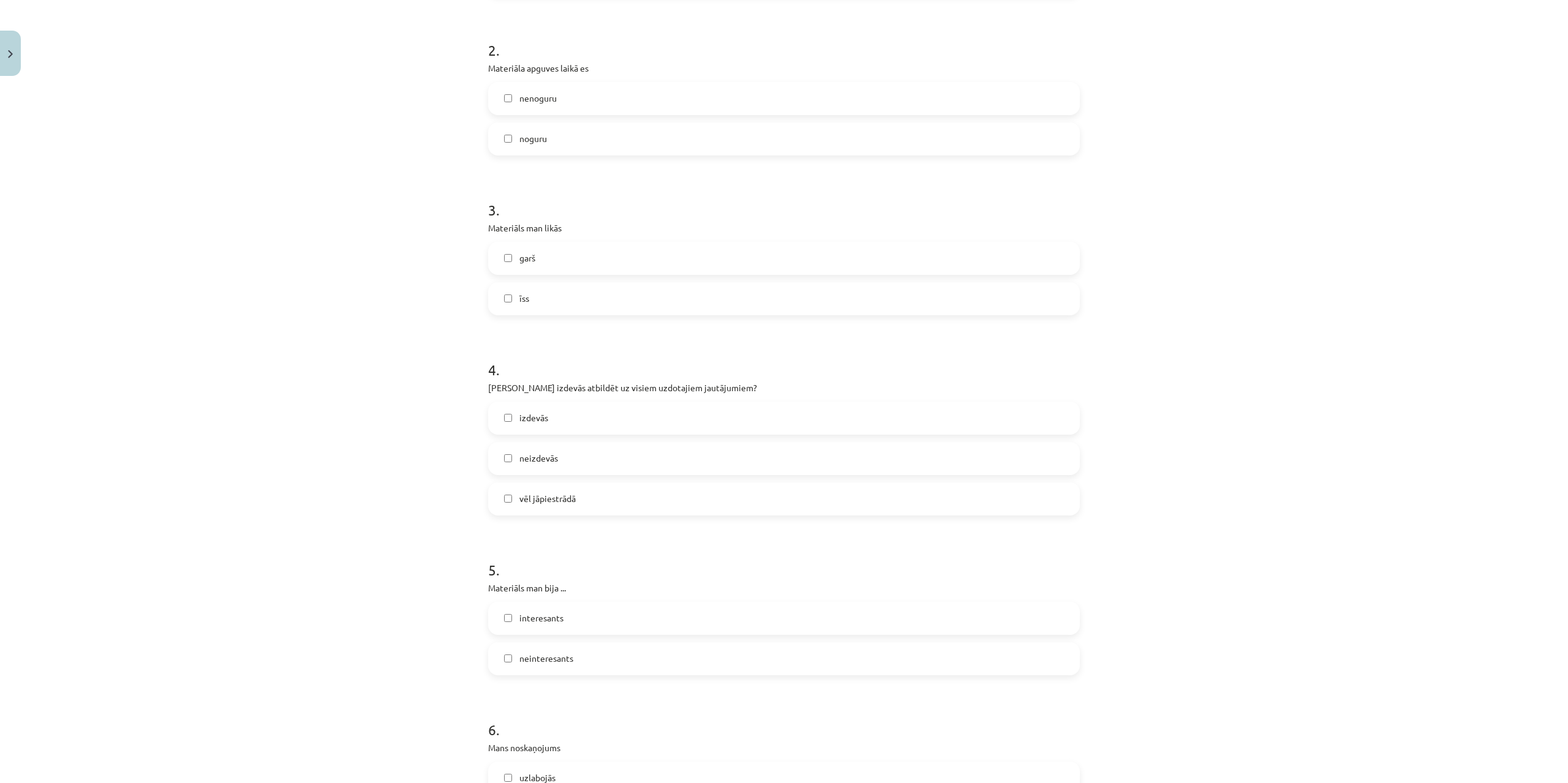
drag, startPoint x: 570, startPoint y: 445, endPoint x: 572, endPoint y: 453, distance: 8.2
click at [570, 445] on label "neizdevās" at bounding box center [783, 458] width 589 height 31
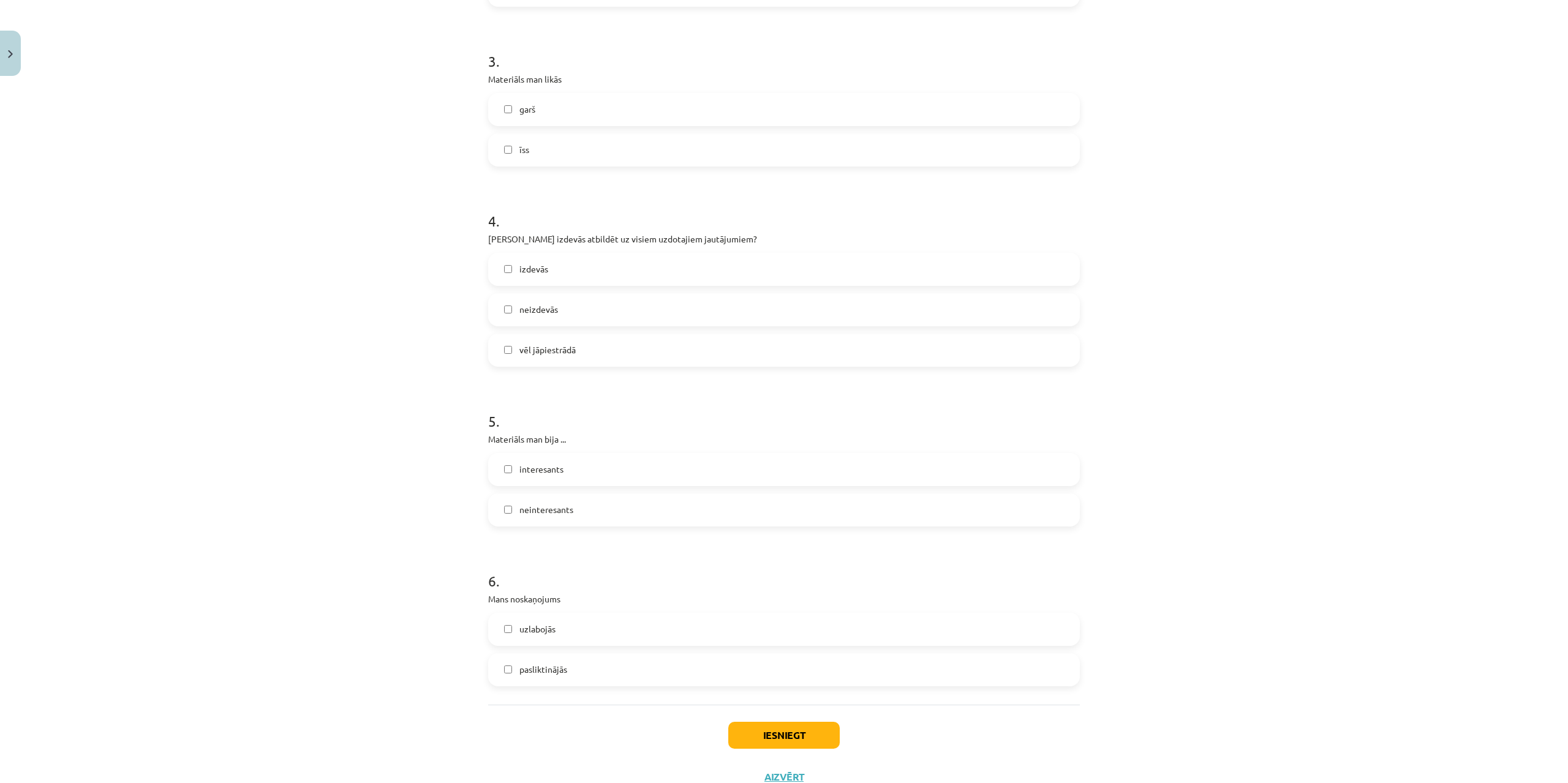
scroll to position [745, 0]
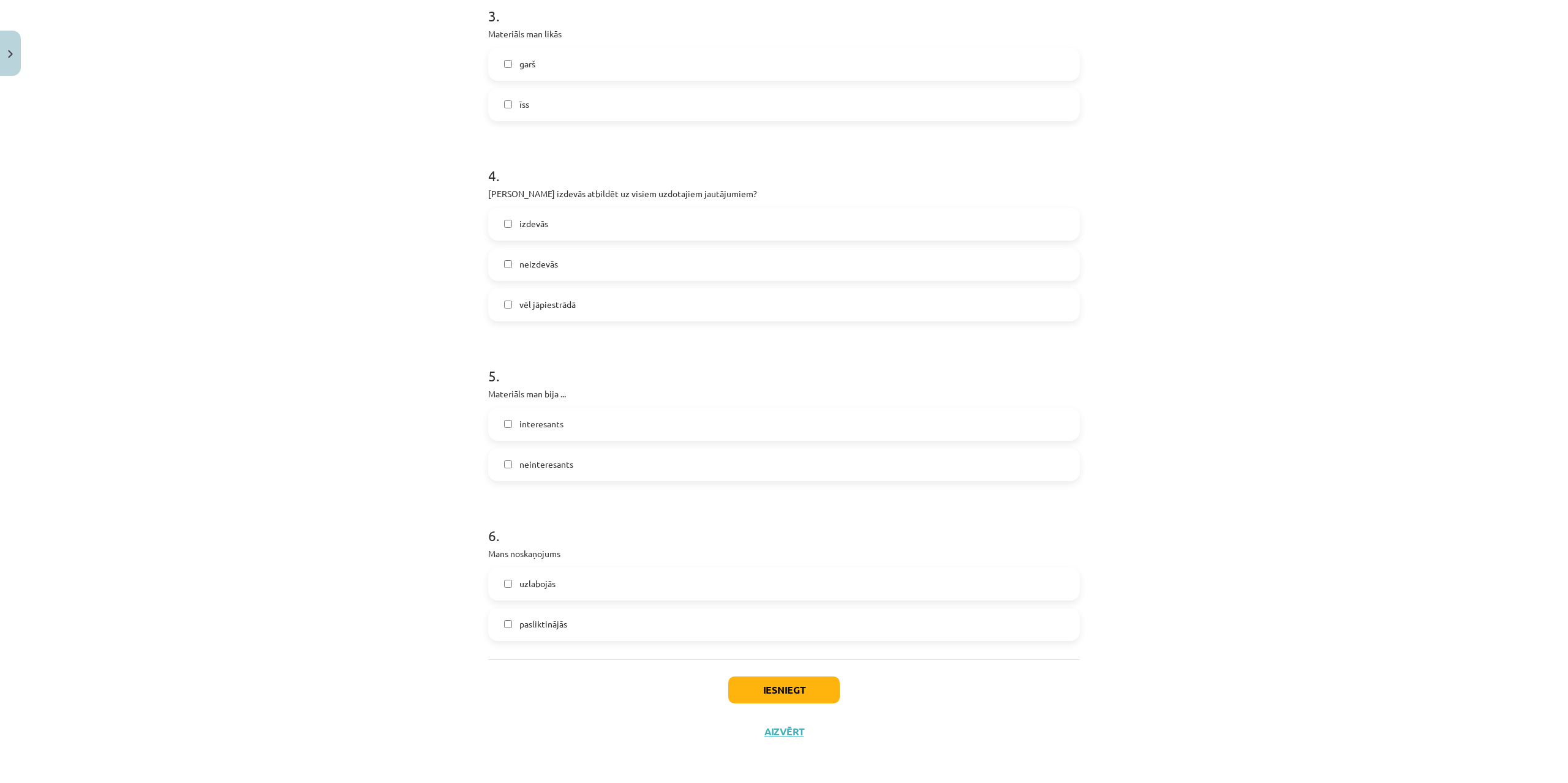
click at [568, 457] on label "neinteresants" at bounding box center [783, 464] width 589 height 31
click at [569, 587] on label "uzlabojās" at bounding box center [783, 584] width 589 height 31
click at [833, 695] on button "Iesniegt" at bounding box center [784, 690] width 111 height 27
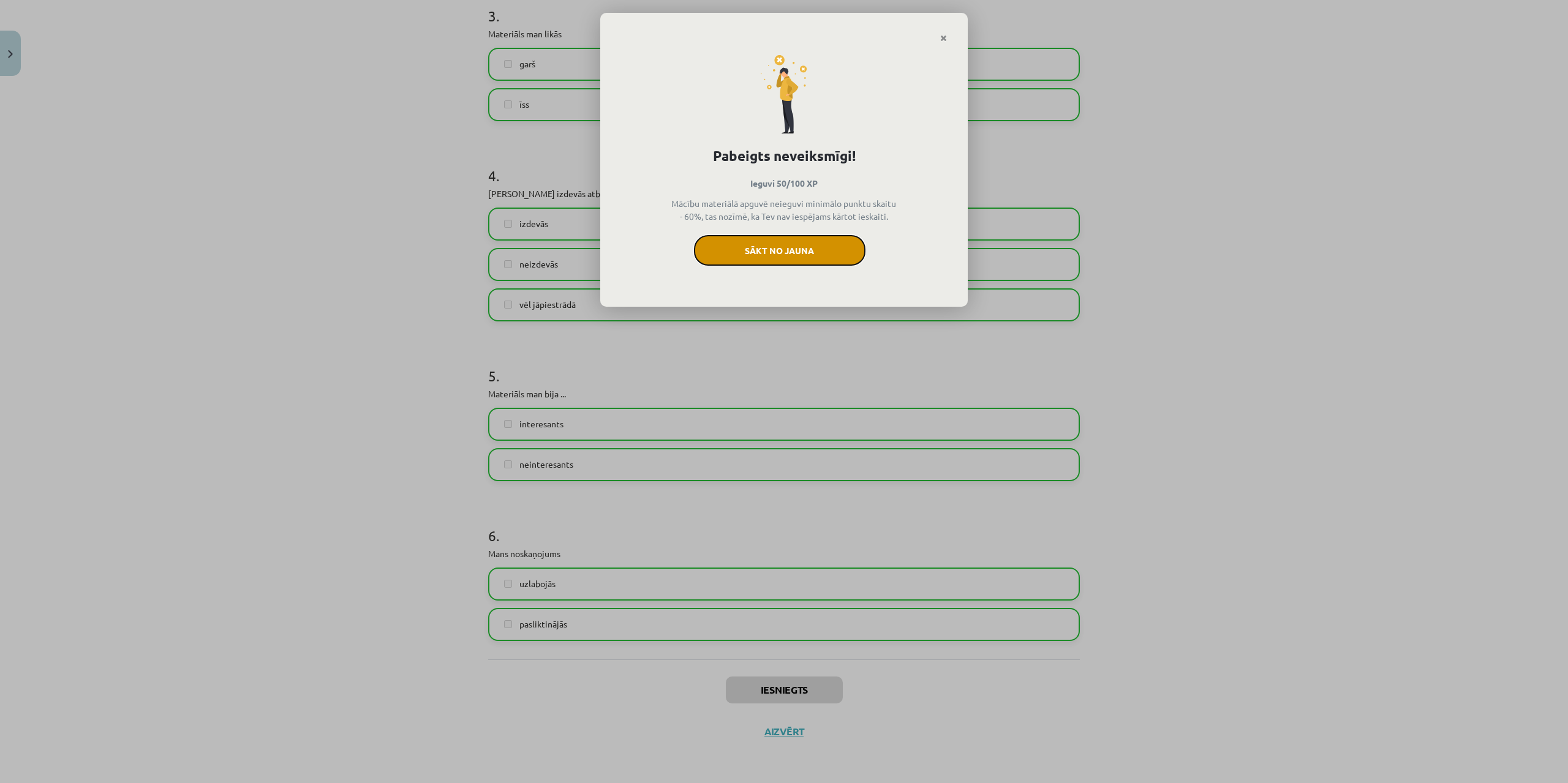
click at [799, 249] on button "Sākt no jauna" at bounding box center [779, 250] width 171 height 31
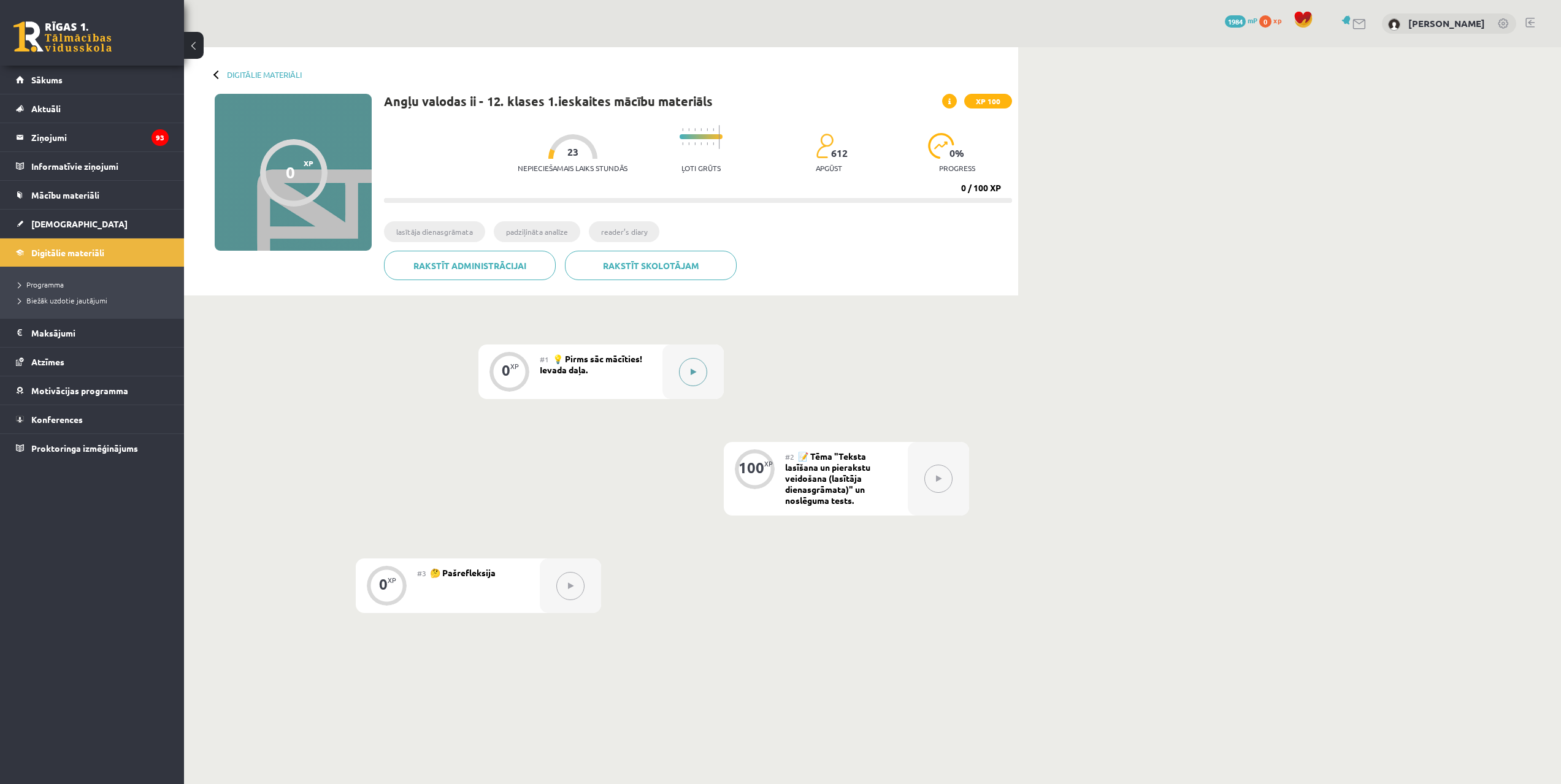
click at [702, 361] on button at bounding box center [693, 372] width 28 height 28
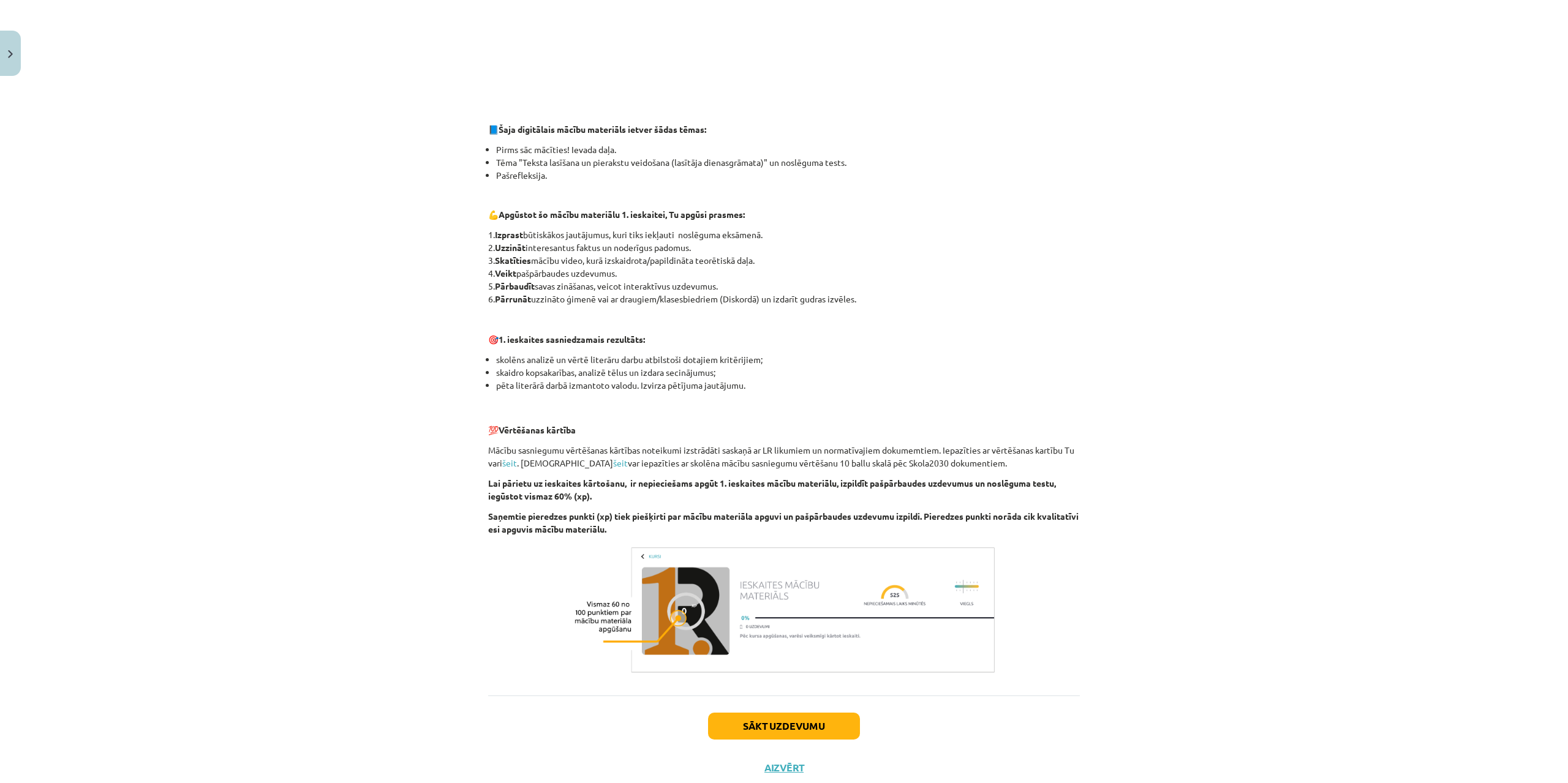
scroll to position [506, 0]
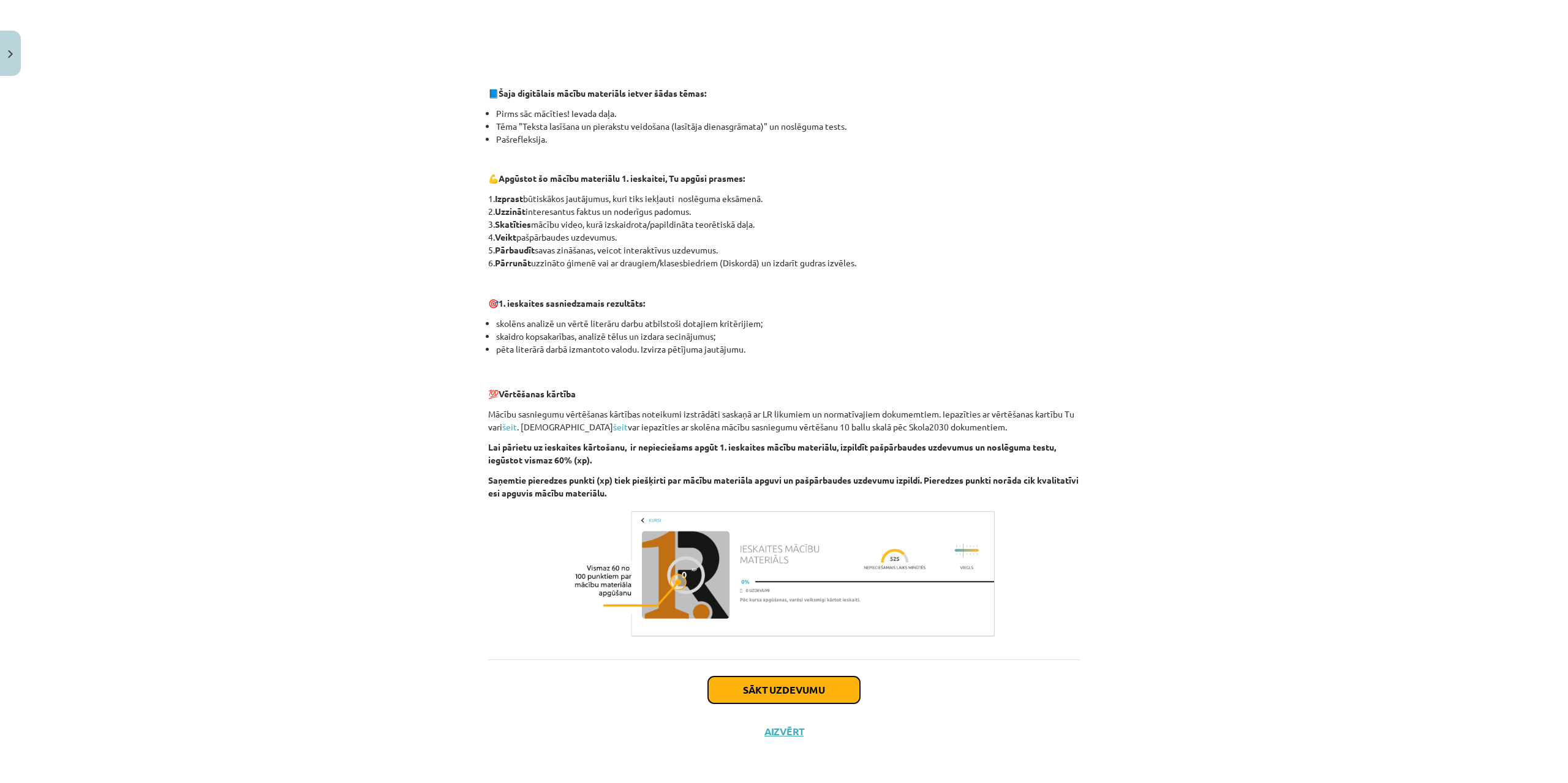
click at [779, 695] on button "Sākt uzdevumu" at bounding box center [784, 690] width 152 height 27
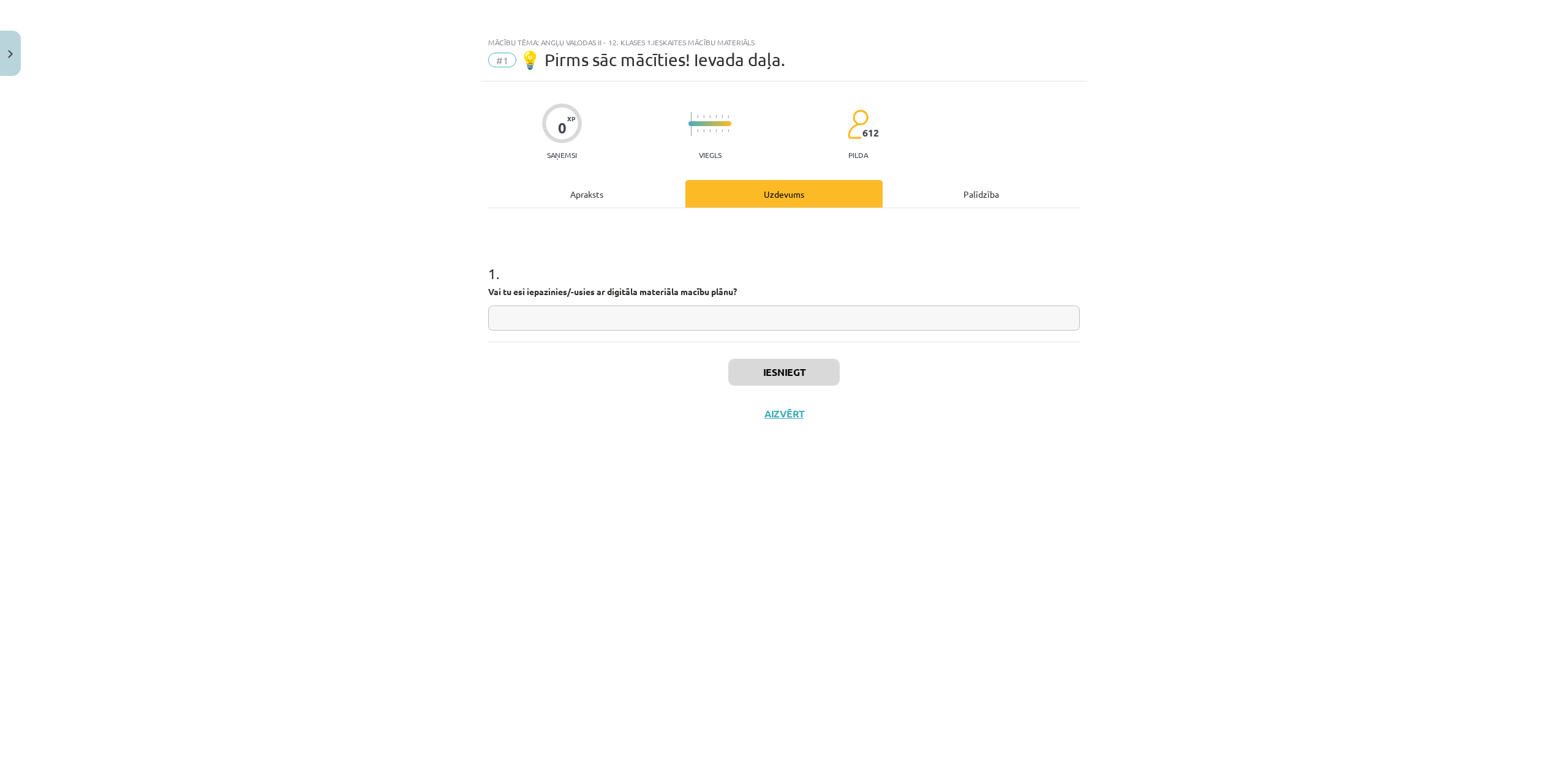
click at [709, 317] on input "text" at bounding box center [784, 318] width 592 height 25
type input "**"
click at [821, 374] on button "Iesniegt" at bounding box center [784, 372] width 111 height 27
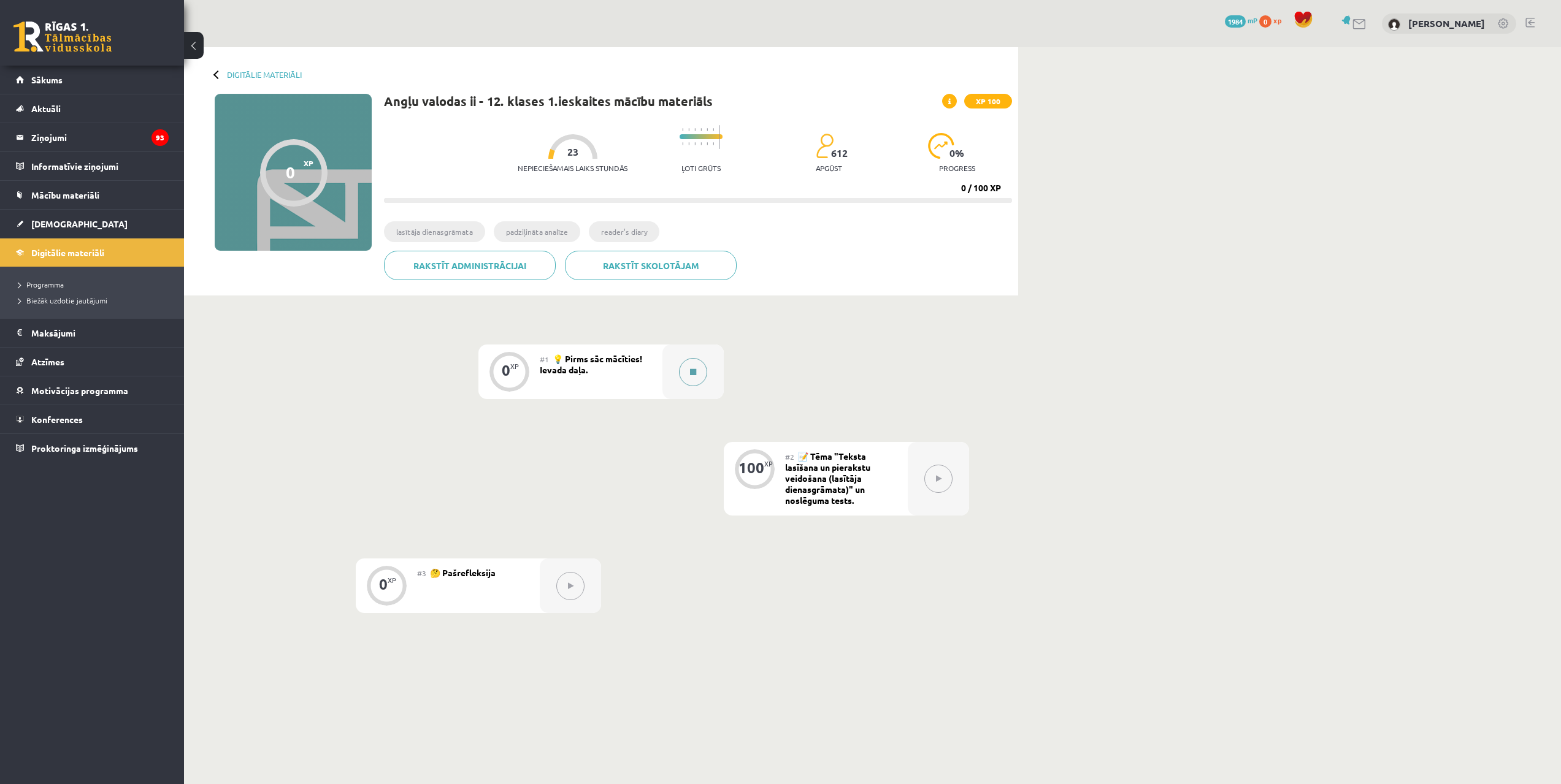
click at [689, 381] on button at bounding box center [693, 372] width 28 height 28
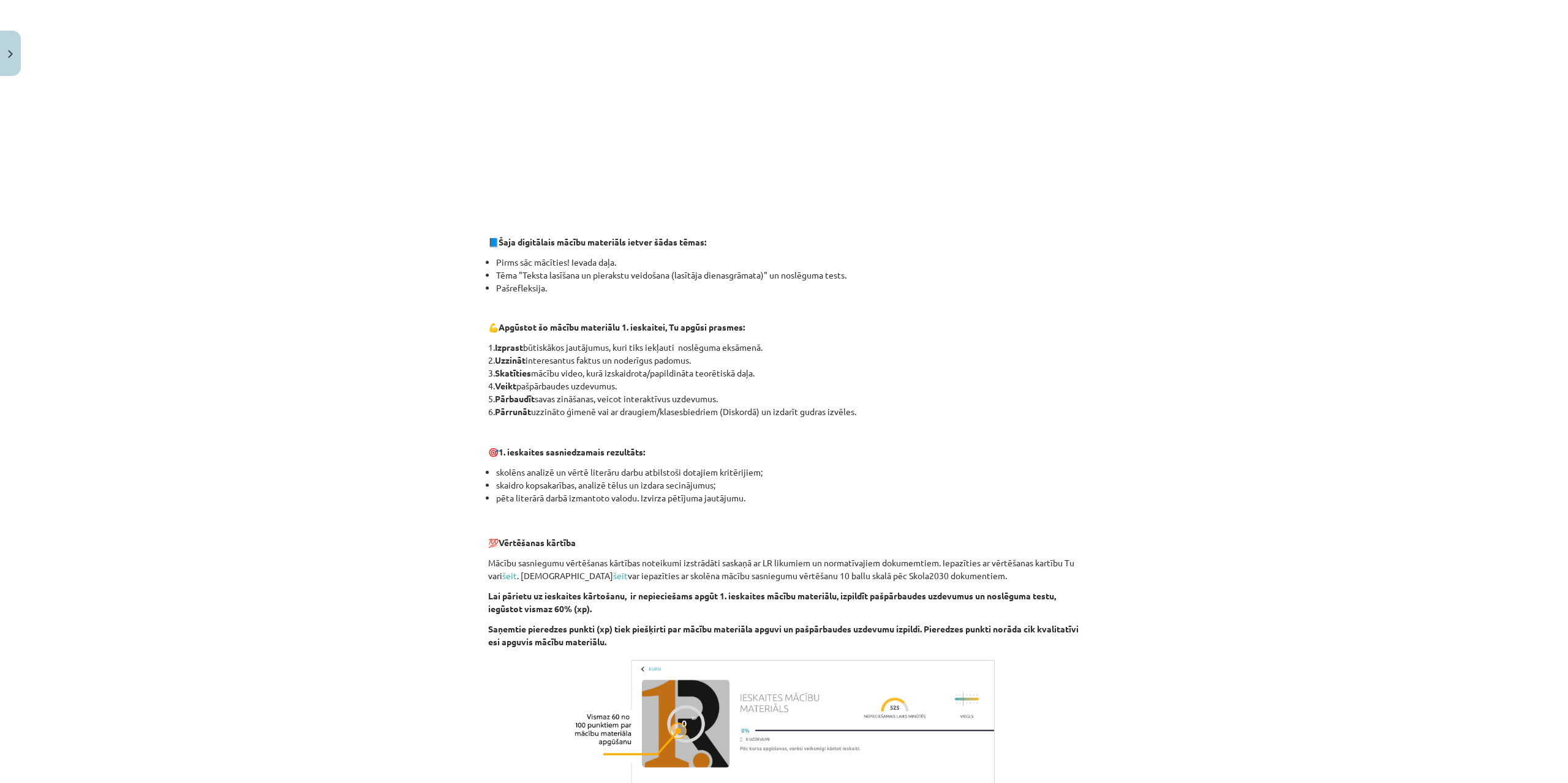
scroll to position [506, 0]
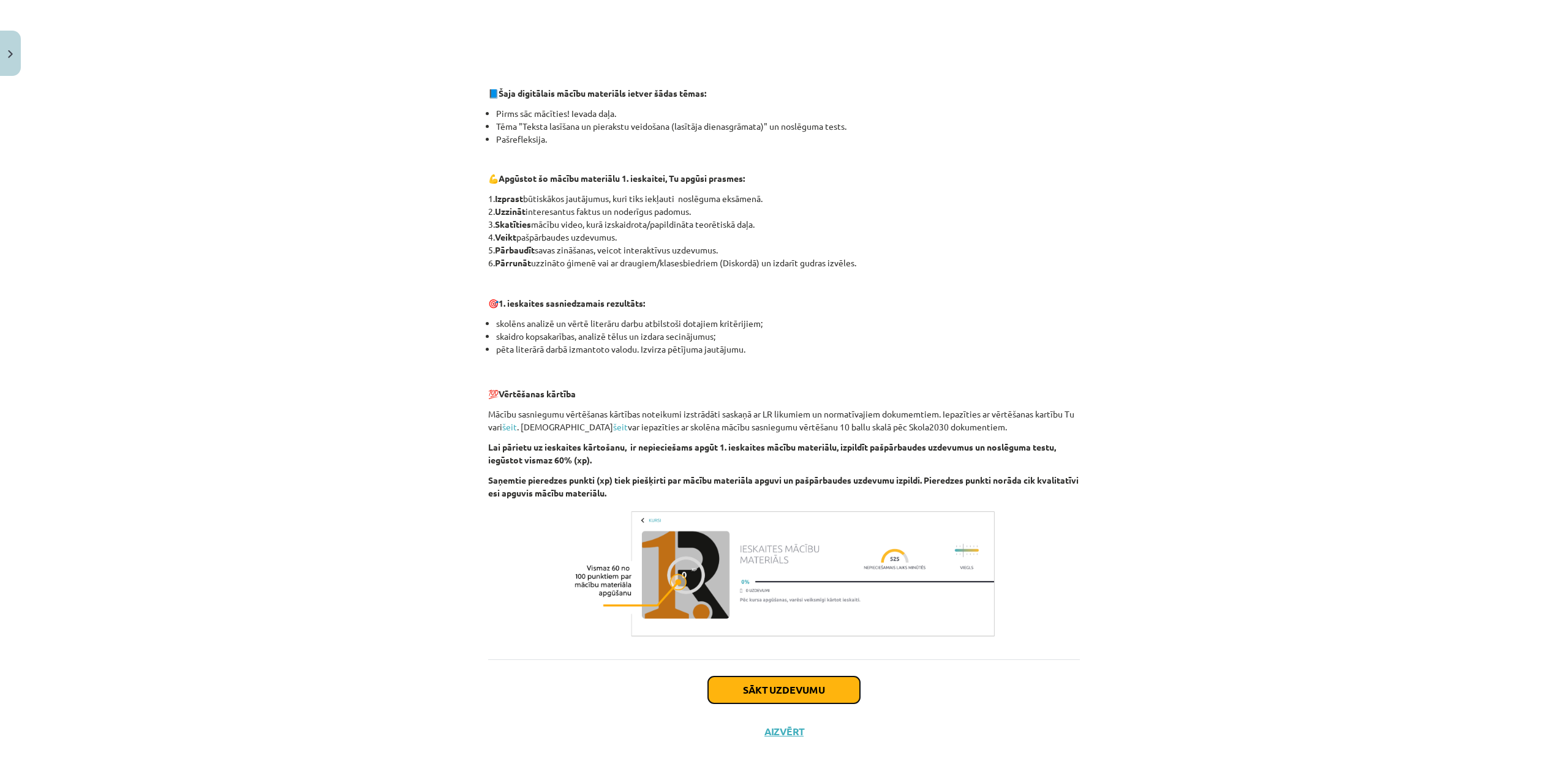
click at [805, 683] on button "Sākt uzdevumu" at bounding box center [784, 690] width 152 height 27
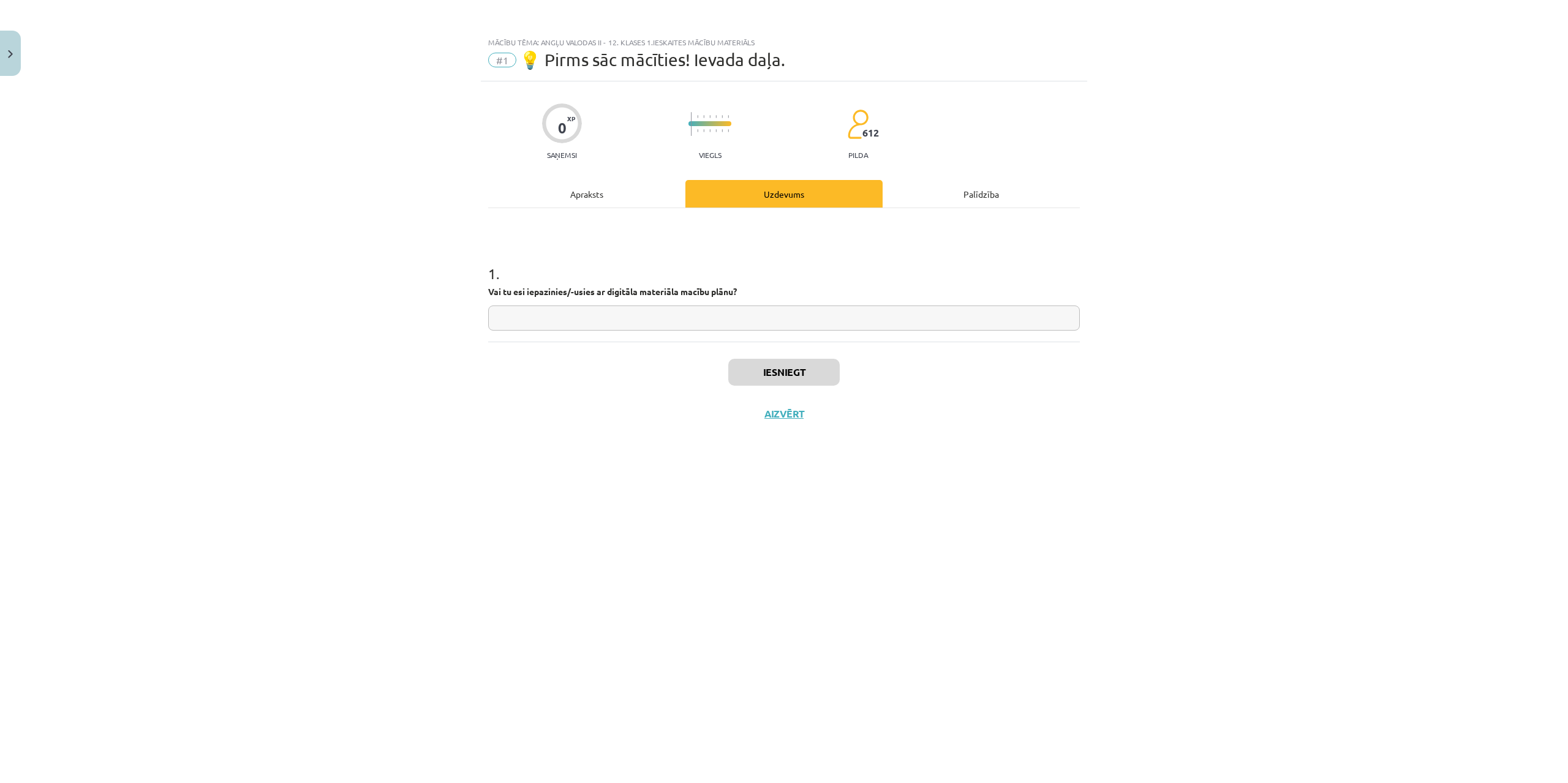
click at [658, 317] on input "text" at bounding box center [784, 318] width 592 height 25
type input "**"
click at [822, 373] on button "Iesniegt" at bounding box center [784, 372] width 111 height 27
click at [790, 418] on button "Nākamā nodarbība" at bounding box center [783, 422] width 120 height 28
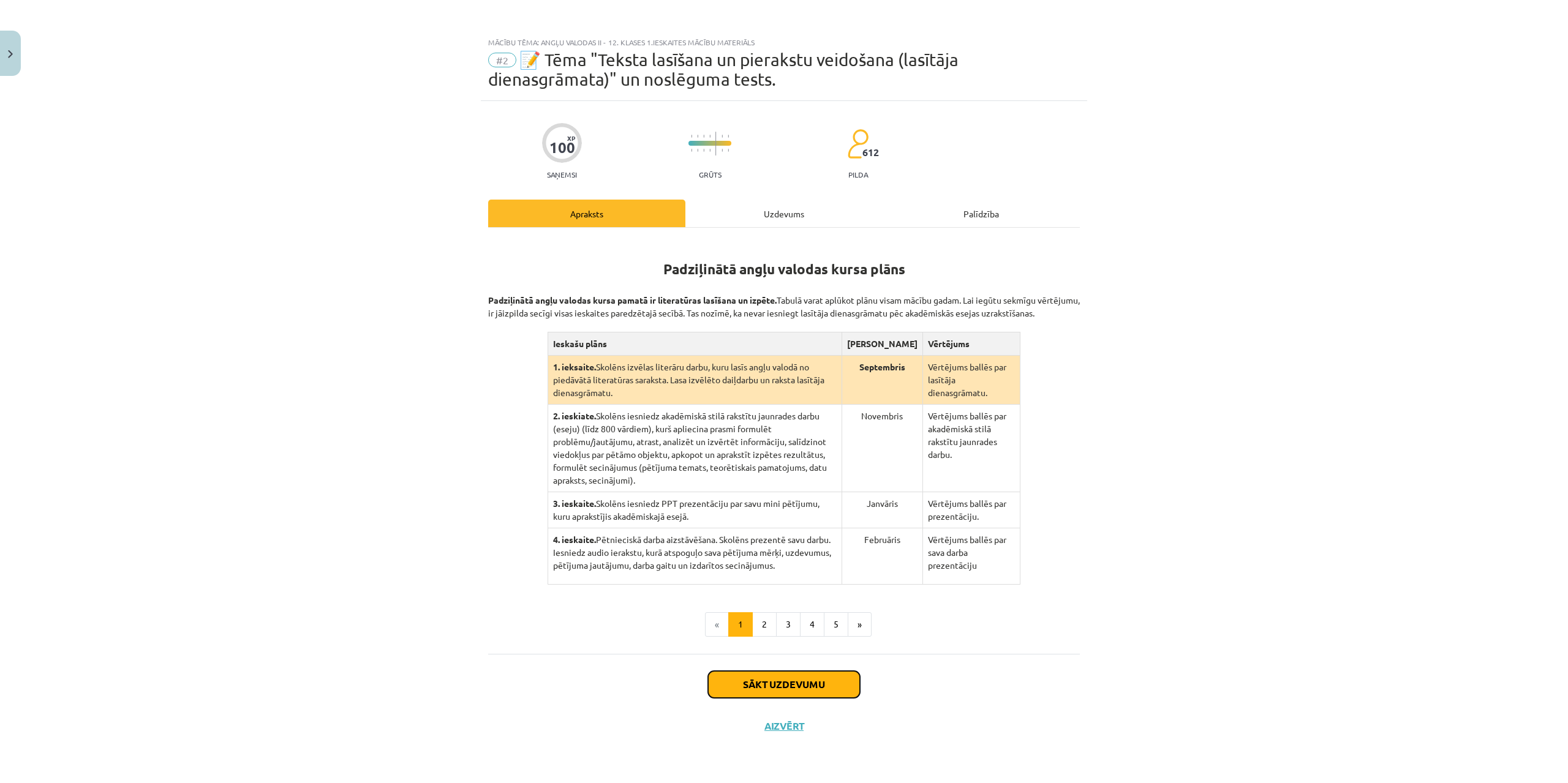
click at [766, 674] on button "Sākt uzdevumu" at bounding box center [784, 684] width 152 height 27
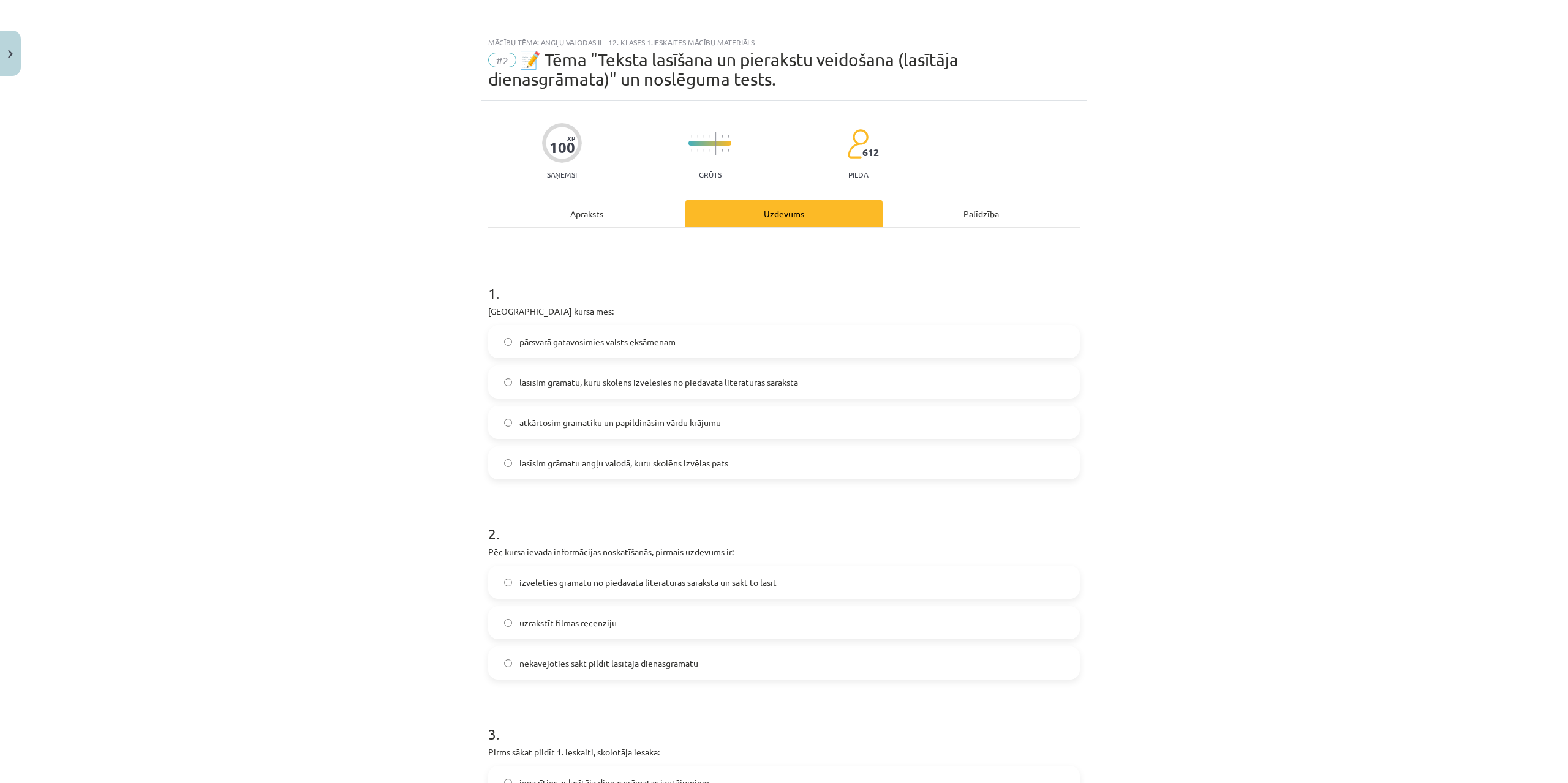
click at [560, 386] on span "lasīsim grāmatu, kuru skolēns izvēlēsies no piedāvātā literatūras saraksta" at bounding box center [658, 382] width 279 height 13
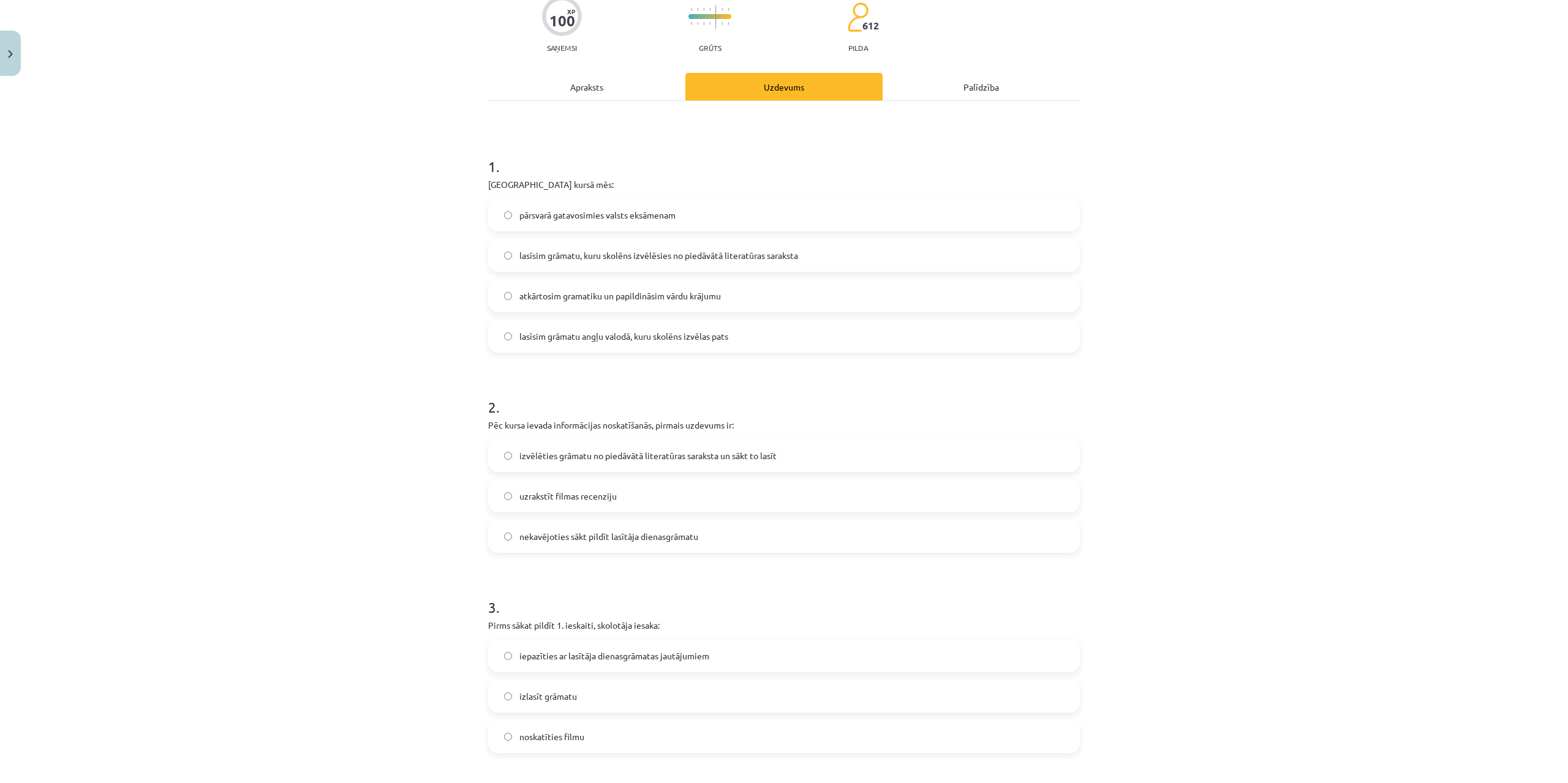
scroll to position [245, 0]
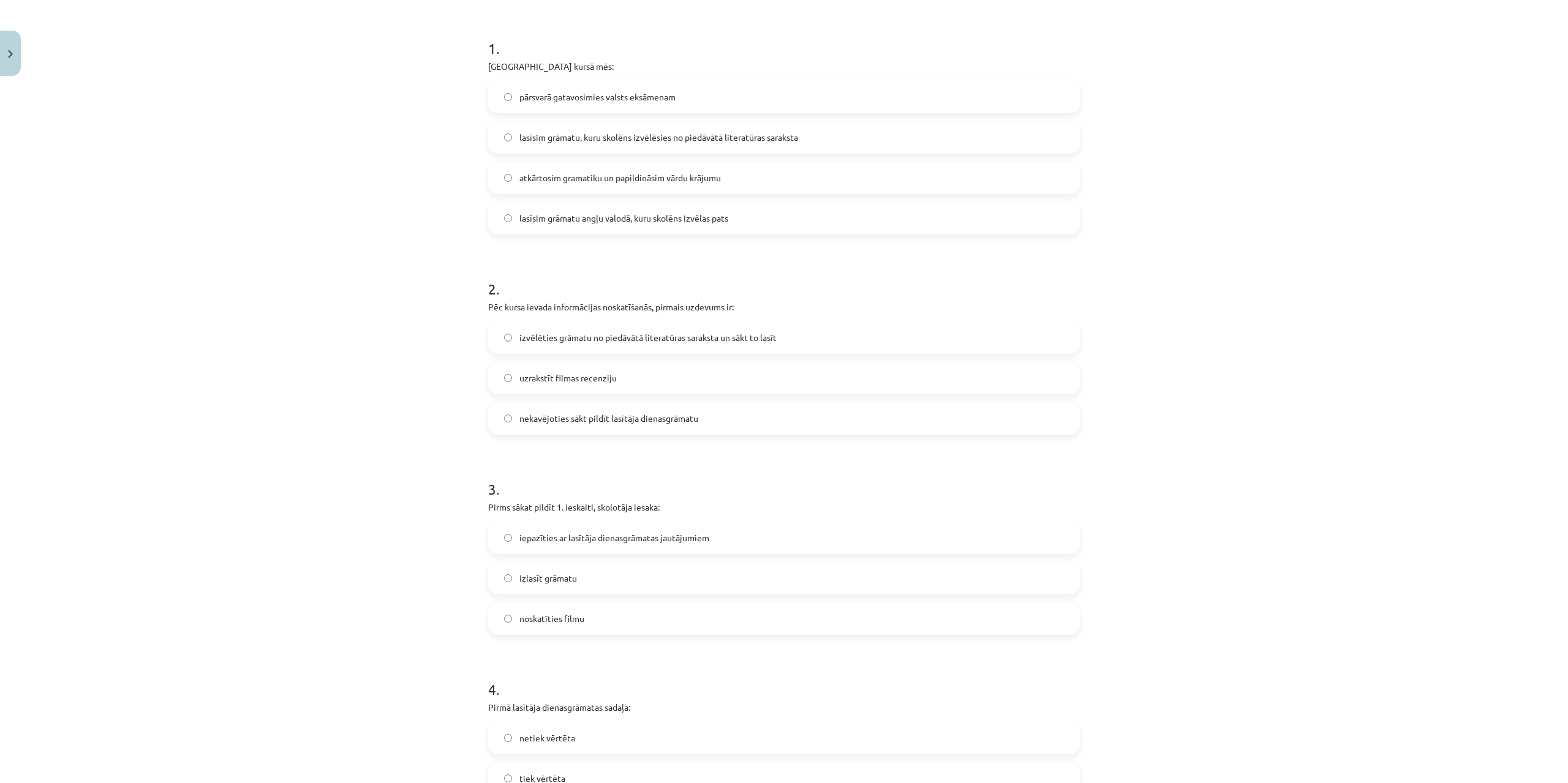
click at [567, 576] on span "izlasīt grāmatu" at bounding box center [548, 578] width 57 height 13
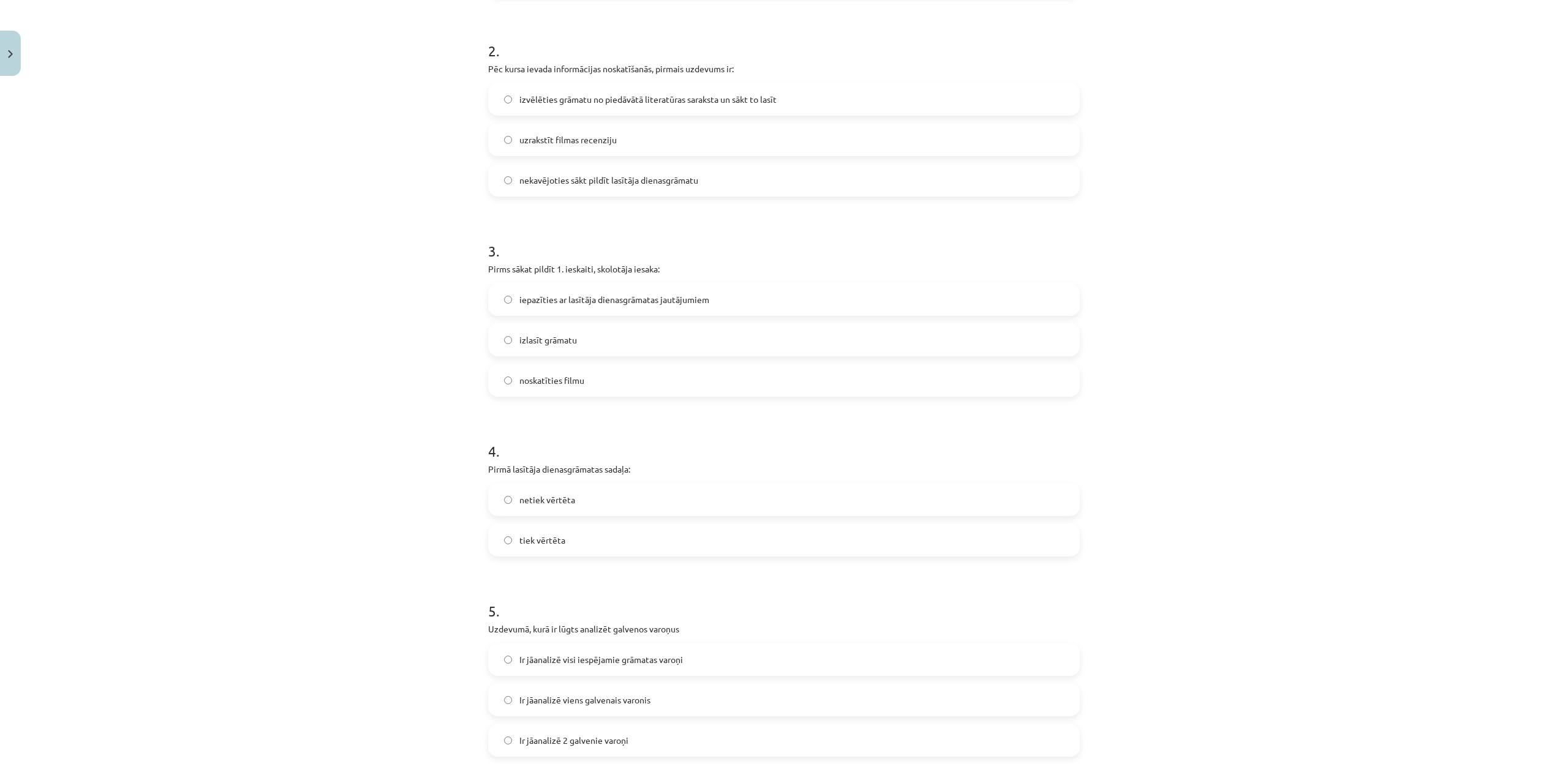
scroll to position [490, 0]
click at [558, 494] on span "netiek vērtēta" at bounding box center [547, 493] width 56 height 13
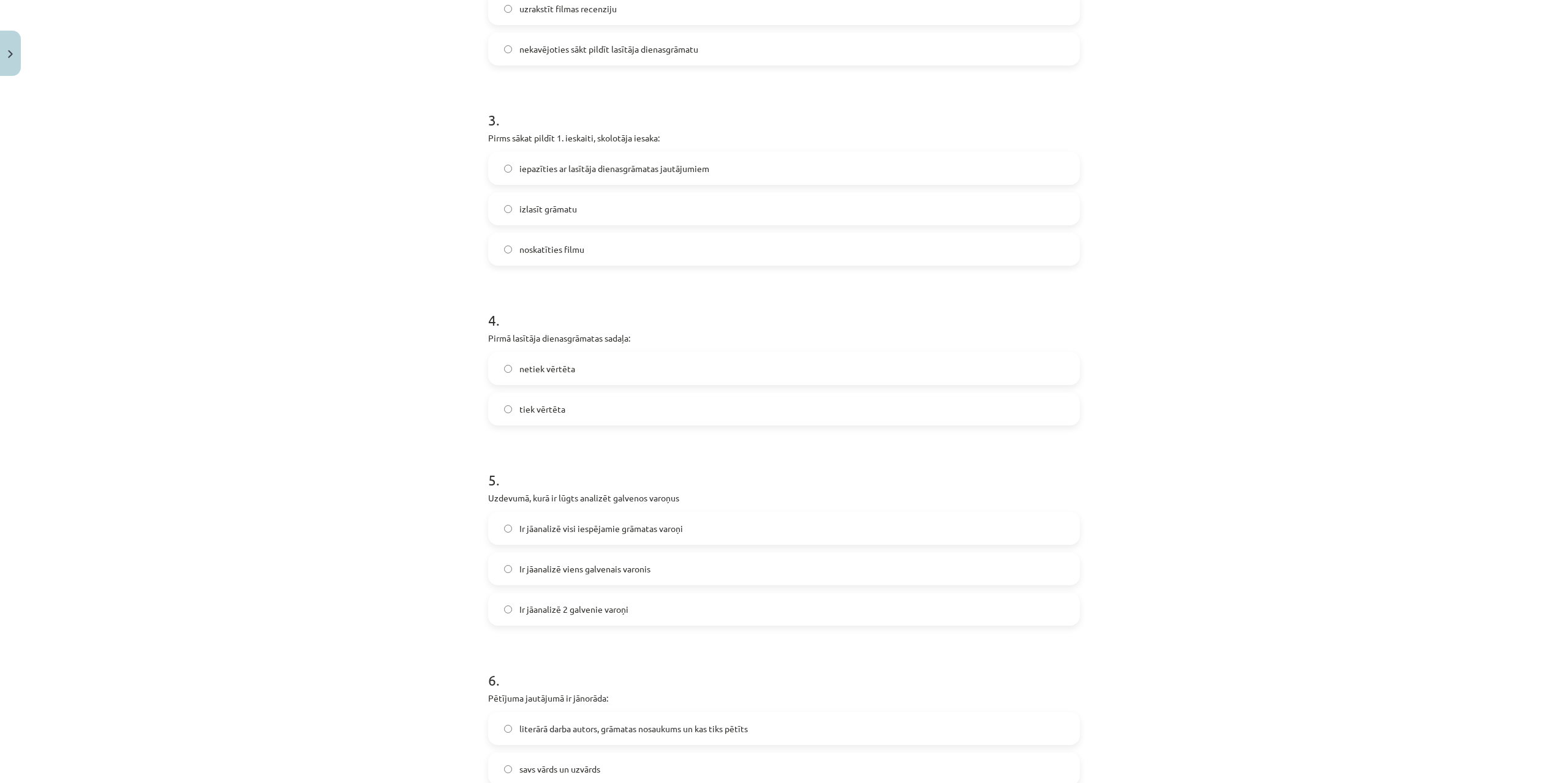
scroll to position [673, 0]
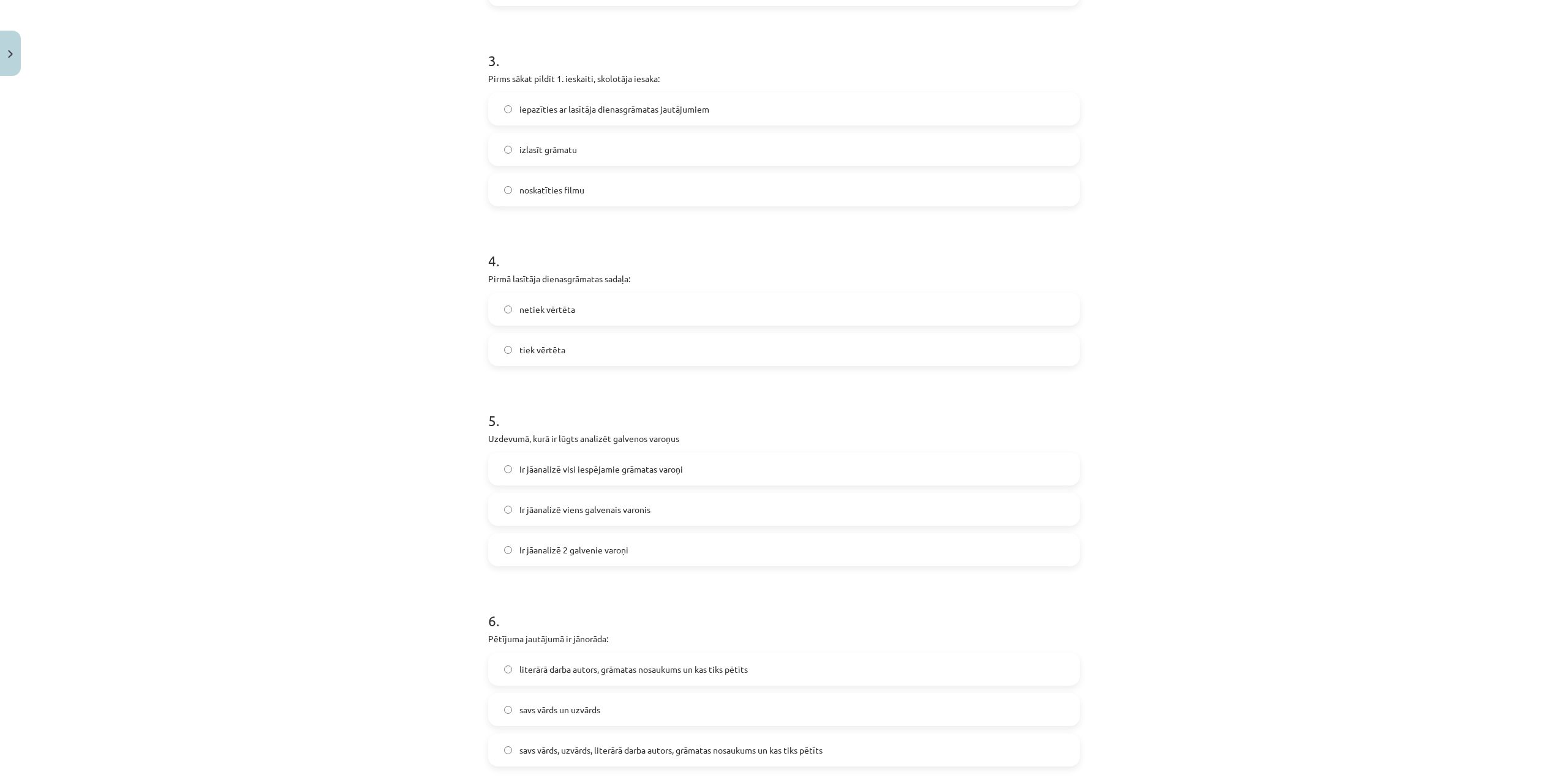
click at [600, 555] on span "Ir jāanalizē 2 galvenie varoņi" at bounding box center [574, 550] width 109 height 13
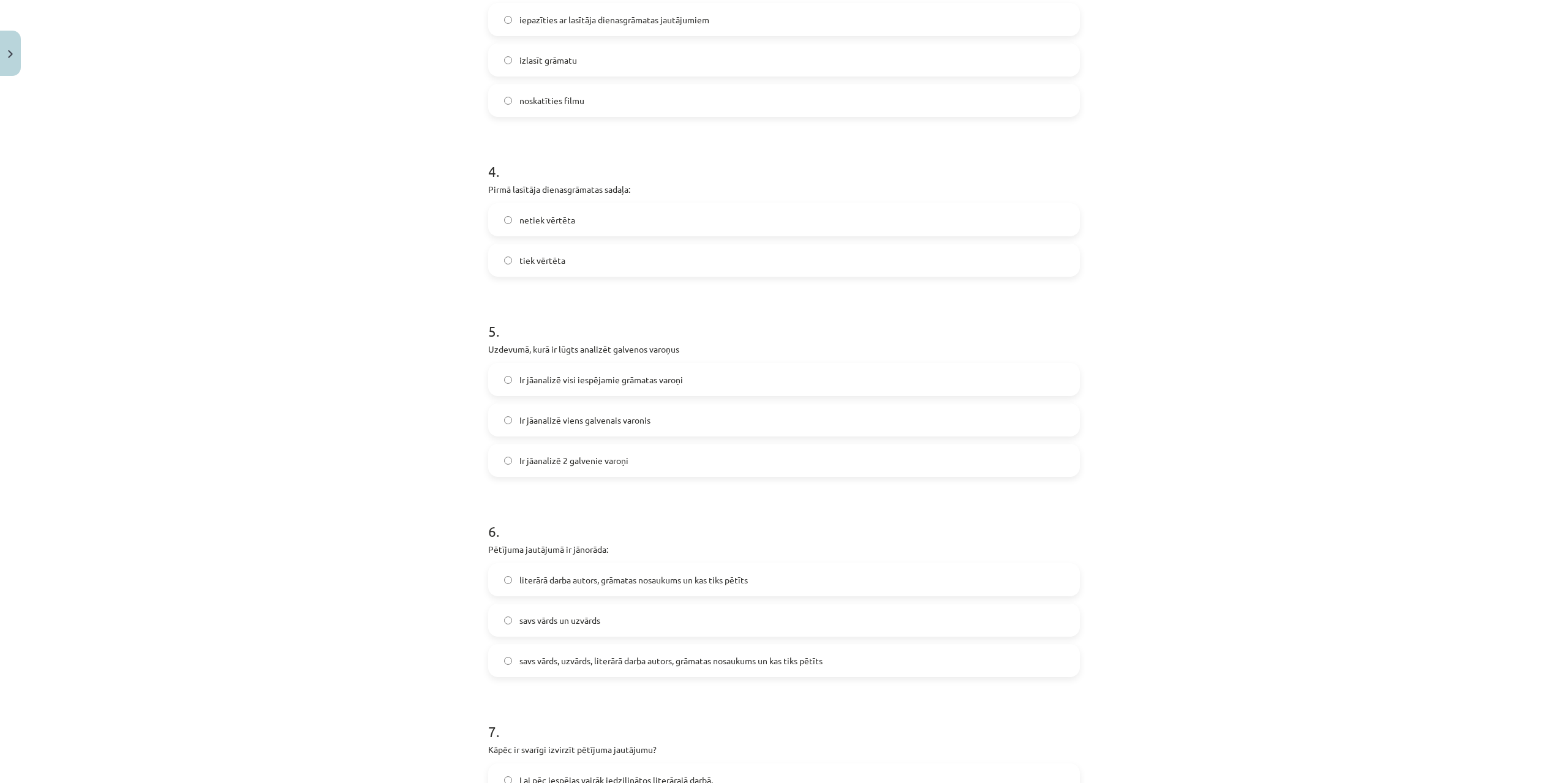
scroll to position [857, 0]
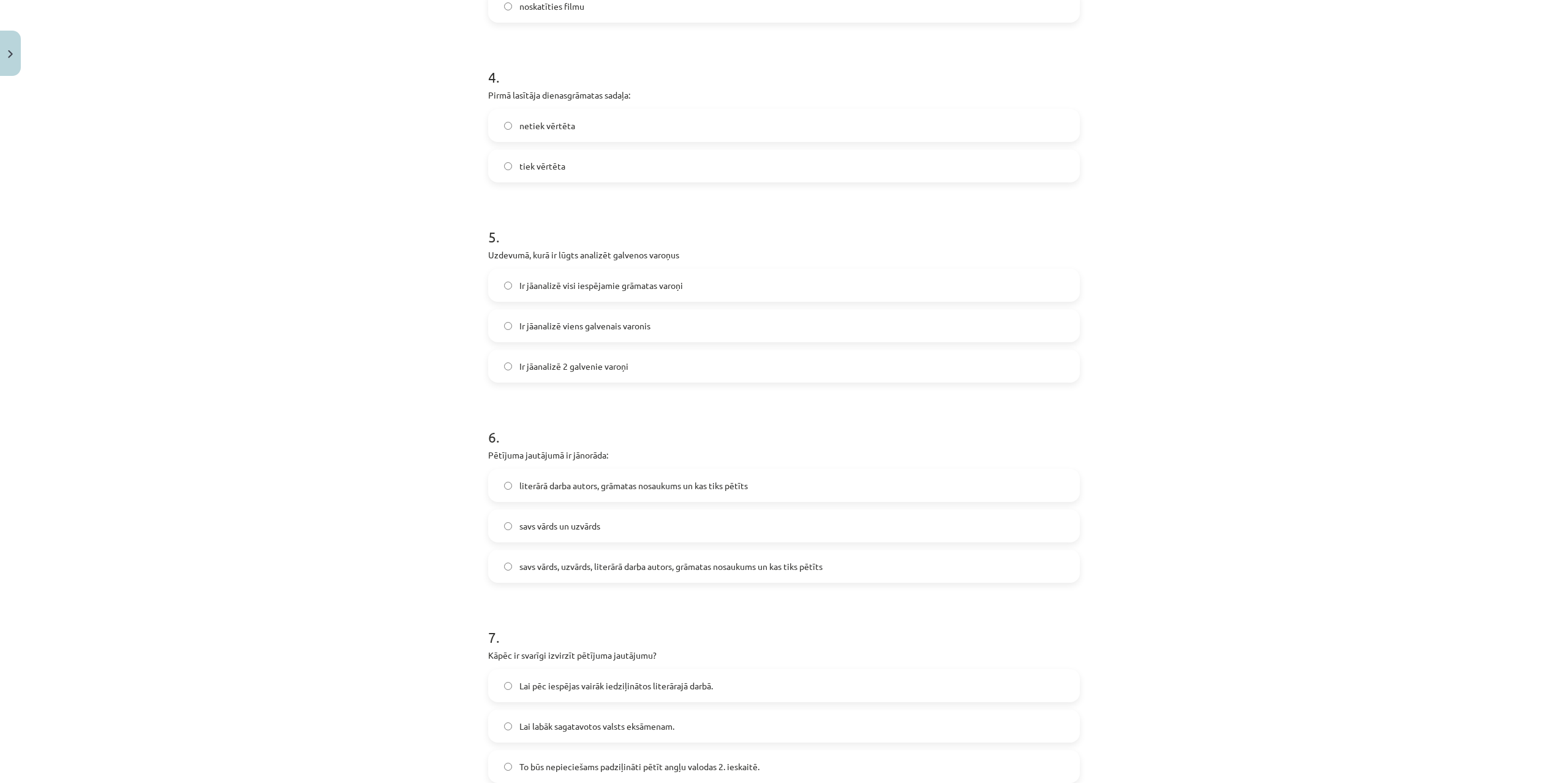
click at [564, 486] on span "literārā darba autors, grāmatas nosaukums un kas tiks pētīts" at bounding box center [633, 486] width 228 height 13
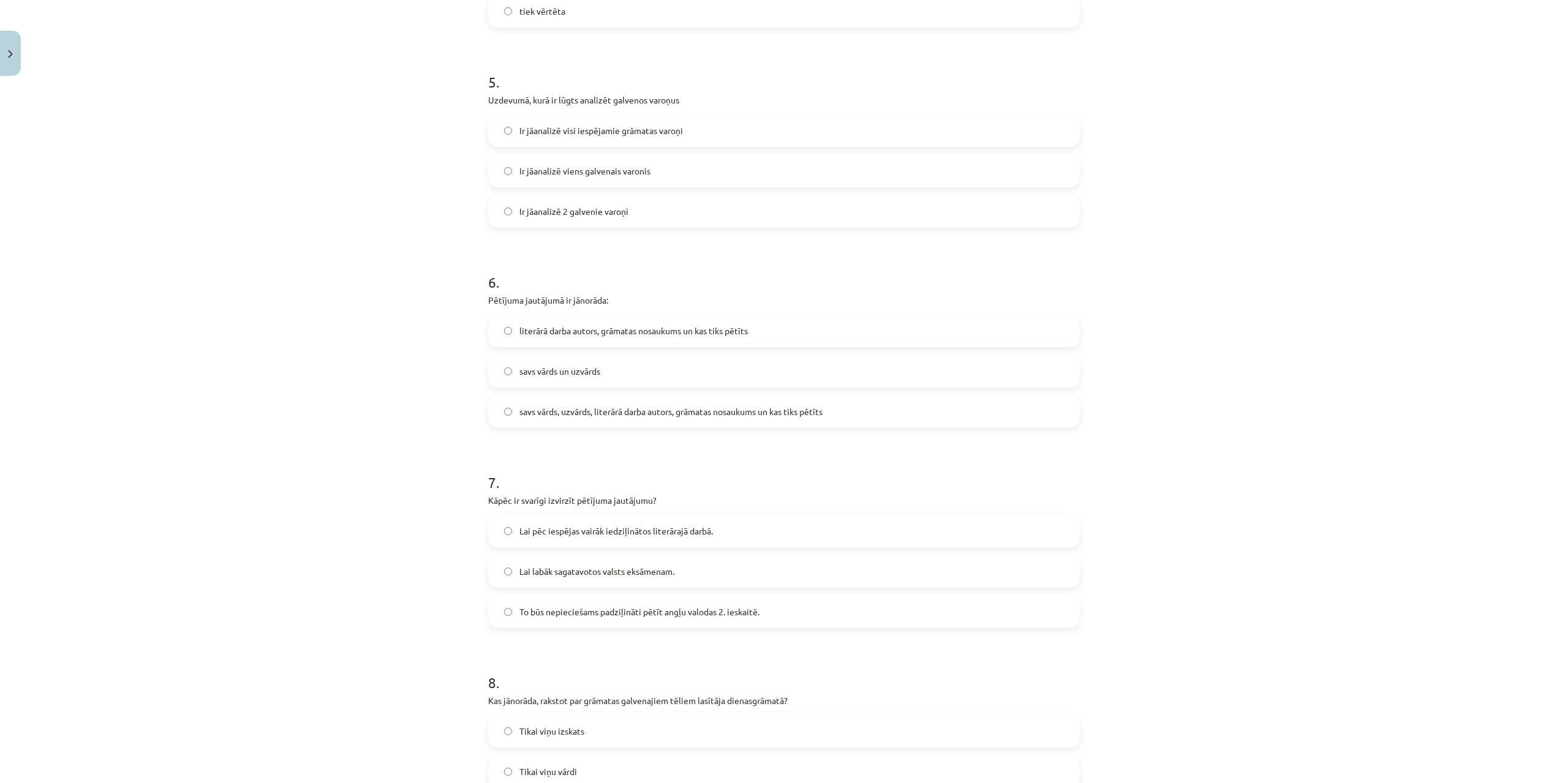
scroll to position [1041, 0]
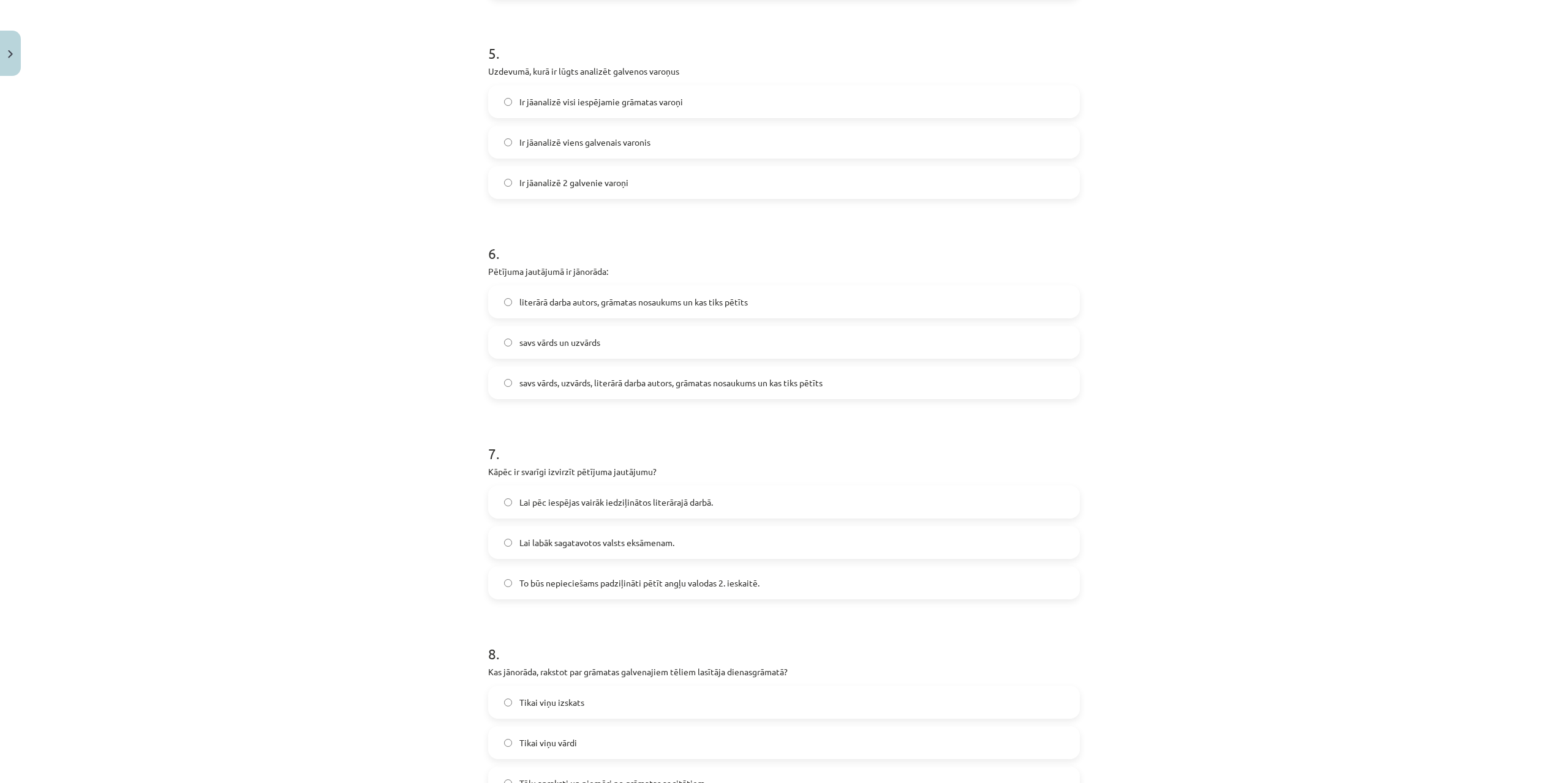
click at [531, 576] on label "To būs nepieciešams padziļināti pētīt angļu valodas 2. ieskaitē." at bounding box center [783, 582] width 589 height 31
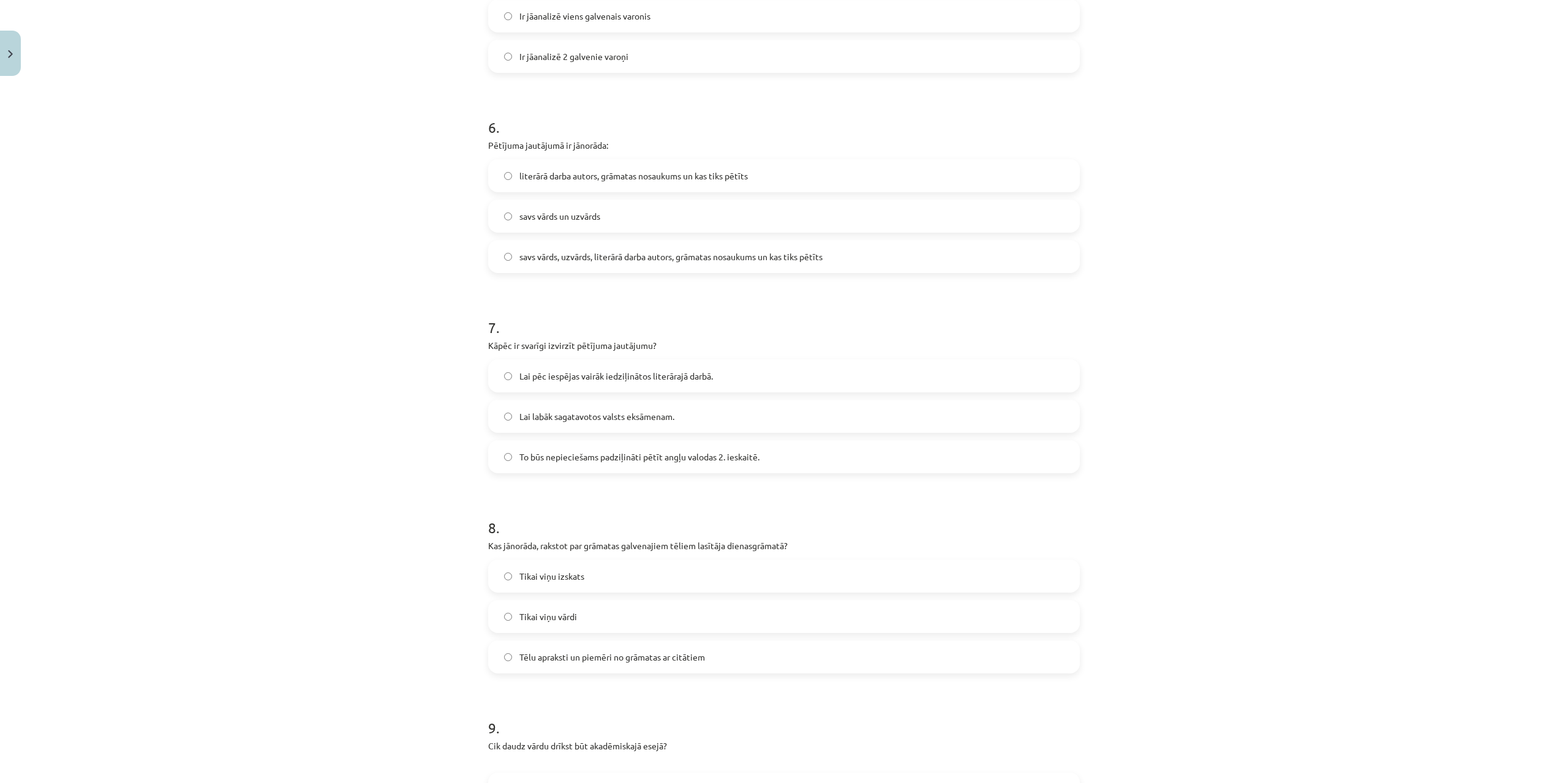
scroll to position [1225, 0]
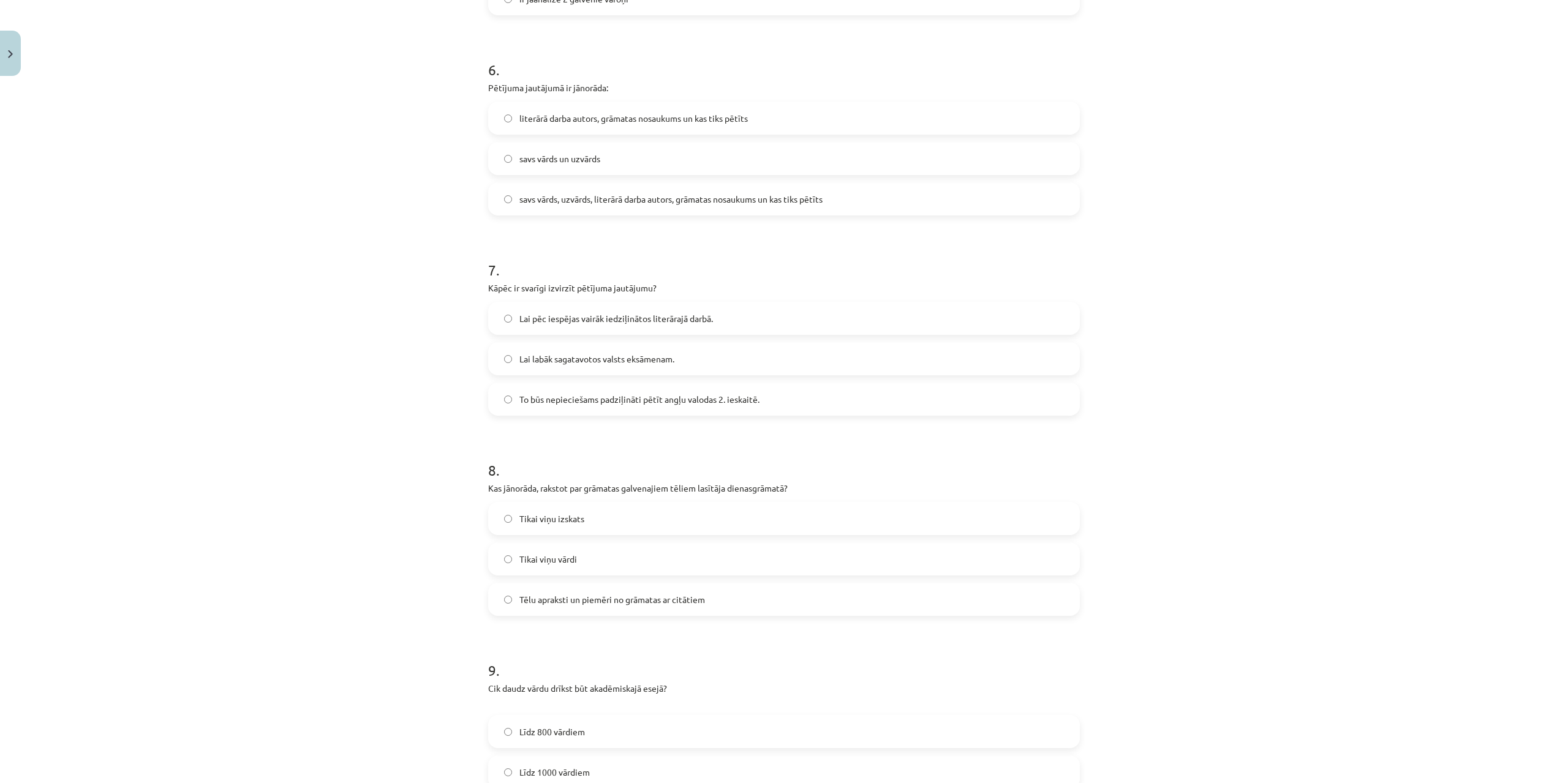
click at [545, 603] on span "Tēlu apraksti un piemēri no grāmatas ar citātiem" at bounding box center [612, 599] width 185 height 13
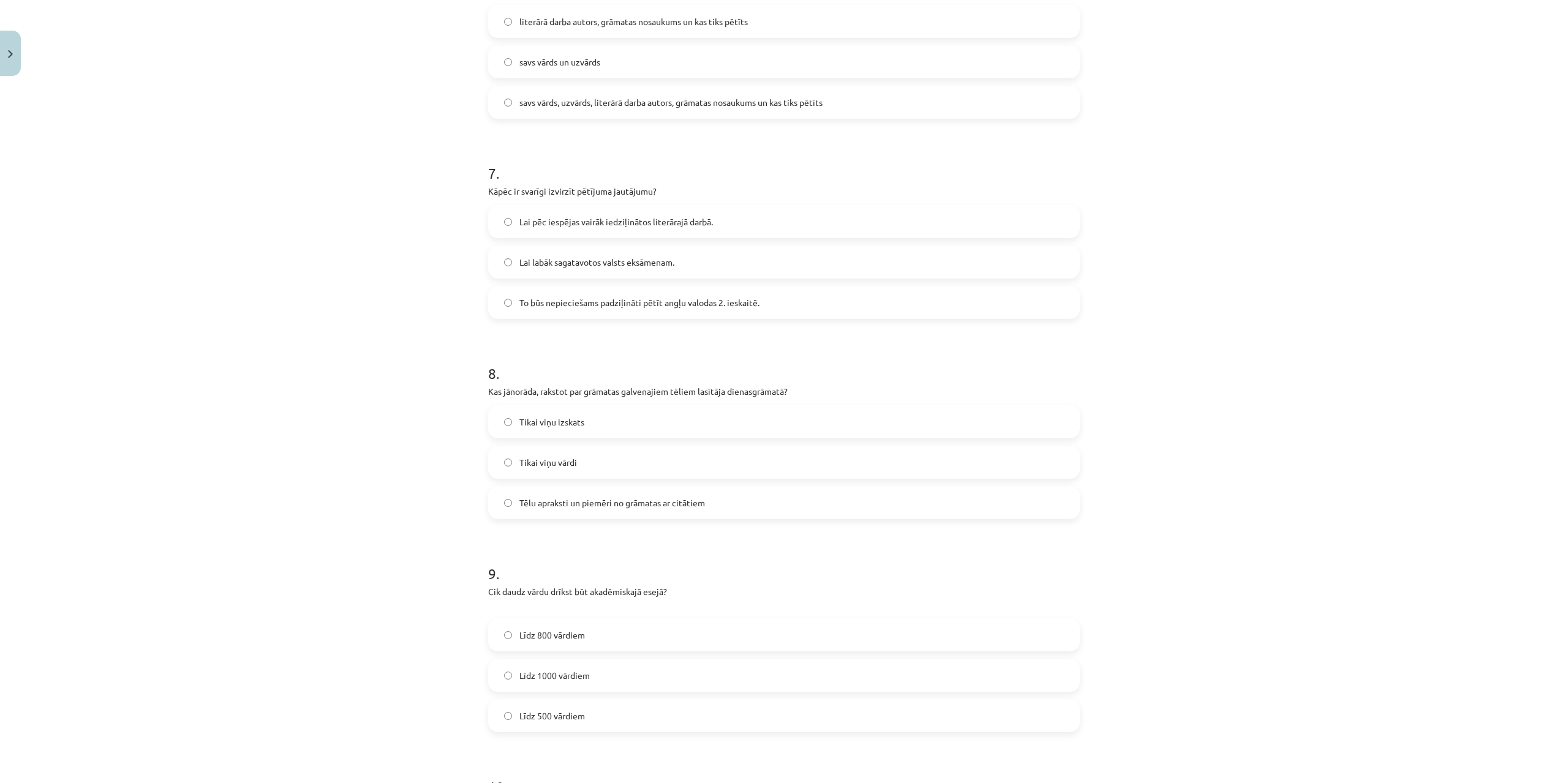
scroll to position [1408, 0]
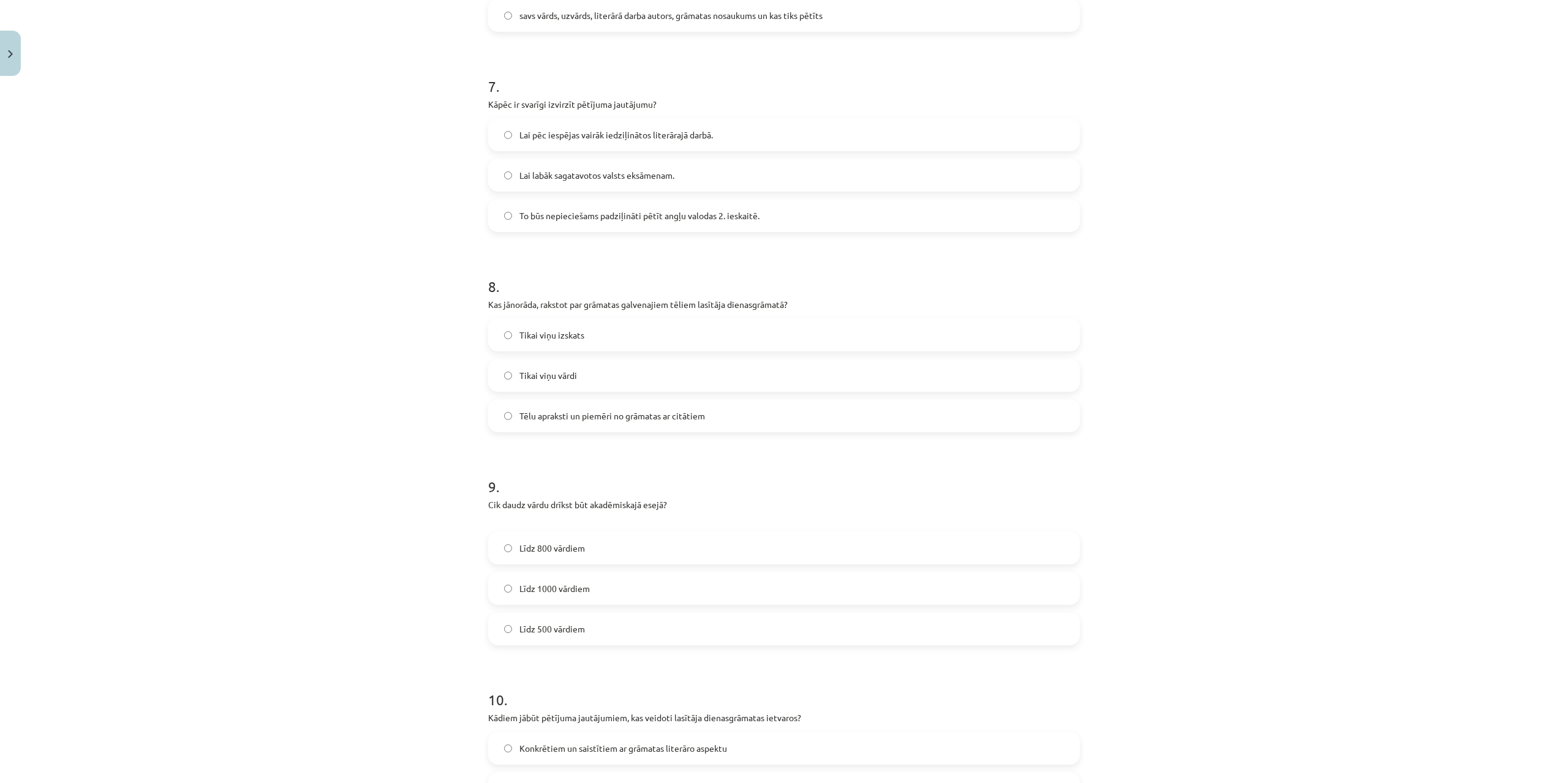
click at [556, 552] on span "Līdz 800 vārdiem" at bounding box center [552, 548] width 65 height 13
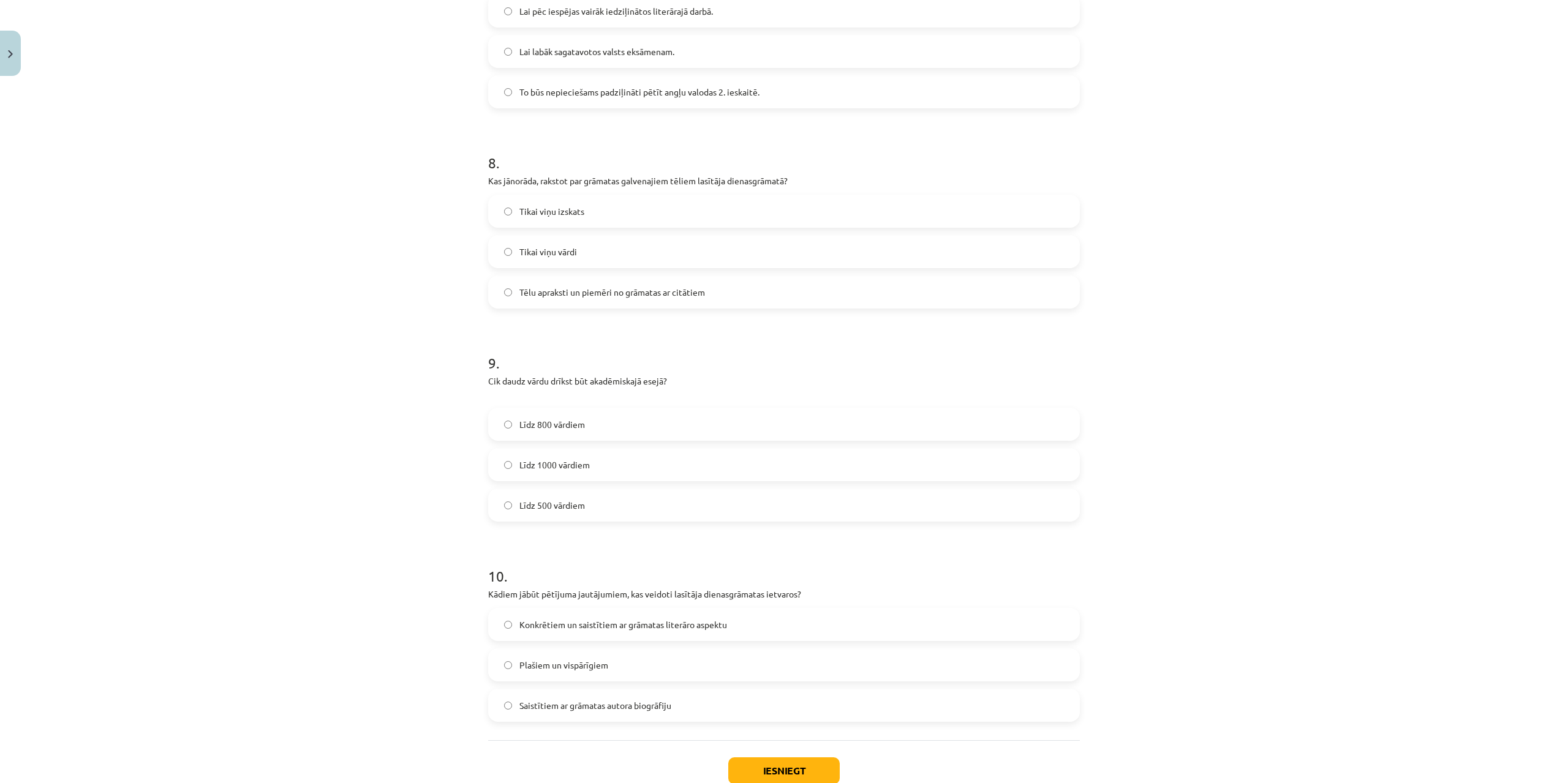
scroll to position [1592, 0]
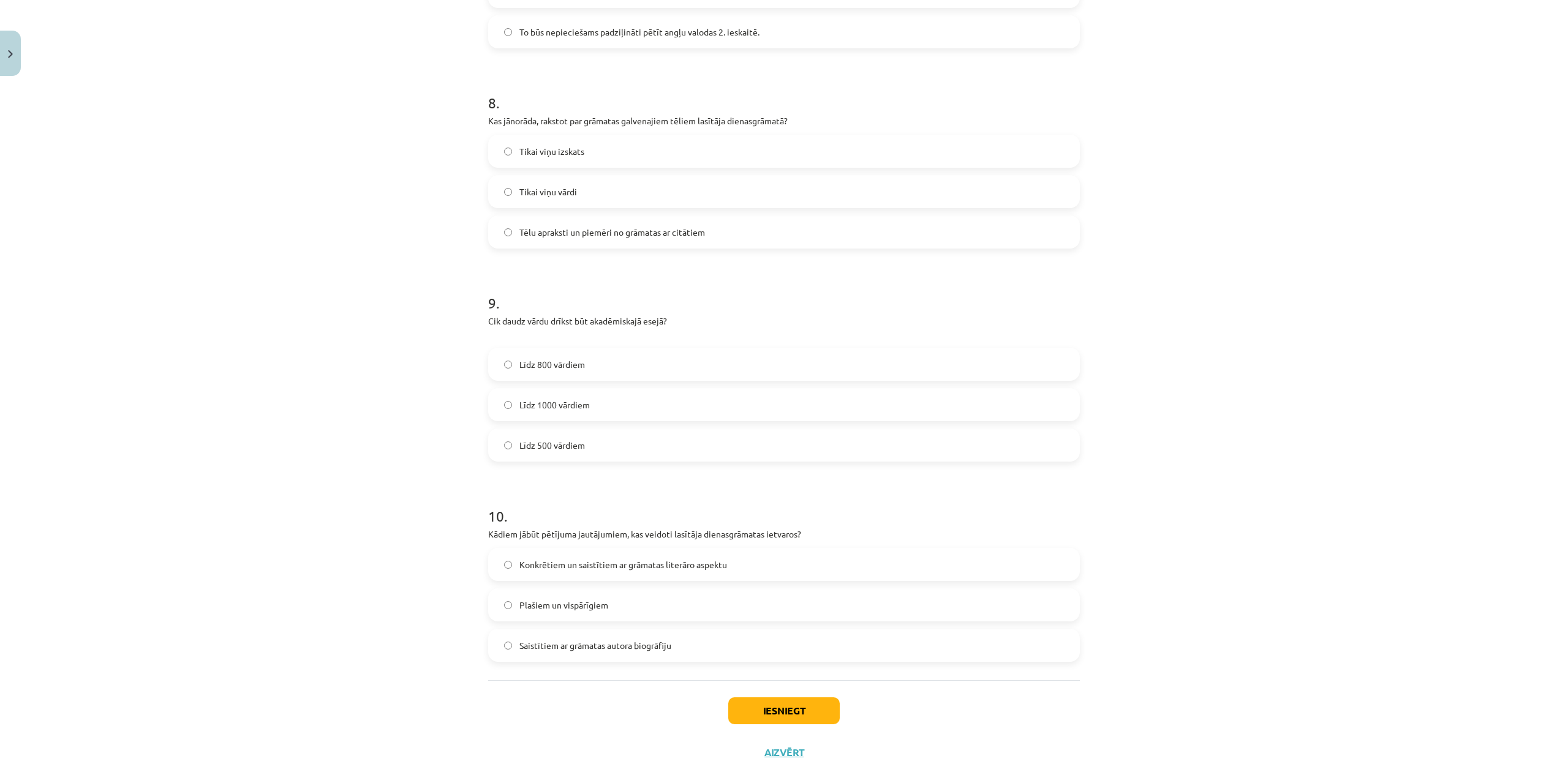
drag, startPoint x: 556, startPoint y: 560, endPoint x: 617, endPoint y: 589, distance: 67.5
click at [556, 560] on span "Konkrētiem un saistītiem ar grāmatas literāro aspektu" at bounding box center [623, 565] width 208 height 13
click at [790, 706] on button "Iesniegt" at bounding box center [784, 711] width 111 height 27
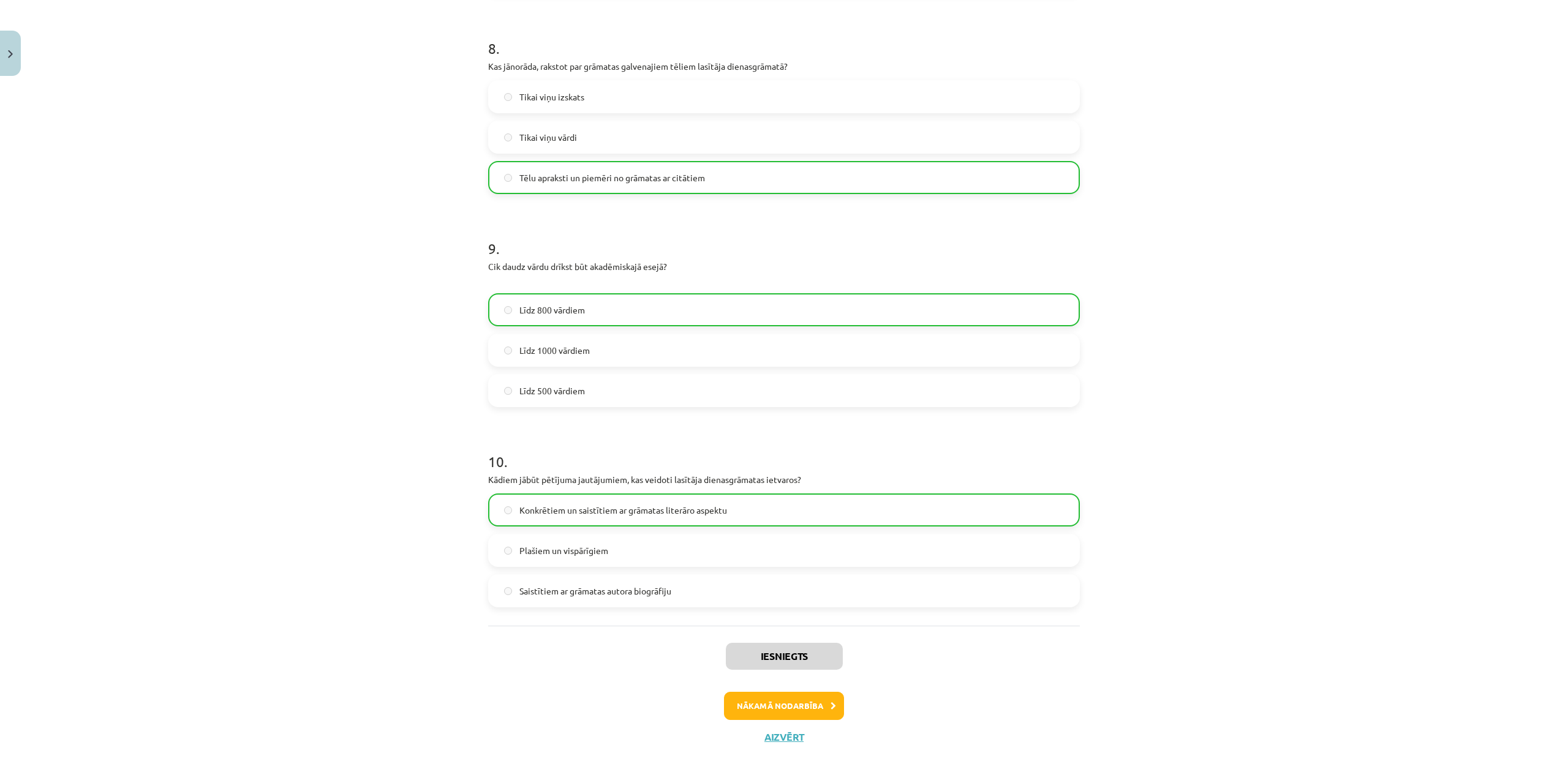
scroll to position [1652, 0]
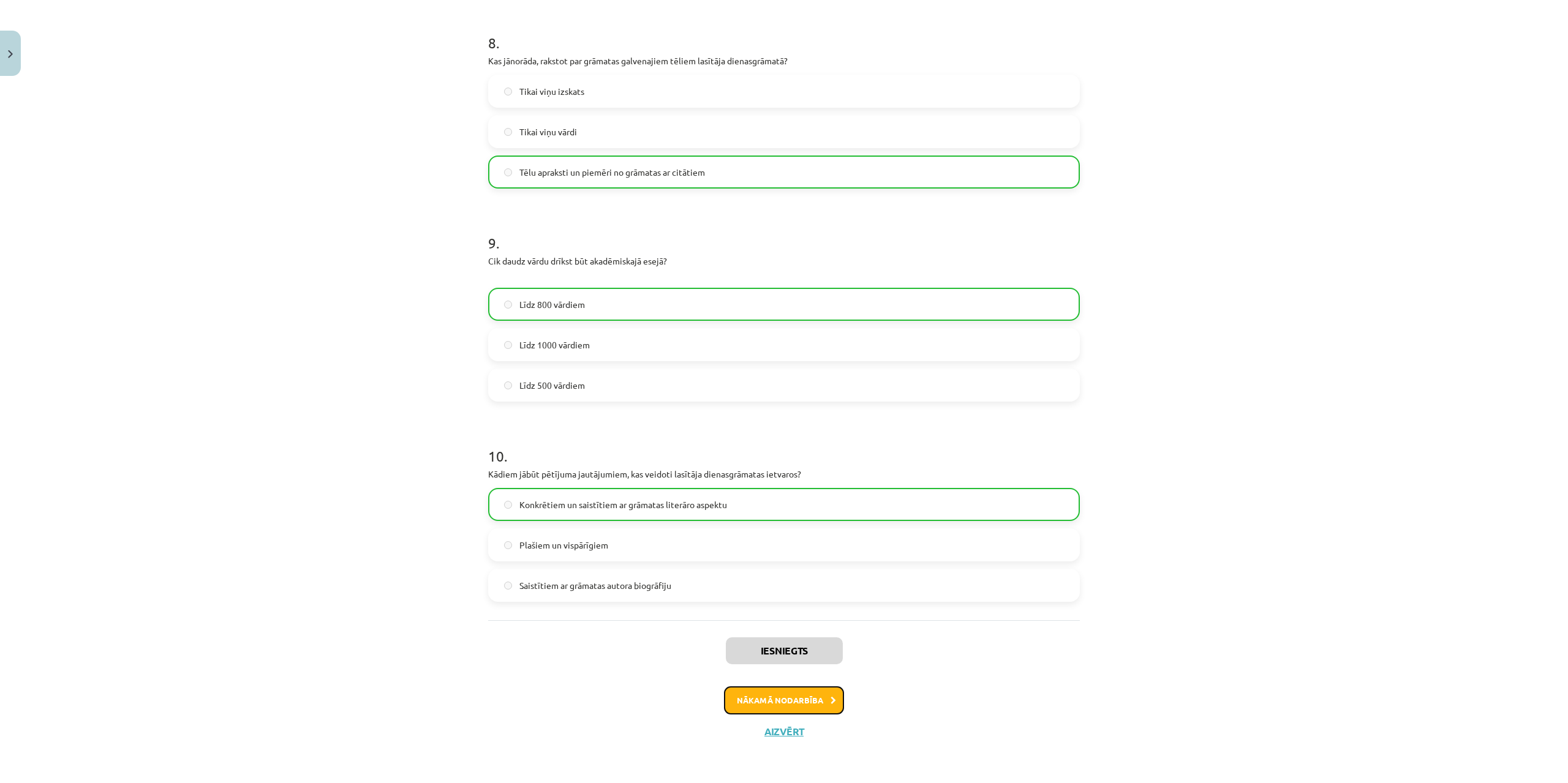
click at [779, 699] on button "Nākamā nodarbība" at bounding box center [783, 701] width 120 height 28
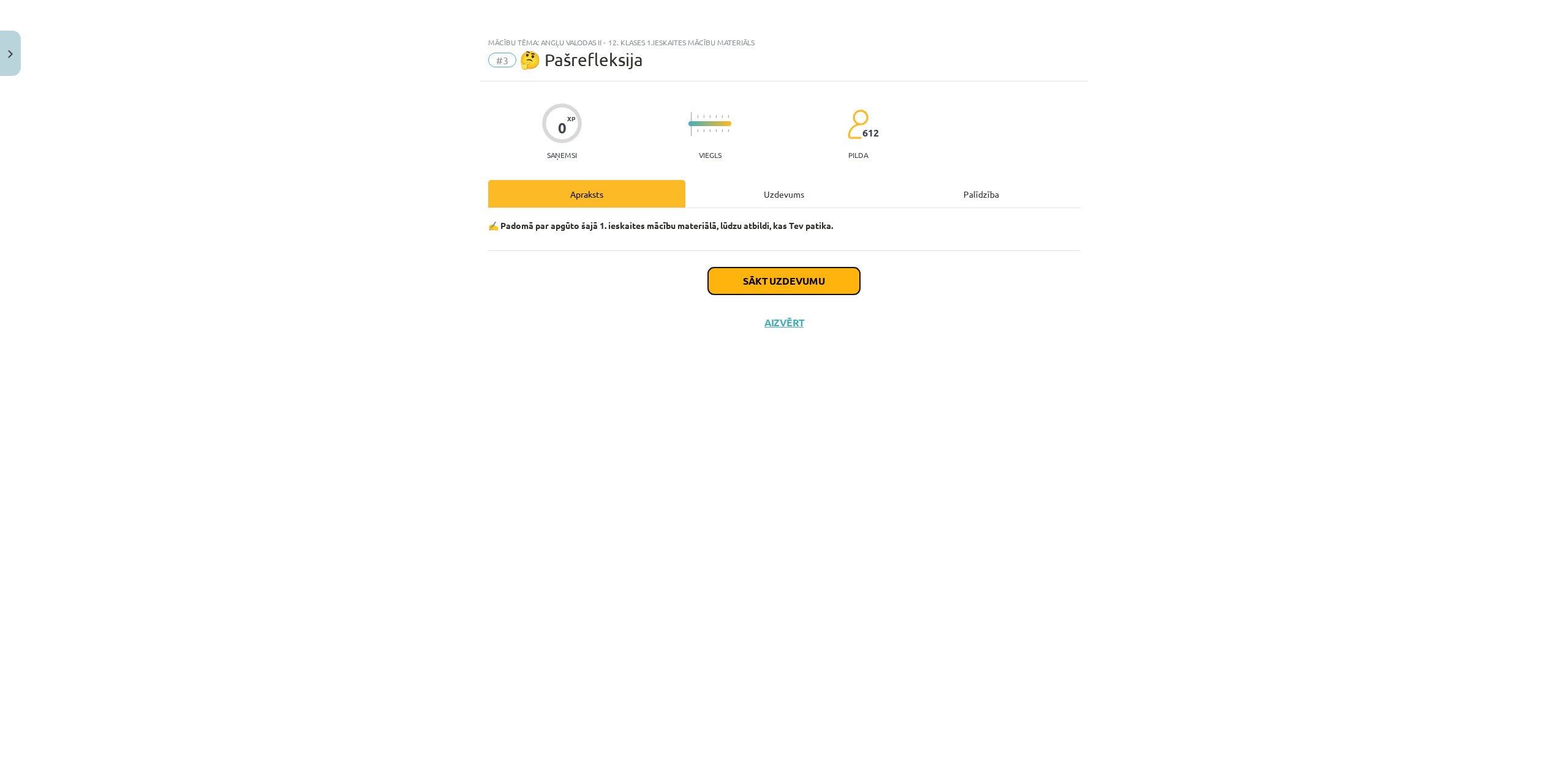
click at [805, 286] on button "Sākt uzdevumu" at bounding box center [784, 281] width 152 height 27
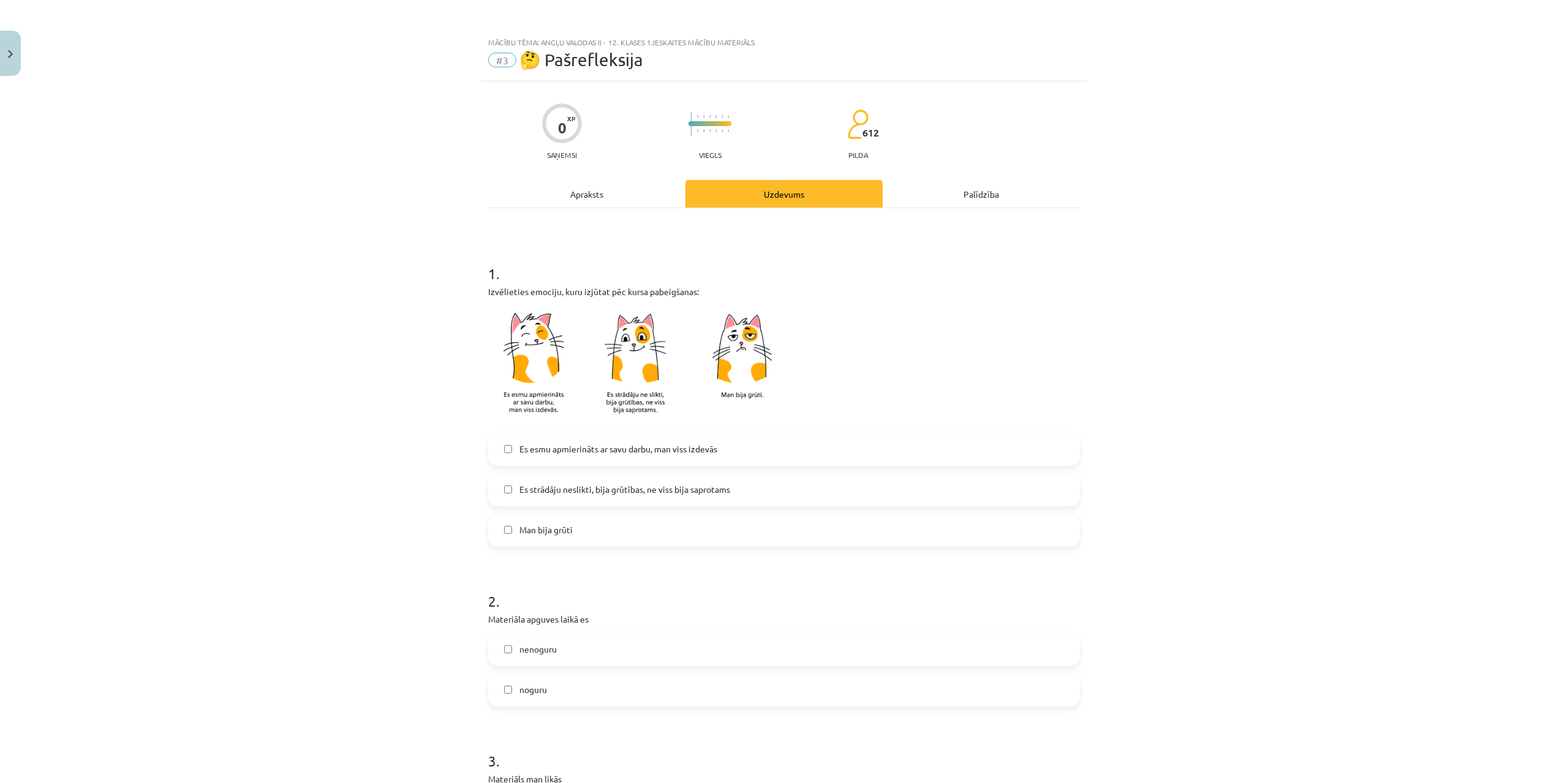
click at [567, 446] on span "Es esmu apmierināts ar savu darbu, man viss izdevās" at bounding box center [618, 449] width 198 height 13
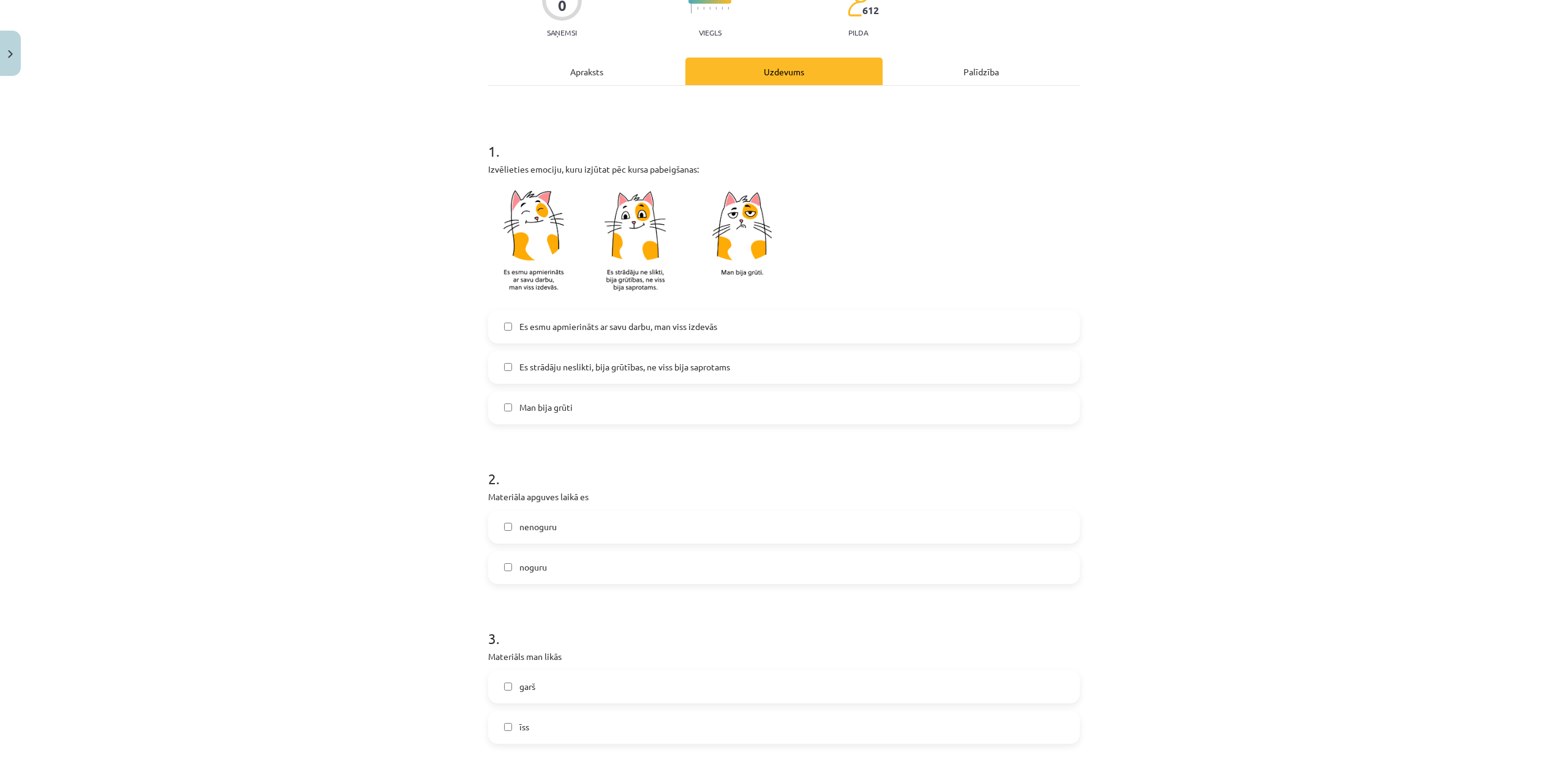
click at [564, 560] on label "noguru" at bounding box center [783, 567] width 589 height 31
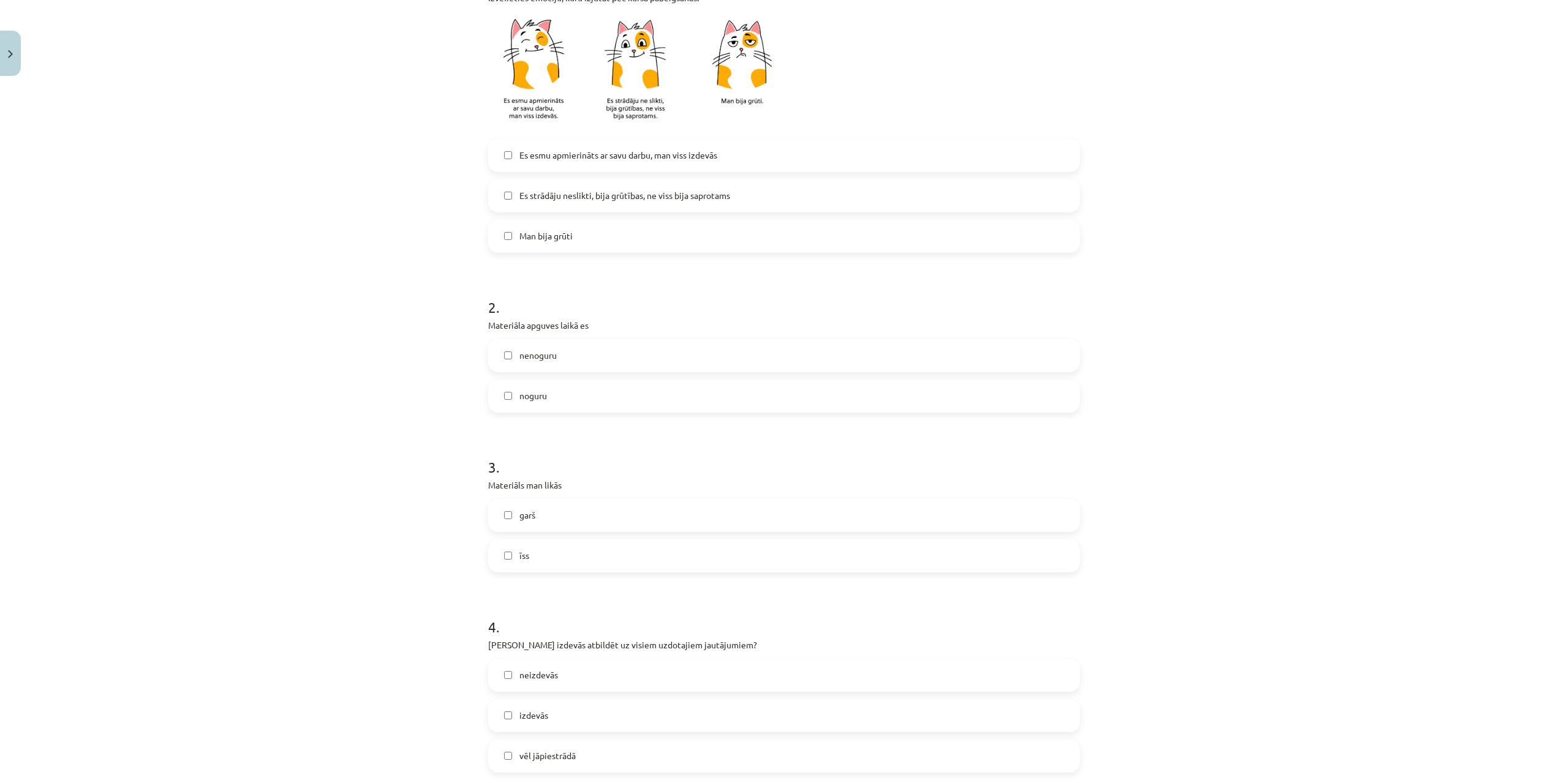
scroll to position [306, 0]
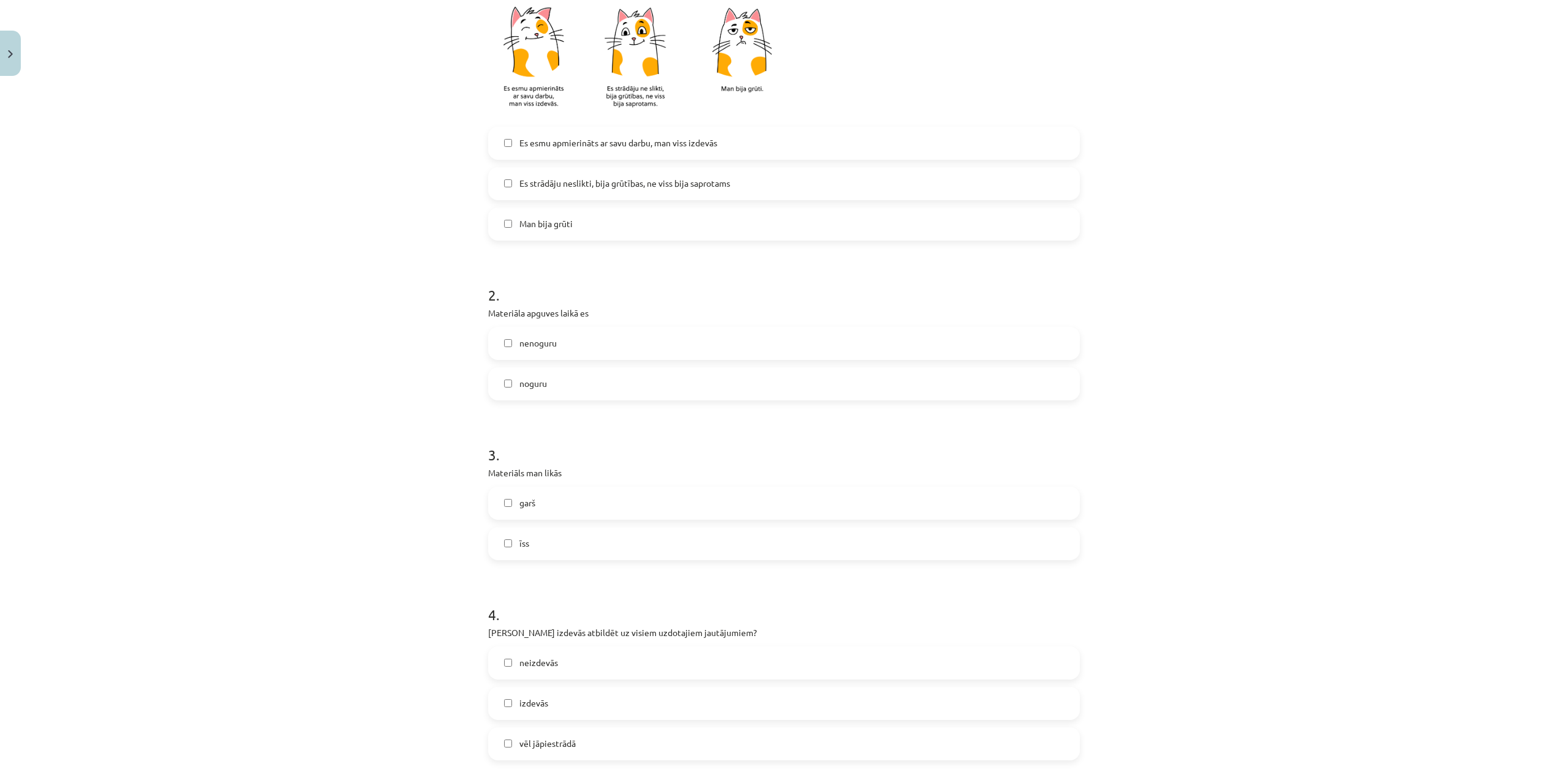
click at [567, 513] on label "garš" at bounding box center [783, 503] width 589 height 31
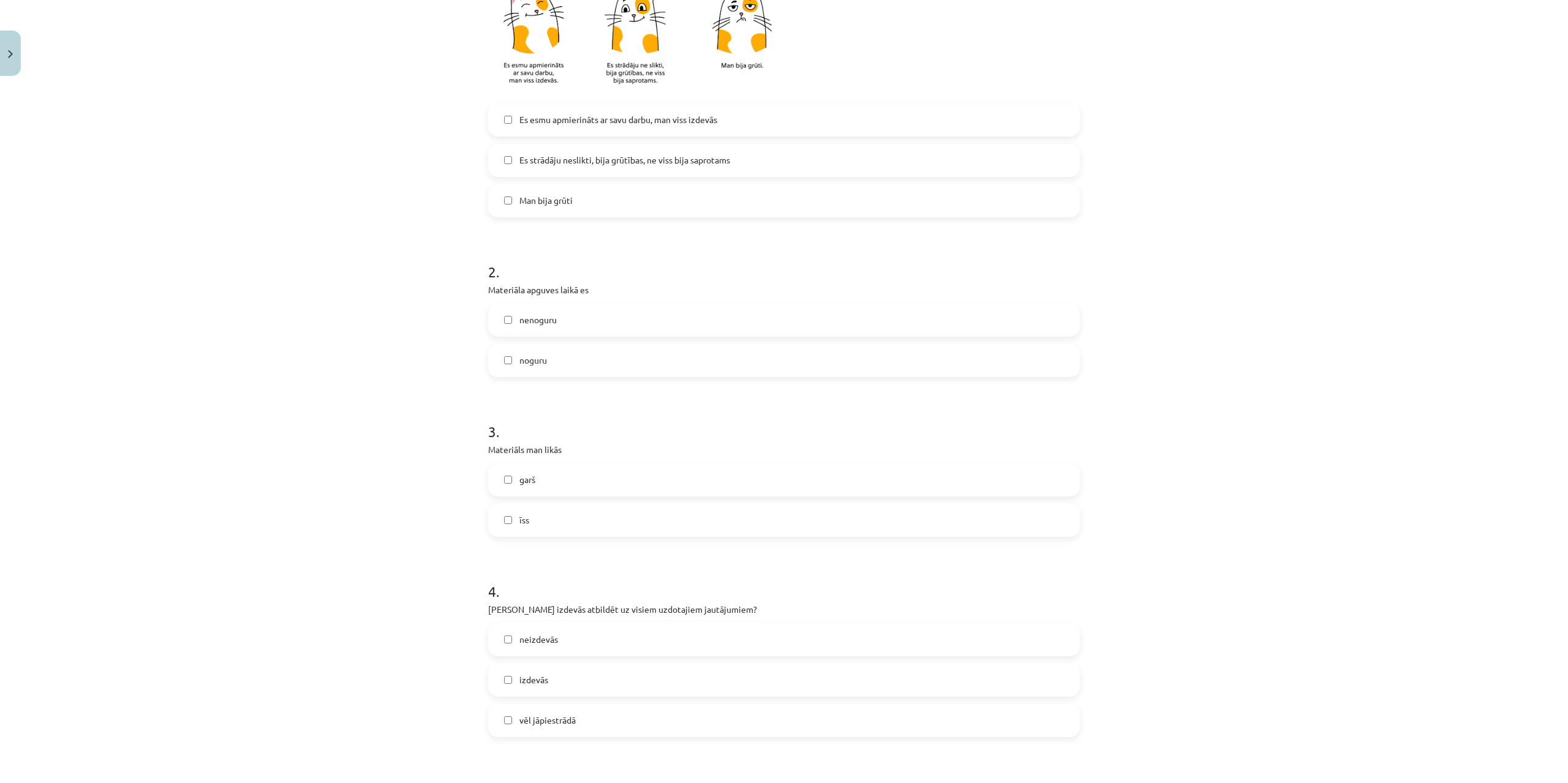
scroll to position [428, 0]
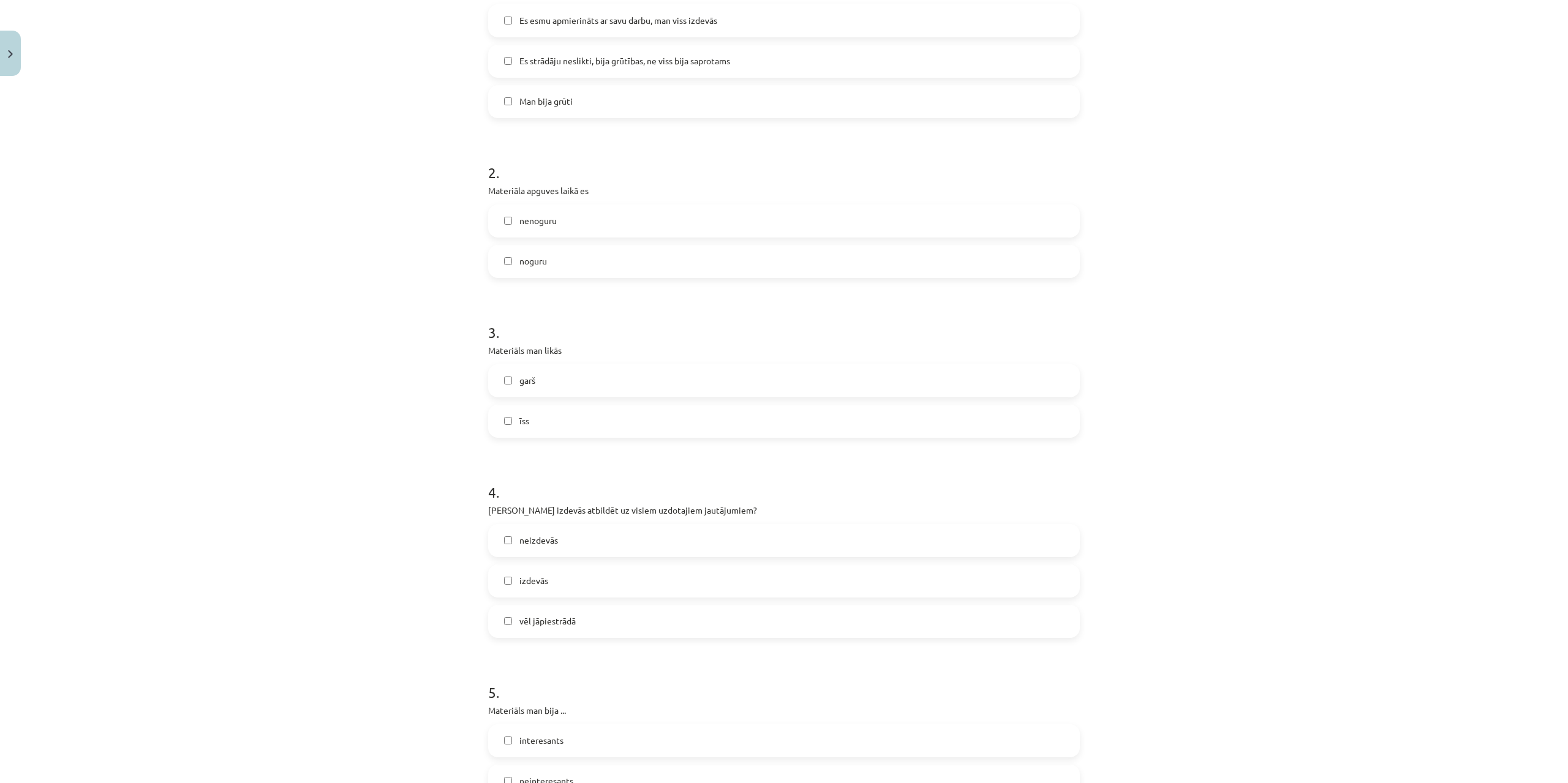
click at [584, 435] on label "īss" at bounding box center [783, 421] width 589 height 31
click at [600, 389] on label "garš" at bounding box center [783, 381] width 589 height 31
click at [567, 581] on label "izdevās" at bounding box center [783, 581] width 589 height 31
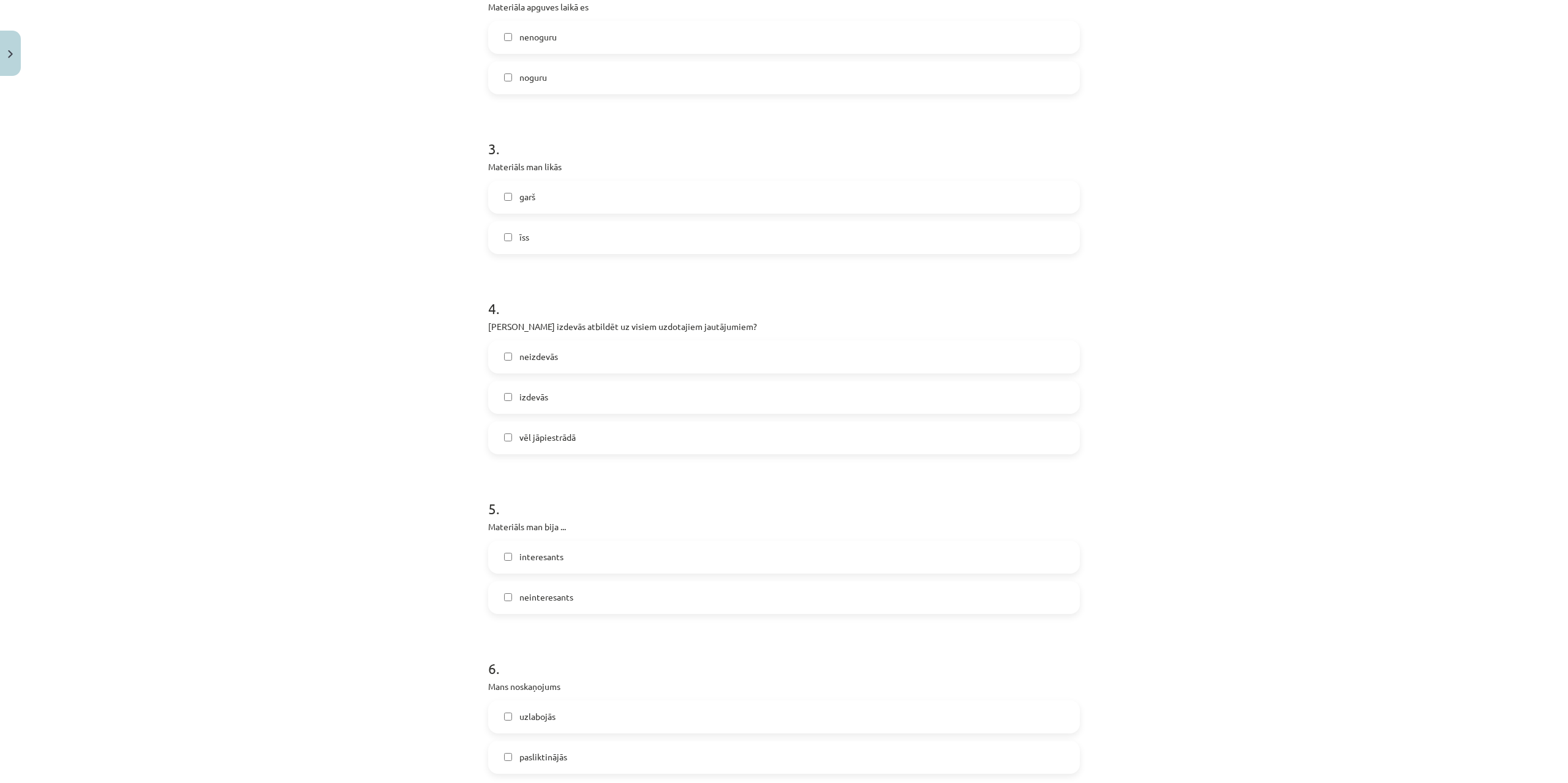
click at [570, 553] on label "interesants" at bounding box center [783, 557] width 589 height 31
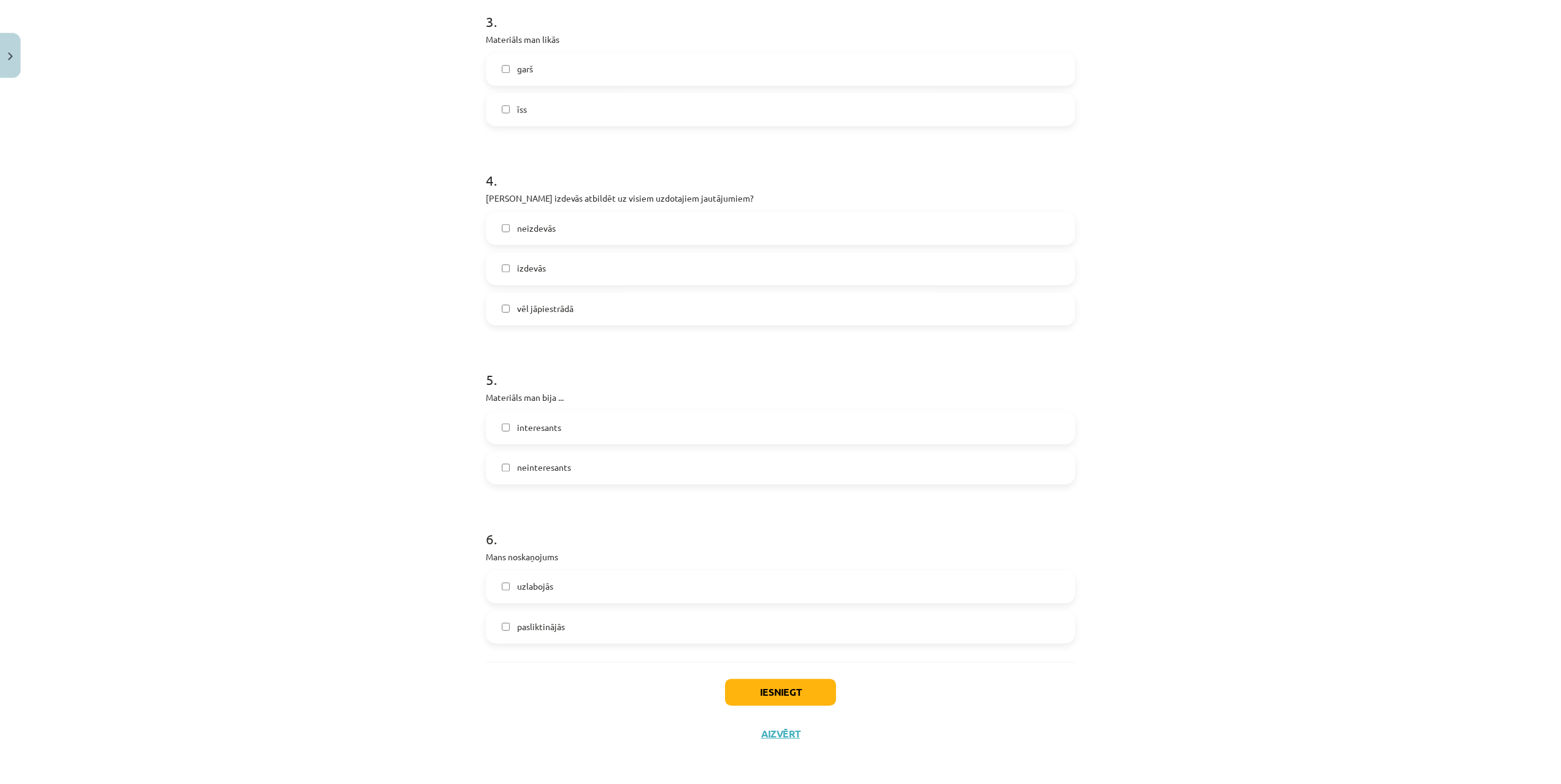
scroll to position [746, 0]
click at [560, 584] on label "uzlabojās" at bounding box center [784, 584] width 590 height 31
click at [786, 699] on button "Iesniegt" at bounding box center [785, 691] width 112 height 27
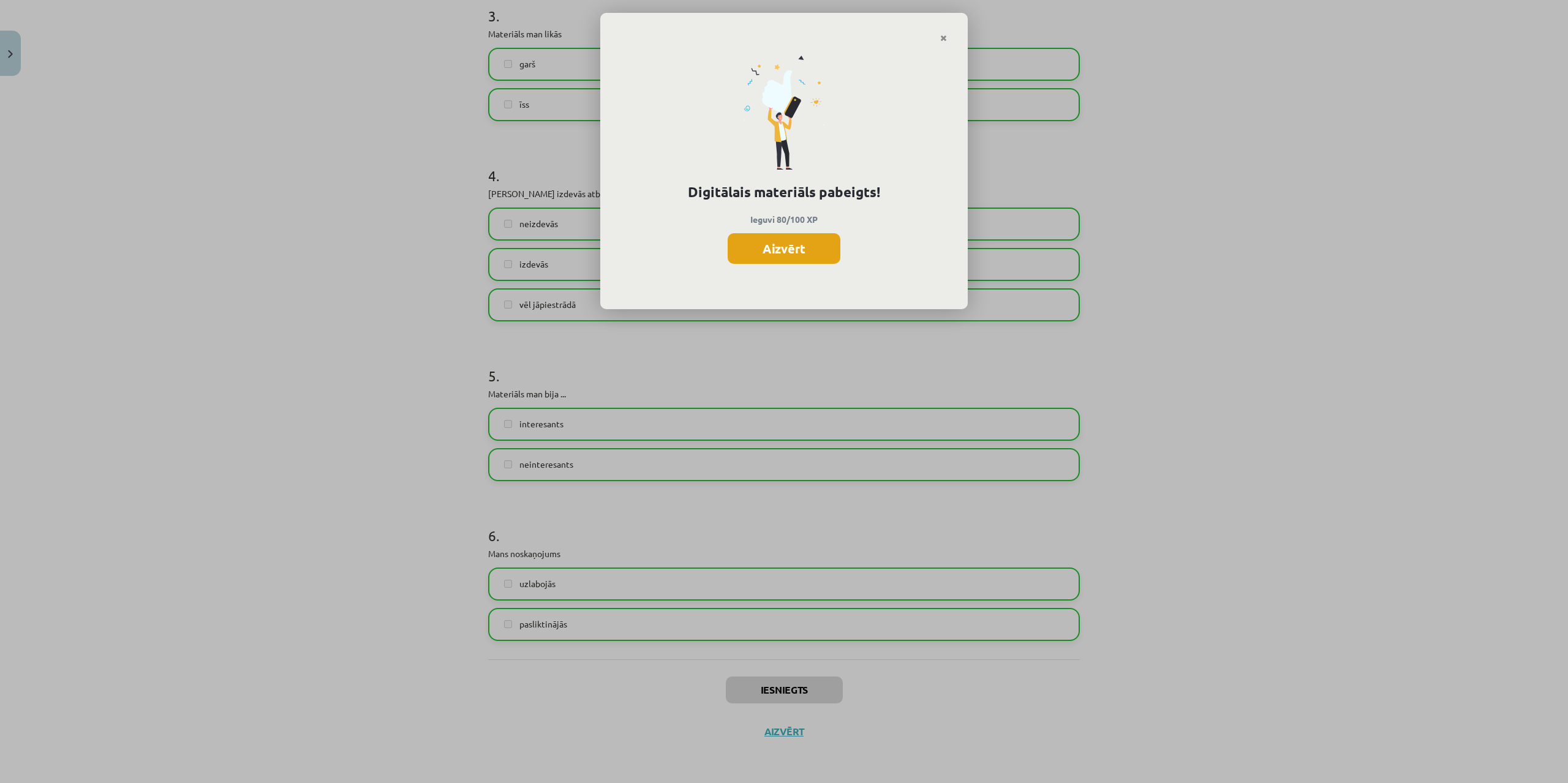
click at [799, 254] on button "Aizvērt" at bounding box center [784, 248] width 113 height 31
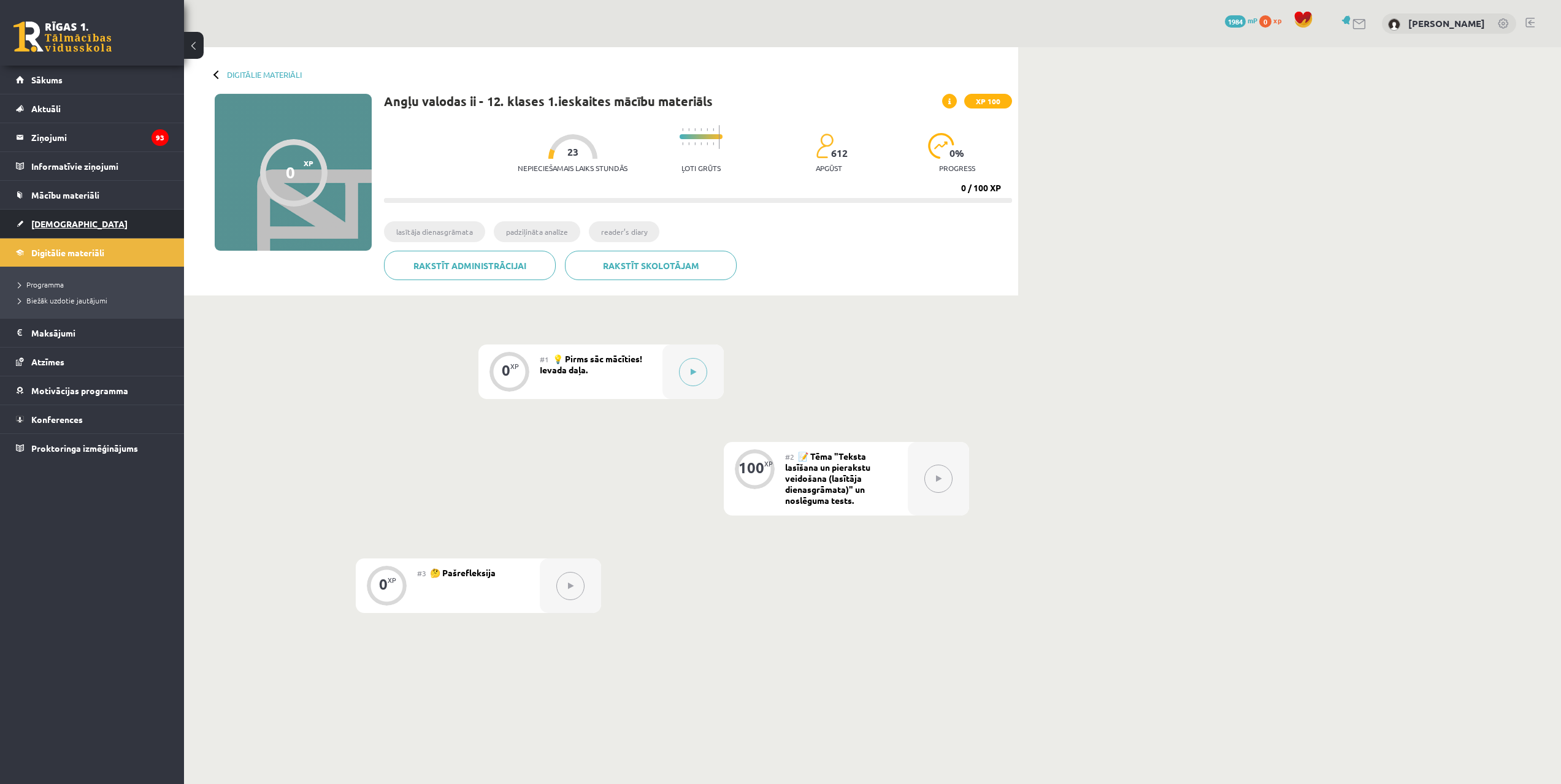
click at [94, 218] on link "[DEMOGRAPHIC_DATA]" at bounding box center [92, 224] width 152 height 28
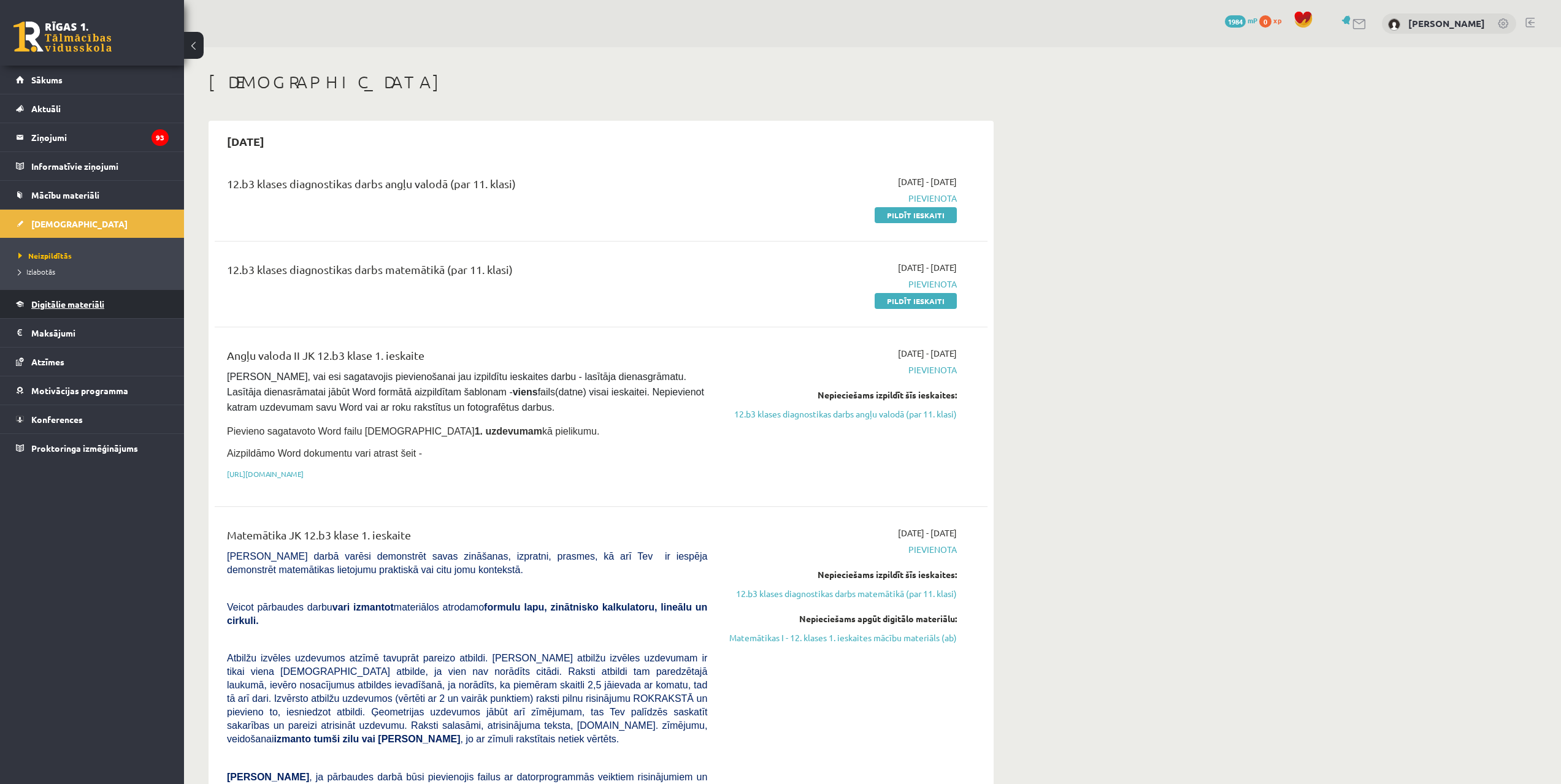
click at [112, 300] on link "Digitālie materiāli" at bounding box center [92, 304] width 152 height 28
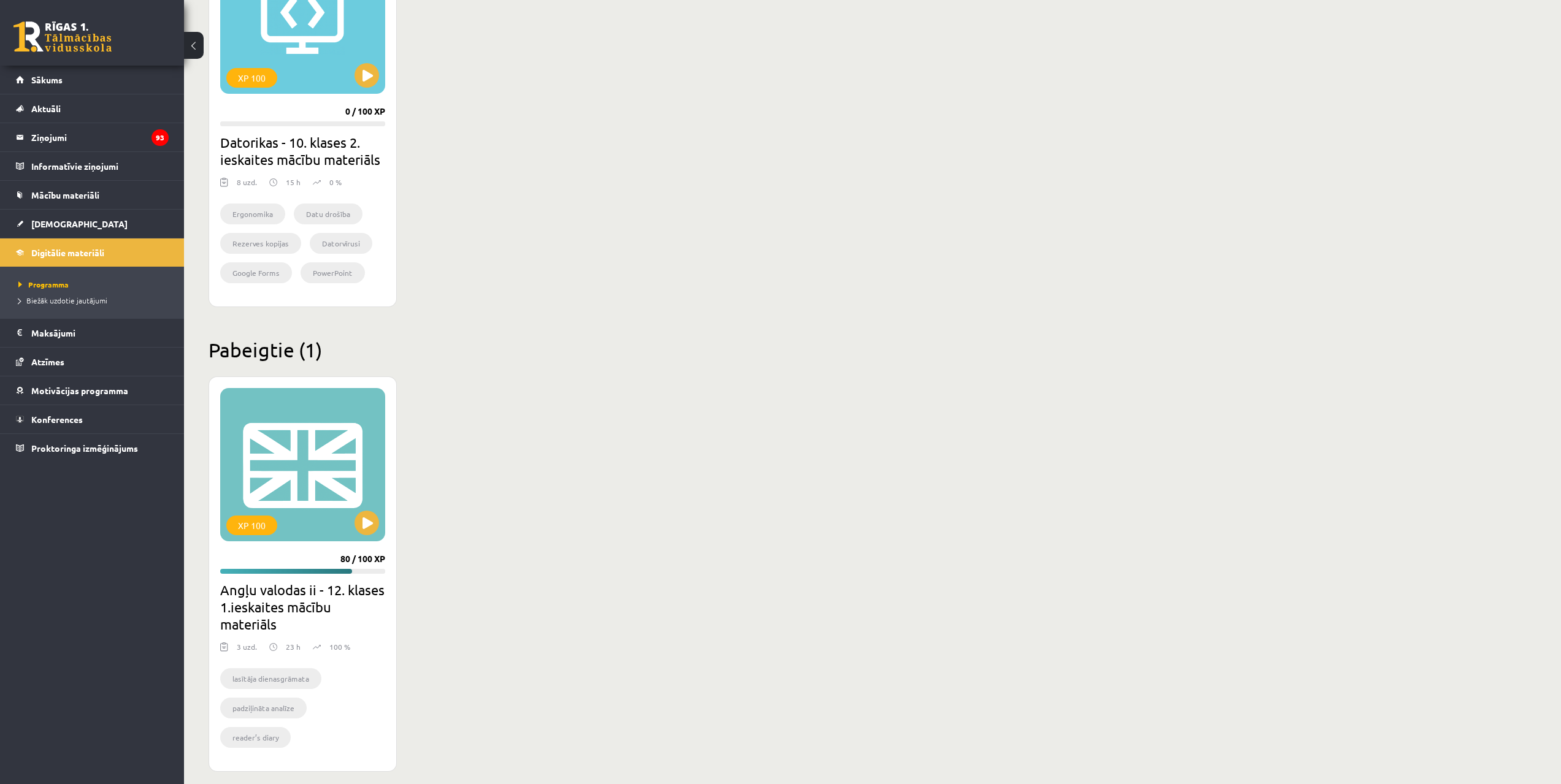
scroll to position [1227, 0]
